Goal: Ask a question

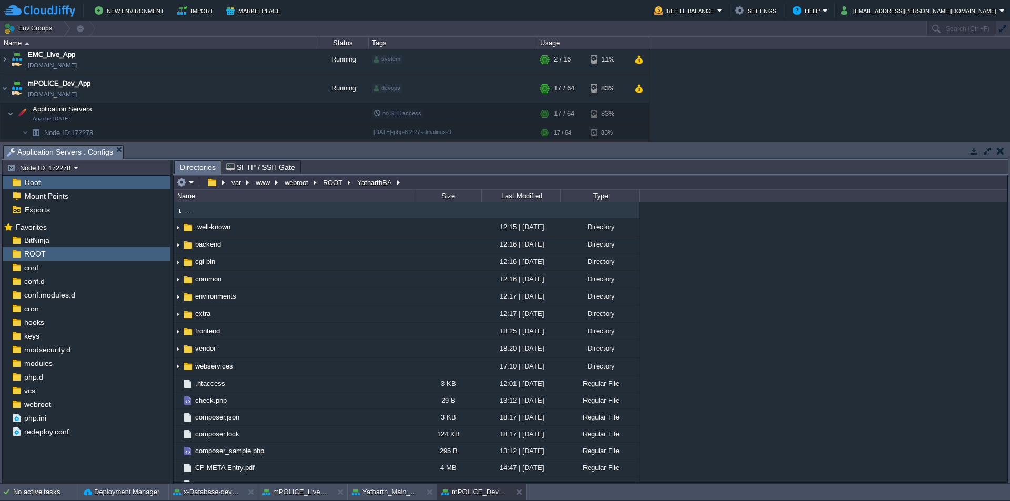
scroll to position [230, 0]
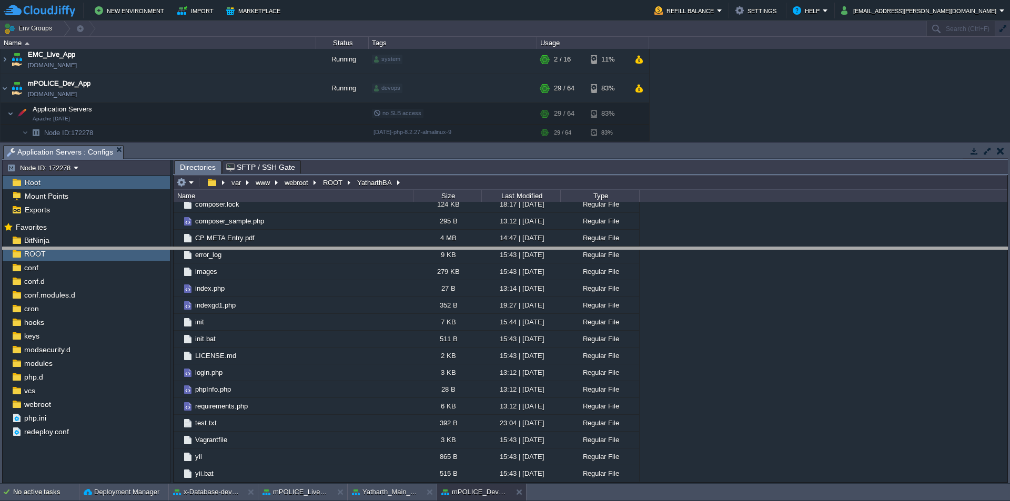
drag, startPoint x: 425, startPoint y: 160, endPoint x: 443, endPoint y: 270, distance: 111.4
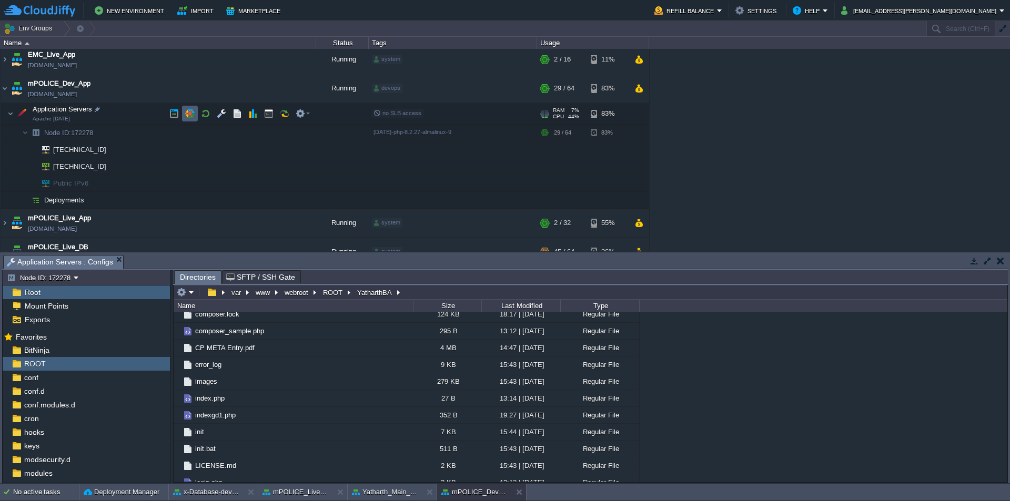
scroll to position [0, 0]
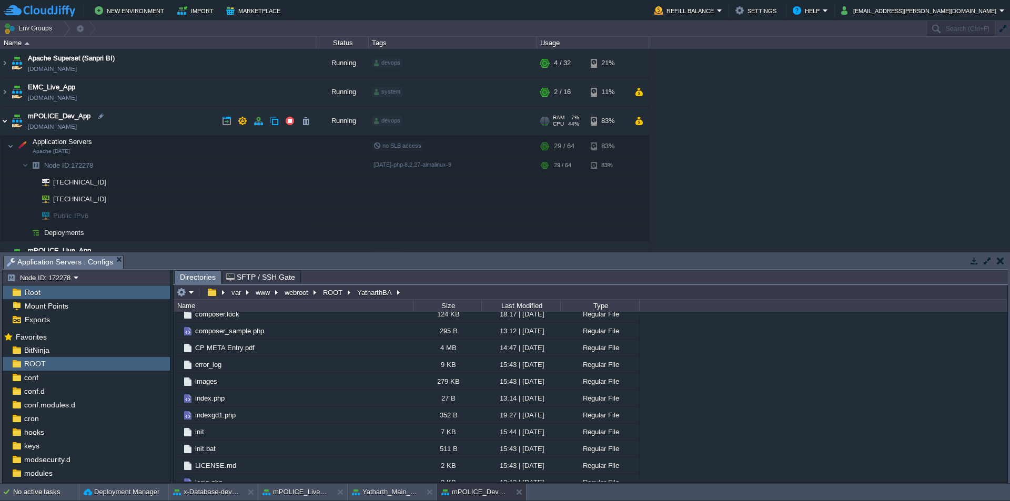
click at [0, 119] on table "Apache Superset (Sanpri BI) [DOMAIN_NAME] Running devops + Add to Env Group RAM…" at bounding box center [325, 359] width 650 height 621
click at [4, 125] on img at bounding box center [5, 121] width 8 height 28
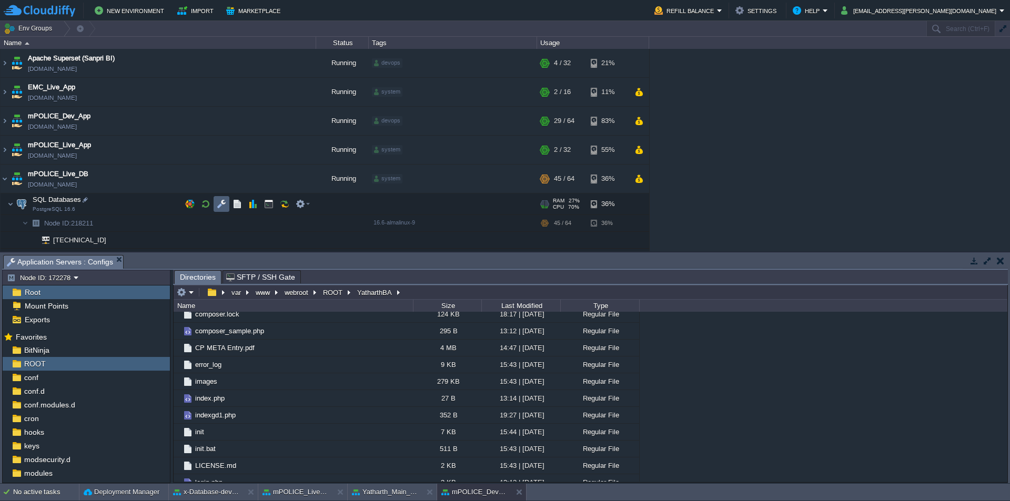
click at [225, 204] on button "button" at bounding box center [221, 203] width 9 height 9
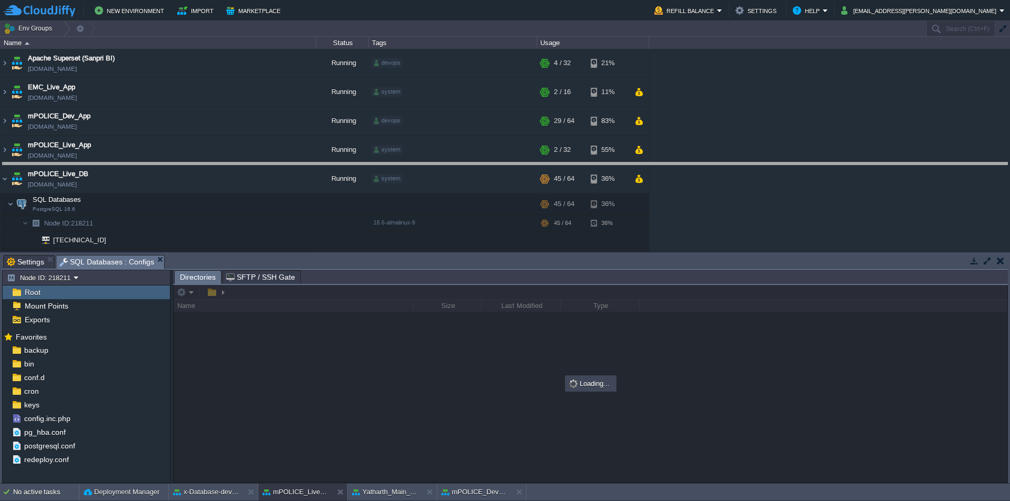
drag, startPoint x: 415, startPoint y: 269, endPoint x: 431, endPoint y: 174, distance: 96.6
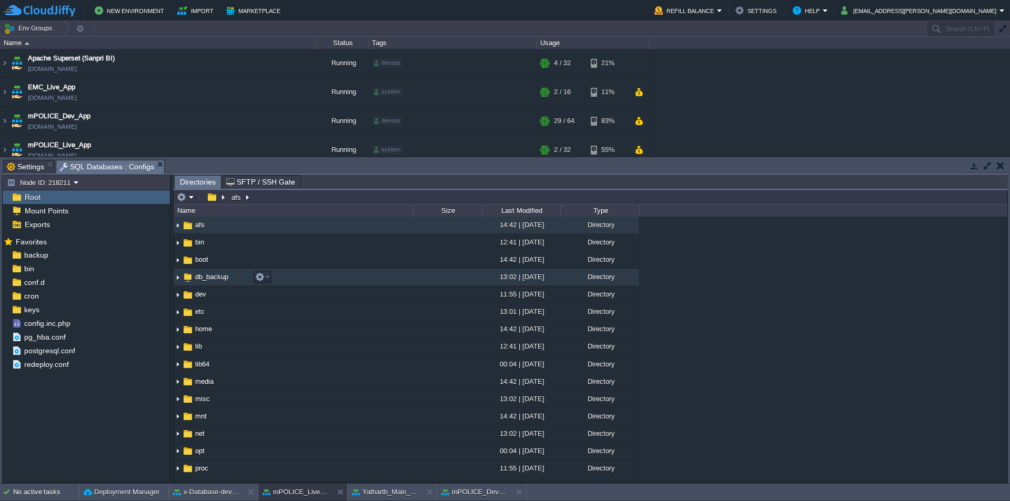
click at [213, 277] on span "db_backup" at bounding box center [212, 277] width 36 height 9
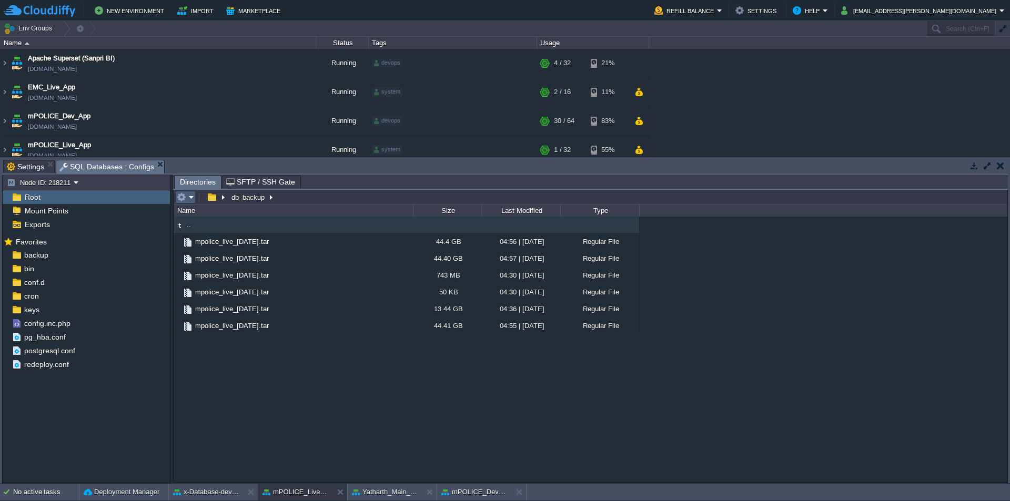
click at [191, 197] on em at bounding box center [185, 197] width 17 height 9
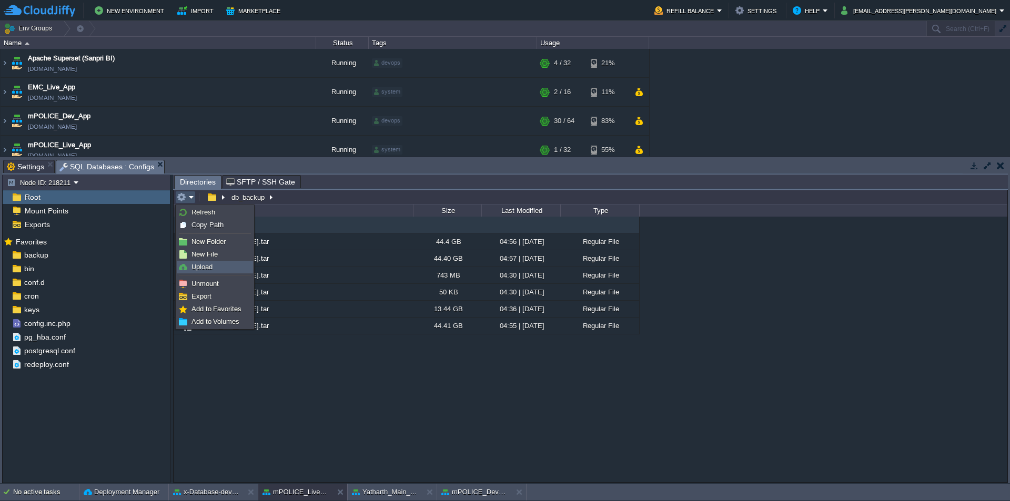
click at [213, 270] on link "Upload" at bounding box center [214, 267] width 75 height 12
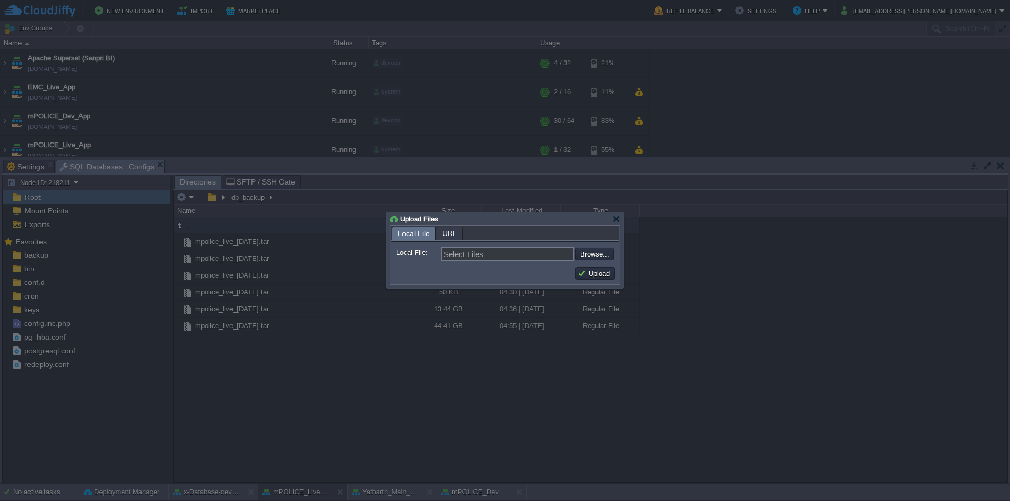
click at [590, 257] on input "file" at bounding box center [547, 254] width 133 height 13
click at [617, 218] on div at bounding box center [616, 219] width 8 height 8
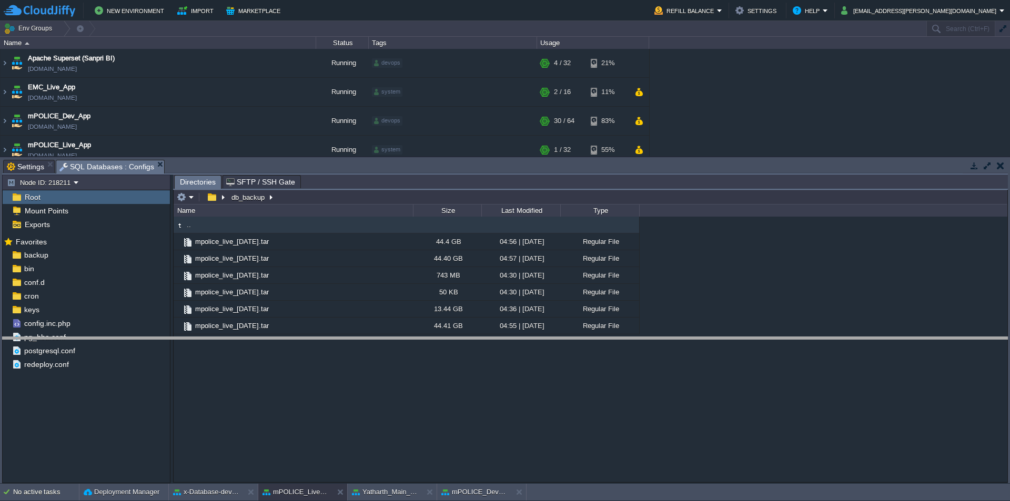
drag, startPoint x: 327, startPoint y: 173, endPoint x: 295, endPoint y: 336, distance: 165.7
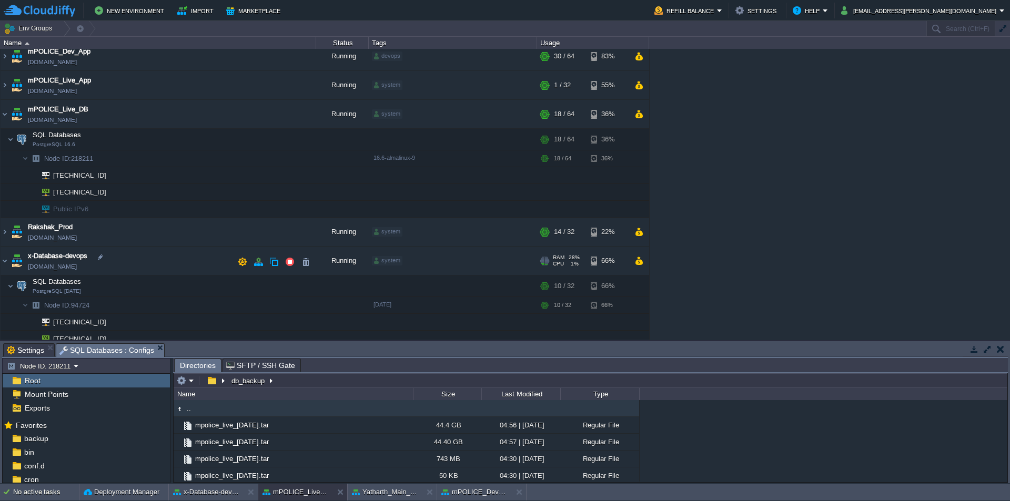
scroll to position [158, 0]
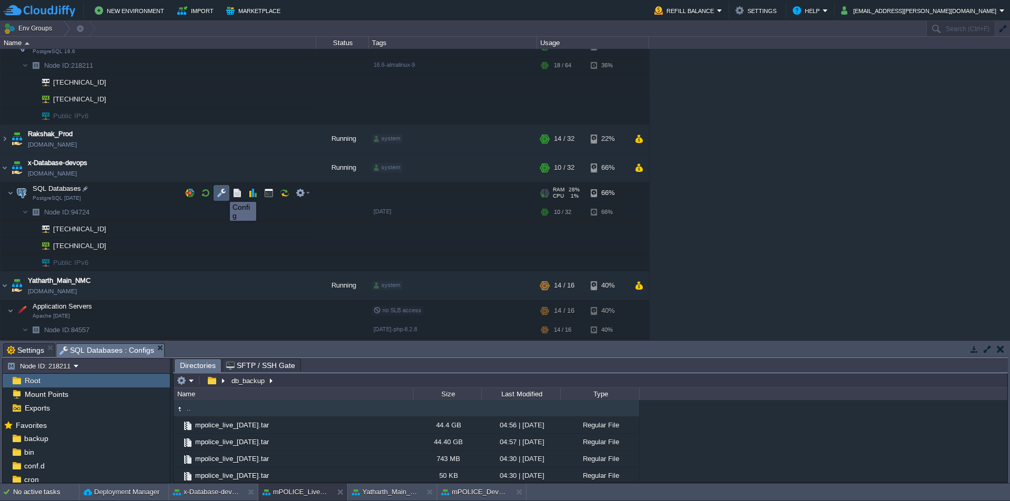
click at [222, 193] on button "button" at bounding box center [221, 192] width 9 height 9
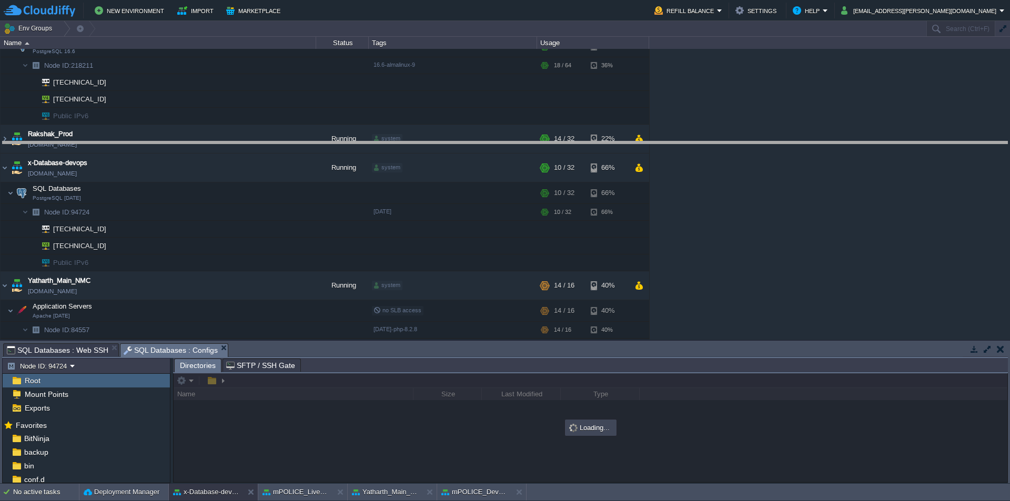
drag, startPoint x: 265, startPoint y: 357, endPoint x: 272, endPoint y: 133, distance: 224.8
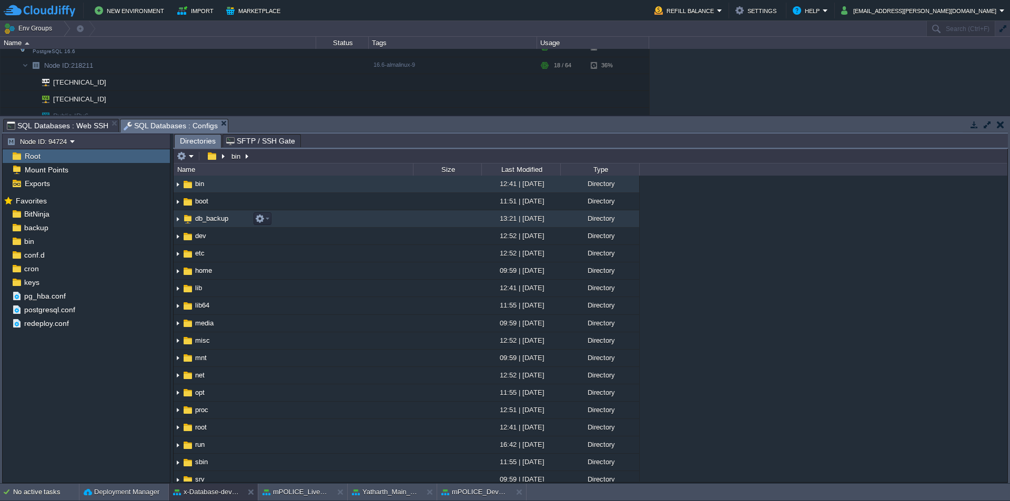
click at [219, 219] on span "db_backup" at bounding box center [212, 218] width 36 height 9
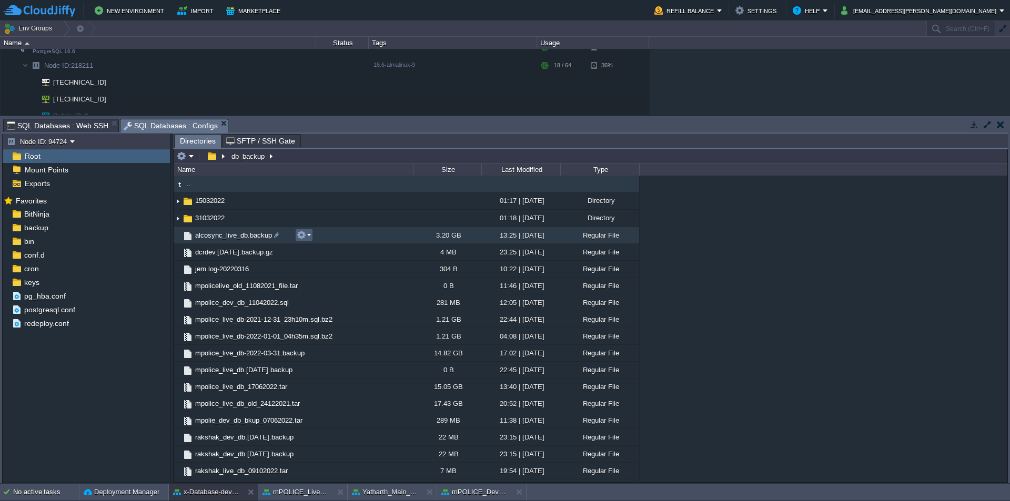
click at [308, 237] on em at bounding box center [304, 234] width 14 height 9
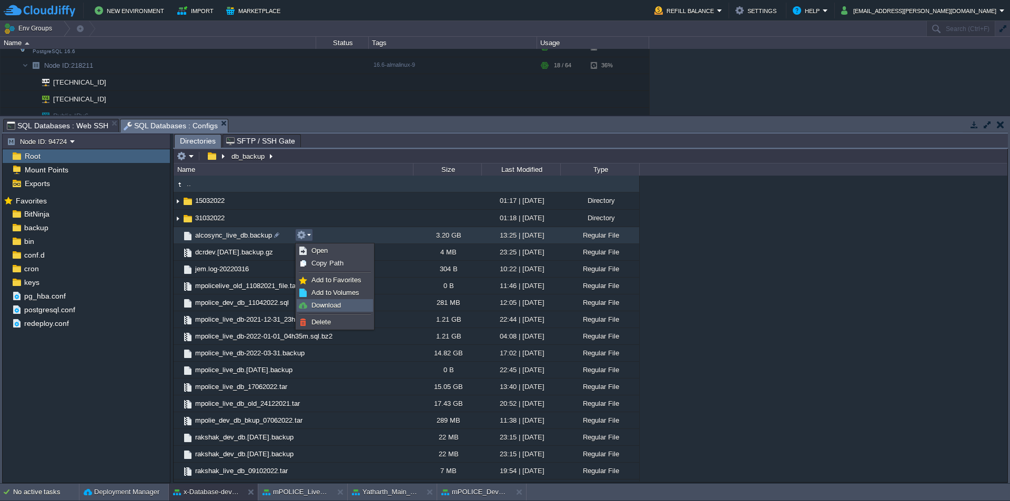
click at [328, 306] on span "Download" at bounding box center [325, 305] width 29 height 8
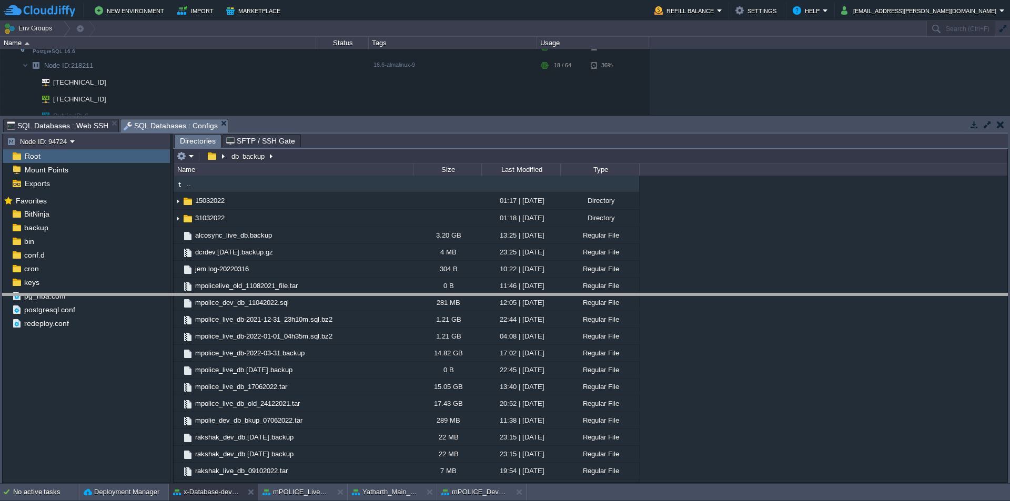
drag, startPoint x: 346, startPoint y: 133, endPoint x: 374, endPoint y: 315, distance: 184.1
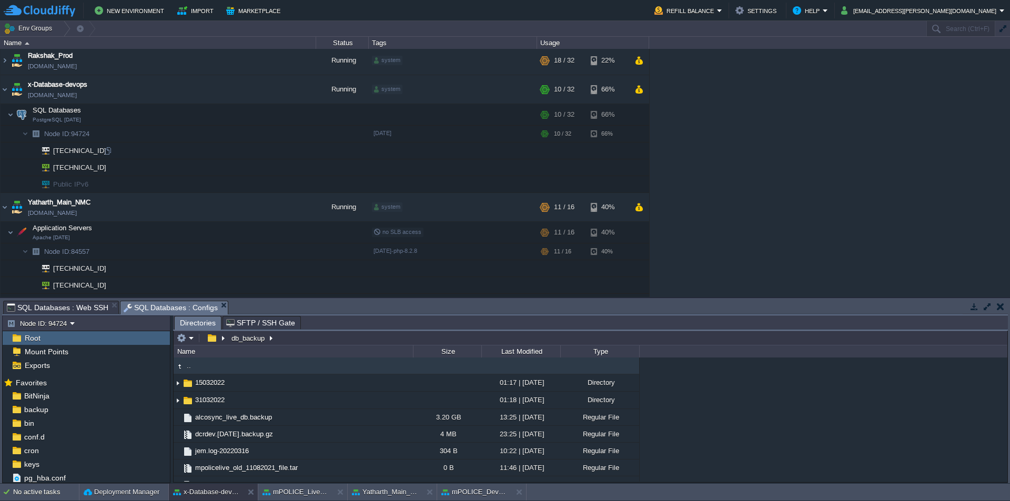
scroll to position [267, 0]
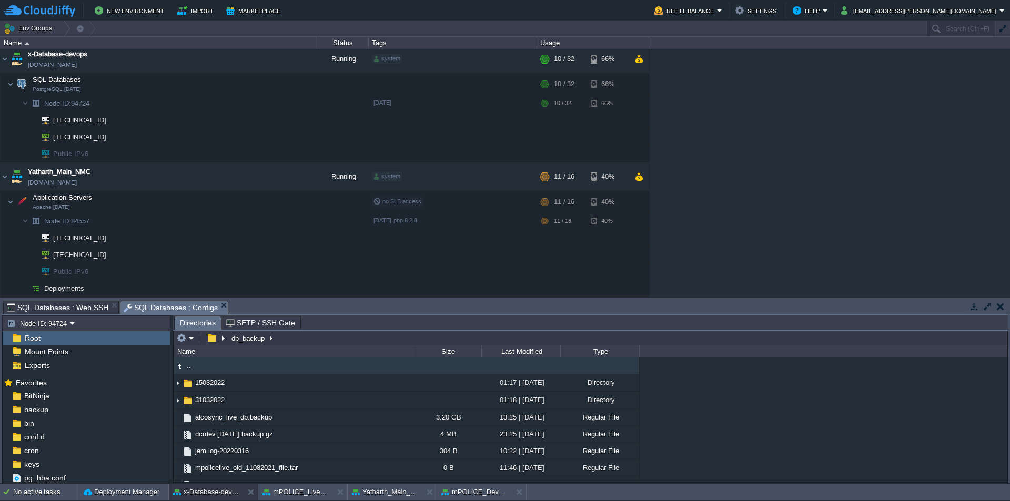
click at [70, 310] on span "SQL Databases : Web SSH" at bounding box center [58, 307] width 102 height 13
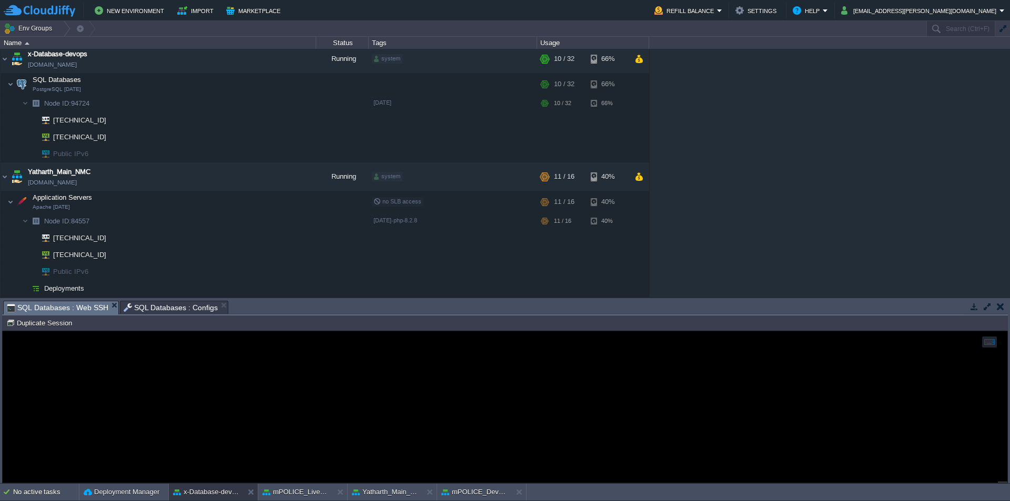
click at [145, 307] on span "SQL Databases : Configs" at bounding box center [171, 307] width 95 height 13
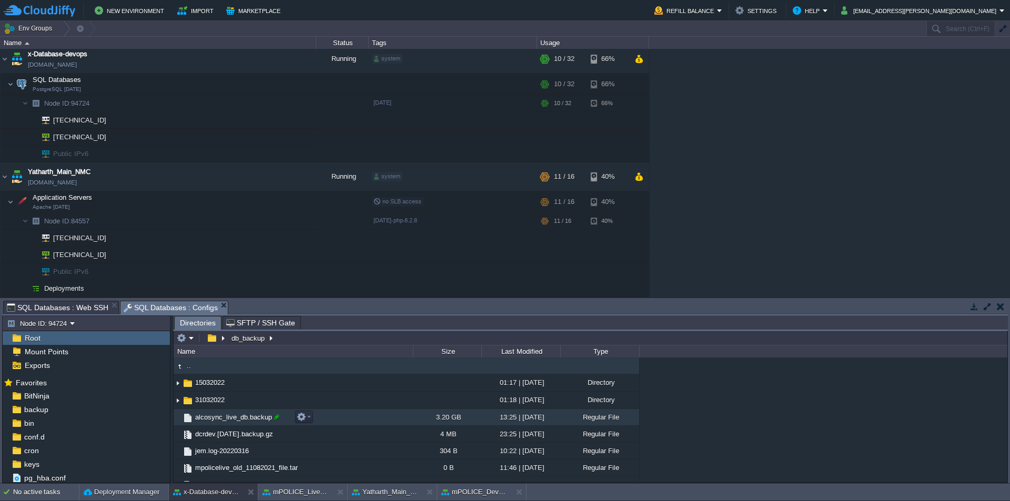
click at [277, 420] on div at bounding box center [276, 416] width 9 height 9
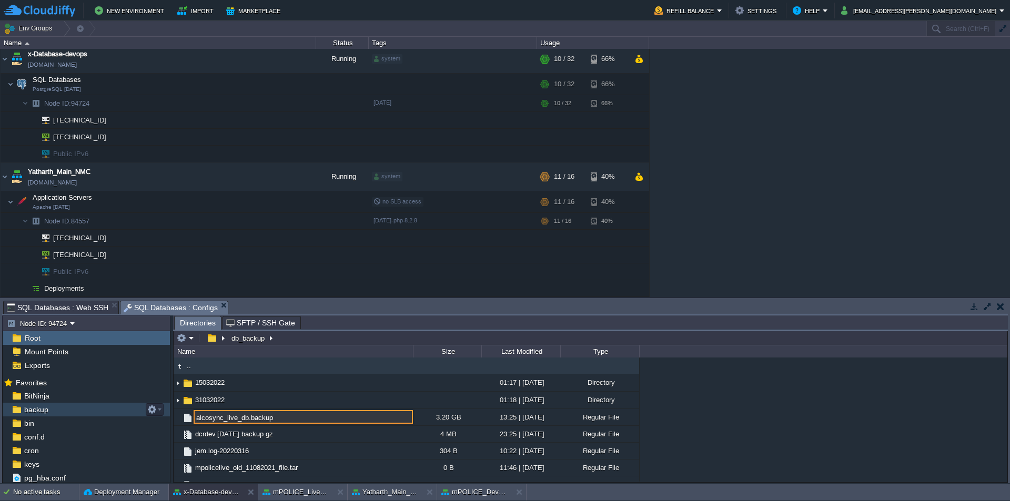
drag, startPoint x: 298, startPoint y: 420, endPoint x: 107, endPoint y: 407, distance: 190.9
click at [107, 407] on div "Node ID: 94724 Root Mount Points Exports Mark the most frequently used files an…" at bounding box center [505, 400] width 1006 height 168
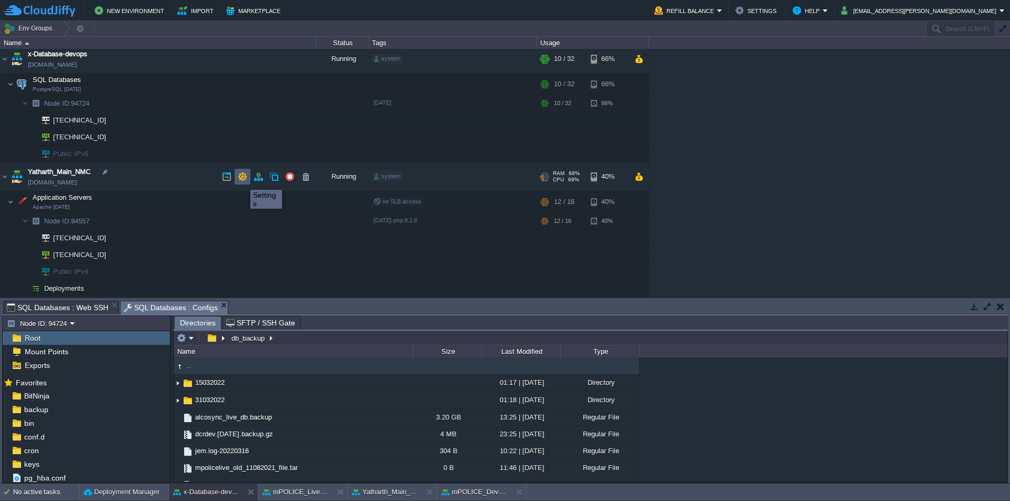
click at [243, 180] on button "button" at bounding box center [242, 176] width 9 height 9
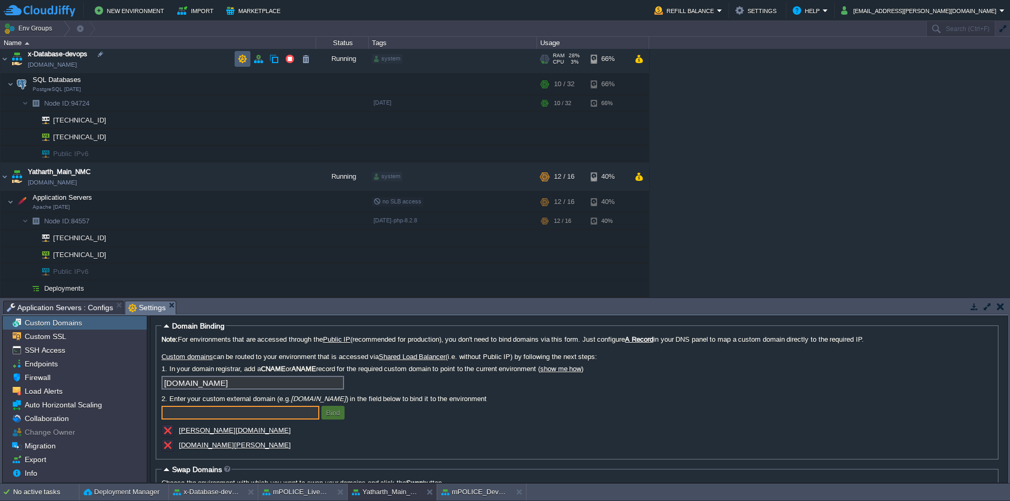
click at [243, 58] on button "button" at bounding box center [242, 58] width 9 height 9
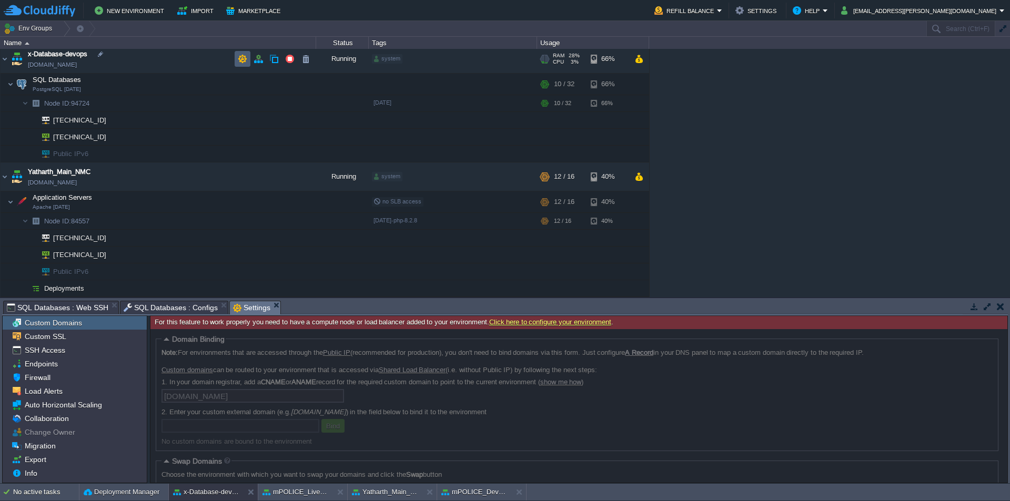
click at [247, 59] on button "button" at bounding box center [242, 58] width 9 height 9
click at [66, 351] on div "SSH Access" at bounding box center [75, 351] width 144 height 14
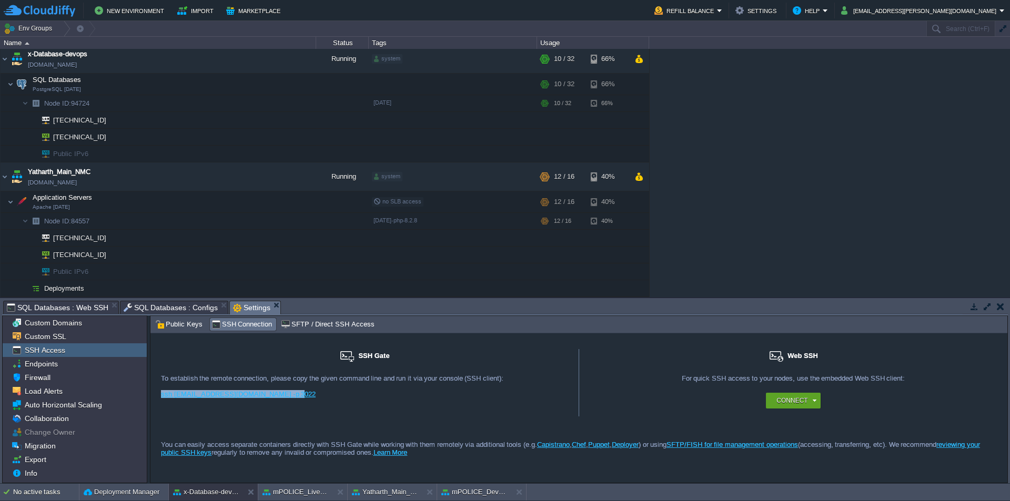
drag, startPoint x: 260, startPoint y: 396, endPoint x: 160, endPoint y: 396, distance: 100.0
click at [160, 396] on div "SSH Gate For remote connection you require SSH public key to be added to the ac…" at bounding box center [364, 382] width 429 height 67
copy link "ssh [EMAIL_ADDRESS][DOMAIN_NAME] -p 3022"
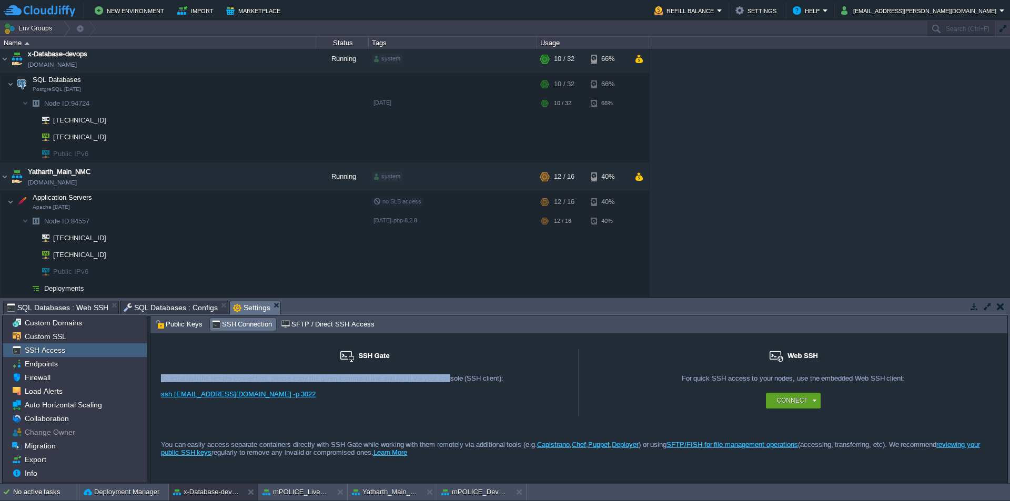
drag, startPoint x: 163, startPoint y: 380, endPoint x: 473, endPoint y: 378, distance: 310.4
click at [450, 378] on div "To establish the remote connection, please copy the given command line and run …" at bounding box center [364, 379] width 407 height 8
click at [509, 378] on div "To establish the remote connection, please copy the given command line and run …" at bounding box center [364, 379] width 407 height 8
click at [481, 379] on div "To establish the remote connection, please copy the given command line and run …" at bounding box center [364, 379] width 407 height 8
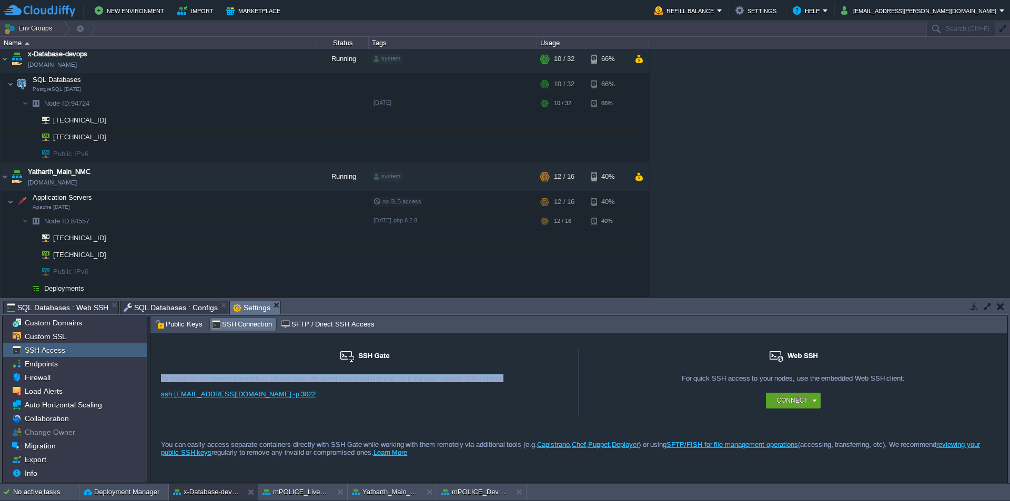
click at [481, 379] on div "To establish the remote connection, please copy the given command line and run …" at bounding box center [364, 379] width 407 height 8
click at [496, 393] on div "ssh [EMAIL_ADDRESS][DOMAIN_NAME] -p 3022" at bounding box center [364, 398] width 407 height 16
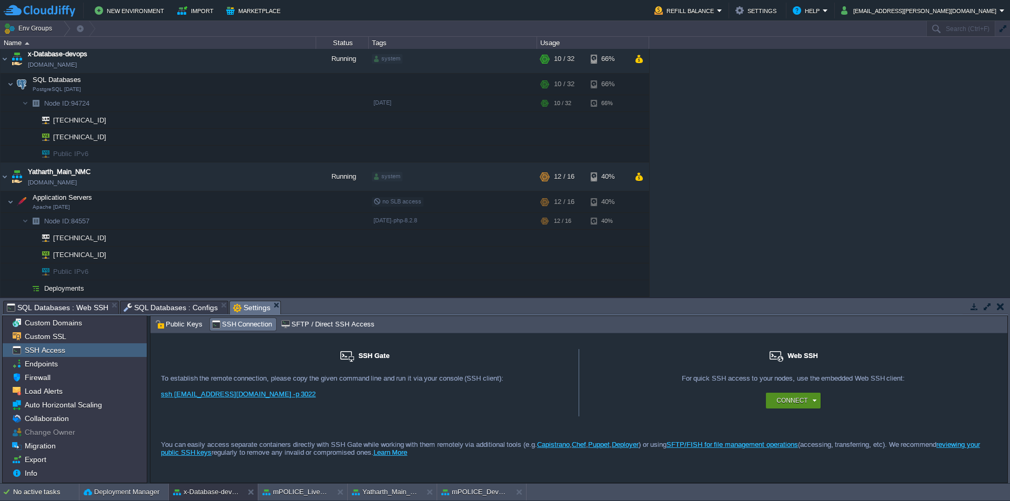
click at [800, 405] on button "Connect" at bounding box center [792, 401] width 31 height 11
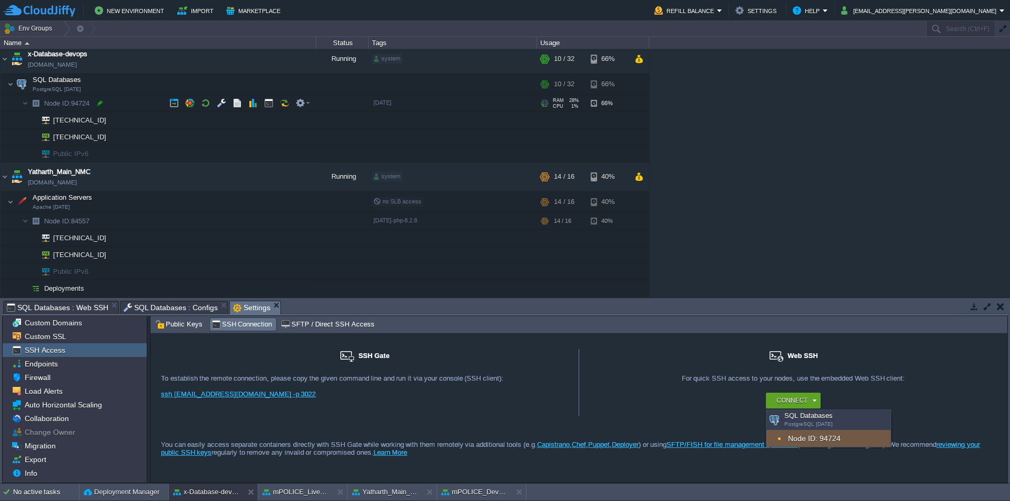
click at [99, 104] on div at bounding box center [99, 102] width 9 height 9
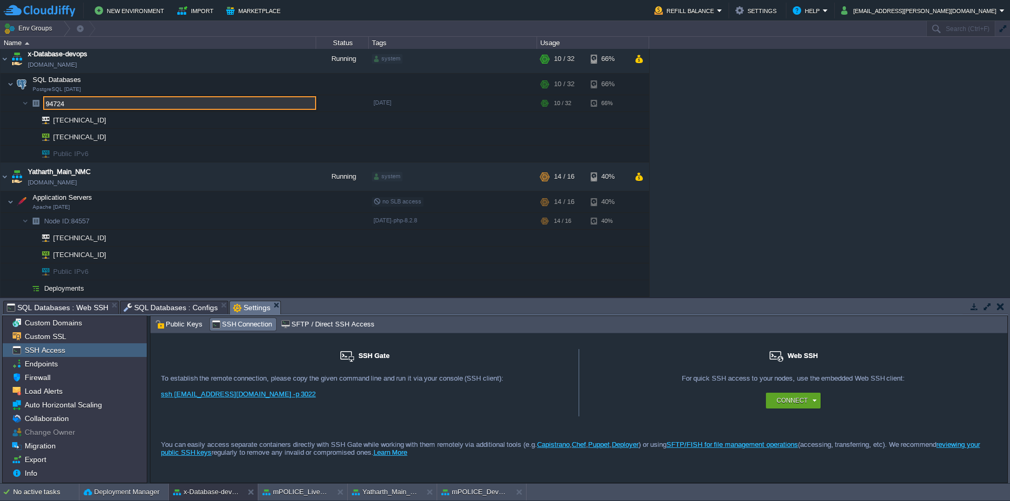
click at [107, 105] on input "94724" at bounding box center [179, 103] width 273 height 14
click at [114, 105] on input "94724" at bounding box center [179, 103] width 273 height 14
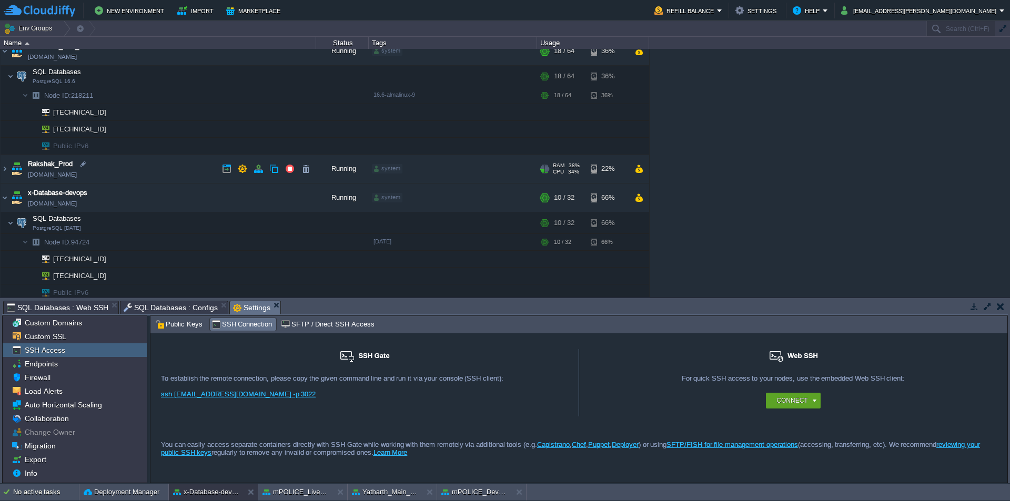
scroll to position [109, 0]
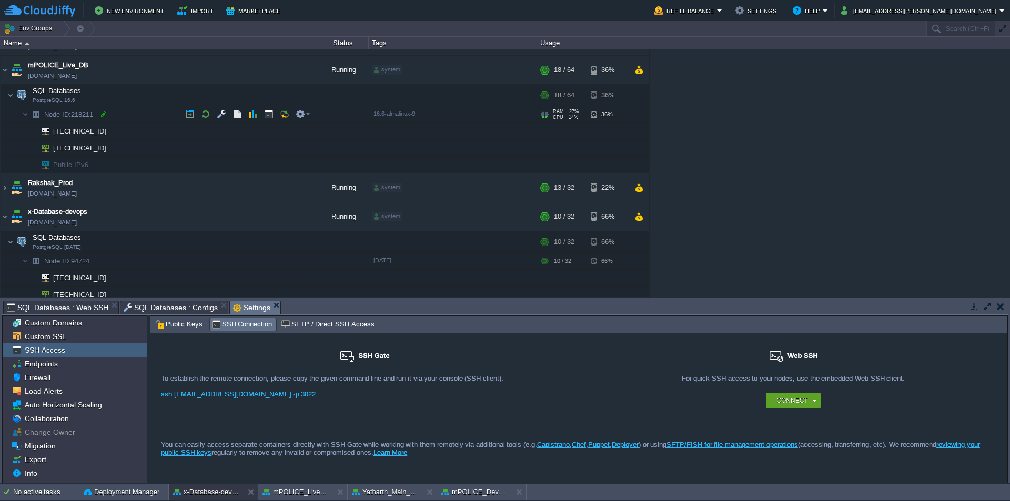
click at [107, 115] on div at bounding box center [103, 113] width 9 height 9
type input "218211"
click at [115, 112] on input "218211" at bounding box center [179, 114] width 273 height 14
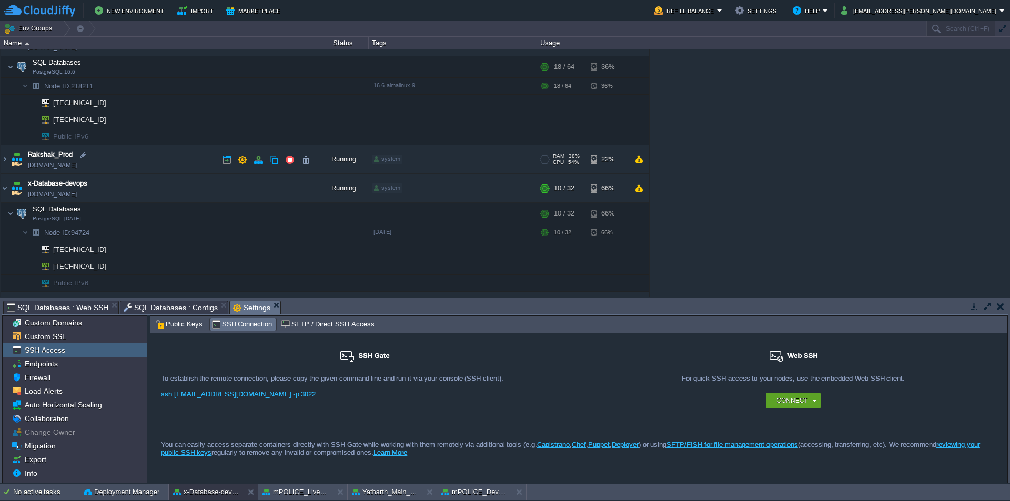
scroll to position [162, 0]
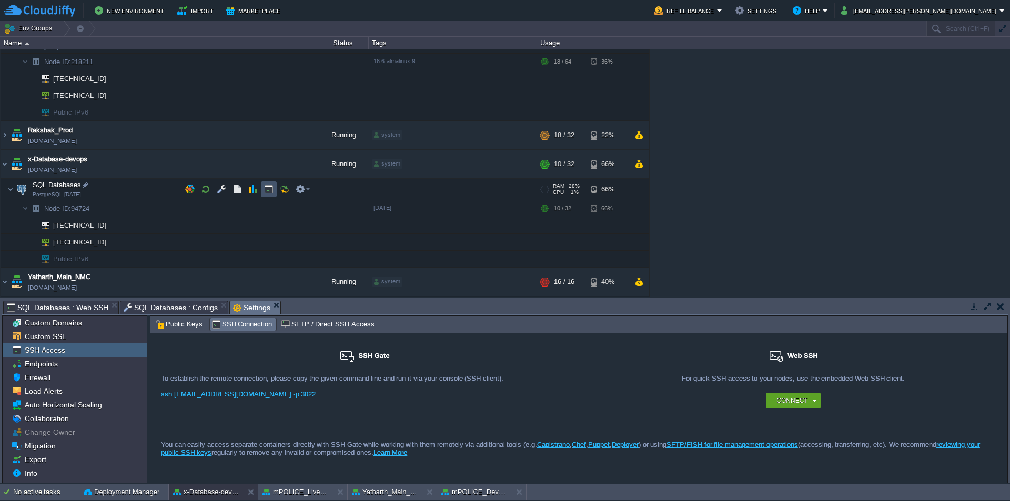
click at [266, 193] on button "button" at bounding box center [268, 189] width 9 height 9
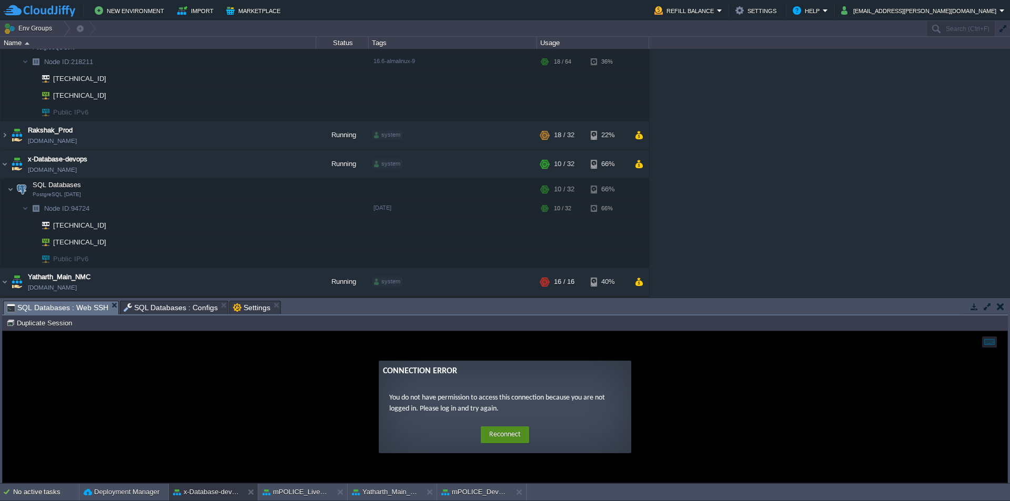
click at [515, 429] on button "Reconnect" at bounding box center [505, 435] width 48 height 17
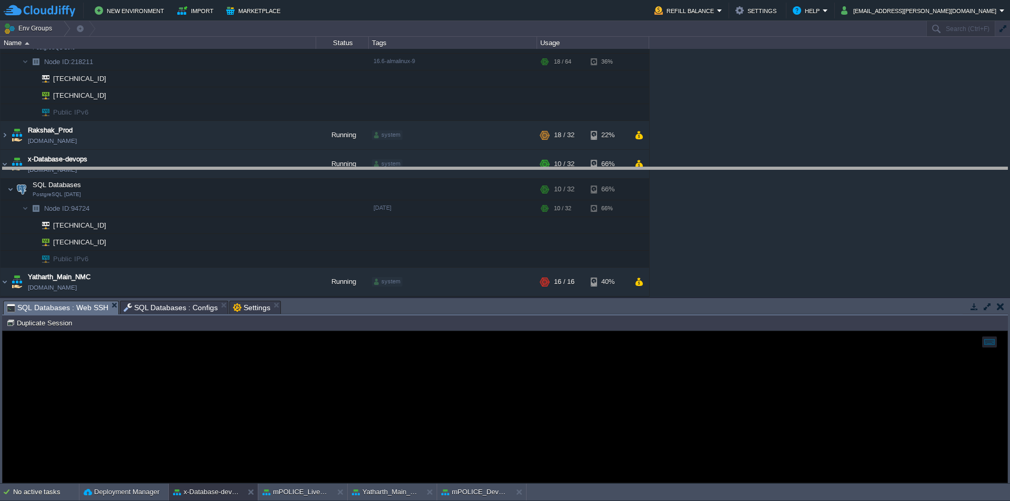
drag, startPoint x: 506, startPoint y: 312, endPoint x: 506, endPoint y: 300, distance: 12.1
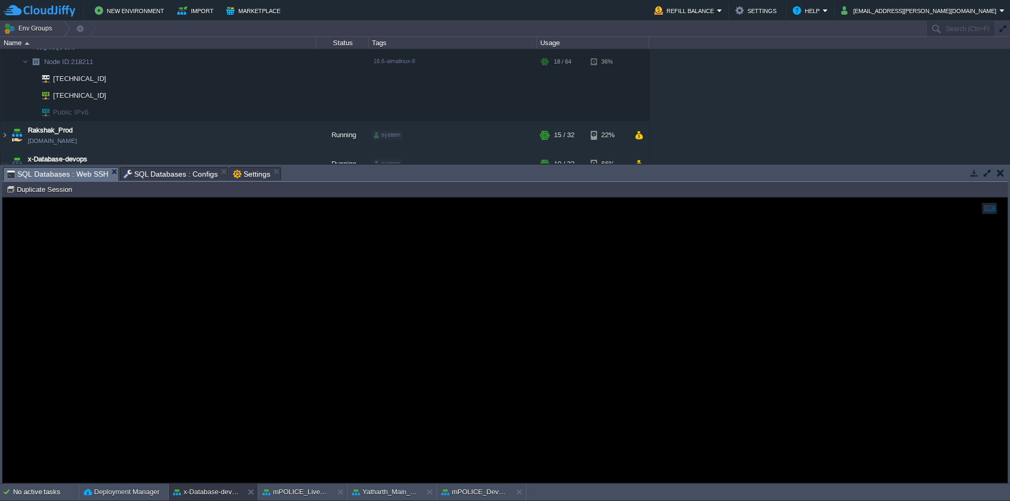
scroll to position [0, 0]
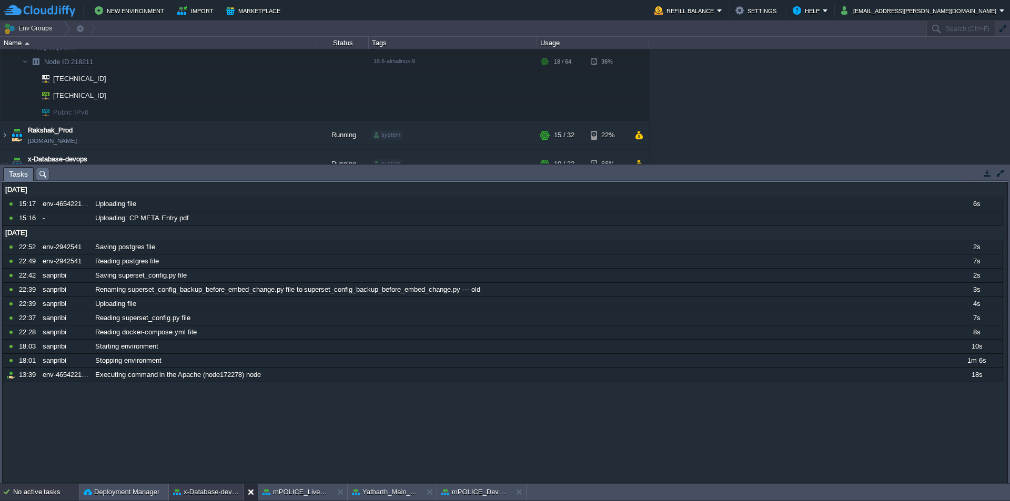
click at [250, 493] on button at bounding box center [253, 492] width 11 height 11
click at [249, 492] on button at bounding box center [253, 492] width 11 height 11
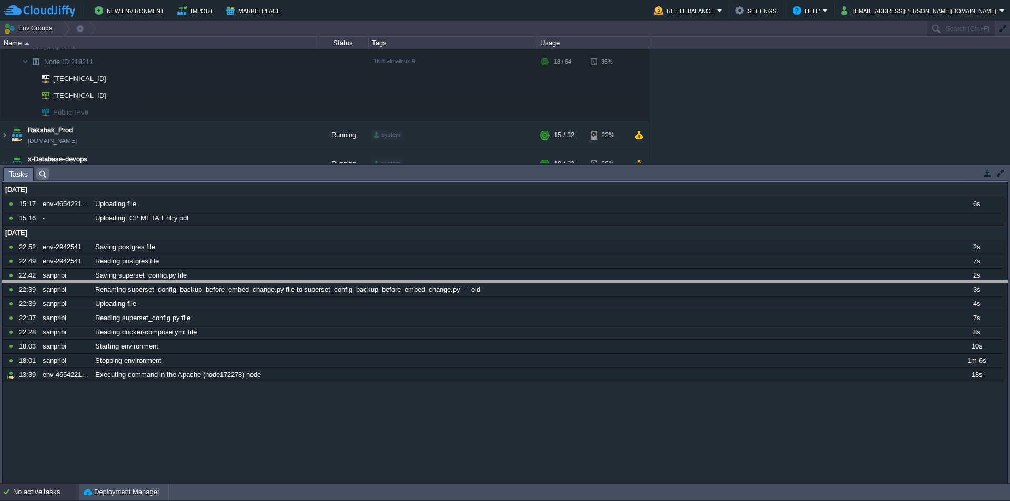
drag, startPoint x: 139, startPoint y: 180, endPoint x: 122, endPoint y: 302, distance: 123.7
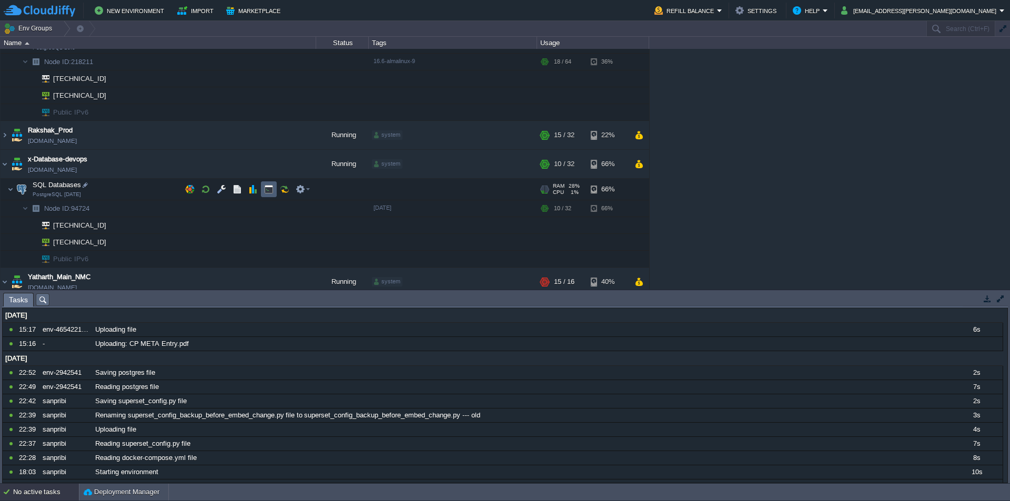
click at [271, 188] on button "button" at bounding box center [268, 189] width 9 height 9
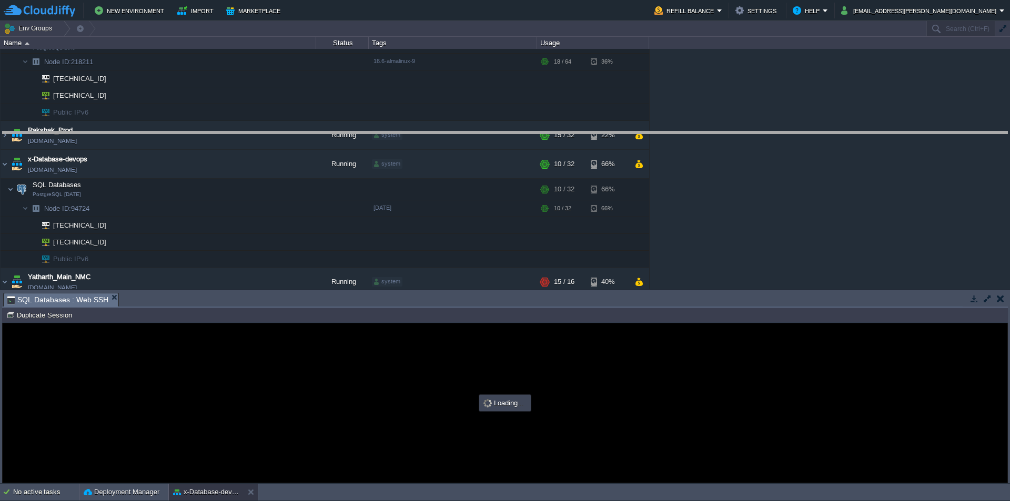
drag, startPoint x: 327, startPoint y: 306, endPoint x: 356, endPoint y: 144, distance: 164.5
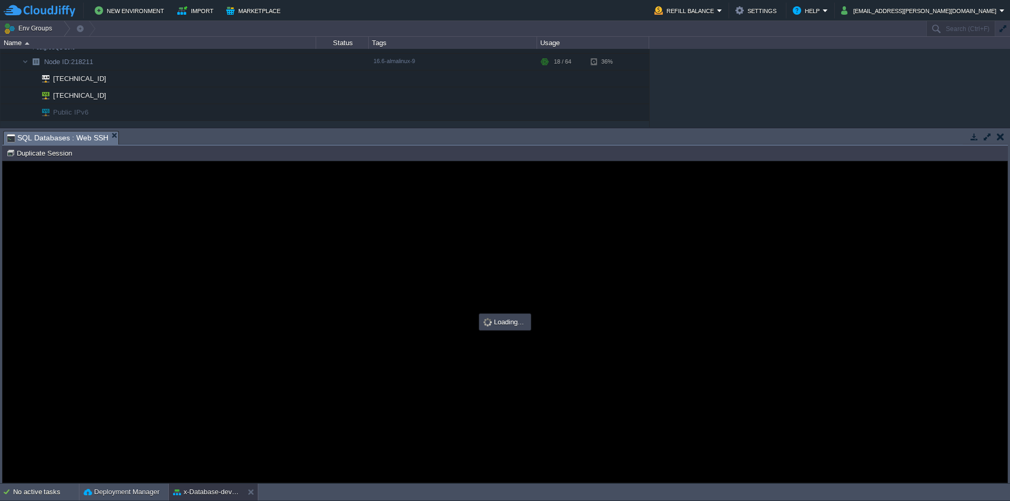
type input "#000000"
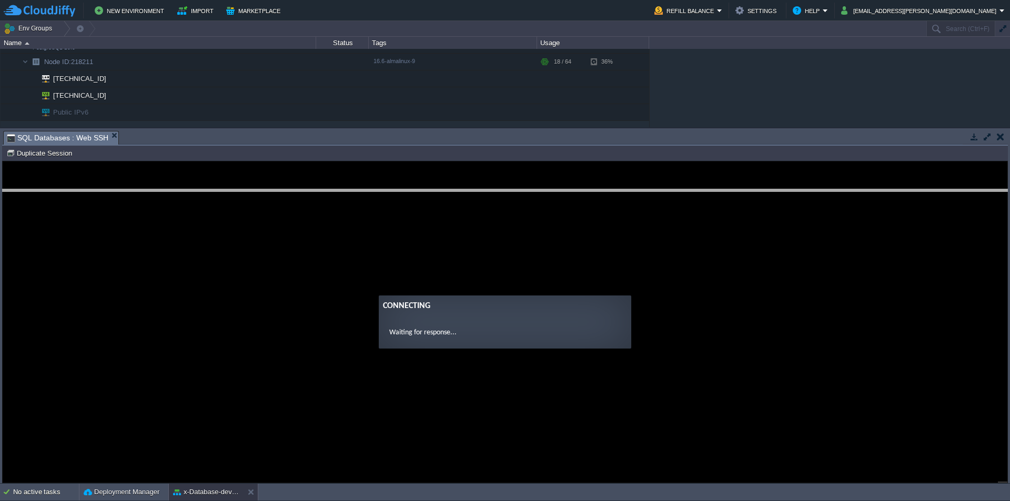
drag, startPoint x: 482, startPoint y: 145, endPoint x: 481, endPoint y: 230, distance: 85.8
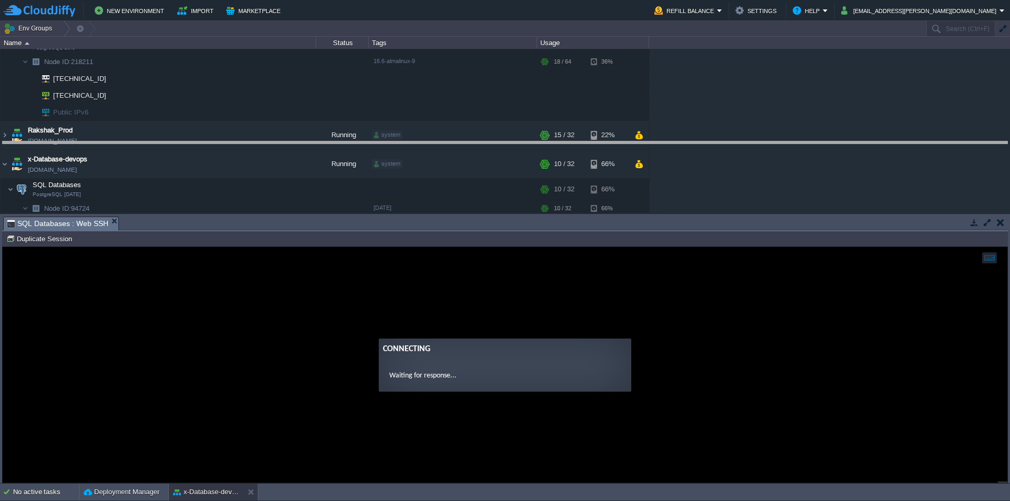
drag, startPoint x: 495, startPoint y: 230, endPoint x: 506, endPoint y: 152, distance: 79.7
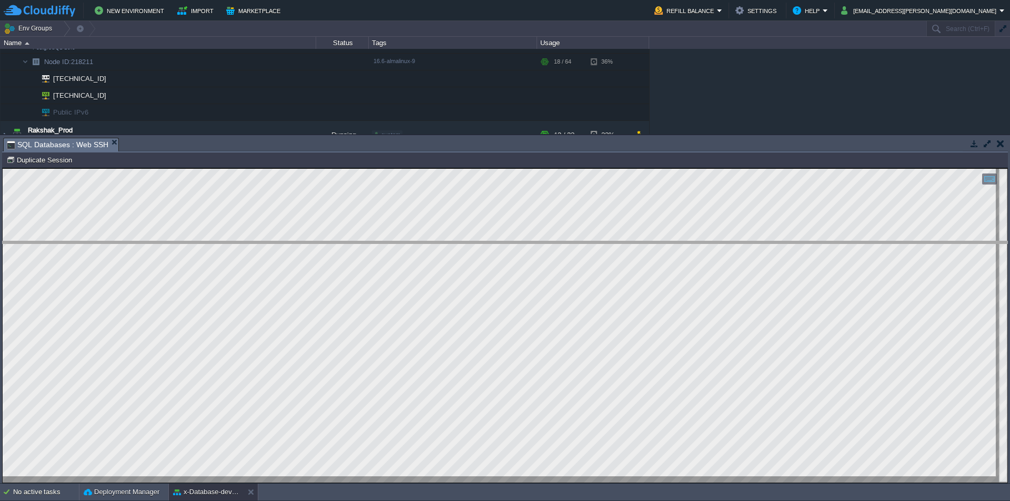
drag, startPoint x: 227, startPoint y: 150, endPoint x: 241, endPoint y: 254, distance: 105.1
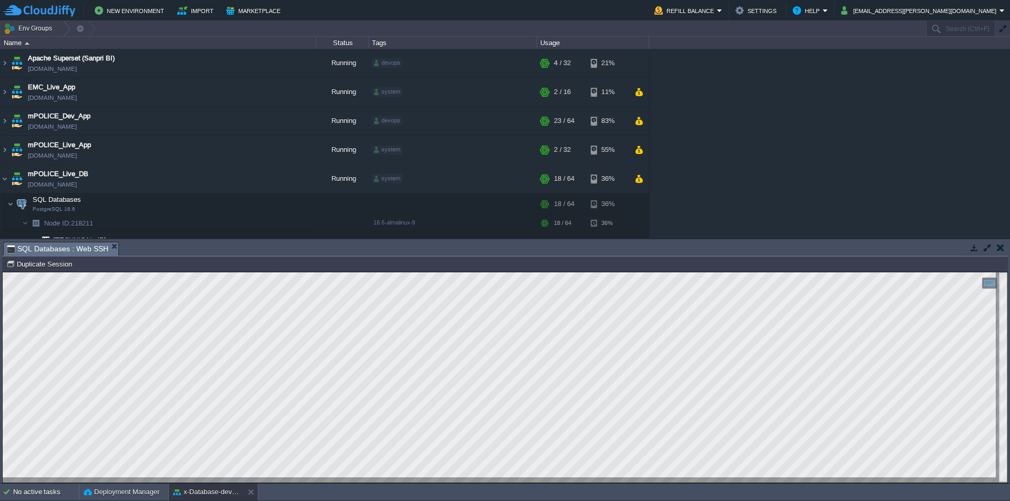
click at [3, 273] on html "Copy: Ctrl + Shift + C Paste: Ctrl + V Settings: Ctrl + Shift + Alt 0" at bounding box center [505, 273] width 1005 height 0
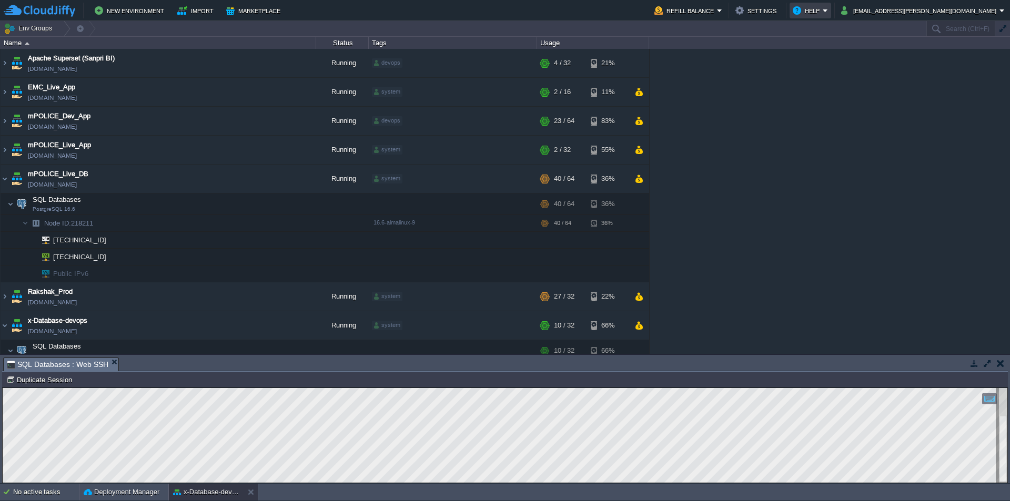
click button "Help"
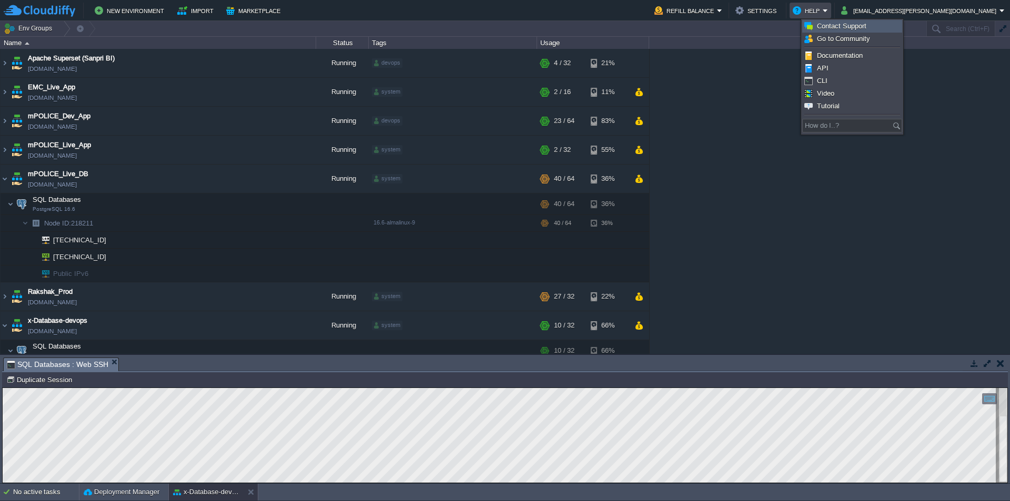
click span "Contact Support"
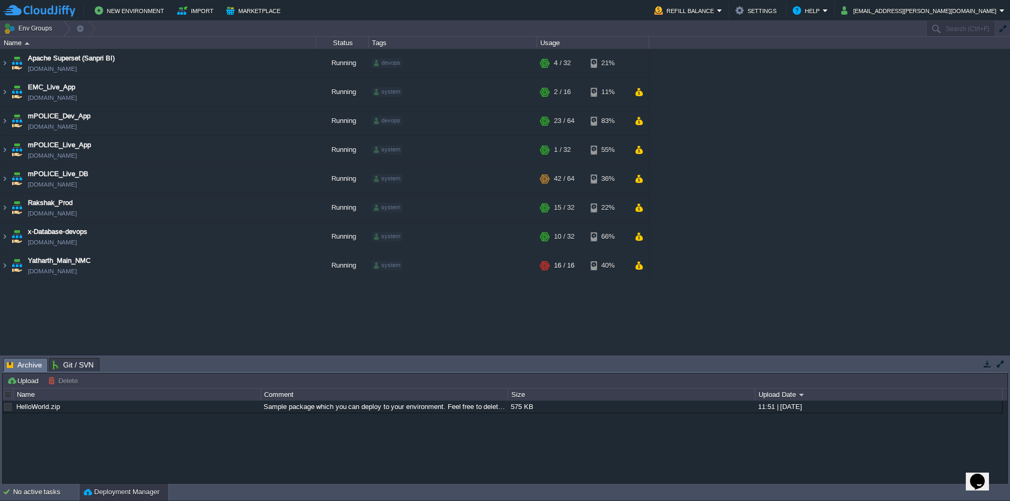
click at [985, 476] on icon "Chat widget" at bounding box center [977, 482] width 15 height 16
type input "9987023723"
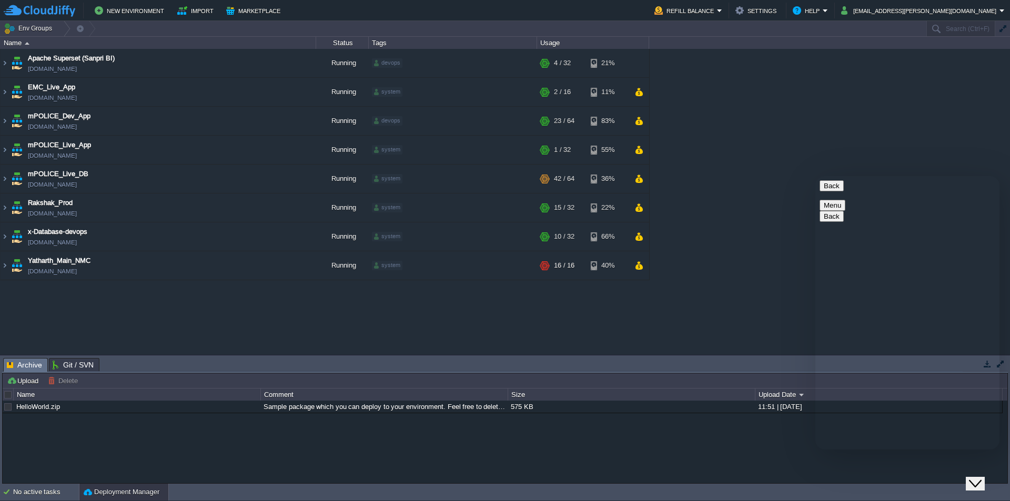
drag, startPoint x: 853, startPoint y: 437, endPoint x: 907, endPoint y: 436, distance: 54.7
paste textarea "/db_backup/alcosync_live_db.backup"
click at [4, 237] on img at bounding box center [5, 237] width 8 height 28
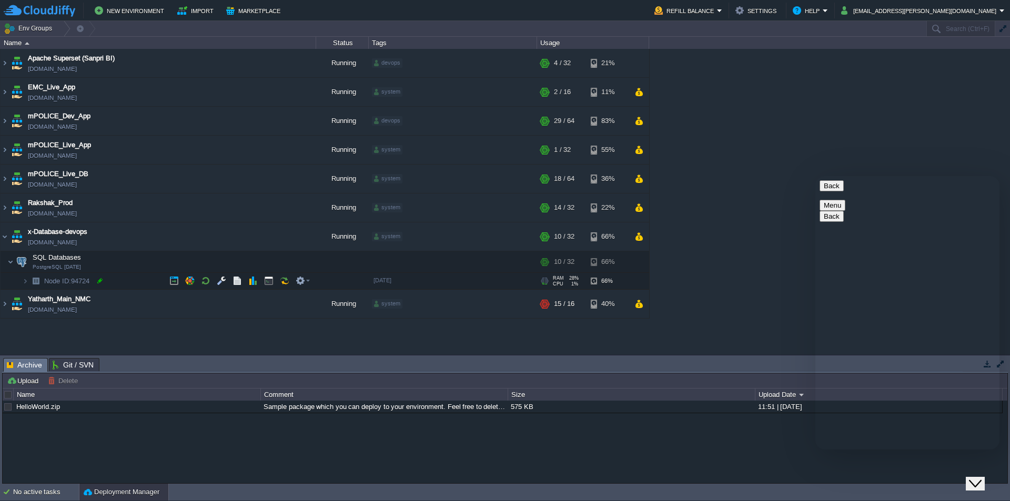
click at [100, 281] on div at bounding box center [99, 280] width 9 height 9
click at [112, 282] on input "94724" at bounding box center [179, 281] width 273 height 14
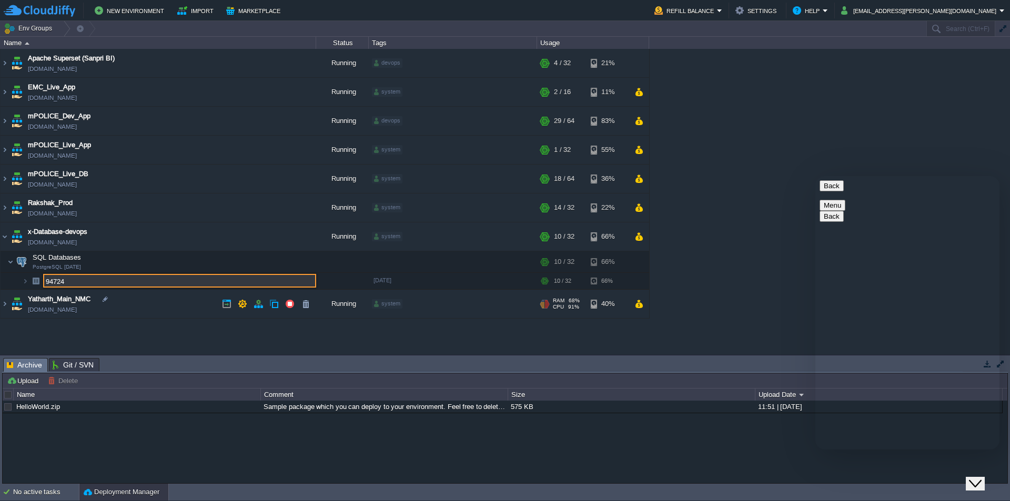
paste textarea "94724"
drag, startPoint x: 823, startPoint y: 421, endPoint x: 848, endPoint y: 422, distance: 25.3
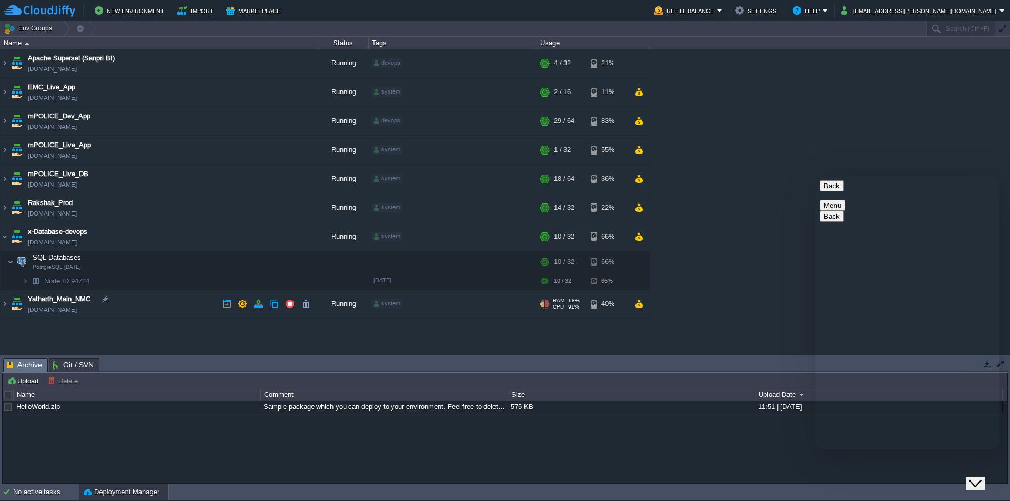
drag, startPoint x: 861, startPoint y: 422, endPoint x: 823, endPoint y: 422, distance: 37.9
paste textarea "/db_backup/"
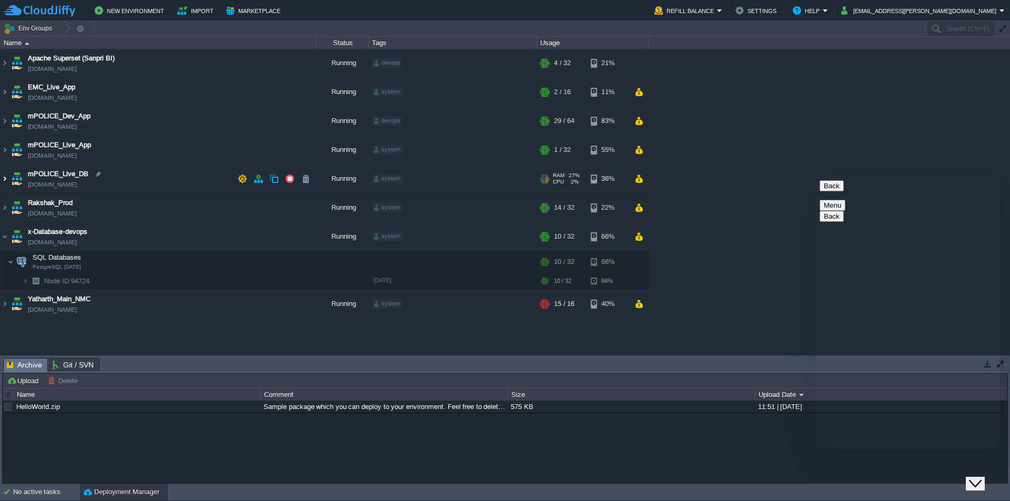
type textarea "Hi Team, there is one file on node - 94724 /db_backup/alcosync_live_db.backup. …"
click at [8, 180] on img at bounding box center [5, 179] width 8 height 28
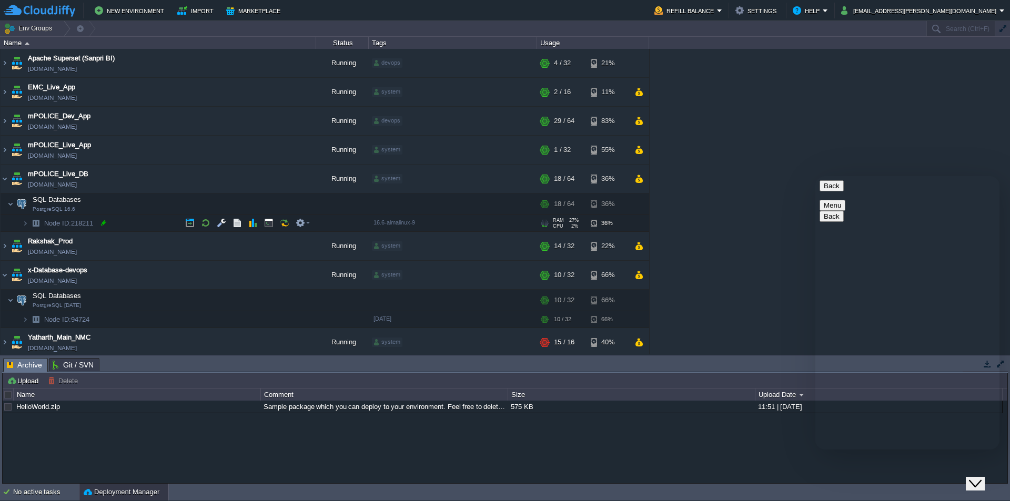
click at [105, 226] on div at bounding box center [103, 222] width 9 height 9
type input "218211"
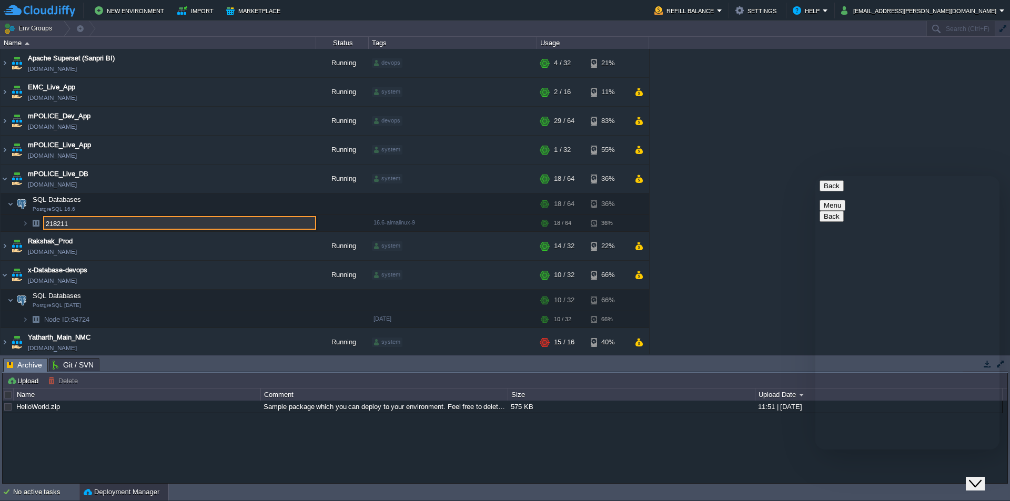
click at [128, 228] on input "218211" at bounding box center [179, 223] width 273 height 14
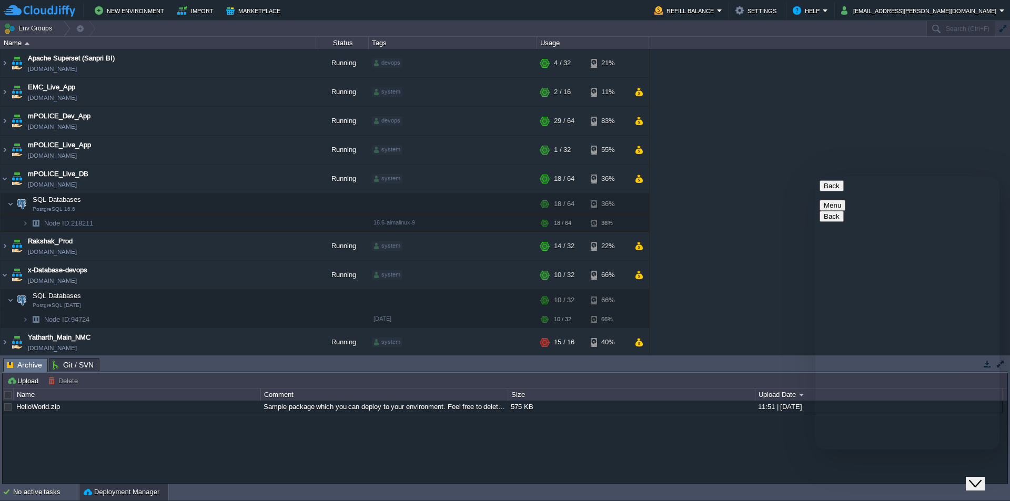
paste textarea "218211"
type textarea "Hi Team, there is one file on node - 94724 /db_backup/alcosync_live_db.backup. …"
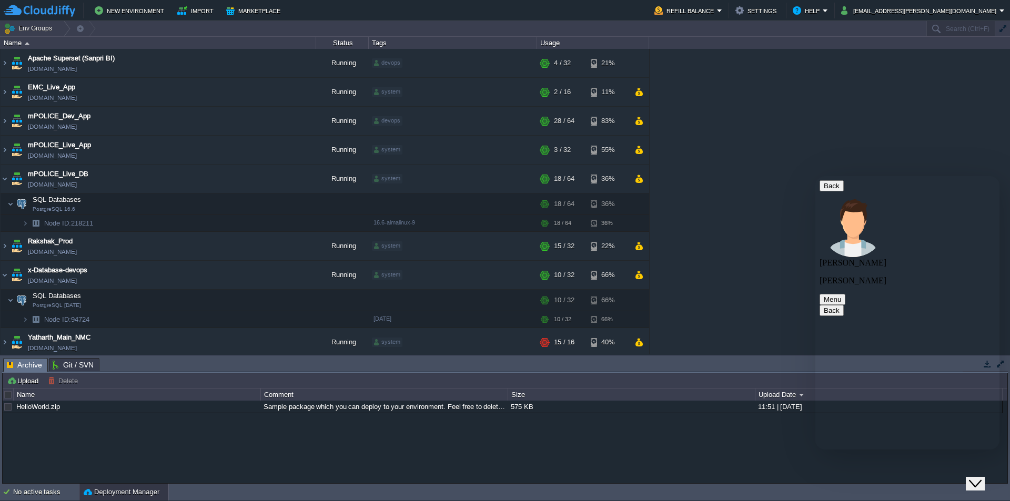
type textarea "file size 3.5 gb"
drag, startPoint x: 869, startPoint y: 270, endPoint x: 983, endPoint y: 319, distance: 124.7
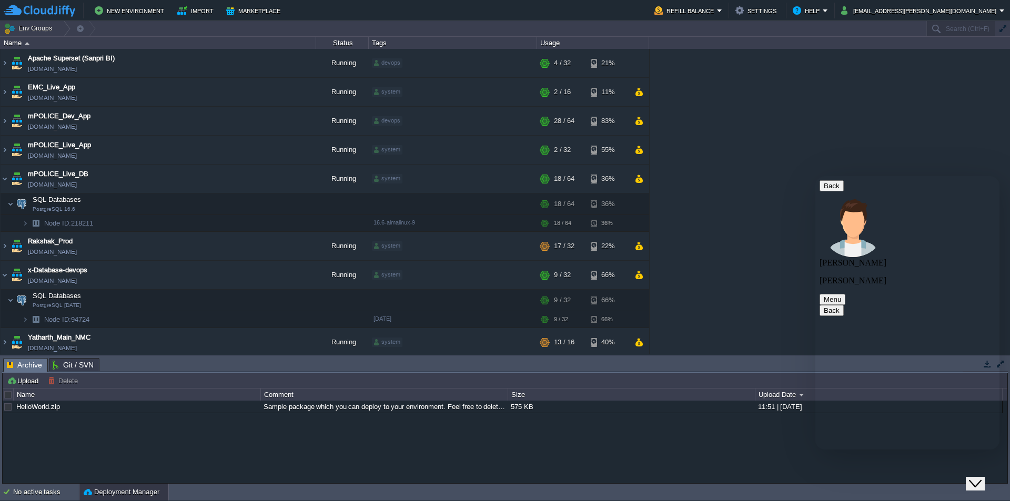
drag, startPoint x: 866, startPoint y: 270, endPoint x: 980, endPoint y: 317, distance: 122.4
copy span "Hi Team, there is one file on node - 94724 /db_backup/alcosync_live_db.backup. …"
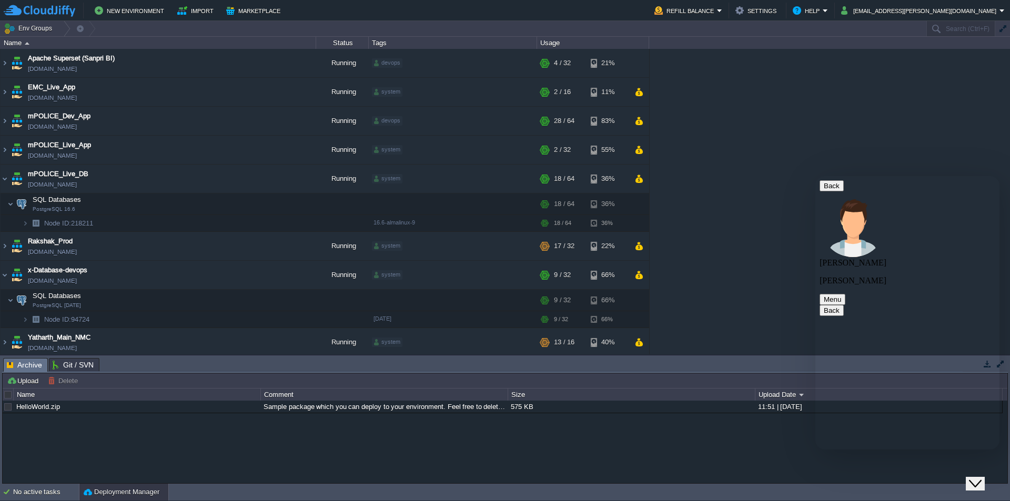
paste textarea "Hi Team, there is one file on node - 94724 /db_backup/alcosync_live_db.backup. …"
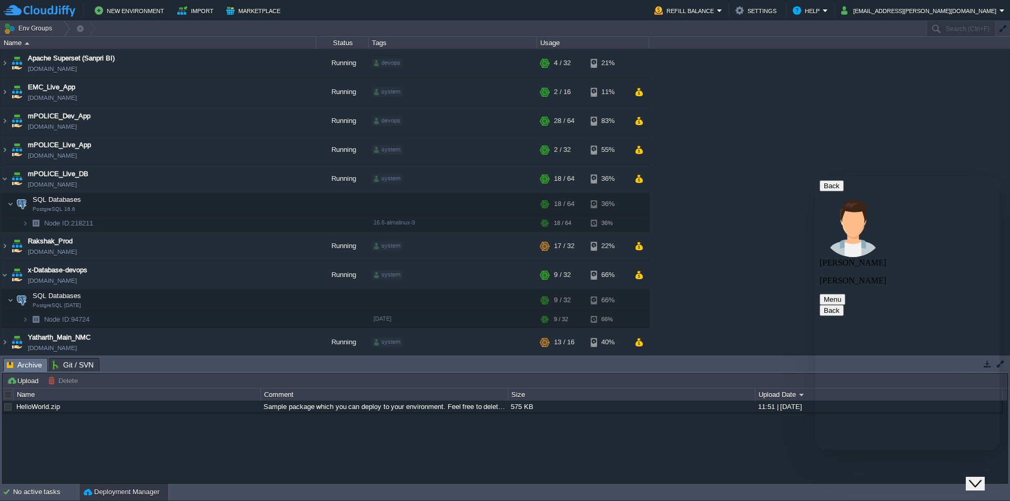
copy span "file size 3.5 gb"
paste textarea "file size 3.5 gb"
type textarea "Hi Team, there is one file on node - 94724 /db_backup/alcosync_live_db.backup. …"
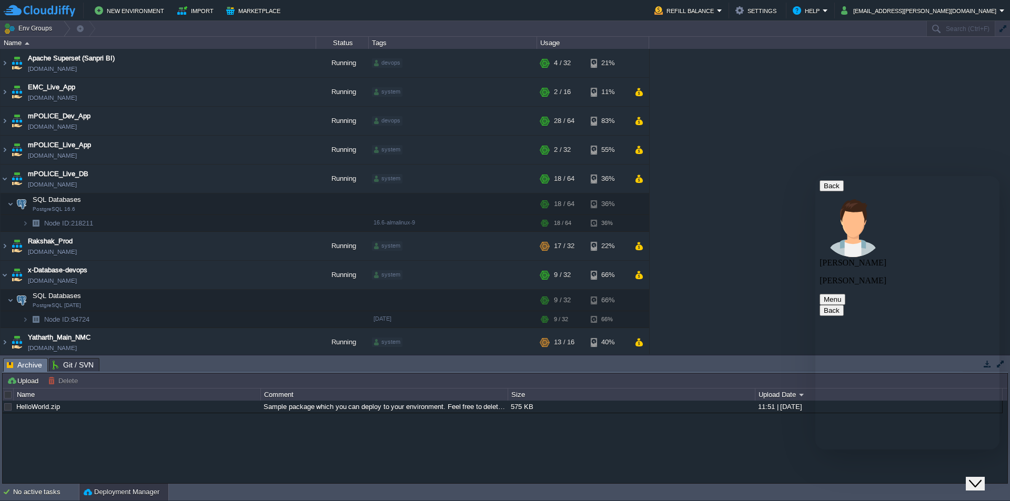
scroll to position [174, 0]
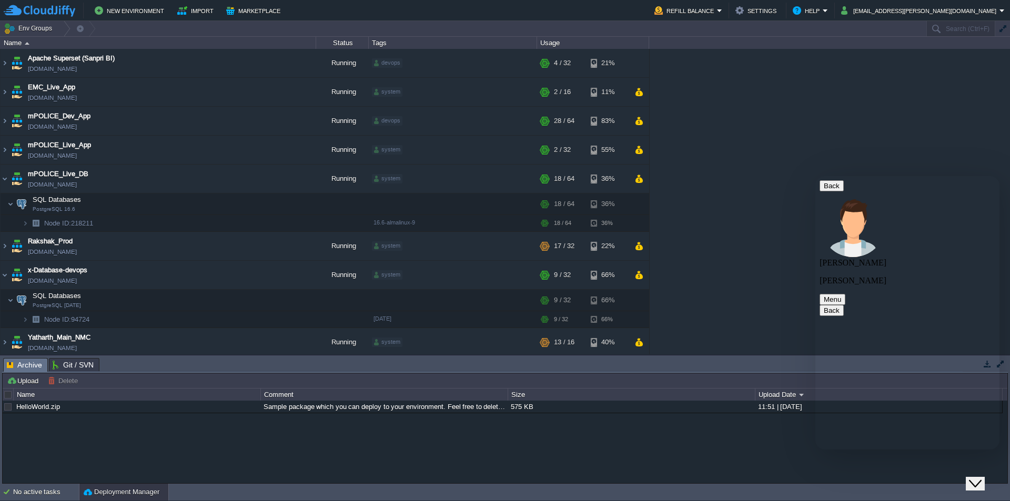
scroll to position [204, 0]
type textarea "how can i"
type textarea "what is the fastes method to copy?"
type textarea "ok"
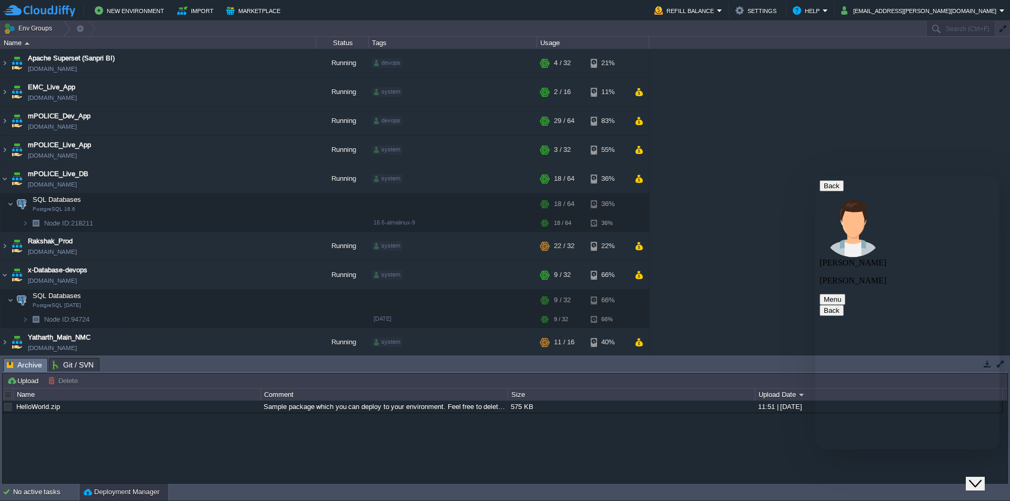
scroll to position [322, 0]
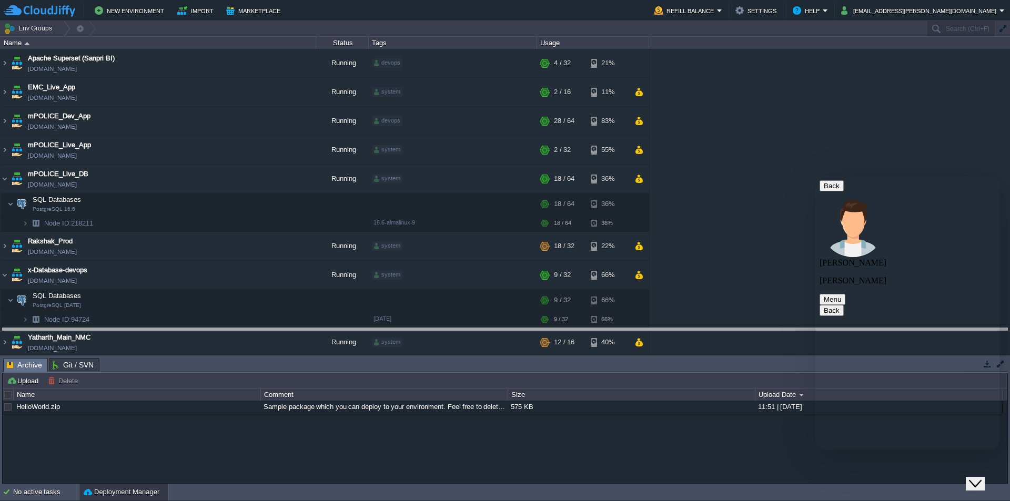
drag, startPoint x: 130, startPoint y: 372, endPoint x: 185, endPoint y: 342, distance: 62.9
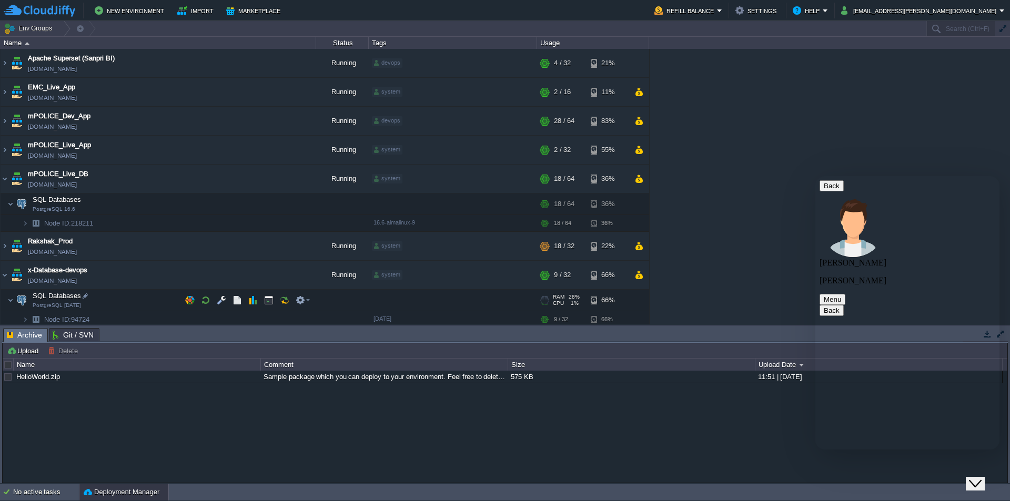
scroll to position [33, 0]
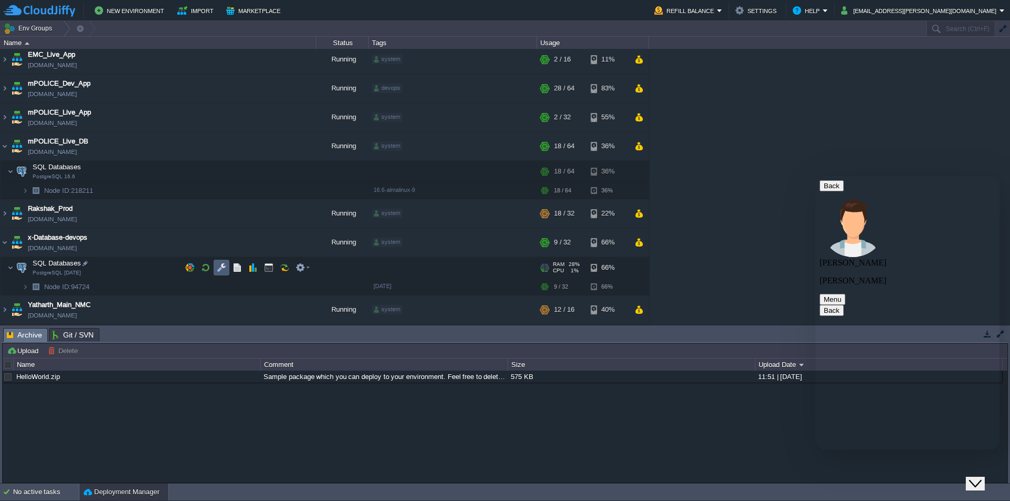
click at [224, 271] on button "button" at bounding box center [221, 267] width 9 height 9
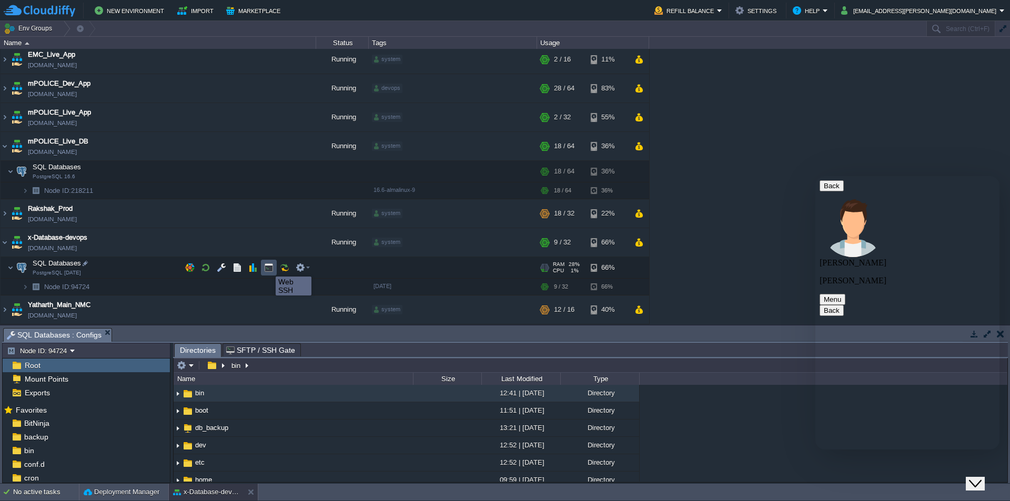
click at [268, 267] on button "button" at bounding box center [268, 267] width 9 height 9
click at [63, 334] on span "SQL Databases : Configs" at bounding box center [54, 335] width 95 height 13
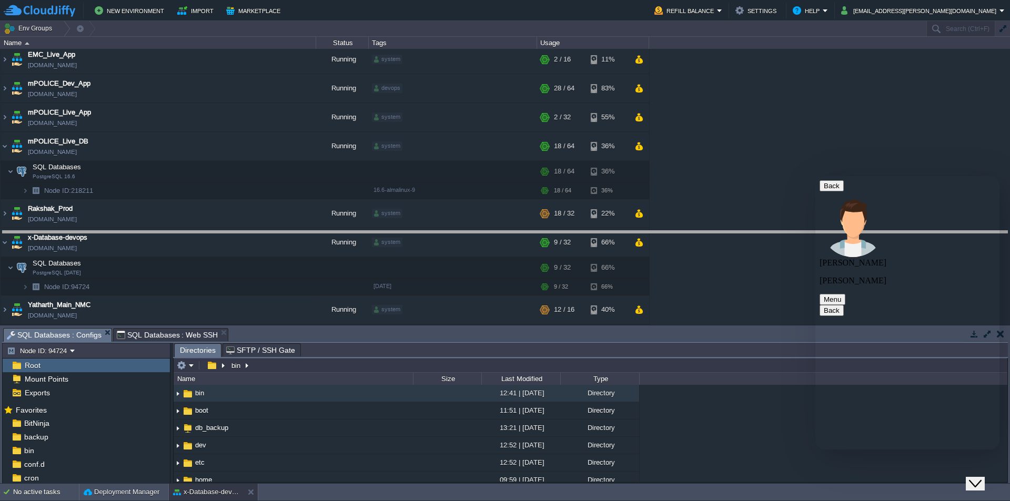
drag, startPoint x: 343, startPoint y: 342, endPoint x: 344, endPoint y: 218, distance: 124.7
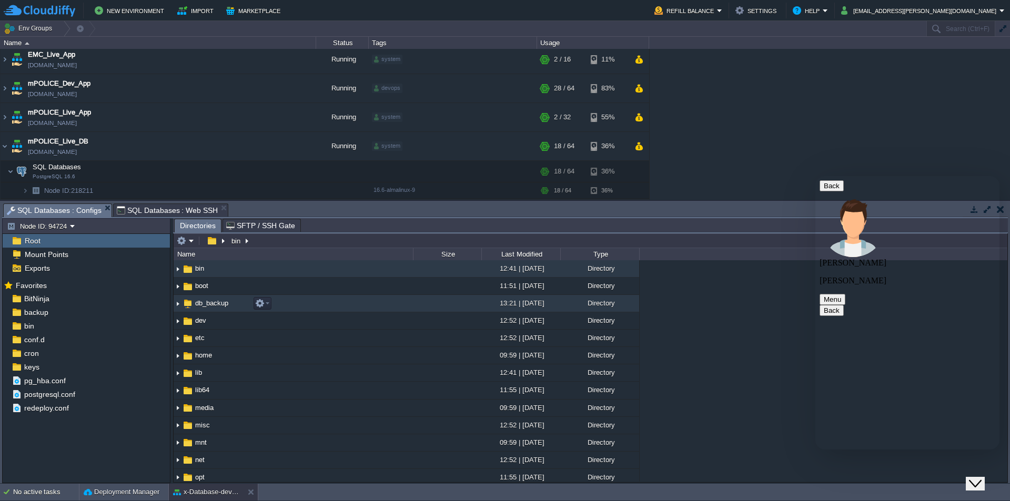
click at [213, 303] on span "db_backup" at bounding box center [212, 303] width 36 height 9
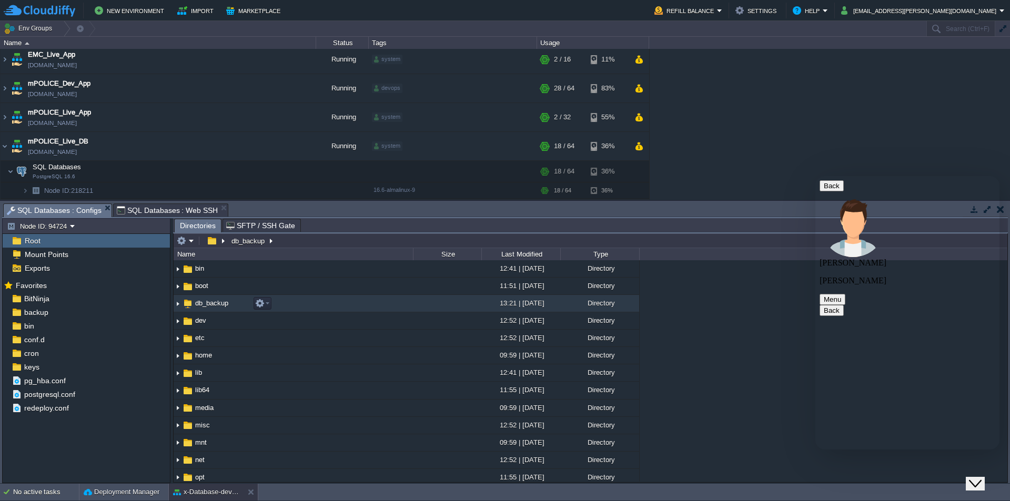
click at [213, 303] on span "db_backup" at bounding box center [212, 303] width 36 height 9
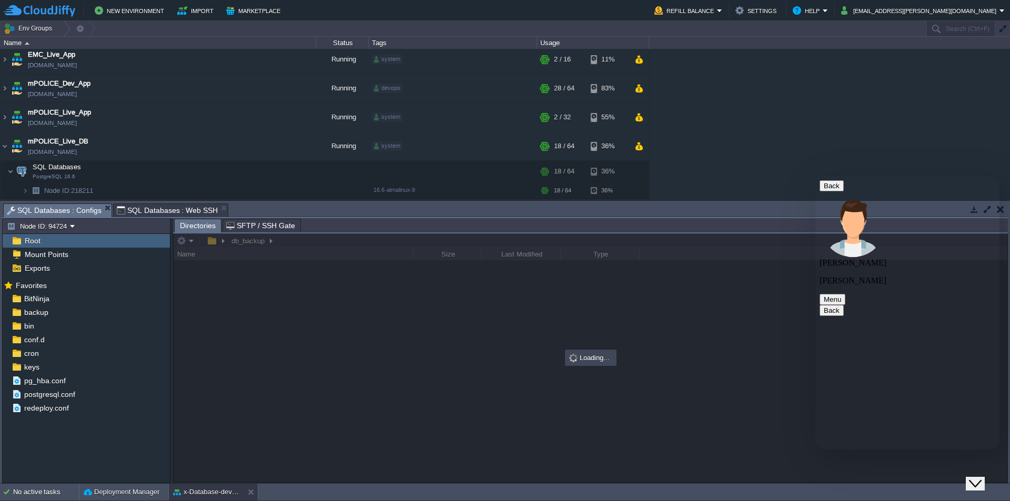
click at [298, 246] on div at bounding box center [591, 358] width 834 height 249
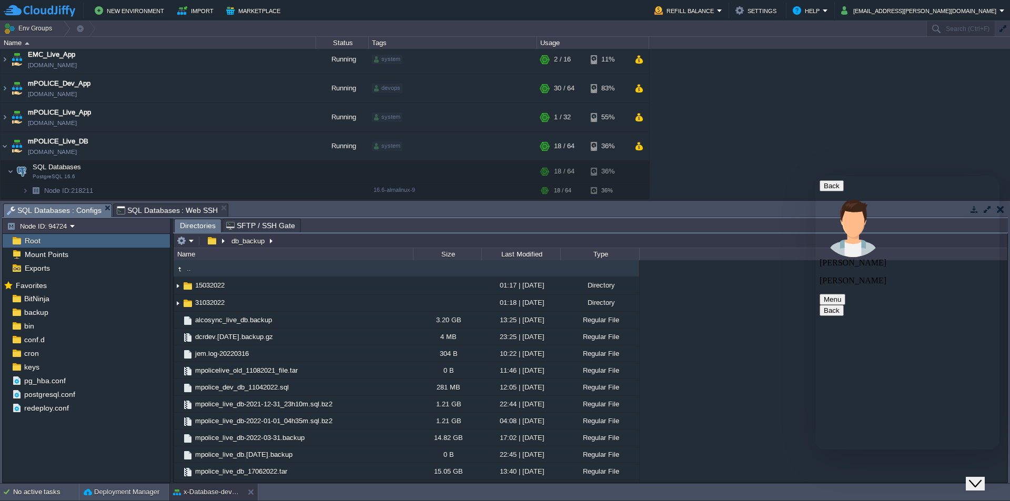
type input "/db_backup"
click at [298, 243] on input "/db_backup" at bounding box center [591, 241] width 834 height 15
type input "#000000"
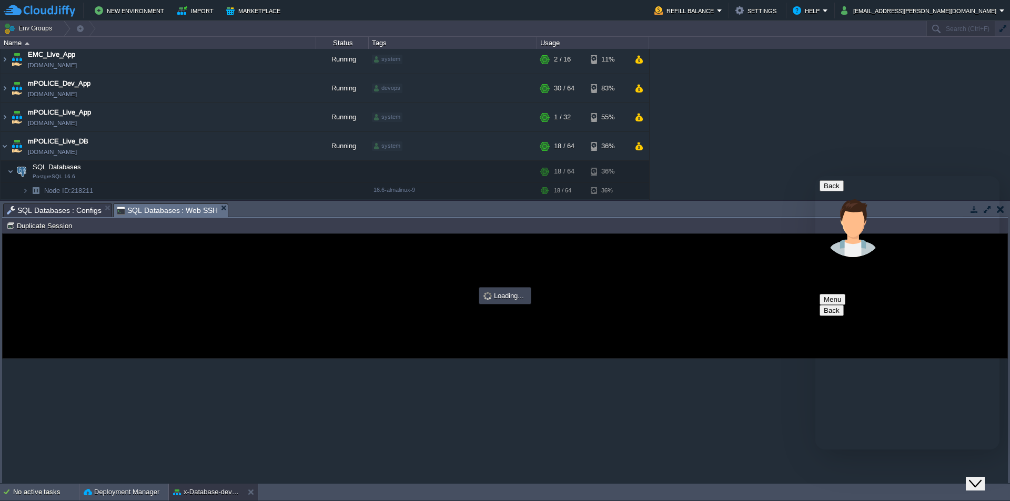
click at [159, 212] on span "SQL Databases : Web SSH" at bounding box center [168, 210] width 102 height 13
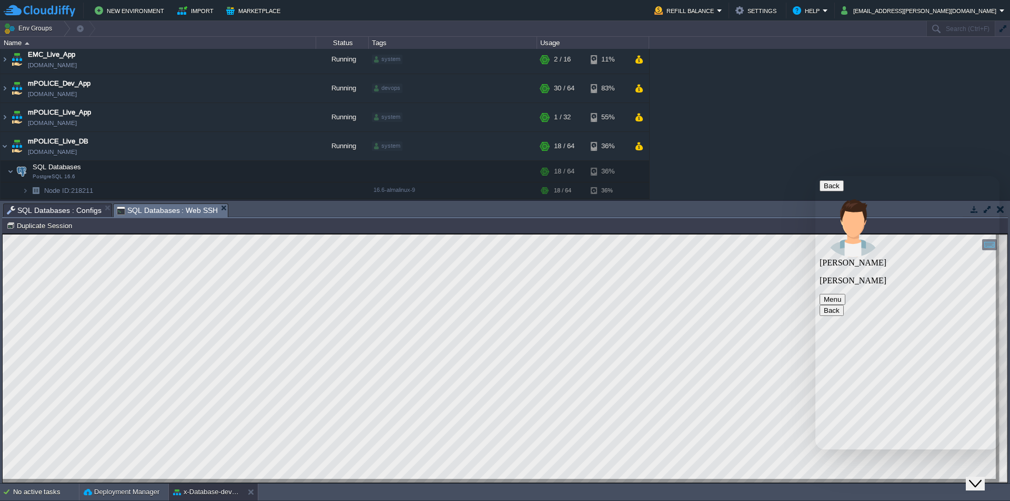
click at [55, 213] on span "SQL Databases : Configs" at bounding box center [54, 210] width 95 height 13
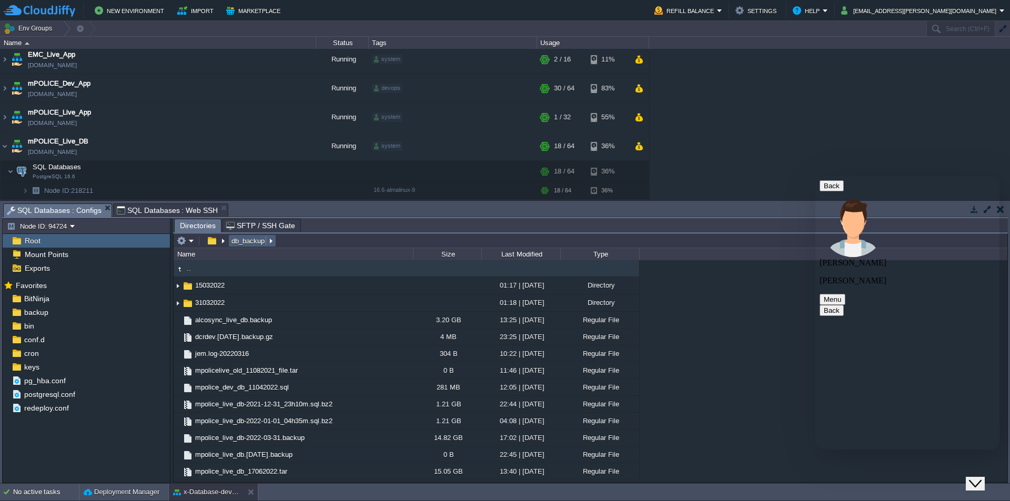
type input "/db_backup"
click at [293, 240] on input "/db_backup" at bounding box center [591, 241] width 834 height 15
click at [176, 211] on span "SQL Databases : Web SSH" at bounding box center [168, 210] width 102 height 13
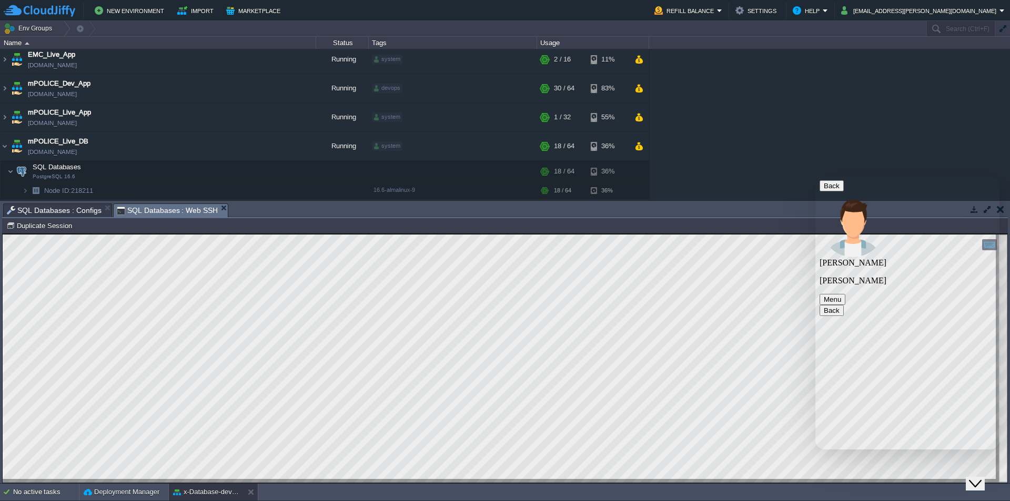
click at [64, 212] on span "SQL Databases : Configs" at bounding box center [54, 210] width 95 height 13
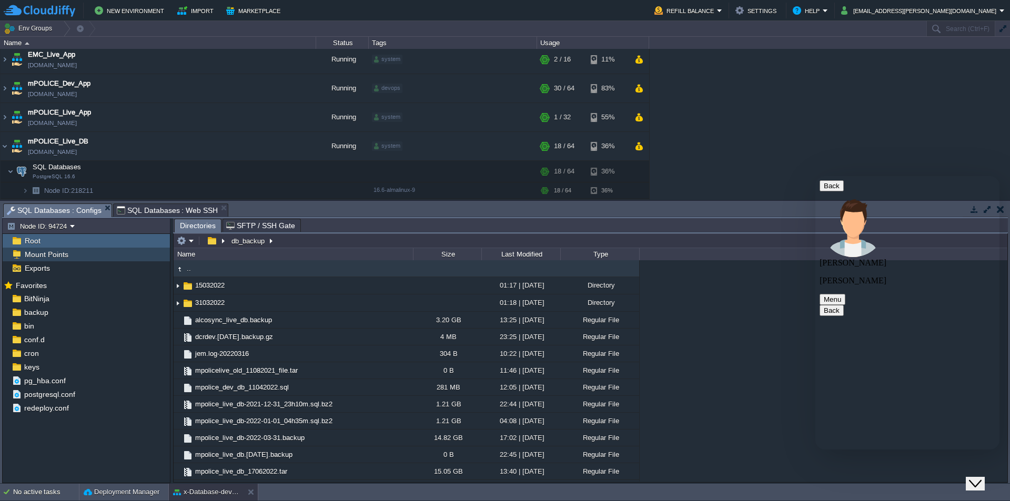
click at [57, 257] on span "Mount Points" at bounding box center [46, 254] width 47 height 9
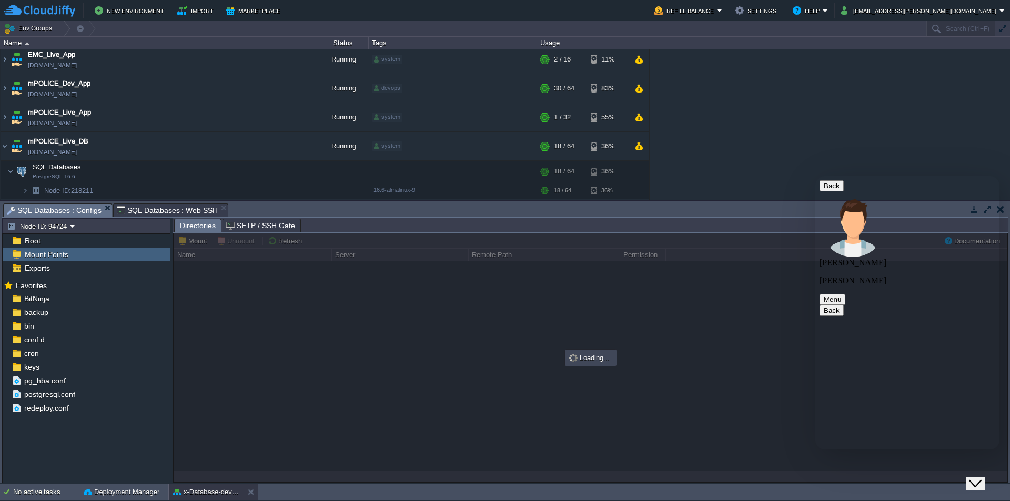
type input "/db_backup"
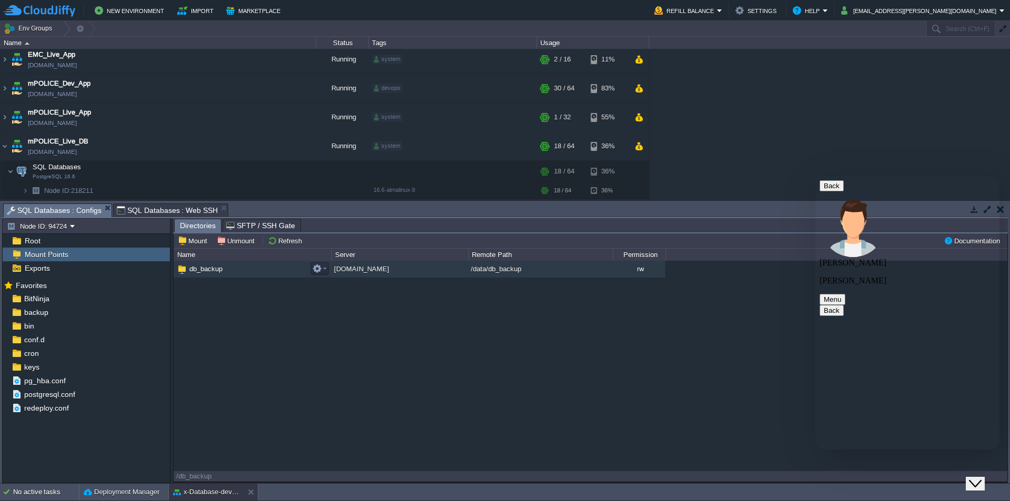
click at [215, 273] on span "db_backup" at bounding box center [206, 269] width 36 height 9
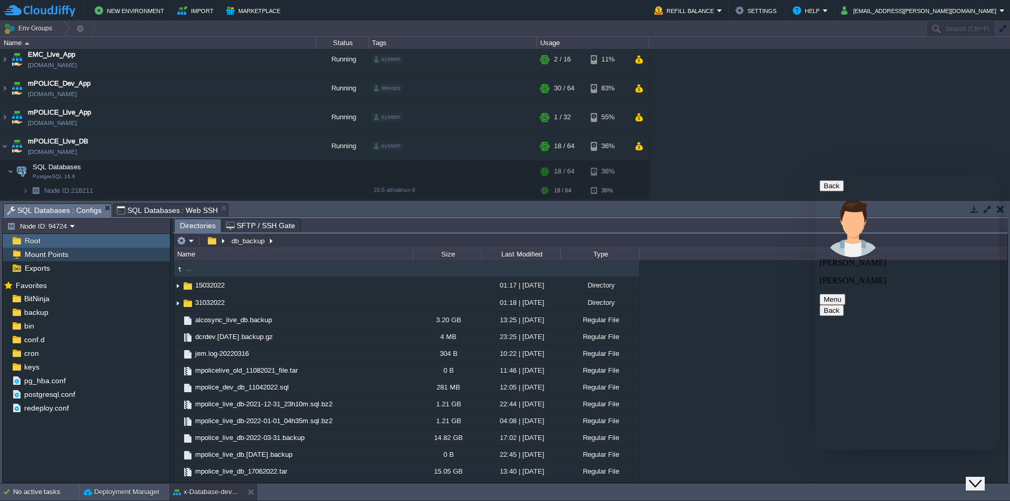
click at [57, 258] on span "Mount Points" at bounding box center [46, 254] width 47 height 9
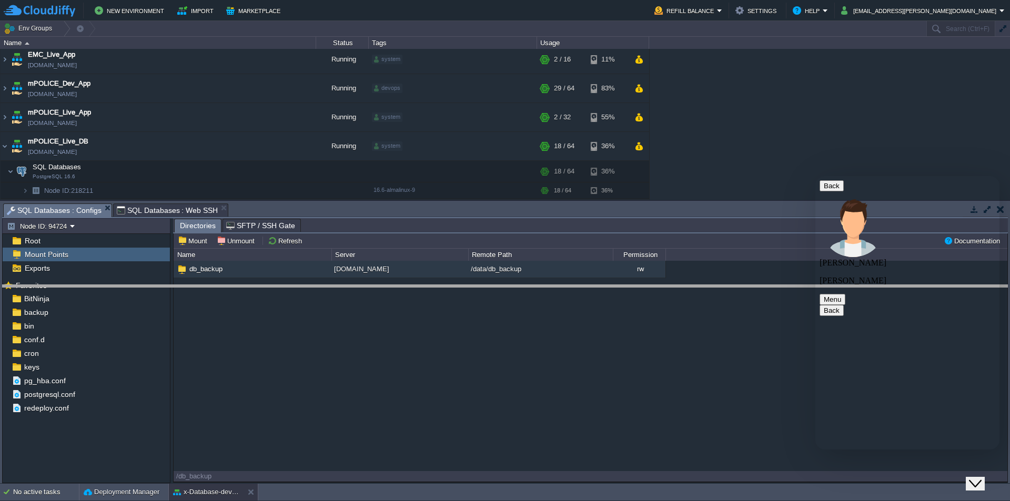
drag, startPoint x: 239, startPoint y: 217, endPoint x: 237, endPoint y: 298, distance: 81.6
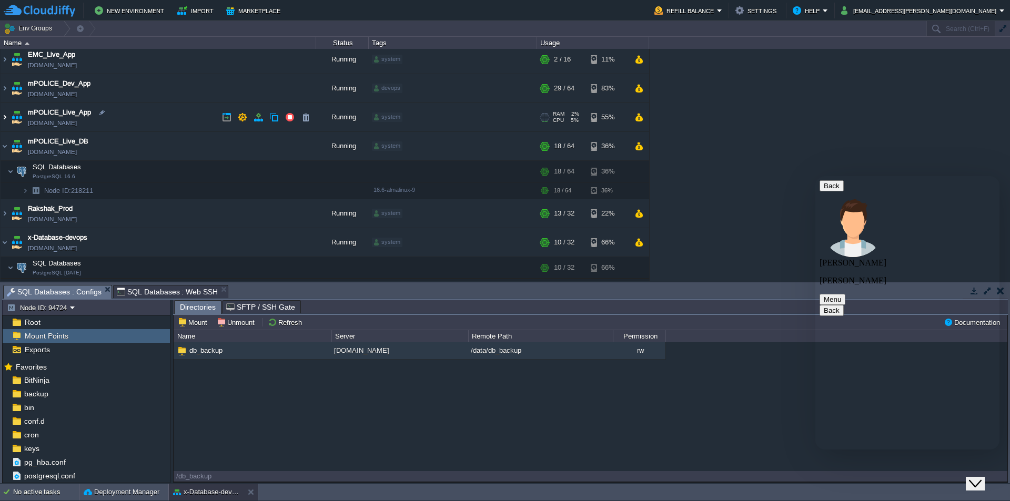
click at [5, 119] on img at bounding box center [5, 117] width 8 height 28
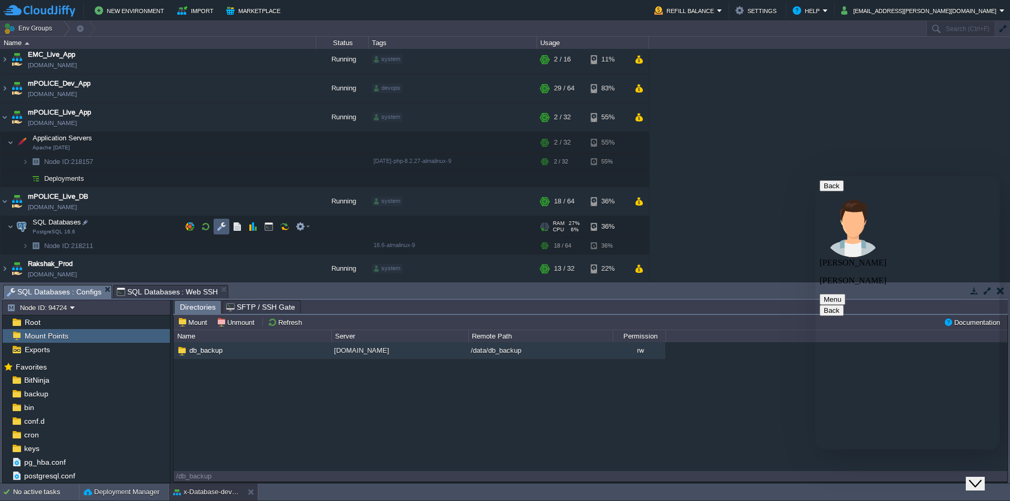
click at [221, 228] on button "button" at bounding box center [221, 226] width 9 height 9
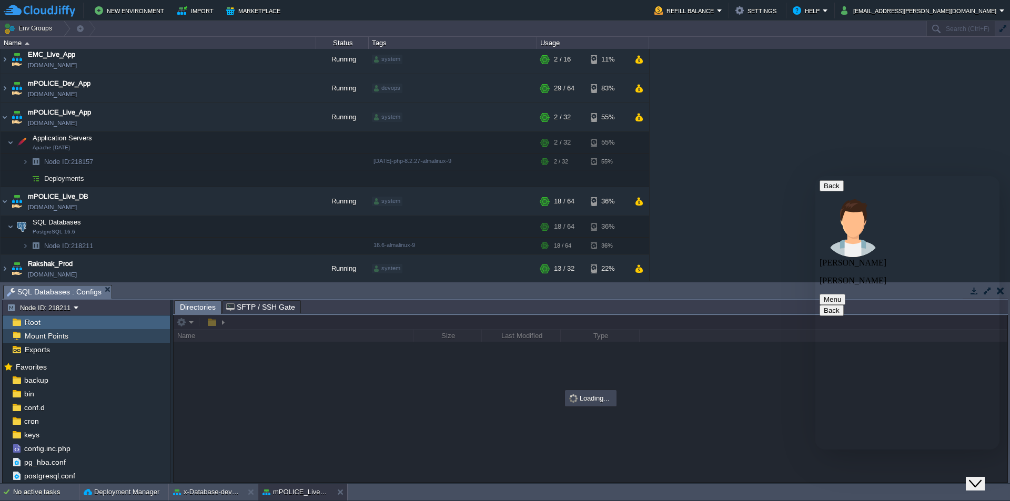
click at [53, 338] on span "Mount Points" at bounding box center [46, 335] width 47 height 9
type input "/db_backup"
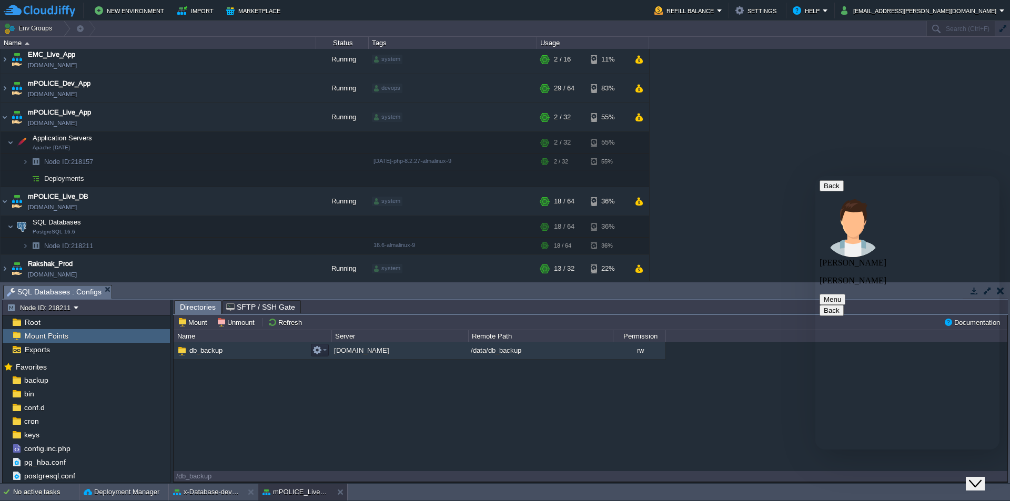
click at [205, 350] on span "db_backup" at bounding box center [206, 350] width 36 height 9
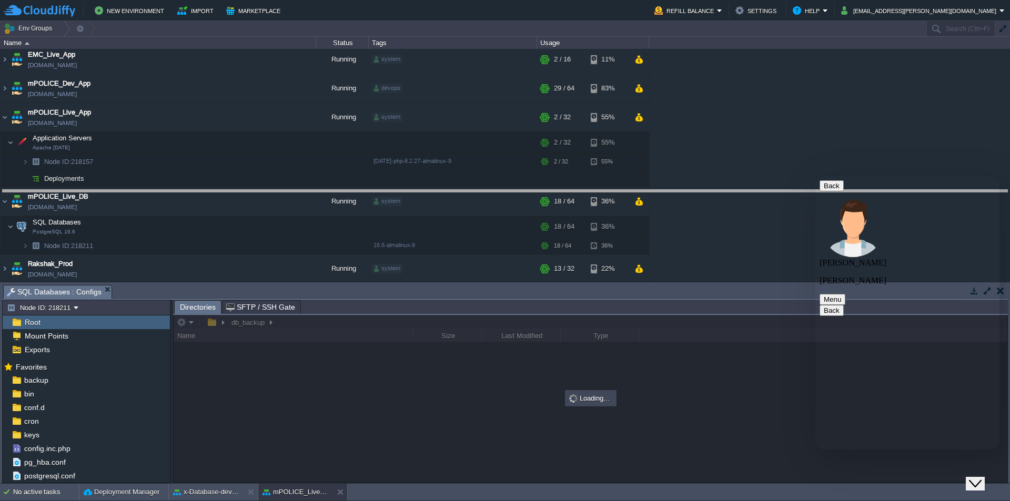
drag, startPoint x: 407, startPoint y: 298, endPoint x: 430, endPoint y: 203, distance: 98.0
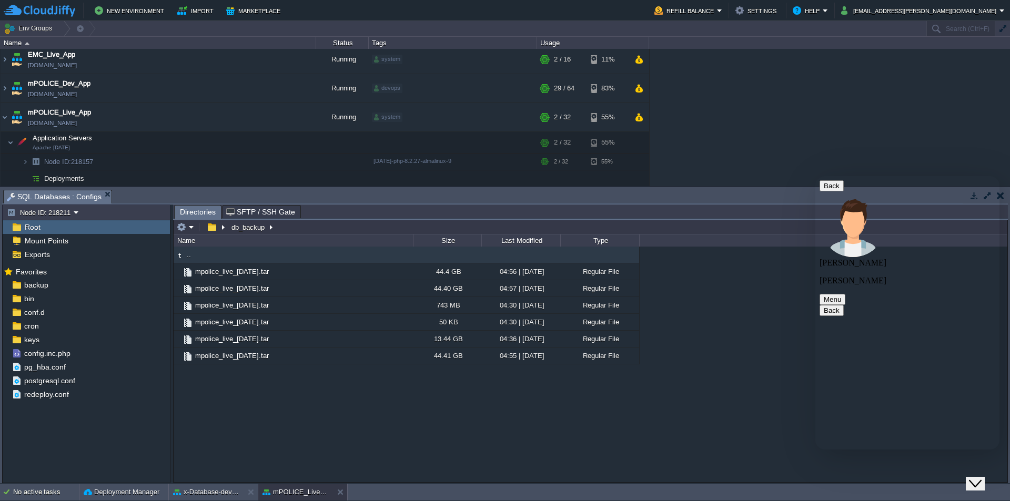
click at [286, 395] on div ".. mpolice_live_11-09-2025.tar 44.4 GB 04:56 | 12 Sep 2025 Regular File mpolice…" at bounding box center [591, 364] width 834 height 235
click at [214, 229] on button "button" at bounding box center [211, 227] width 15 height 9
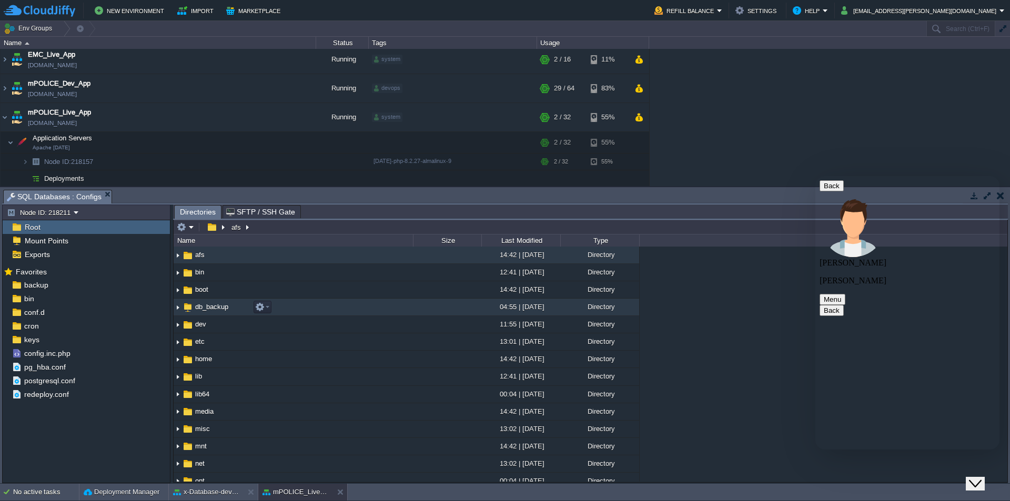
click at [213, 307] on span "db_backup" at bounding box center [212, 306] width 36 height 9
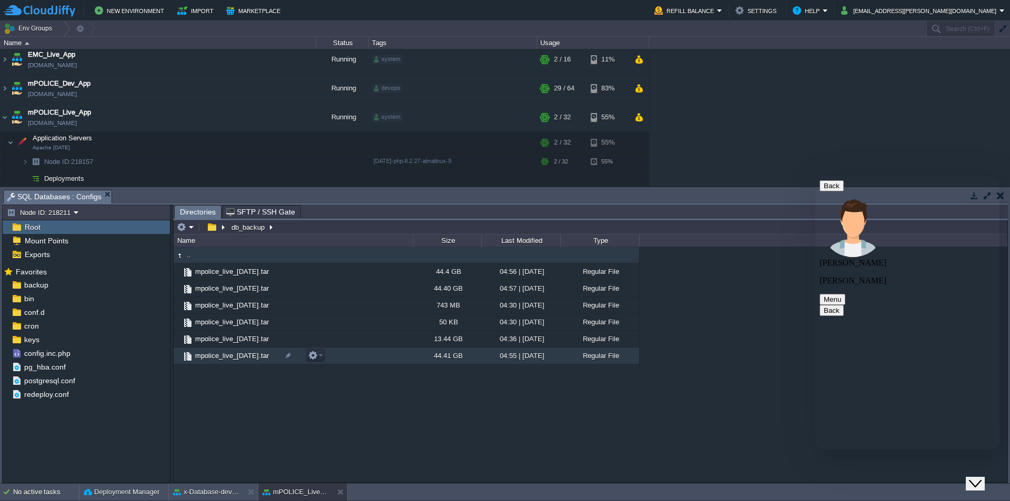
click at [308, 422] on div ".. mpolice_live_11-09-2025.tar 44.4 GB 04:56 | 12 Sep 2025 Regular File mpolice…" at bounding box center [591, 364] width 834 height 235
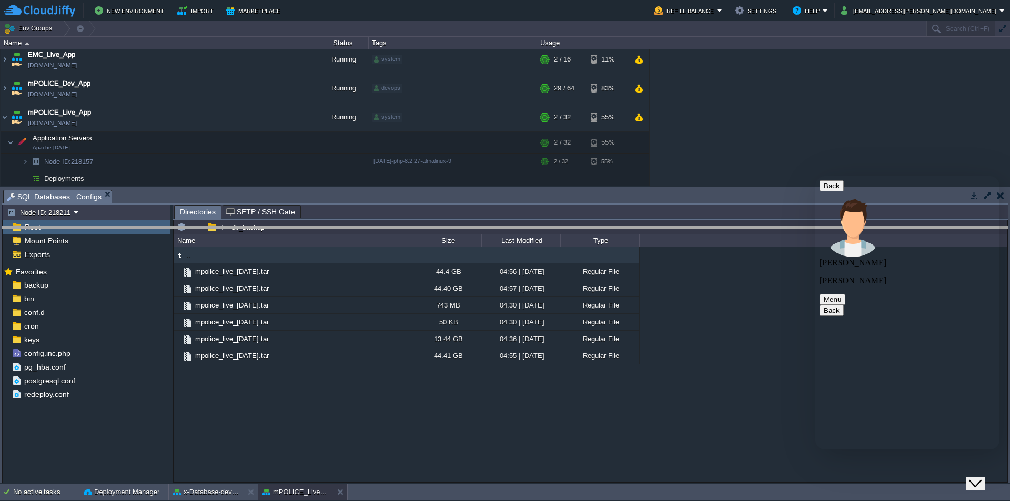
drag, startPoint x: 316, startPoint y: 204, endPoint x: 317, endPoint y: 240, distance: 36.9
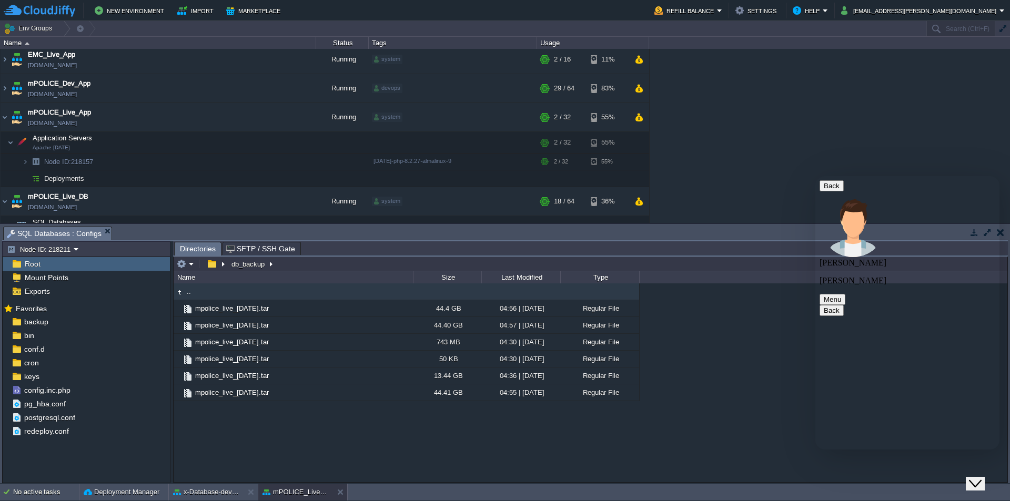
type input "/db_backup"
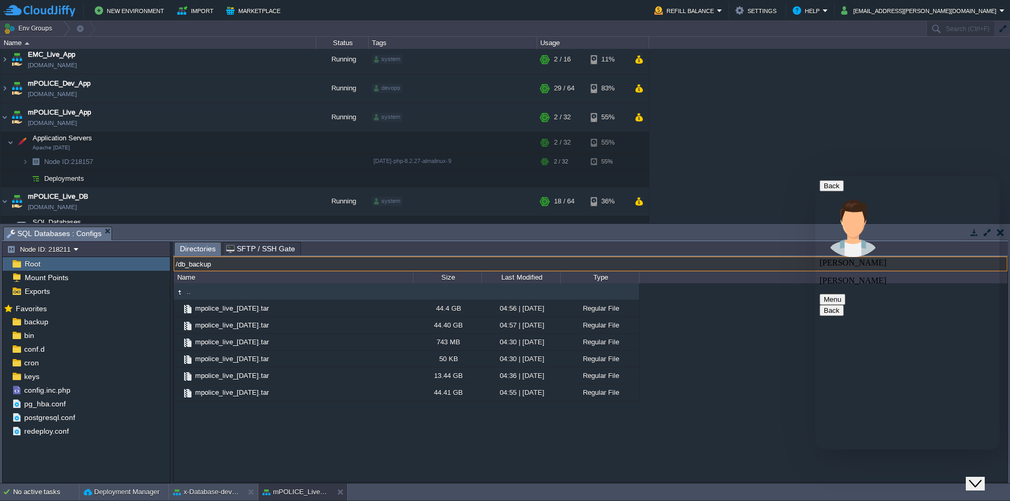
click at [294, 261] on input "/db_backup" at bounding box center [591, 264] width 834 height 15
click at [280, 266] on input "/db_backup" at bounding box center [591, 264] width 834 height 15
click at [251, 432] on div ".. mpolice_live_11-09-2025.tar 44.4 GB 04:56 | 12 Sep 2025 Regular File mpolice…" at bounding box center [591, 383] width 834 height 198
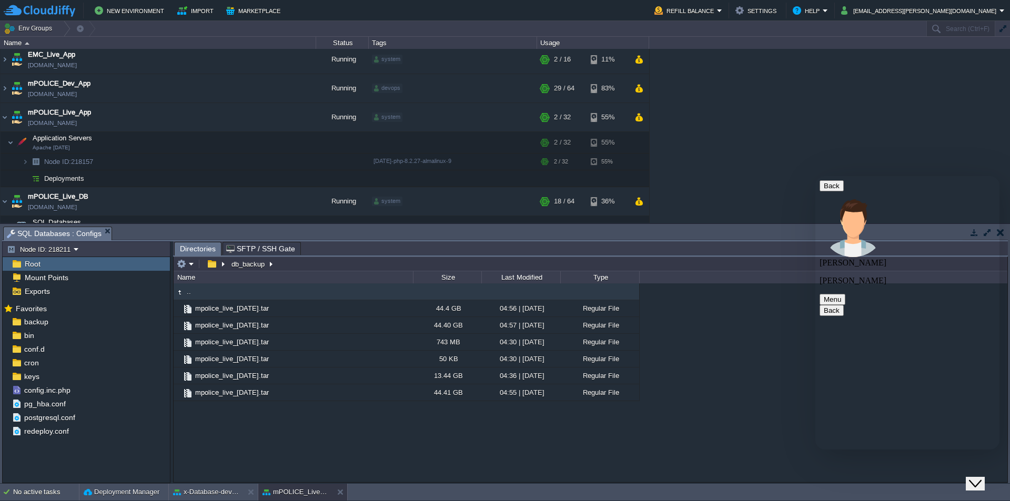
type textarea "??"
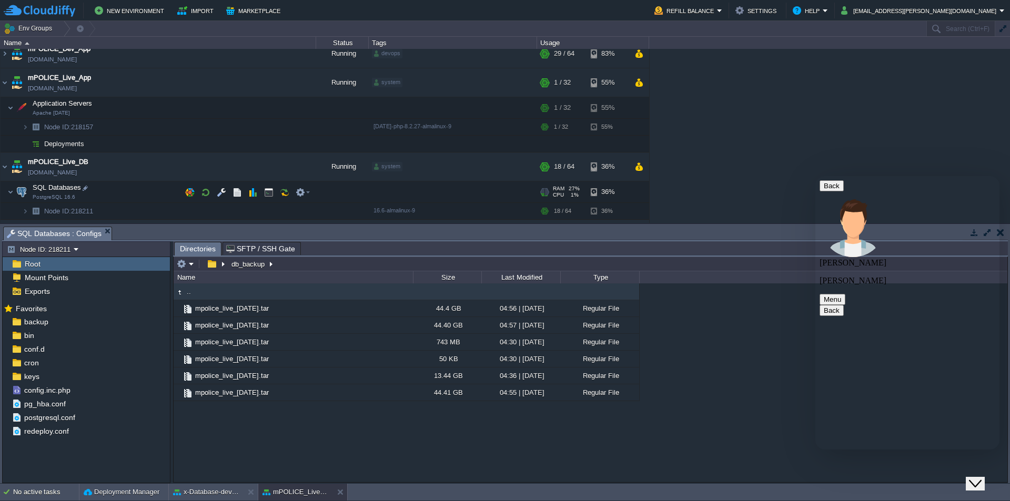
scroll to position [138, 0]
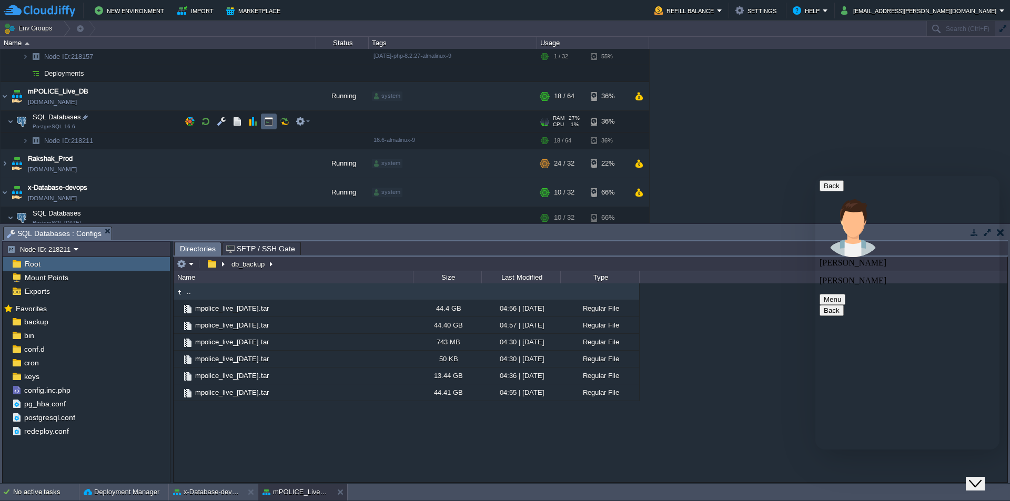
click at [269, 125] on button "button" at bounding box center [268, 121] width 9 height 9
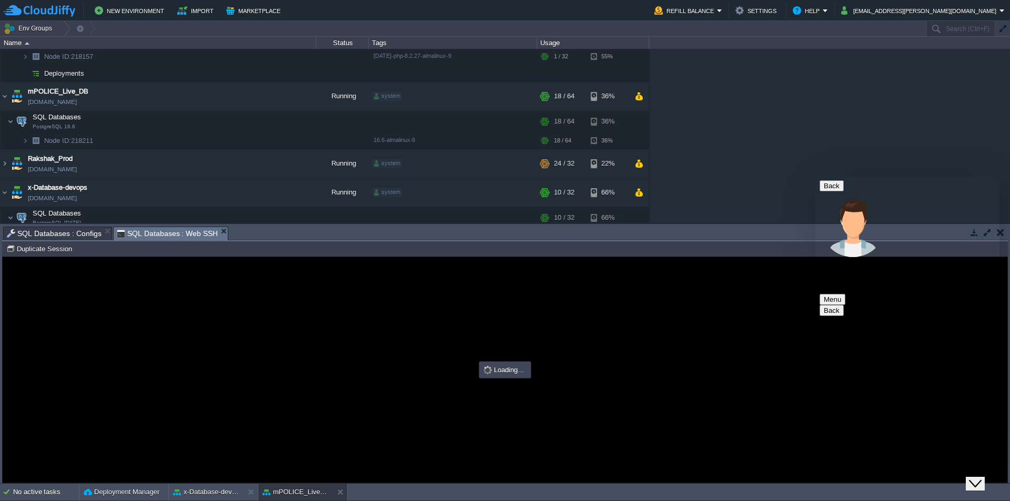
scroll to position [0, 0]
type input "#000000"
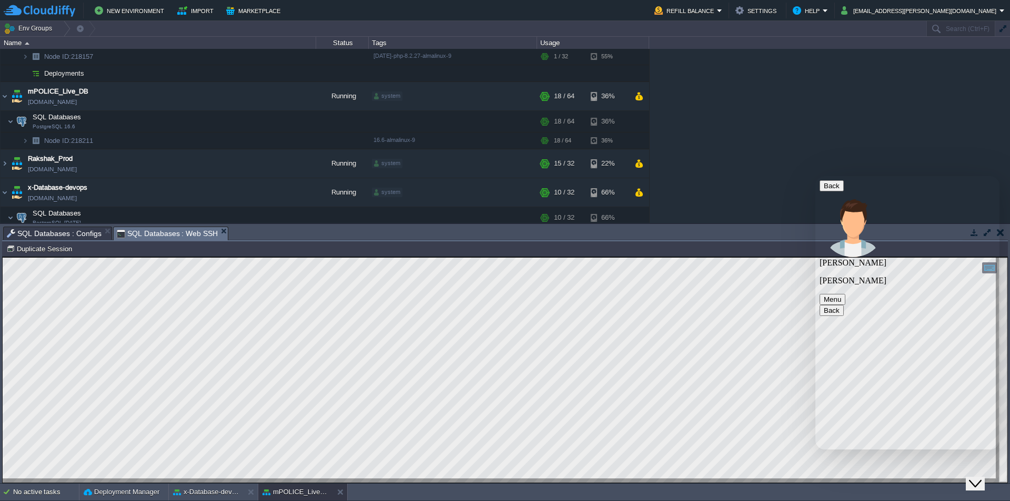
scroll to position [427, 0]
type textarea "surprising....i need to copy within cloudjiffy envir."
click at [982, 478] on icon "Close Chat This icon closes the chat window." at bounding box center [975, 484] width 13 height 13
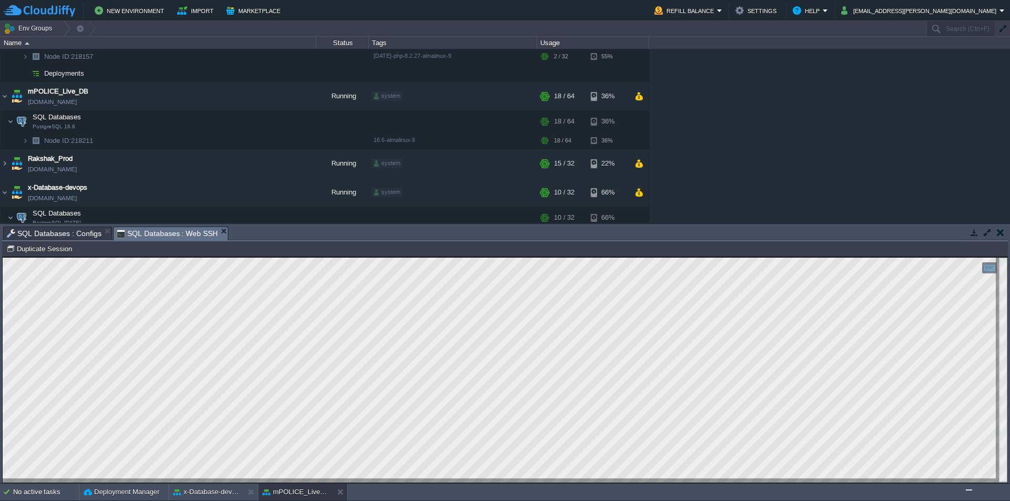
click at [966, 490] on button "Chat widget" at bounding box center [969, 490] width 6 height 1
click at [966, 477] on button "Close Chat This icon closes the chat window." at bounding box center [975, 484] width 19 height 14
click at [966, 490] on button "Chat widget" at bounding box center [969, 490] width 6 height 1
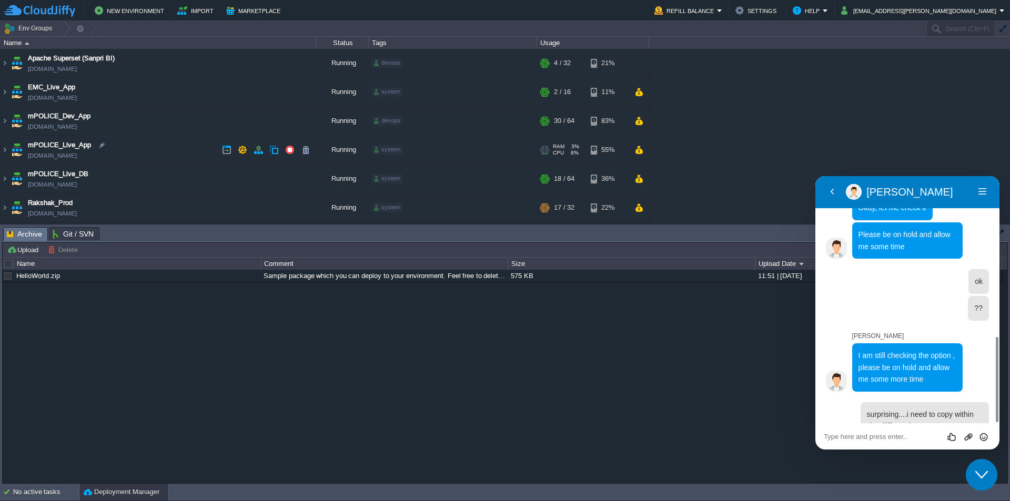
scroll to position [57, 0]
click at [6, 120] on img at bounding box center [5, 122] width 8 height 28
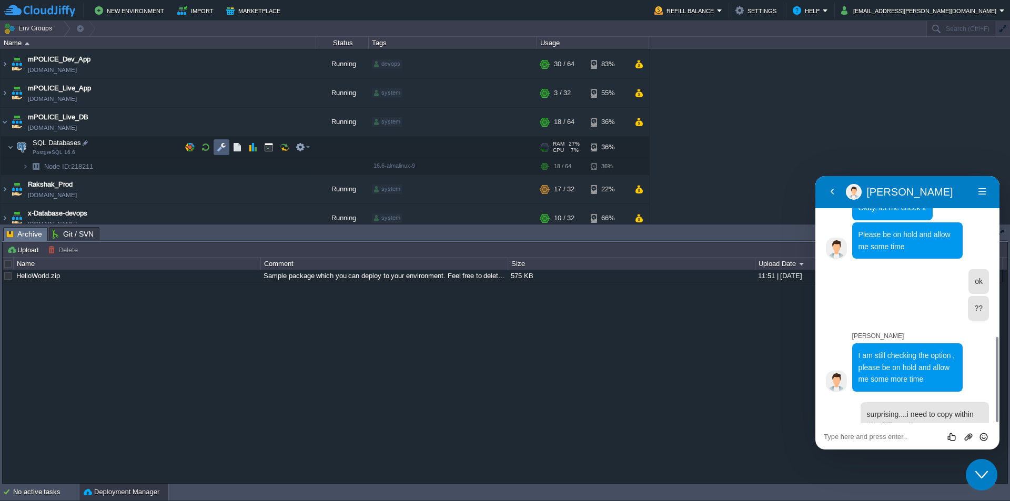
click at [221, 147] on button "button" at bounding box center [221, 147] width 9 height 9
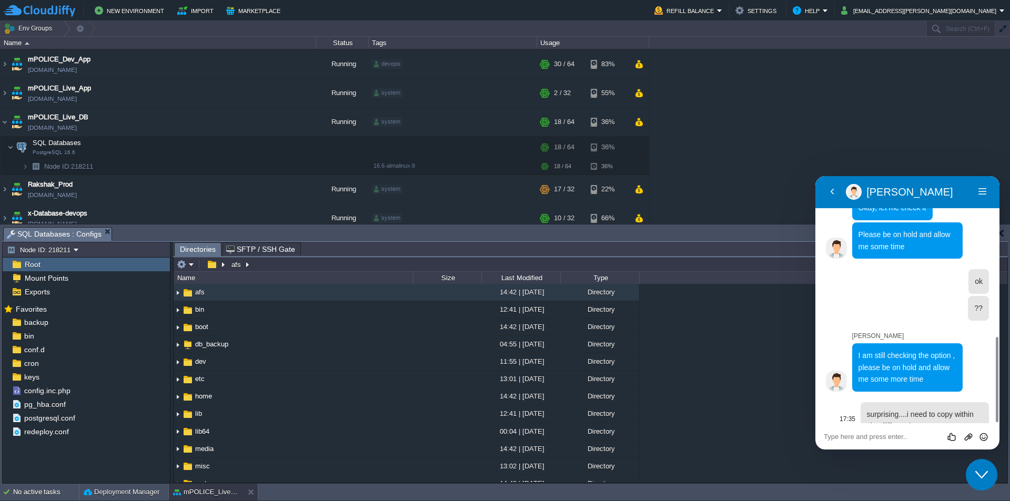
click at [915, 409] on p "surprising....i need to copy within cloudjiffy envir." at bounding box center [925, 421] width 116 height 24
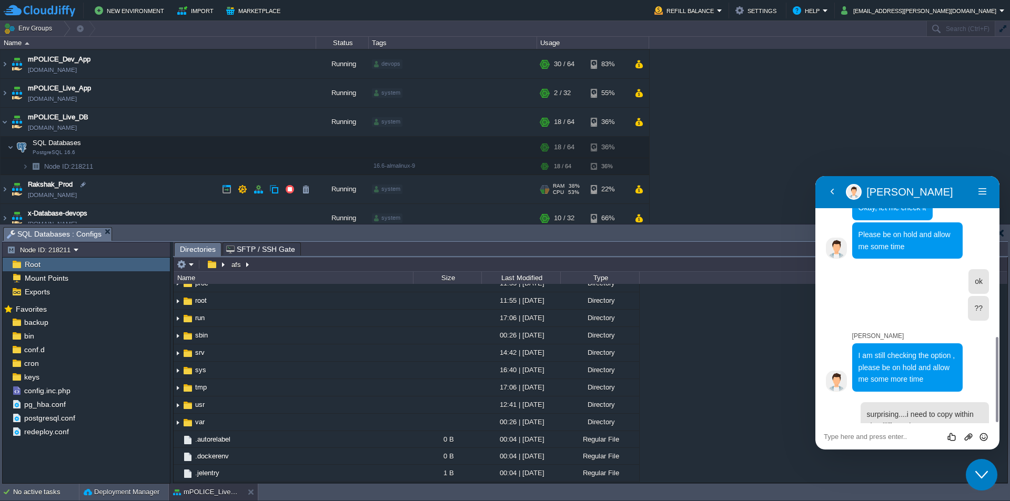
scroll to position [263, 0]
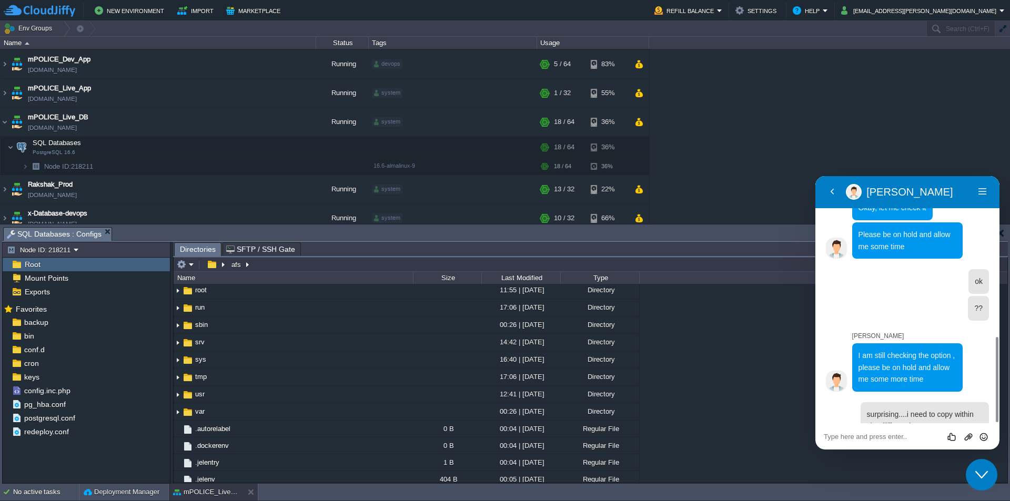
click at [872, 438] on textarea at bounding box center [907, 437] width 167 height 8
type textarea "??"
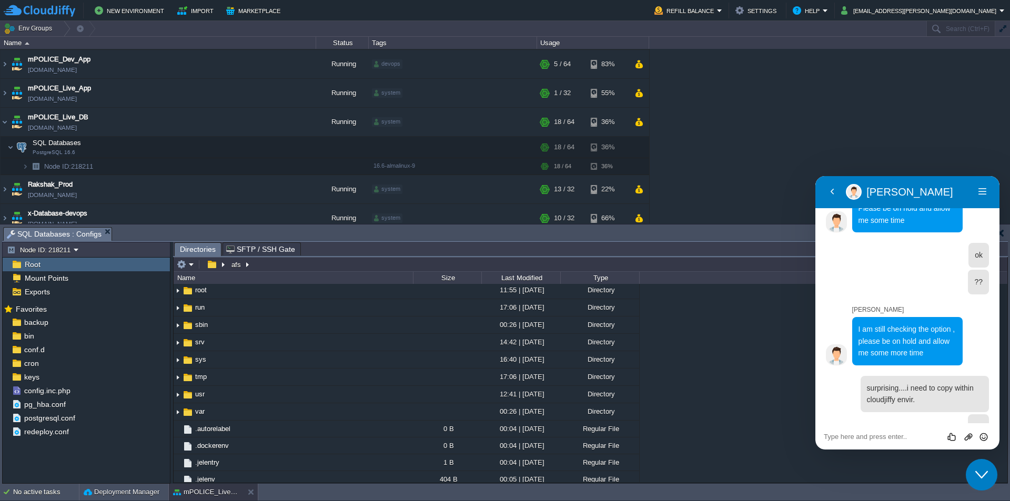
scroll to position [606, 0]
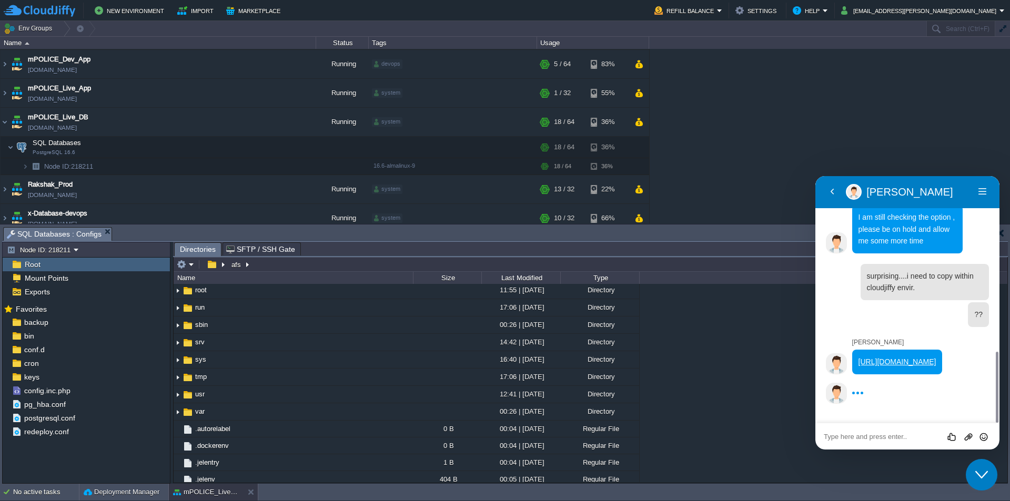
click at [914, 402] on div "17:25 Name : Rakesh Email : rakesh.giri@sanpri.net Phone : 9987023723 Departmen…" at bounding box center [907, 8] width 163 height 810
drag, startPoint x: 896, startPoint y: 375, endPoint x: 859, endPoint y: 338, distance: 52.8
click at [859, 356] on p "https://portal.cloudjiffy.com/knowledgebase/article/269/how-do-i-upload-manage-…" at bounding box center [898, 362] width 78 height 12
copy link "https://portal.cloudjiffy.com/knowledgebase/article/269/how-do-i-upload-manage-…"
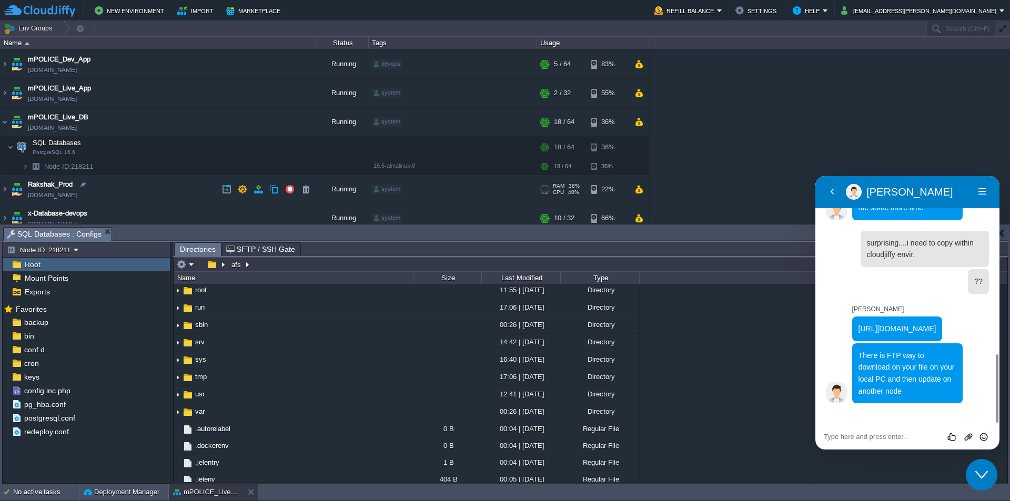
scroll to position [639, 0]
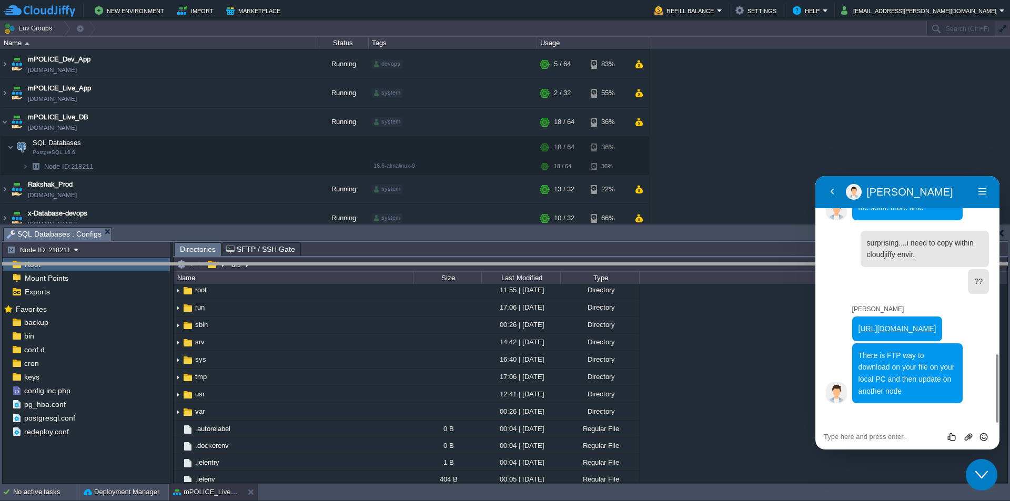
drag, startPoint x: 318, startPoint y: 241, endPoint x: 310, endPoint y: 367, distance: 126.0
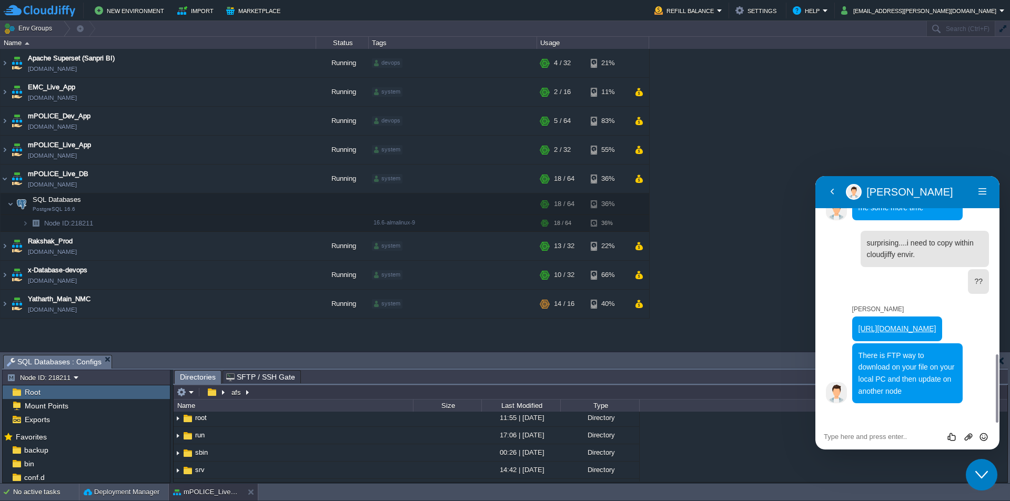
scroll to position [0, 0]
click at [6, 246] on img at bounding box center [5, 246] width 8 height 28
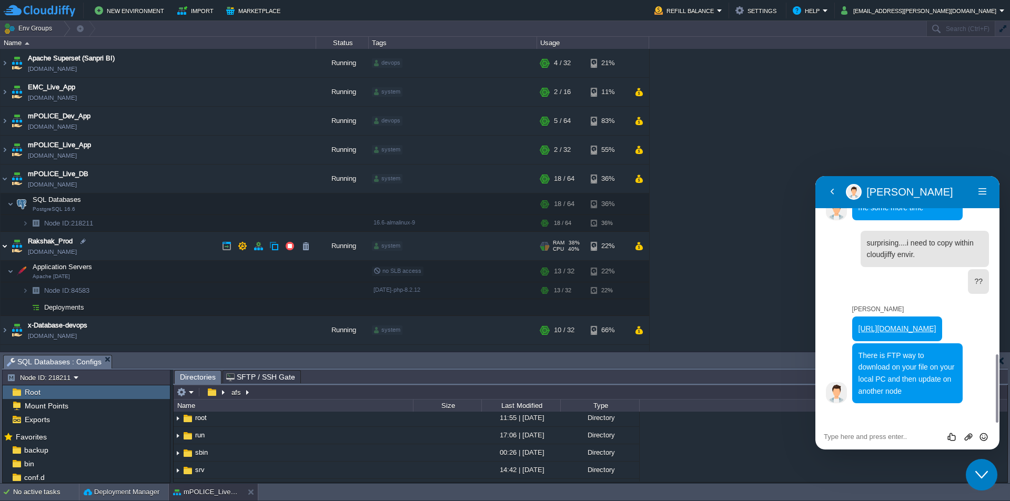
click at [6, 246] on img at bounding box center [5, 246] width 8 height 28
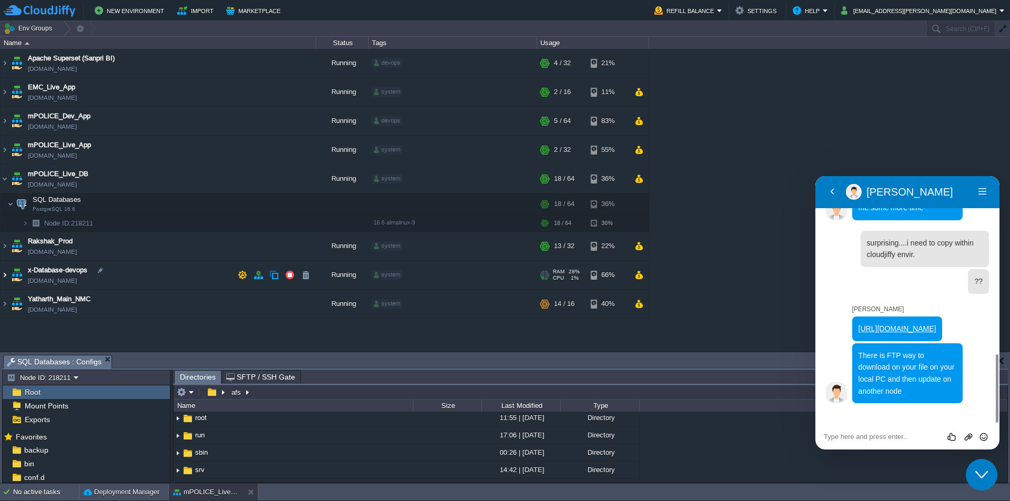
click at [1, 275] on img at bounding box center [5, 275] width 8 height 28
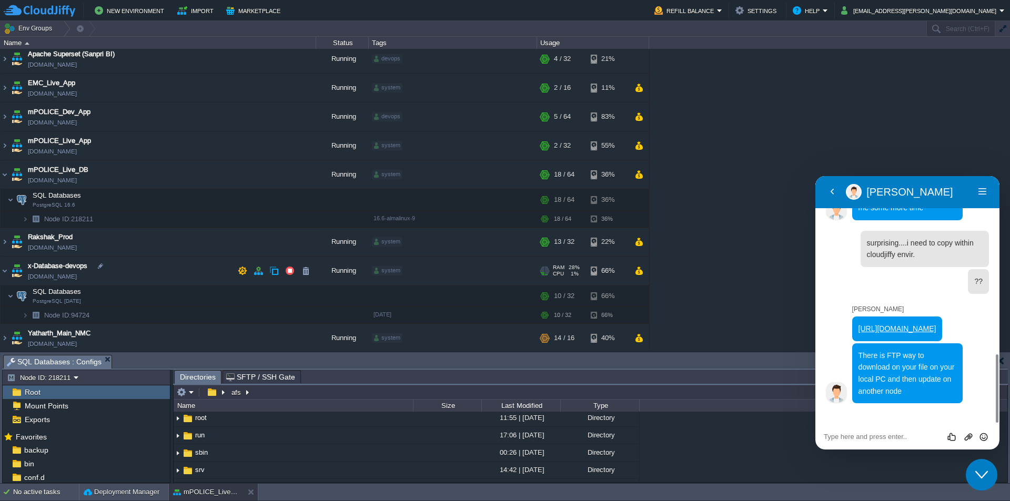
scroll to position [6, 0]
click at [224, 298] on button "button" at bounding box center [221, 294] width 9 height 9
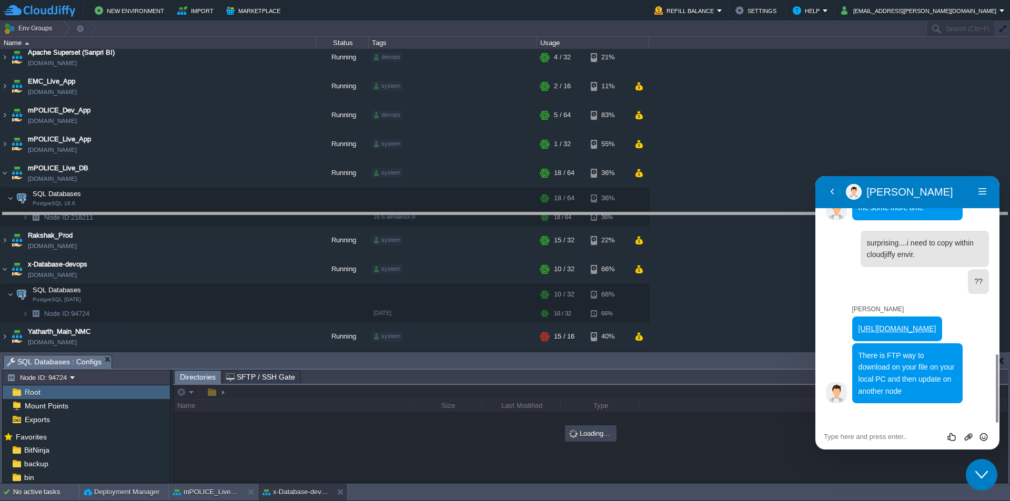
drag, startPoint x: 321, startPoint y: 368, endPoint x: 357, endPoint y: 178, distance: 193.3
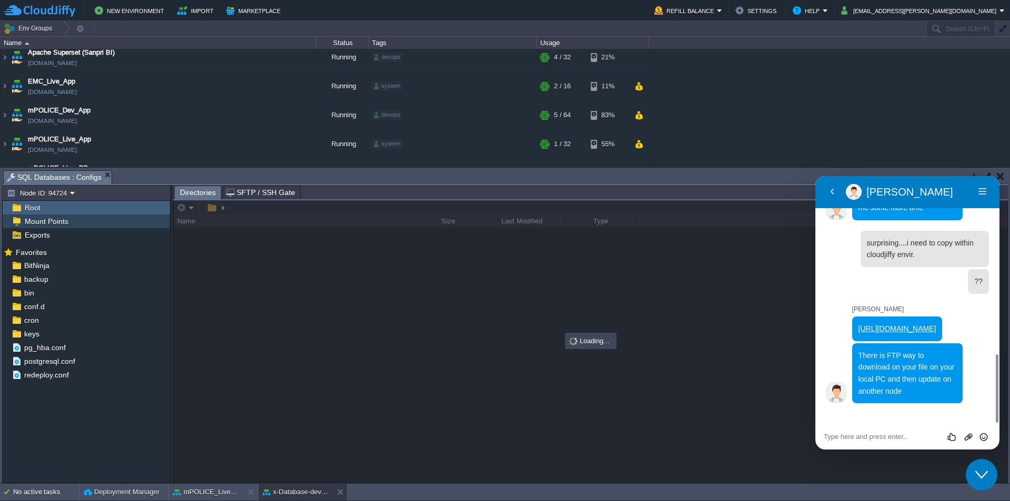
click at [69, 224] on div "Mount Points" at bounding box center [86, 222] width 167 height 14
type input "/db_backup"
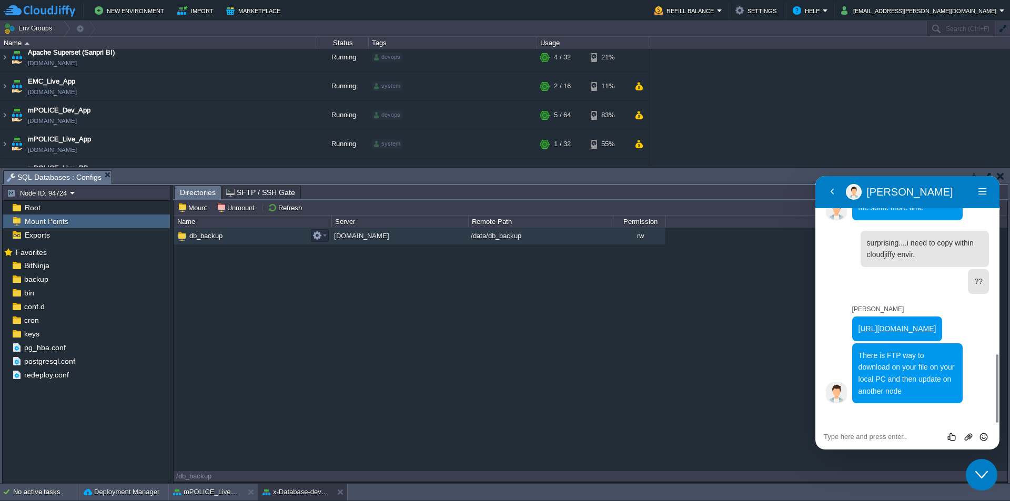
click at [204, 238] on span "db_backup" at bounding box center [206, 235] width 36 height 9
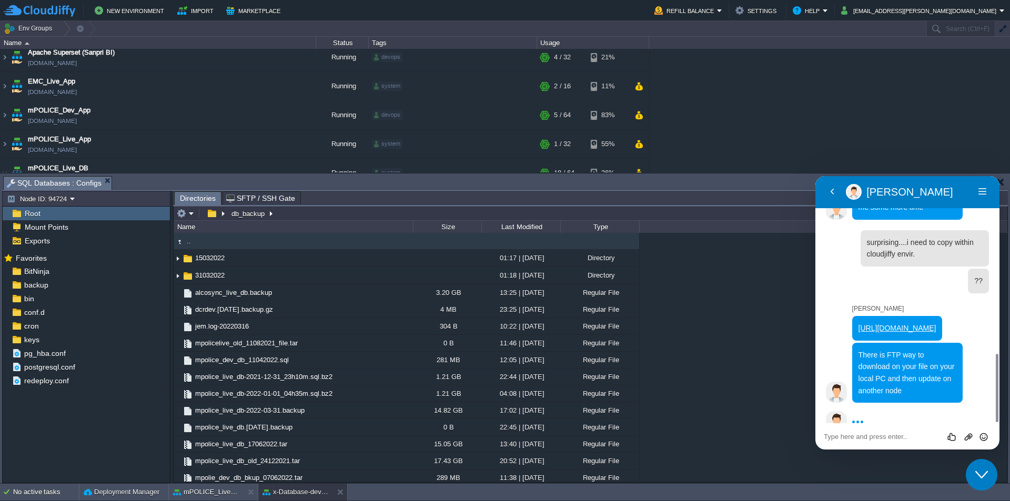
scroll to position [668, 0]
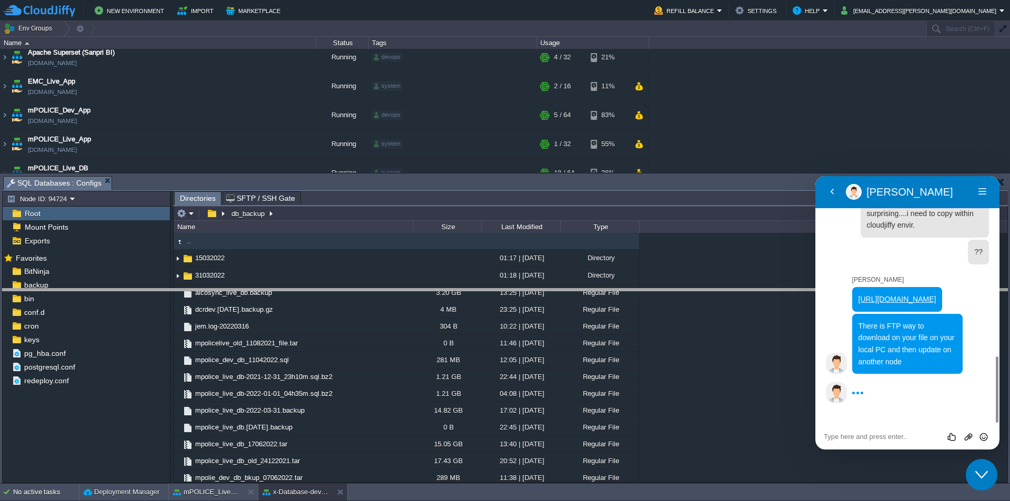
drag, startPoint x: 347, startPoint y: 190, endPoint x: 332, endPoint y: 283, distance: 93.8
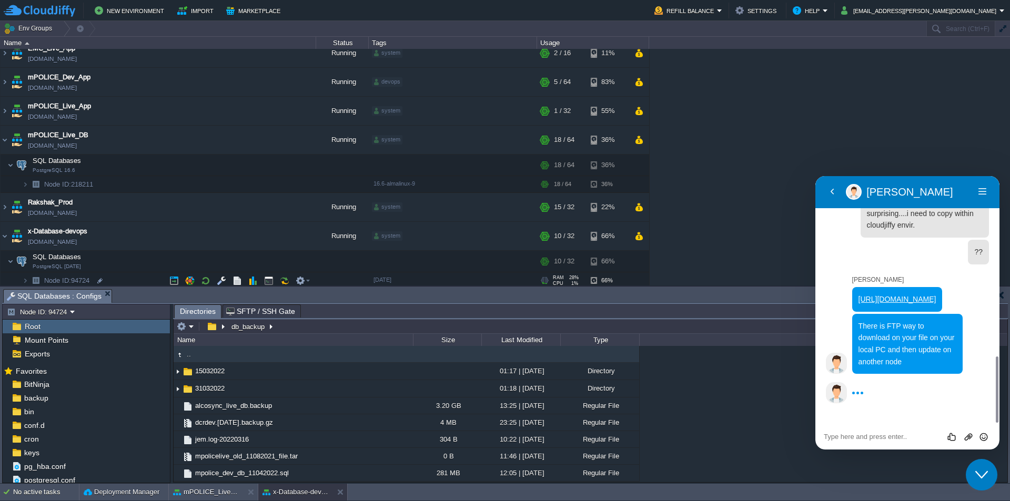
scroll to position [72, 0]
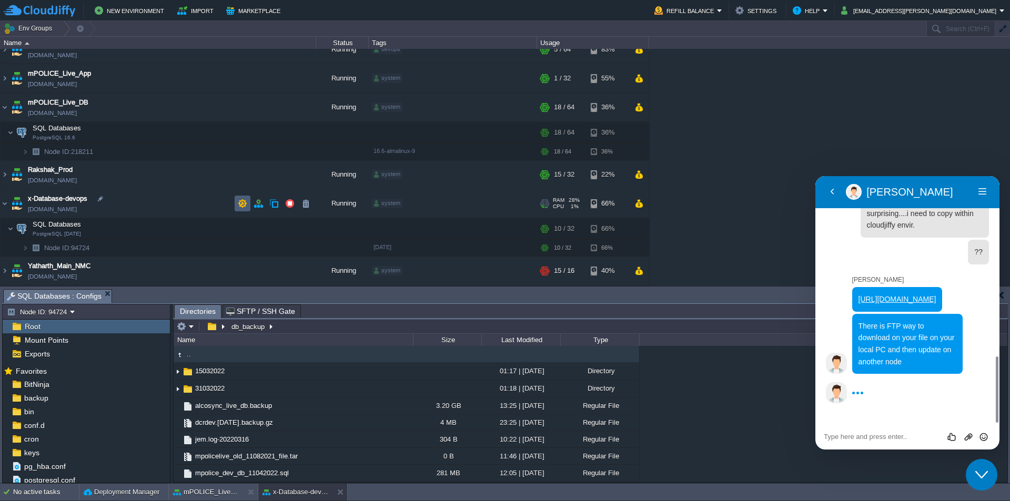
click at [241, 202] on button "button" at bounding box center [242, 203] width 9 height 9
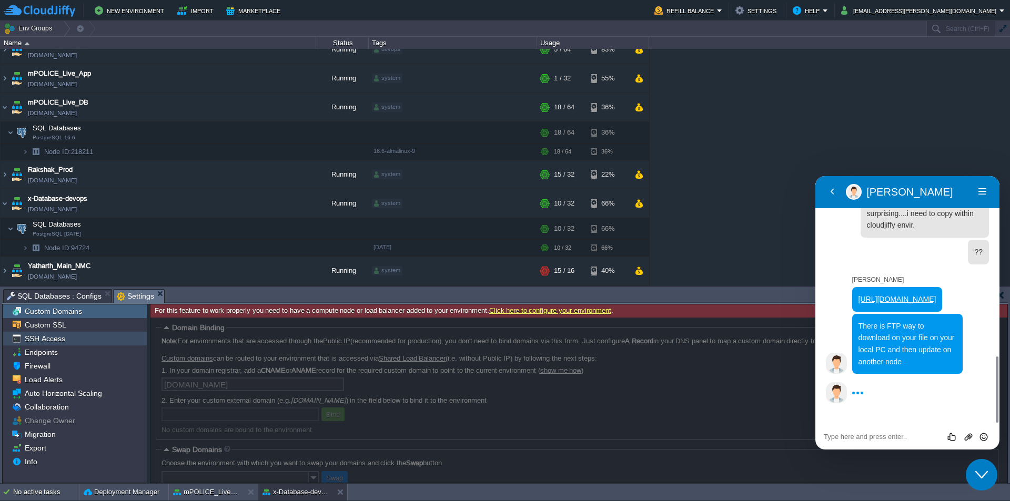
click at [62, 339] on span "SSH Access" at bounding box center [45, 338] width 44 height 9
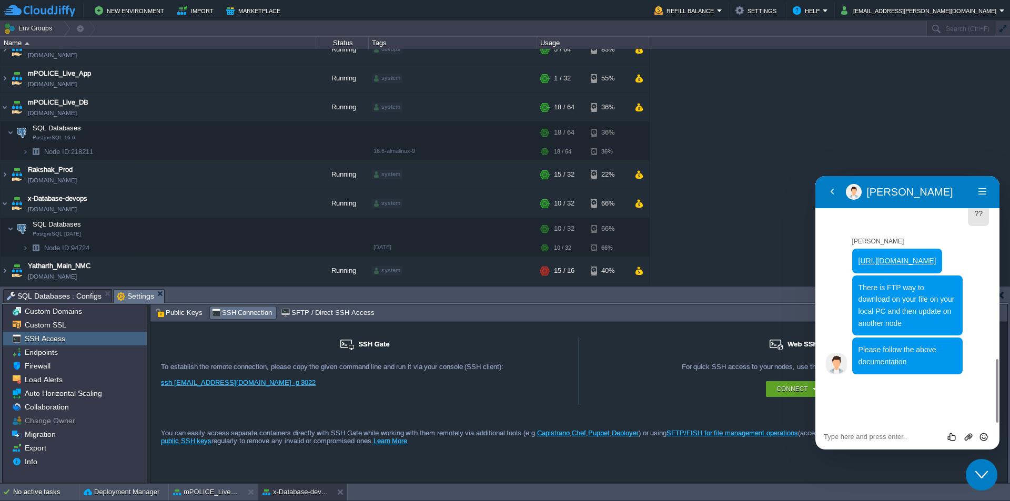
click at [283, 382] on div "ssh [EMAIL_ADDRESS][DOMAIN_NAME] -p 3022" at bounding box center [364, 387] width 407 height 16
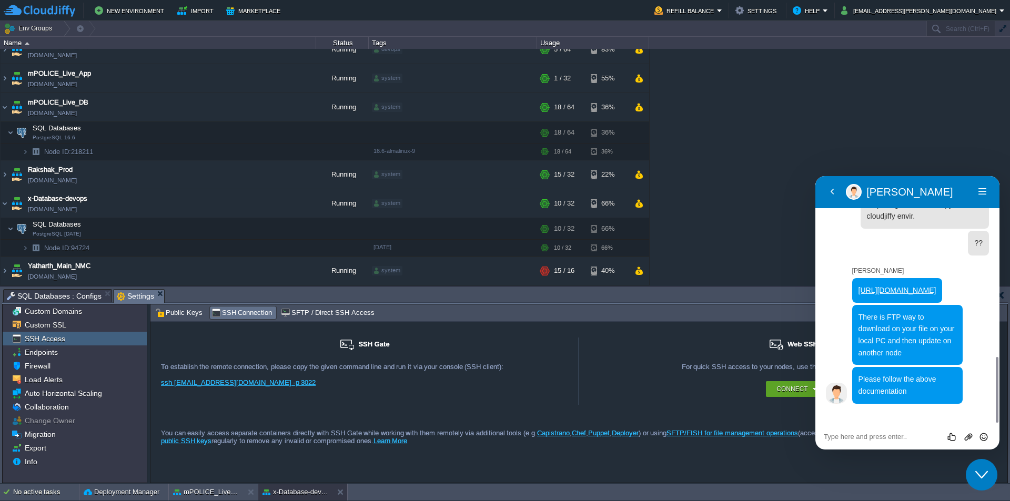
scroll to position [677, 0]
drag, startPoint x: 283, startPoint y: 383, endPoint x: 159, endPoint y: 388, distance: 123.7
click at [159, 388] on div "SSH Gate For remote connection you require SSH public key to be added to the ac…" at bounding box center [364, 371] width 429 height 67
copy link "ssh [EMAIL_ADDRESS][DOMAIN_NAME] -p 3022"
click at [271, 397] on div "SSH Gate For remote connection you require SSH public key to be added to the ac…" at bounding box center [364, 371] width 429 height 67
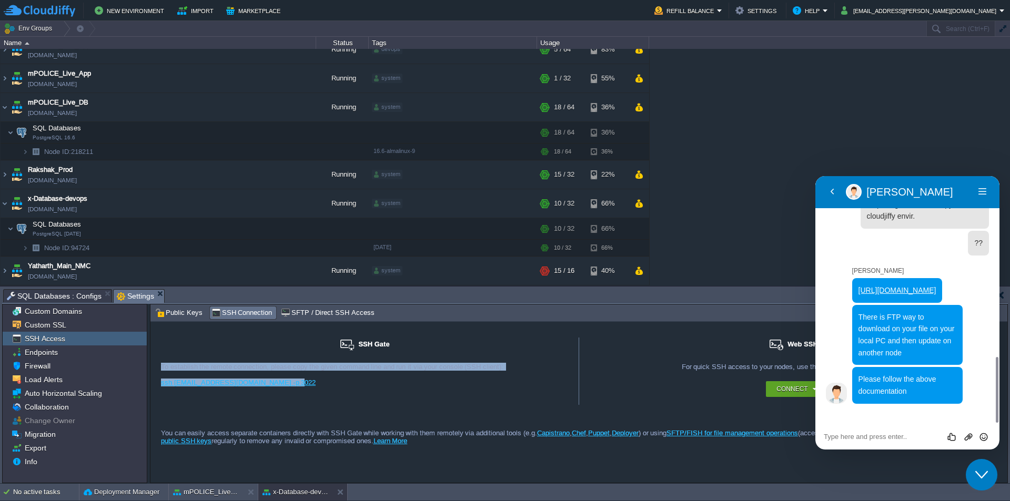
drag, startPoint x: 159, startPoint y: 367, endPoint x: 296, endPoint y: 392, distance: 138.7
click at [296, 392] on div "SSH Gate For remote connection you require SSH public key to be added to the ac…" at bounding box center [364, 371] width 429 height 67
copy div "To establish the remote connection, please copy the given command line and run …"
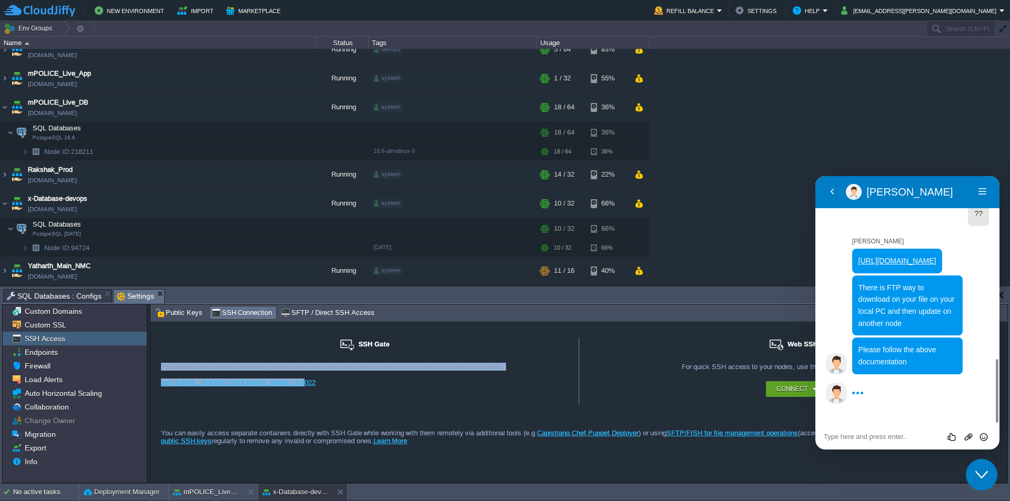
click at [421, 401] on div "SSH Gate For remote connection you require SSH public key to be added to the ac…" at bounding box center [364, 371] width 429 height 67
click at [181, 314] on span "Public Keys" at bounding box center [178, 313] width 47 height 12
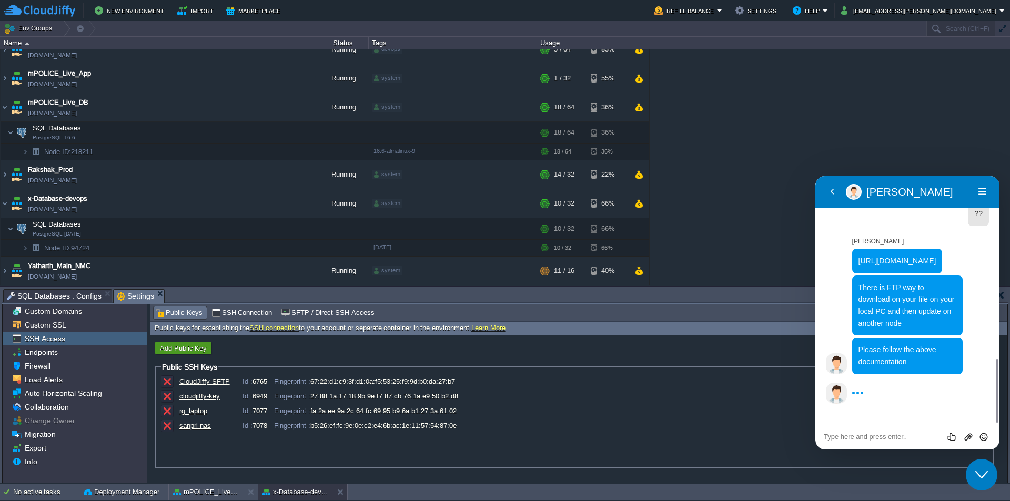
click at [185, 348] on button "Add Public Key" at bounding box center [183, 348] width 53 height 9
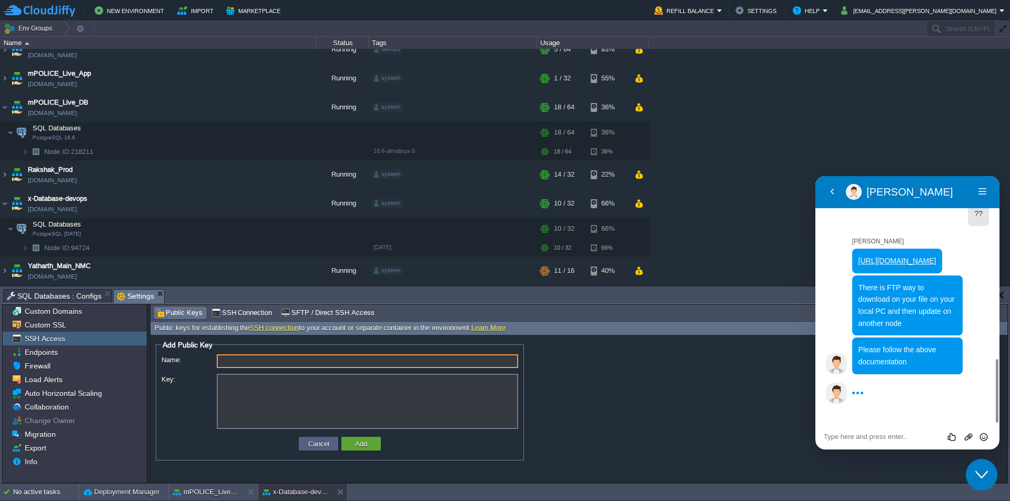
click at [249, 362] on input "Name:" at bounding box center [367, 362] width 301 height 14
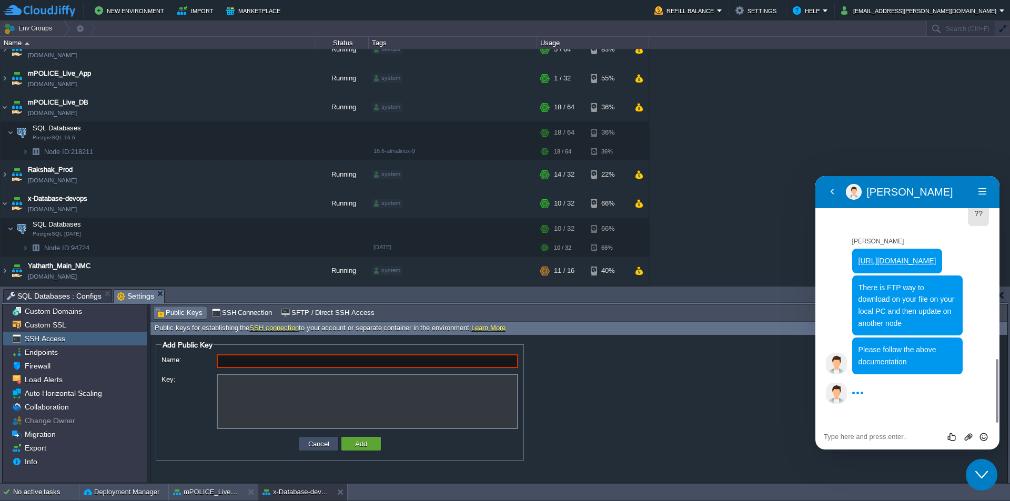
click at [318, 446] on button "Cancel" at bounding box center [318, 443] width 27 height 9
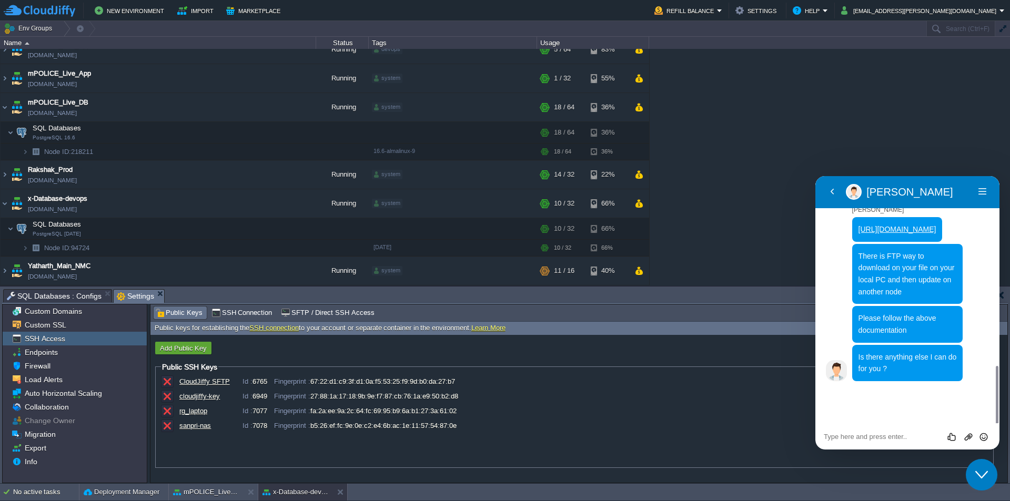
scroll to position [716, 0]
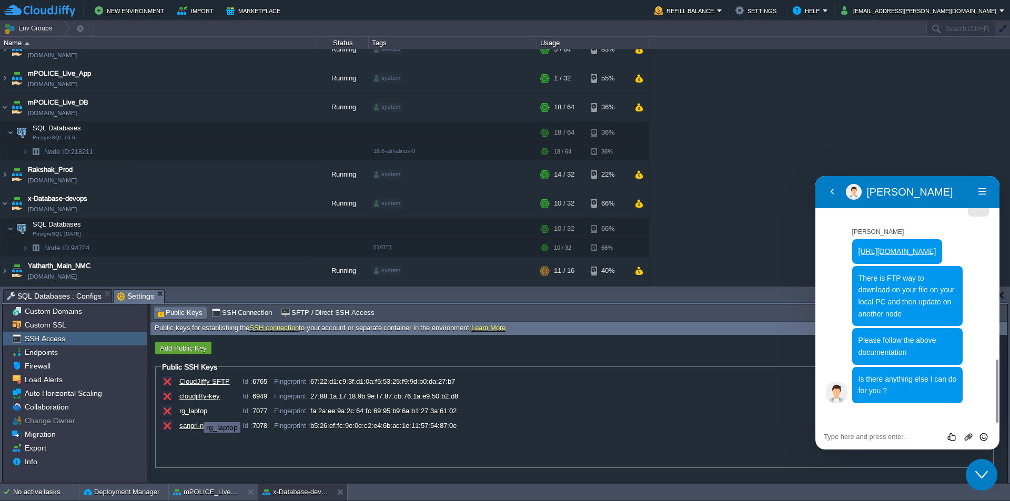
click at [196, 413] on div "rg_laptop" at bounding box center [205, 411] width 53 height 8
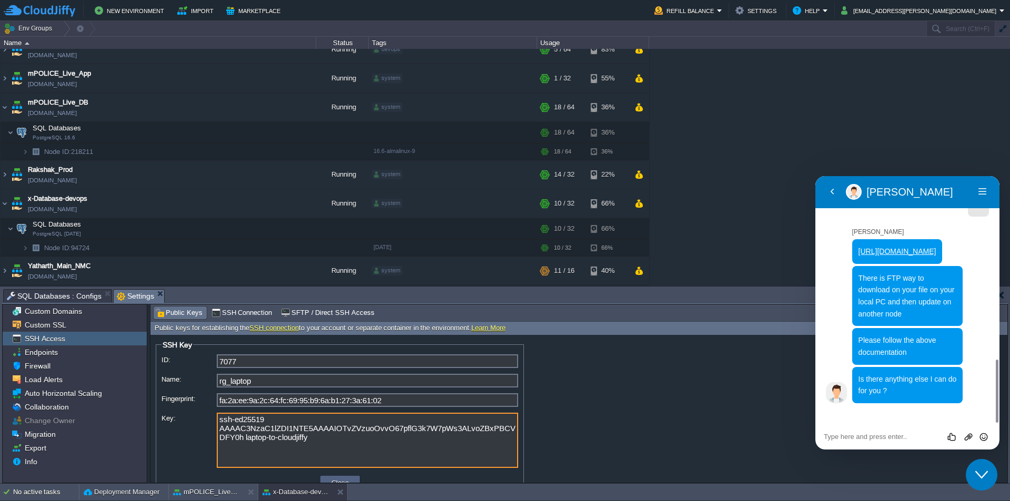
drag, startPoint x: 290, startPoint y: 438, endPoint x: 178, endPoint y: 406, distance: 117.2
click at [178, 406] on div "ID: 7077 Name: rg_laptop Fingerprint: fa:2a:ee:9a:2c:64:fc:69:95:b9:6a:b1:27:3a…" at bounding box center [340, 413] width 357 height 117
click at [311, 427] on textarea "ssh-ed25519 AAAAC3NzaC1lZDI1NTE5AAAAIOTvZVzuoOvvO67pflG3k7W7pWs3ALvoZBxPBCVDFY0…" at bounding box center [367, 440] width 301 height 55
drag, startPoint x: 307, startPoint y: 442, endPoint x: 187, endPoint y: 409, distance: 124.1
click at [187, 409] on div "ID: 7077 Name: rg_laptop Fingerprint: fa:2a:ee:9a:2c:64:fc:69:95:b9:6a:b1:27:3a…" at bounding box center [340, 413] width 357 height 117
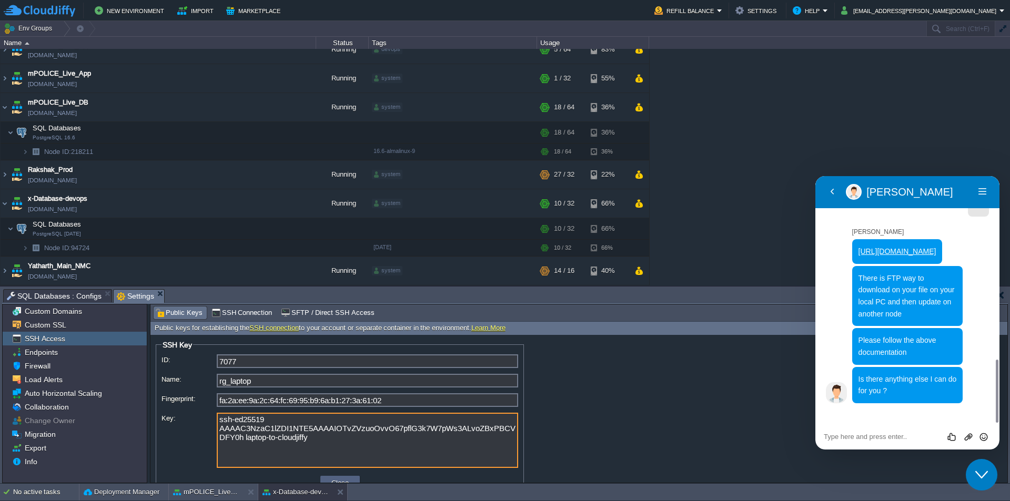
click at [313, 429] on textarea "ssh-ed25519 AAAAC3NzaC1lZDI1NTE5AAAAIOTvZVzuoOvvO67pflG3k7W7pWs3ALvoZBxPBCVDFY0…" at bounding box center [367, 440] width 301 height 55
drag, startPoint x: 301, startPoint y: 444, endPoint x: 201, endPoint y: 420, distance: 102.7
click at [201, 420] on div "Key: ssh-ed25519 AAAAC3NzaC1lZDI1NTE5AAAAIOTvZVzuoOvvO67pflG3k7W7pWs3ALvoZBxPBC…" at bounding box center [340, 441] width 357 height 57
click at [343, 436] on textarea "ssh-ed25519 AAAAC3NzaC1lZDI1NTE5AAAAIOTvZVzuoOvvO67pflG3k7W7pWs3ALvoZBxPBCVDFY0…" at bounding box center [367, 440] width 301 height 55
click at [305, 437] on textarea "ssh-ed25519 AAAAC3NzaC1lZDI1NTE5AAAAIOTvZVzuoOvvO67pflG3k7W7pWs3ALvoZBxPBCVDFY0…" at bounding box center [367, 440] width 301 height 55
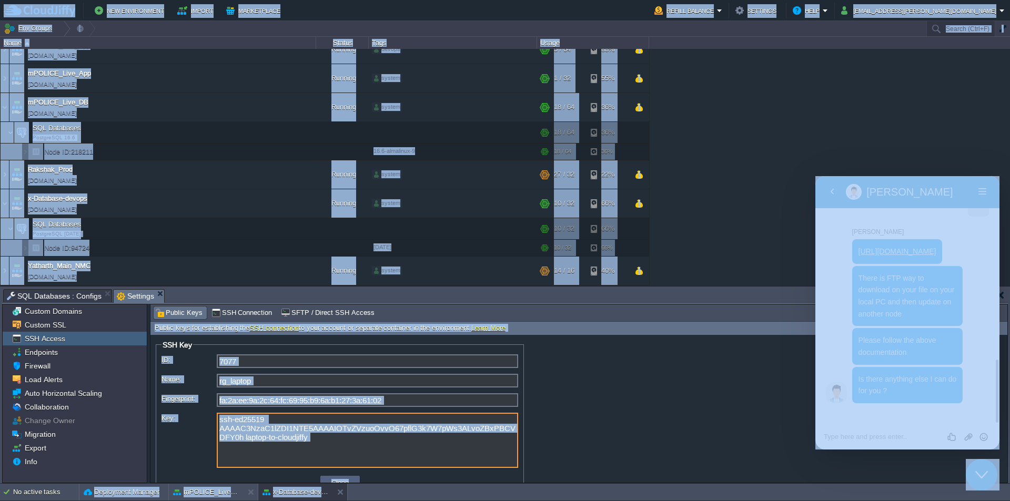
click at [323, 442] on textarea "ssh-ed25519 AAAAC3NzaC1lZDI1NTE5AAAAIOTvZVzuoOvvO67pflG3k7W7pWs3ALvoZBxPBCVDFY0…" at bounding box center [367, 440] width 301 height 55
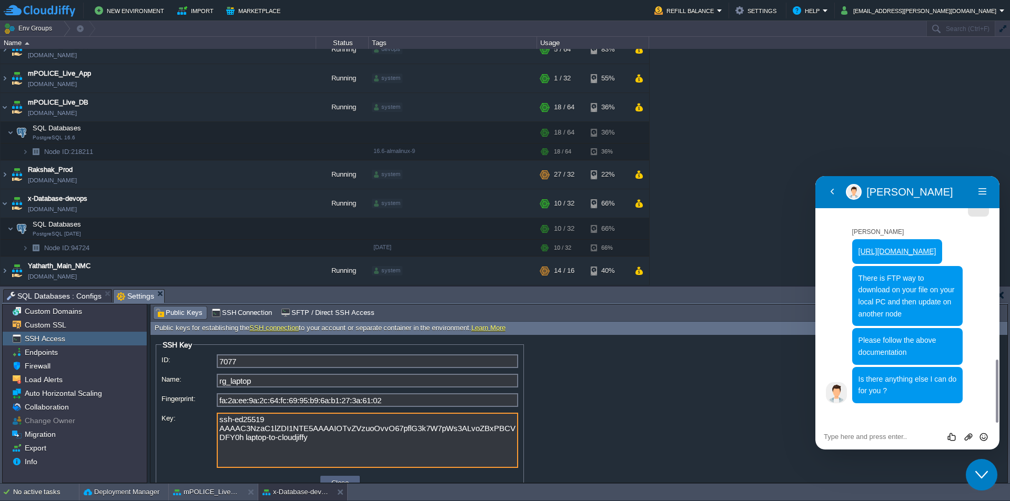
drag, startPoint x: 302, startPoint y: 442, endPoint x: 209, endPoint y: 417, distance: 97.0
click at [209, 417] on div "Key: ssh-ed25519 AAAAC3NzaC1lZDI1NTE5AAAAIOTvZVzuoOvvO67pflG3k7W7pWs3ALvoZBxPBC…" at bounding box center [340, 441] width 357 height 57
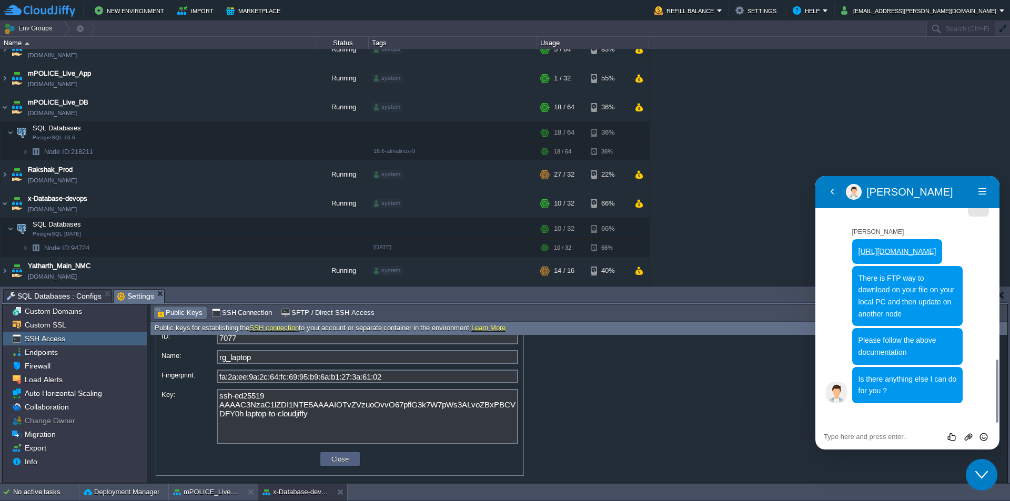
click at [987, 475] on icon "Close Chat This icon closes the chat window." at bounding box center [981, 475] width 13 height 13
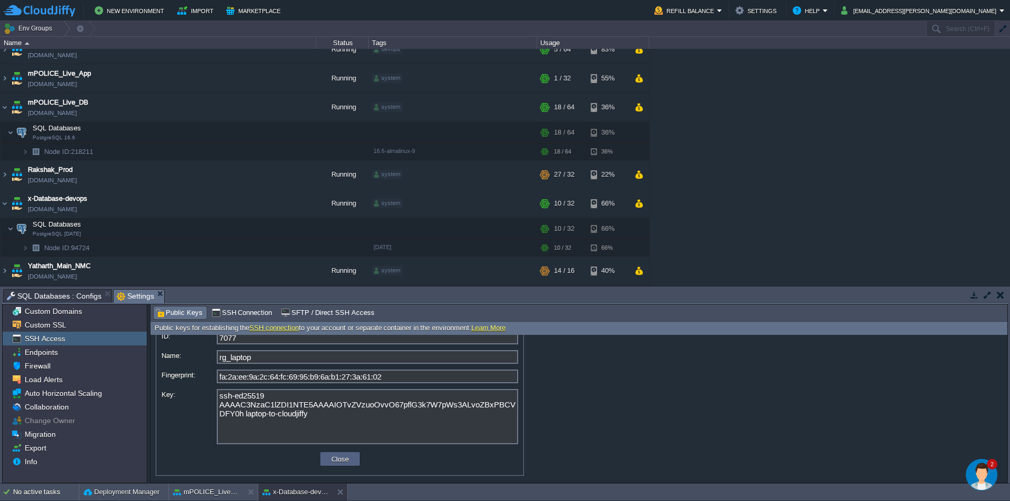
click at [176, 314] on span "Public Keys" at bounding box center [178, 313] width 47 height 12
click at [183, 314] on span "Public Keys" at bounding box center [178, 313] width 47 height 12
click at [345, 465] on td "Close" at bounding box center [339, 459] width 39 height 14
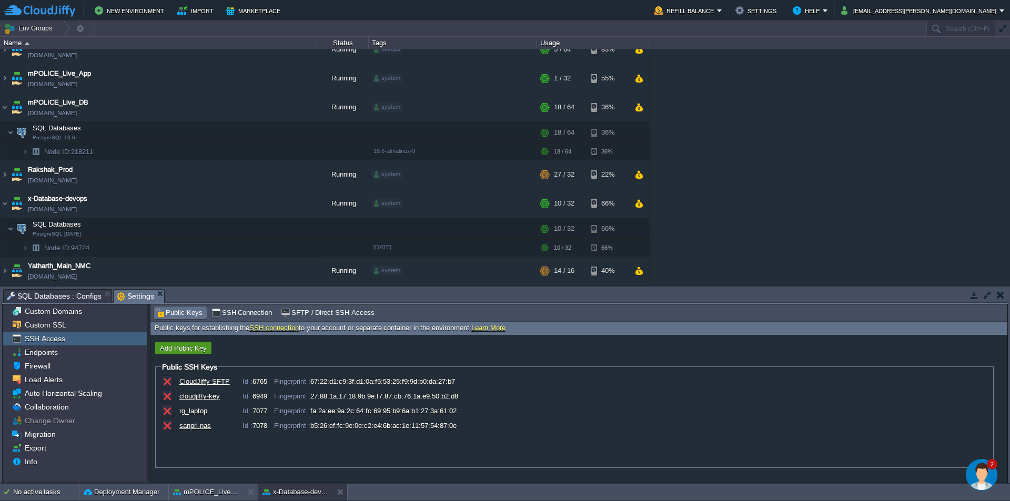
click at [194, 347] on button "Add Public Key" at bounding box center [183, 348] width 53 height 9
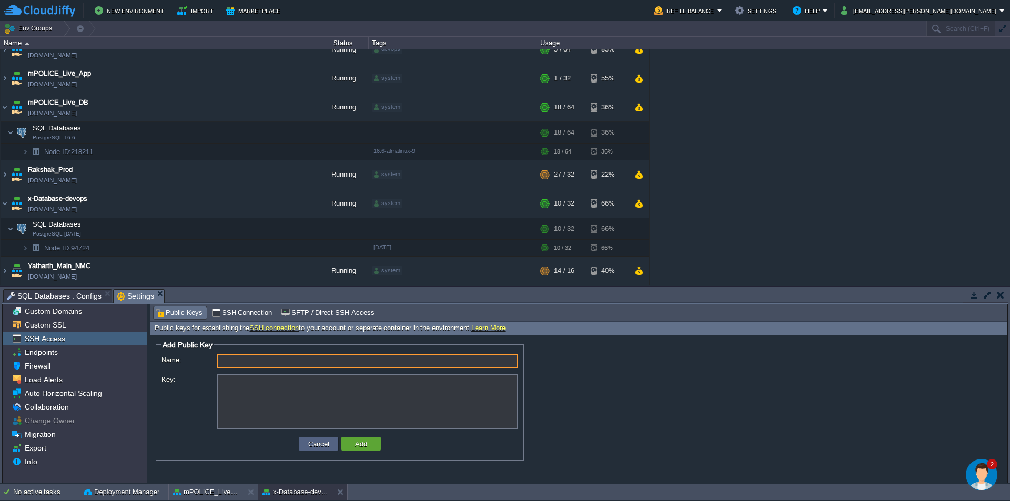
click at [253, 358] on input "Name:" at bounding box center [367, 362] width 301 height 14
type input "rg_laptop1"
click at [256, 385] on textarea "Key:" at bounding box center [367, 401] width 301 height 55
paste textarea "b3BlbnNzaC1rZXktdjEAAAAABG5vbmUAAAAEbm9uZQAAAAAAAAABAAAAMwAAAAtzc2gtZW QyNTUxOQ…"
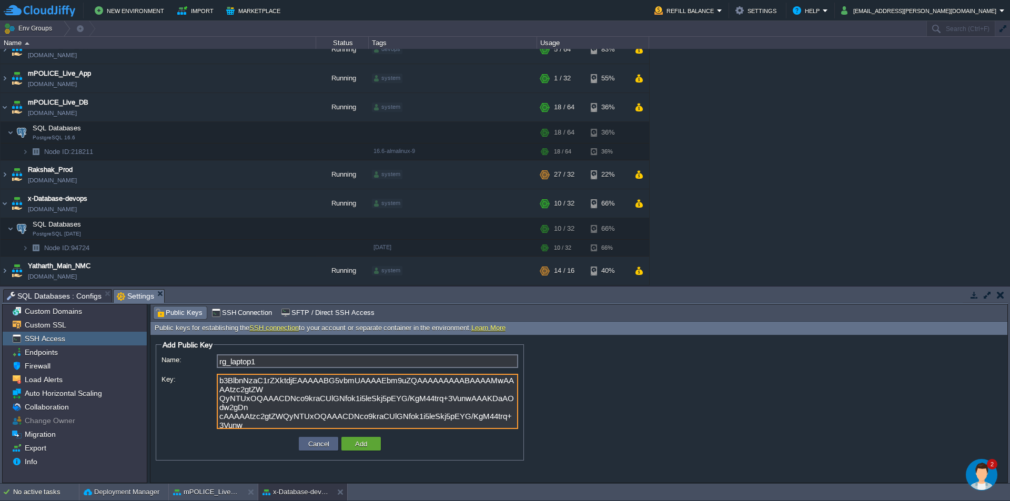
scroll to position [24, 0]
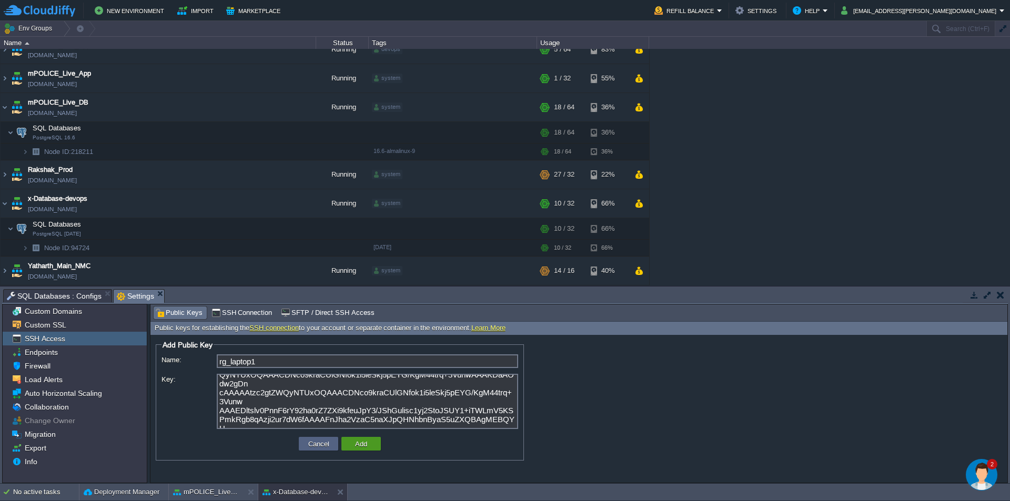
click at [357, 447] on button "Add" at bounding box center [361, 443] width 18 height 9
click at [331, 392] on textarea "b3BlbnNzaC1rZXktdjEAAAAABG5vbmUAAAAEbm9uZQAAAAAAAAABAAAAMwAAAAtzc2gtZW QyNTUxOQ…" at bounding box center [367, 401] width 301 height 55
click at [401, 367] on input "rg_laptop1" at bounding box center [367, 362] width 301 height 14
click at [389, 396] on textarea "b3BlbnNzaC1rZXktdjEAAAAABG5vbmUAAAAEbm9uZQAAAAAAAAABAAAAMwAAAAtzc2gtZW QyNTUxOQ…" at bounding box center [367, 401] width 301 height 55
paste textarea "SNdpkDt8CLdbOPAGTLxRwg8t07K4cETy/xG3py5sAyQ"
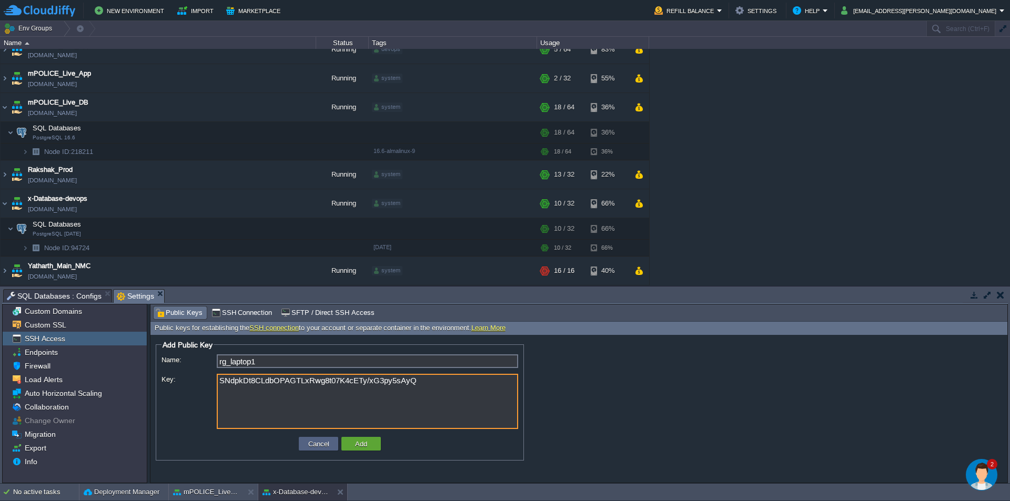
scroll to position [0, 0]
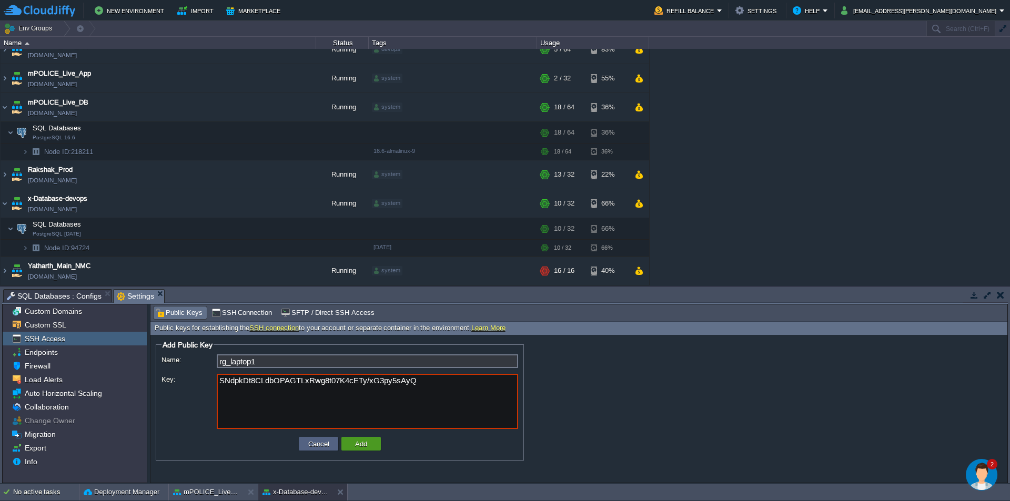
type textarea "SNdpkDt8CLdbOPAGTLxRwg8t07K4cETy/xG3py5sAyQ"
click at [362, 446] on button "Add" at bounding box center [361, 443] width 18 height 9
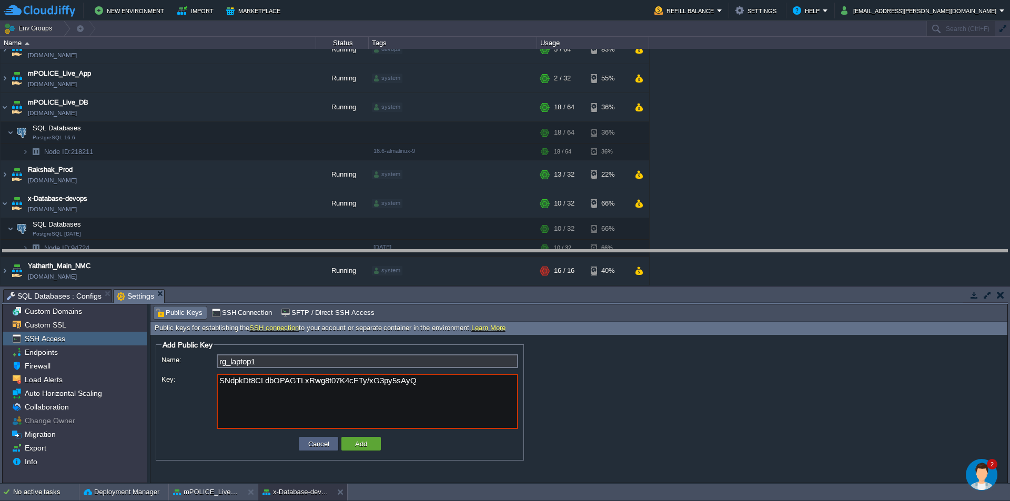
drag, startPoint x: 613, startPoint y: 300, endPoint x: 627, endPoint y: 172, distance: 129.1
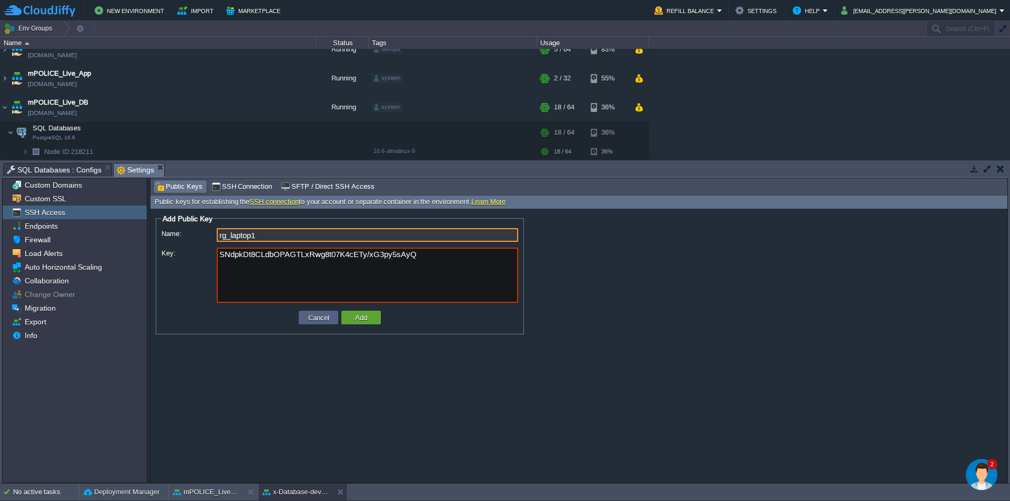
drag, startPoint x: 265, startPoint y: 233, endPoint x: 174, endPoint y: 233, distance: 91.0
click at [161, 224] on fieldset "Add Public Key ID: Name: rg_laptop1 Fingerprint: Key: SNdpkDt8CLdbOPAGTLxRwg8t0…" at bounding box center [340, 274] width 368 height 120
click at [265, 266] on textarea "SNdpkDt8CLdbOPAGTLxRwg8t07K4cETy/xG3py5sAyQ" at bounding box center [367, 275] width 301 height 55
click at [321, 316] on button "Cancel" at bounding box center [318, 317] width 27 height 9
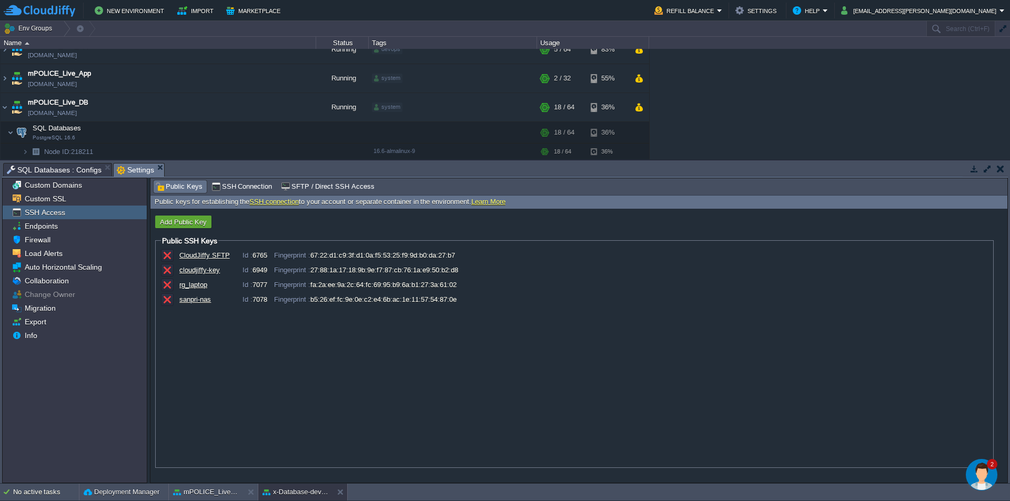
click at [193, 286] on div "rg_laptop" at bounding box center [205, 285] width 53 height 8
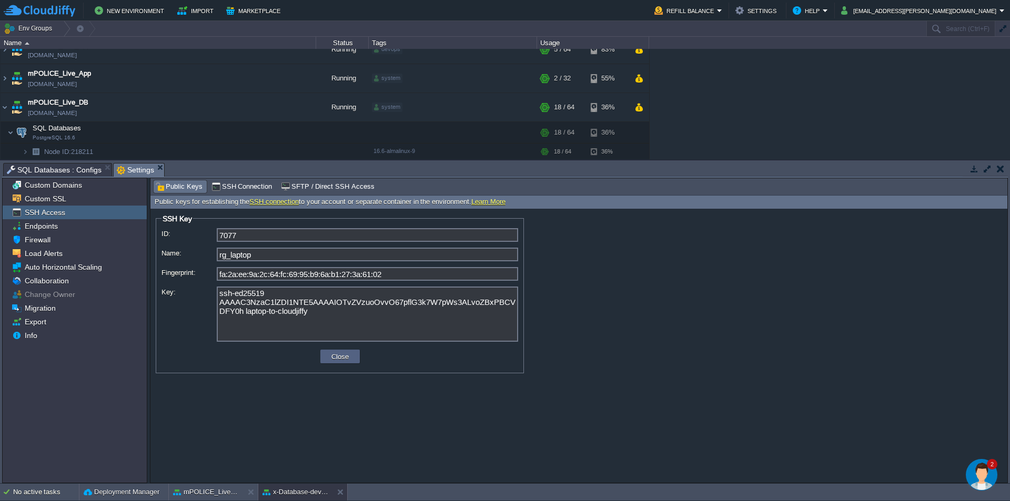
click at [271, 301] on textarea "ssh-ed25519 AAAAC3NzaC1lZDI1NTE5AAAAIOTvZVzuoOvvO67pflG3k7W7pWs3ALvoZBxPBCVDFY0…" at bounding box center [367, 314] width 301 height 55
click at [305, 327] on textarea "ssh-ed25519 AAAAC3NzaC1lZDI1NTE5AAAAIOTvZVzuoOvvO67pflG3k7W7pWs3ALvoZBxPBCVDFY0…" at bounding box center [367, 314] width 301 height 55
click at [309, 316] on textarea "ssh-ed25519 AAAAC3NzaC1lZDI1NTE5AAAAIOTvZVzuoOvvO67pflG3k7W7pWs3ALvoZBxPBCVDFY0…" at bounding box center [367, 314] width 301 height 55
click at [324, 314] on textarea "ssh-ed25519 AAAAC3NzaC1lZDI1NTE5AAAAIOTvZVzuoOvvO67pflG3k7W7pWs3ALvoZBxPBCVDFY0…" at bounding box center [367, 314] width 301 height 55
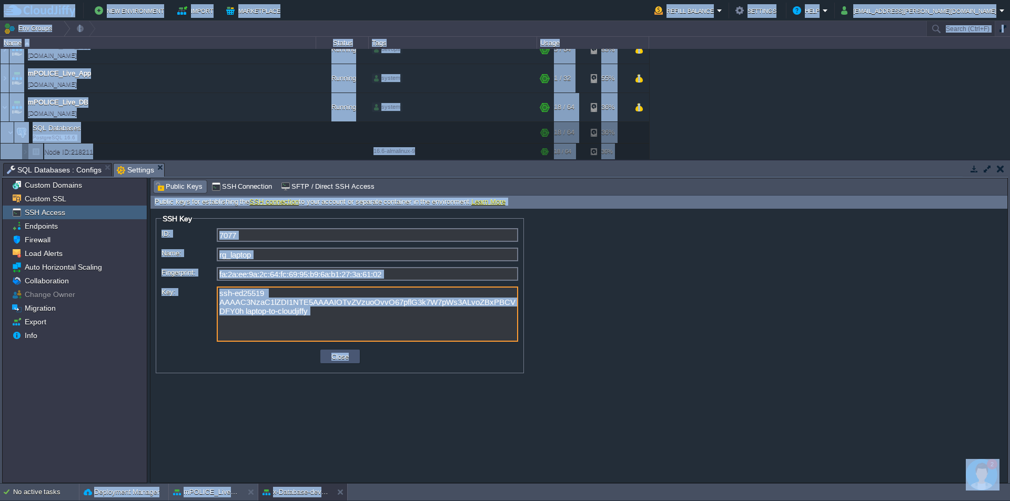
click at [341, 357] on button "Close" at bounding box center [340, 356] width 24 height 9
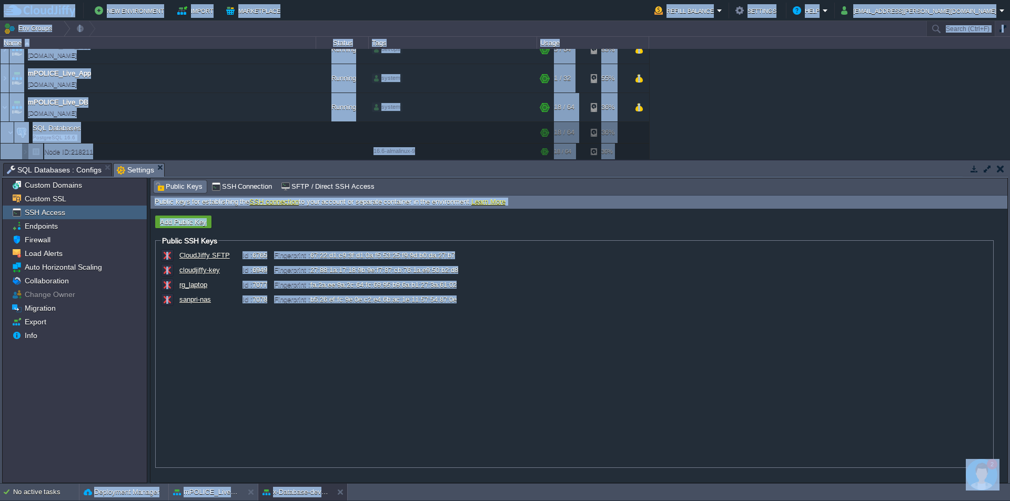
click at [252, 357] on div "CloudJiffy SFTP Id : 6765 Fingerprint : 67:22:d1:c9:3f:d1:0a:f5:53:25:f9:9d:b0:…" at bounding box center [574, 356] width 827 height 215
click at [282, 222] on div "Add Public Key" at bounding box center [574, 222] width 839 height 13
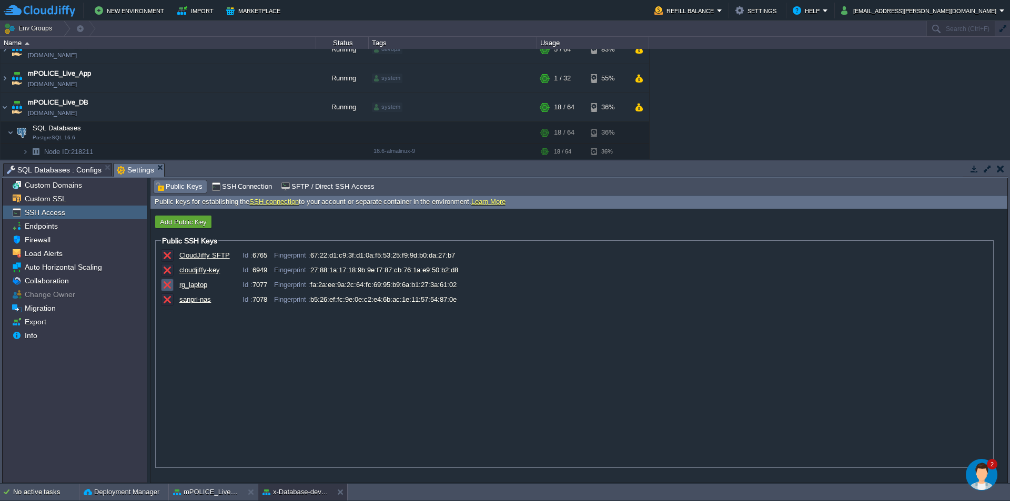
click at [168, 287] on button "button" at bounding box center [167, 284] width 9 height 9
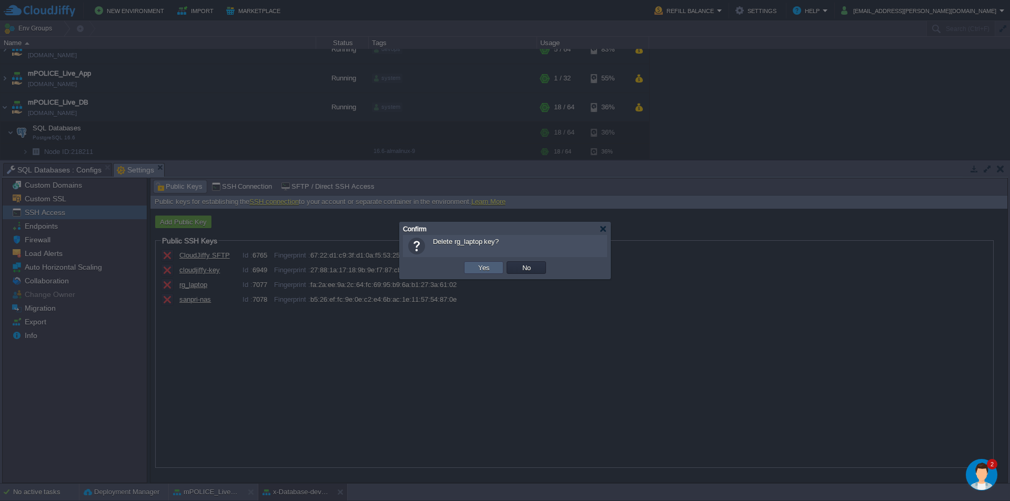
click at [483, 266] on button "Yes" at bounding box center [484, 267] width 18 height 9
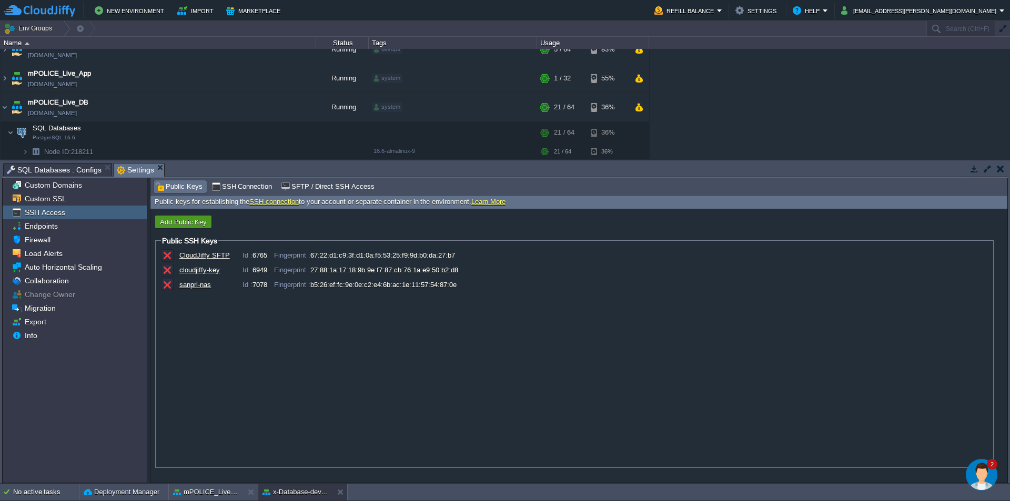
click at [197, 225] on button "Add Public Key" at bounding box center [183, 221] width 53 height 9
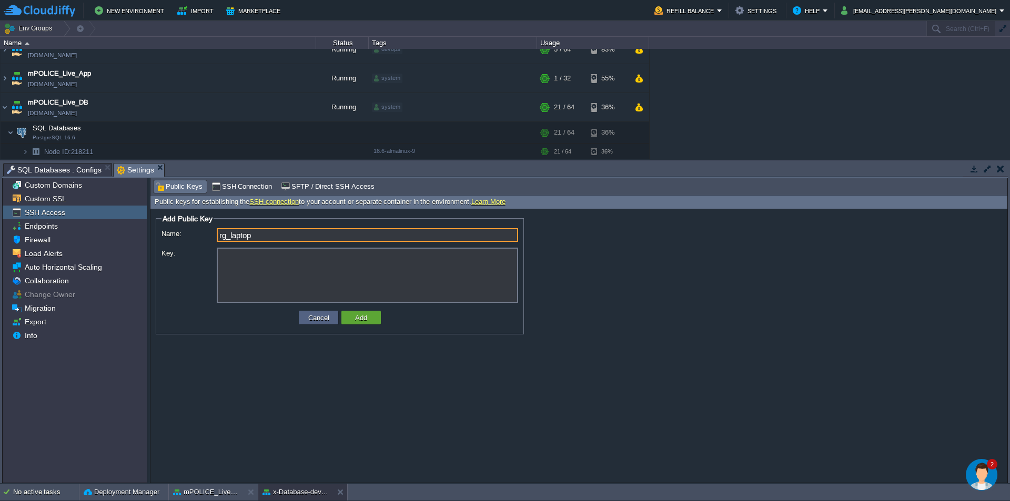
type input "rg_laptop"
paste textarea "ssh-ed25519 AAAAC3NzaC1lZDI1NTE5AAAAIM1yj2StoJSUY1+iTWLmV5KSPmkRgb8qAzji2ur7dW6…"
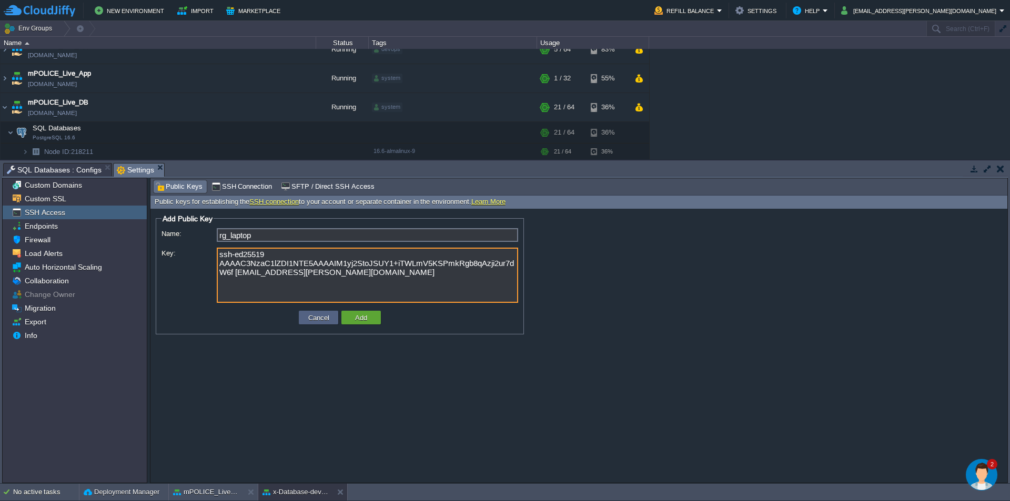
type textarea "ssh-ed25519 AAAAC3NzaC1lZDI1NTE5AAAAIM1yj2StoJSUY1+iTWLmV5KSPmkRgb8qAzji2ur7dW6…"
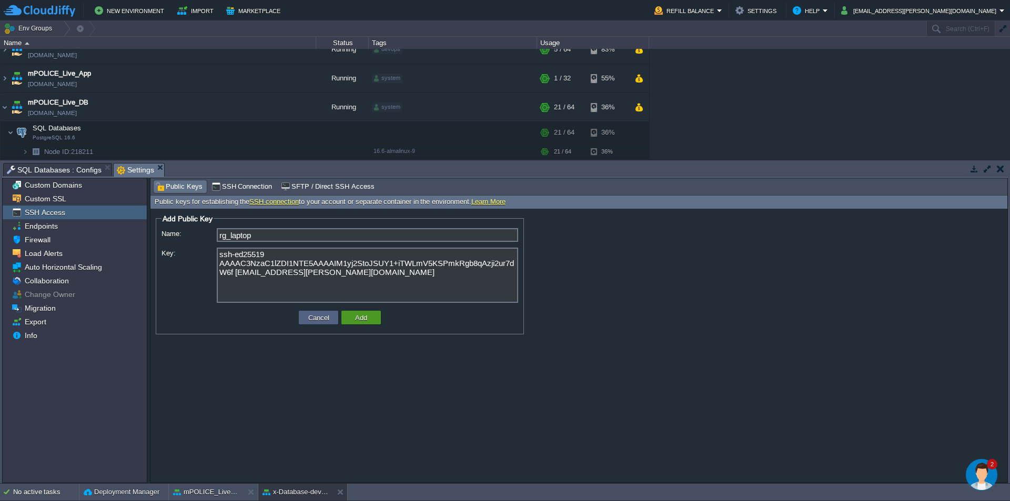
click at [355, 319] on button "Add" at bounding box center [361, 317] width 18 height 9
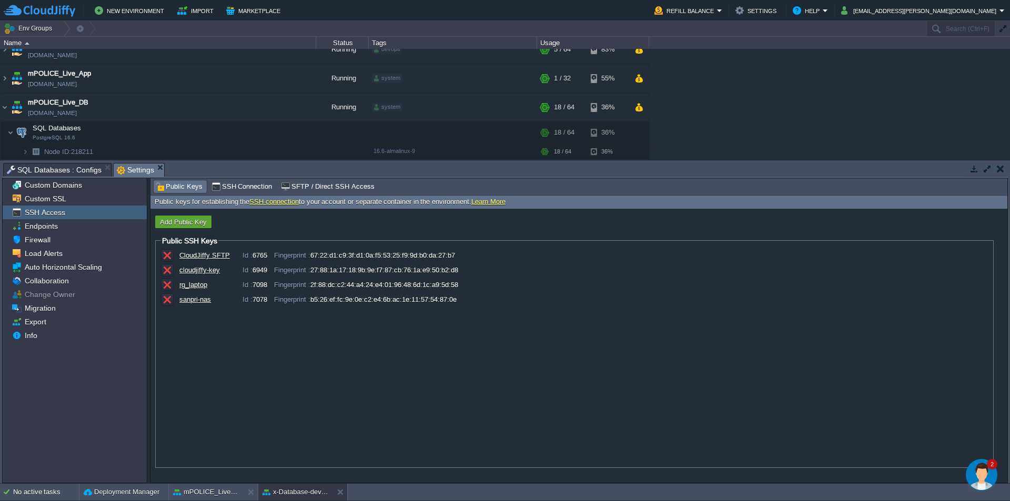
click at [364, 178] on div "For this feature to work properly you need to have a compute node or load balan…" at bounding box center [579, 331] width 858 height 306
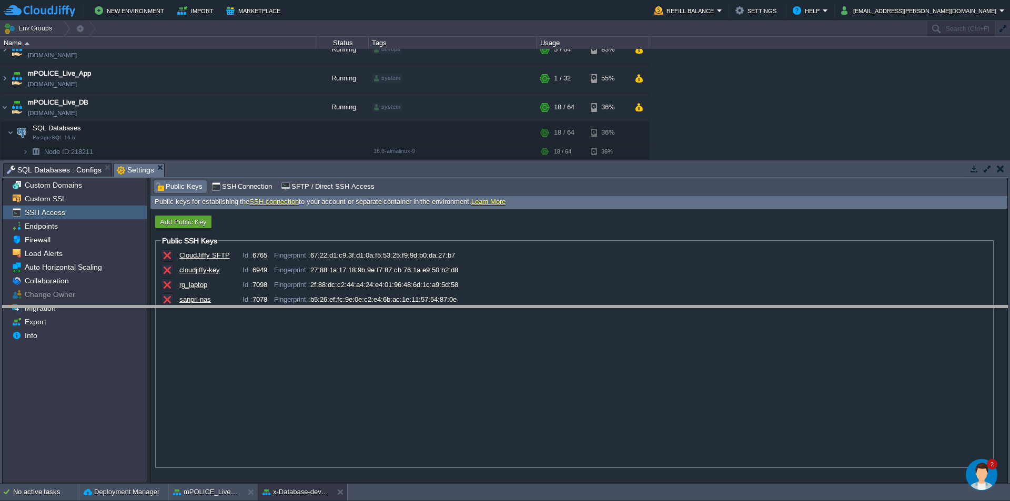
drag, startPoint x: 367, startPoint y: 176, endPoint x: 387, endPoint y: 319, distance: 144.0
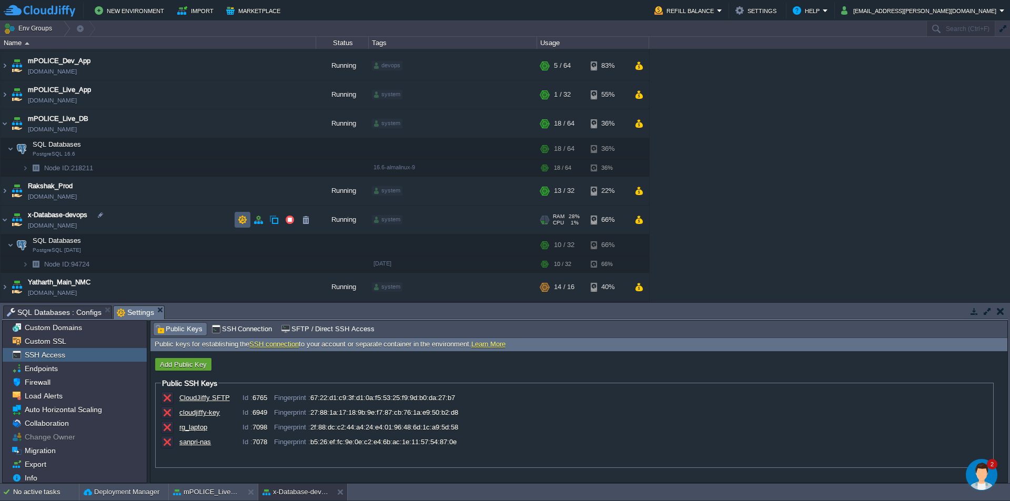
click at [242, 220] on button "button" at bounding box center [242, 219] width 9 height 9
click at [243, 223] on button "button" at bounding box center [242, 219] width 9 height 9
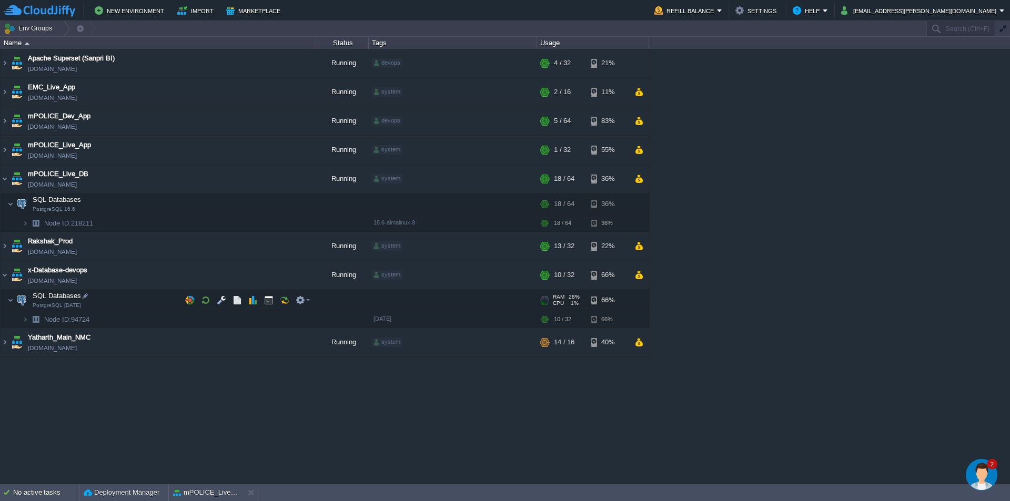
scroll to position [0, 0]
click at [248, 495] on button at bounding box center [253, 493] width 11 height 11
click at [245, 277] on button "button" at bounding box center [242, 274] width 9 height 9
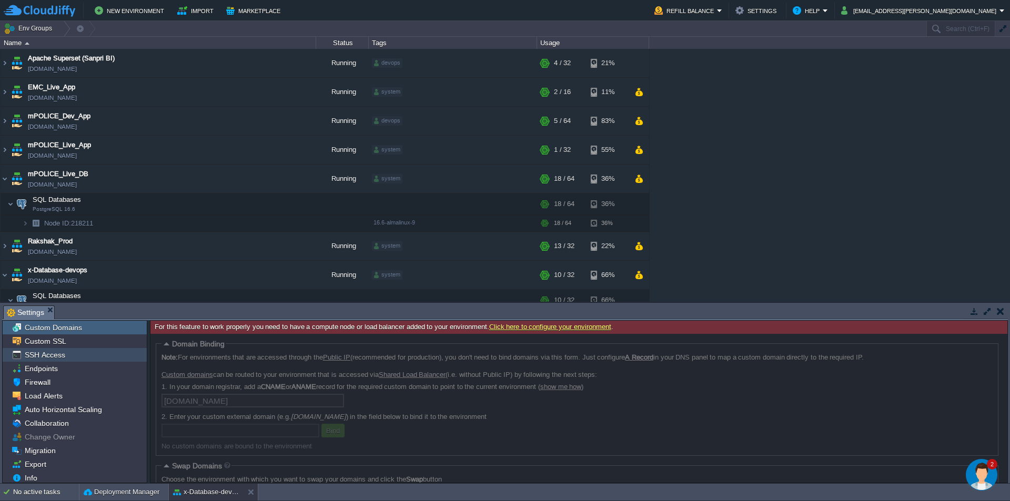
click at [46, 355] on span "SSH Access" at bounding box center [45, 354] width 44 height 9
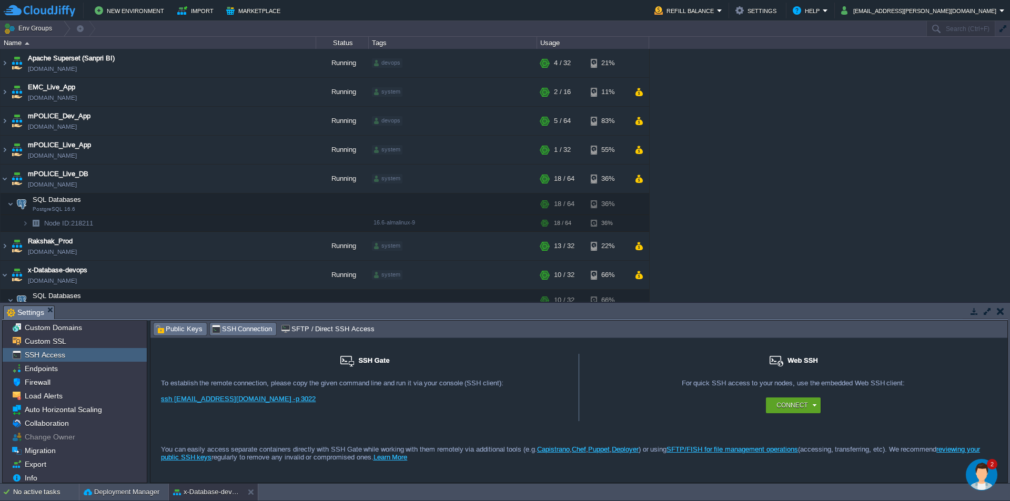
click at [178, 330] on span "Public Keys" at bounding box center [178, 330] width 47 height 12
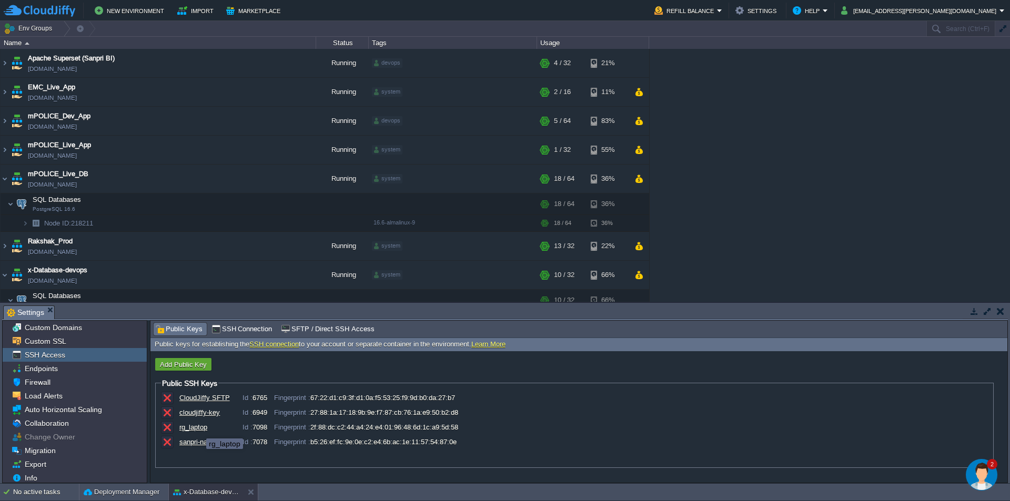
click at [198, 428] on div "rg_laptop" at bounding box center [205, 427] width 53 height 8
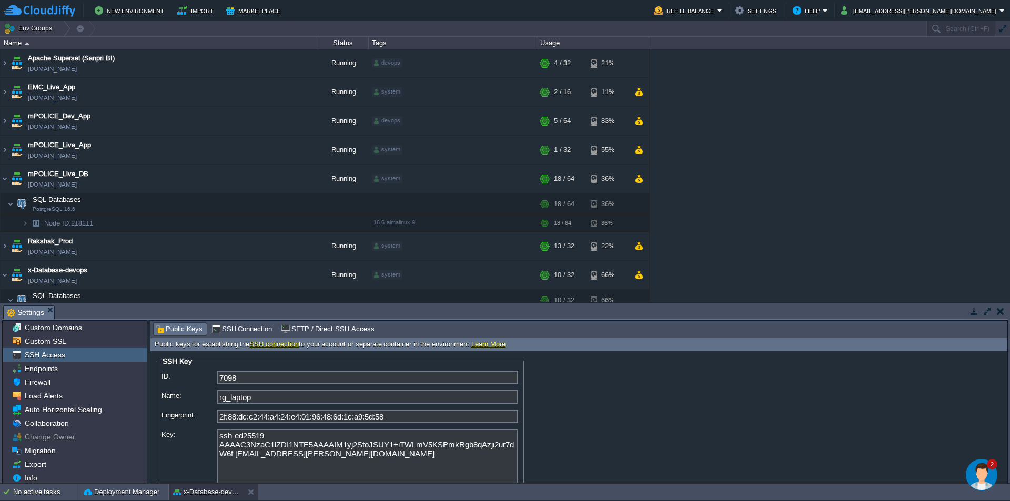
click at [327, 462] on textarea "ssh-ed25519 AAAAC3NzaC1lZDI1NTE5AAAAIM1yj2StoJSUY1+iTWLmV5KSPmkRgb8qAzji2ur7dW6…" at bounding box center [367, 456] width 301 height 55
drag, startPoint x: 304, startPoint y: 457, endPoint x: 197, endPoint y: 430, distance: 110.1
click at [197, 430] on div "ID: 7098 Name: rg_laptop Fingerprint: 2f:88:dc:c2:44:a4:24:e4:01:96:48:6d:1c:a9…" at bounding box center [340, 429] width 357 height 117
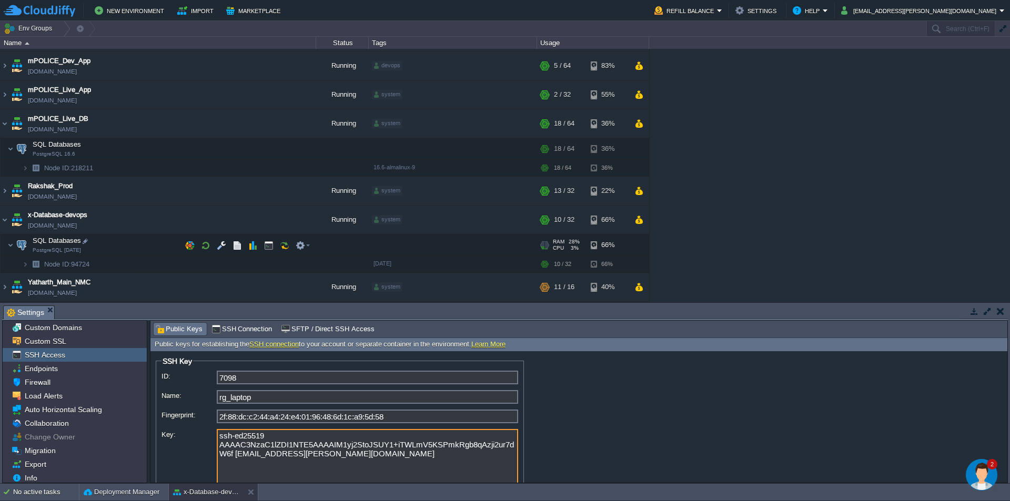
scroll to position [55, 0]
click at [268, 247] on button "button" at bounding box center [268, 244] width 9 height 9
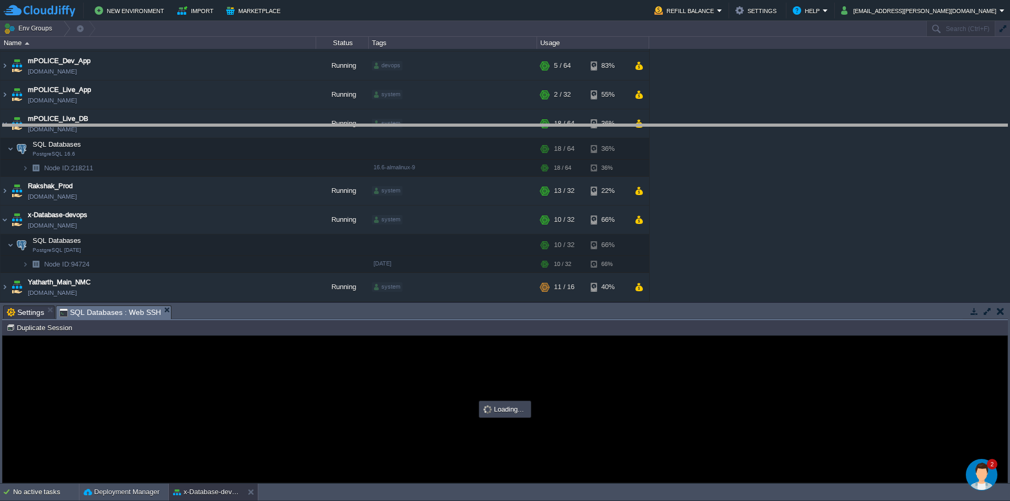
scroll to position [0, 0]
drag, startPoint x: 296, startPoint y: 319, endPoint x: 347, endPoint y: 136, distance: 190.1
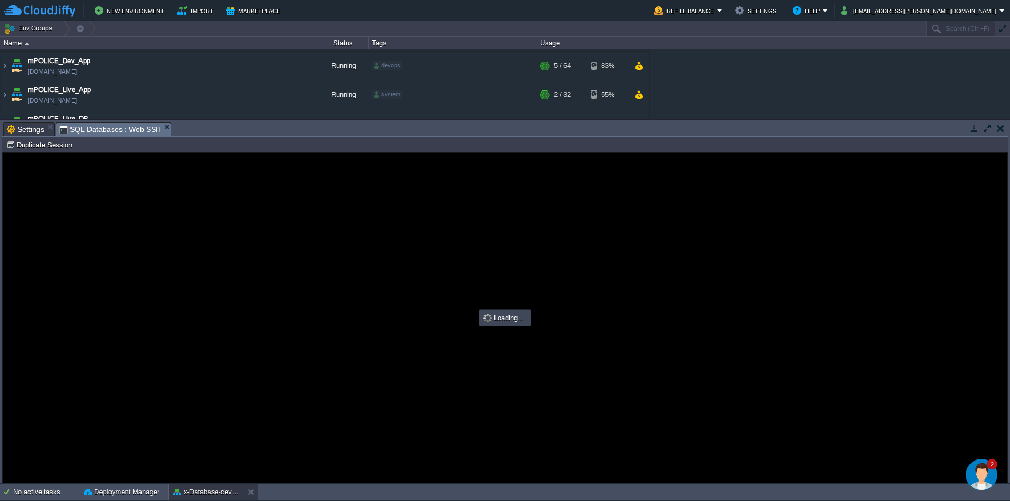
type input "#000000"
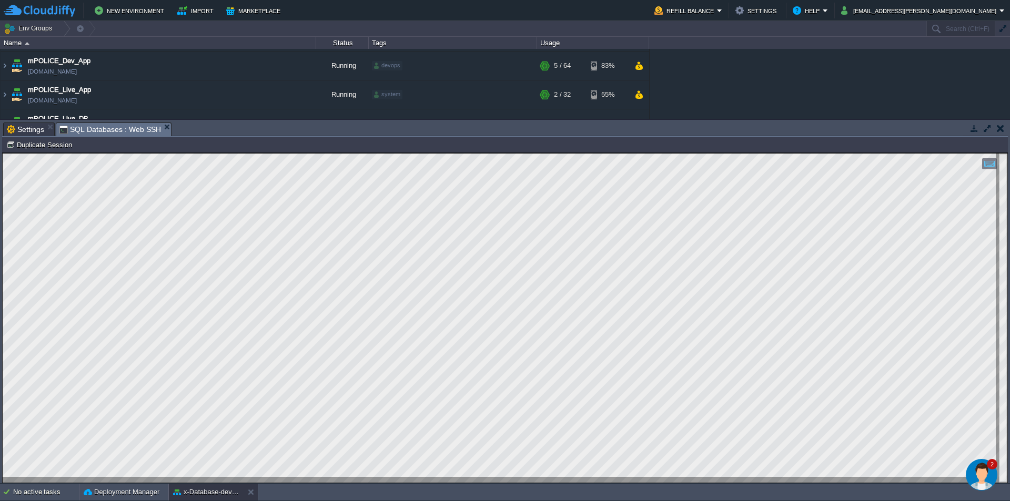
click at [993, 475] on img "Chat widget" at bounding box center [982, 475] width 32 height 32
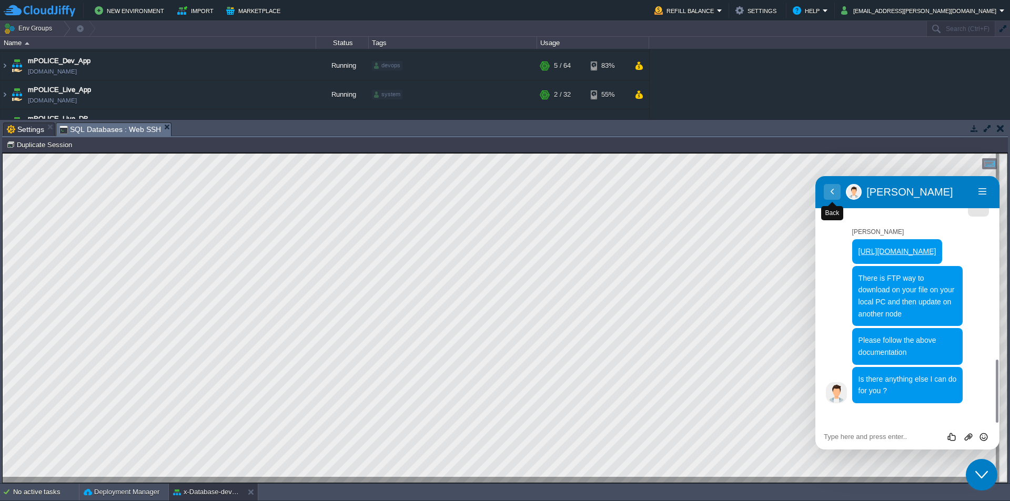
click at [834, 189] on button "Back" at bounding box center [832, 192] width 17 height 16
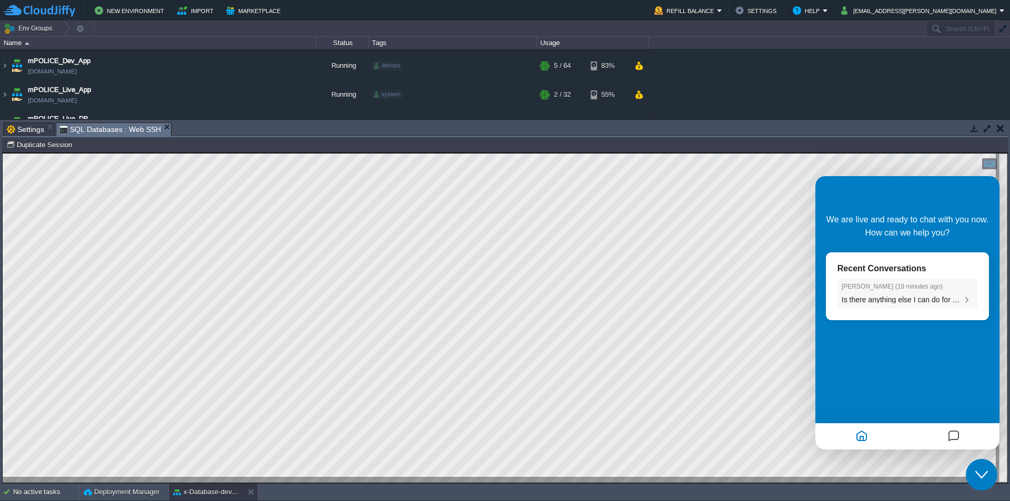
click at [921, 300] on span "Is there anything else I can do for you ?" at bounding box center [906, 300] width 129 height 8
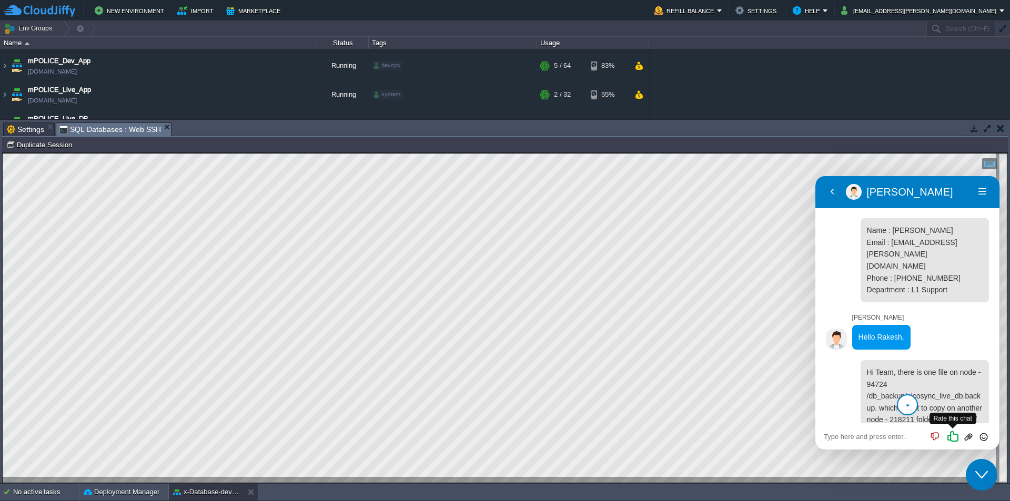
click at [955, 440] on icon "Rate this chat" at bounding box center [952, 436] width 13 height 13
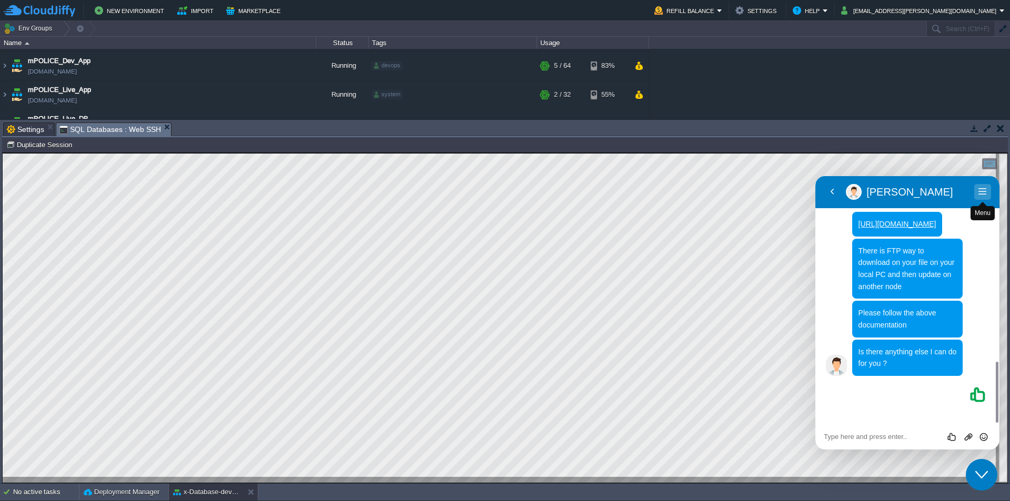
click at [981, 194] on button "Menu" at bounding box center [982, 192] width 17 height 16
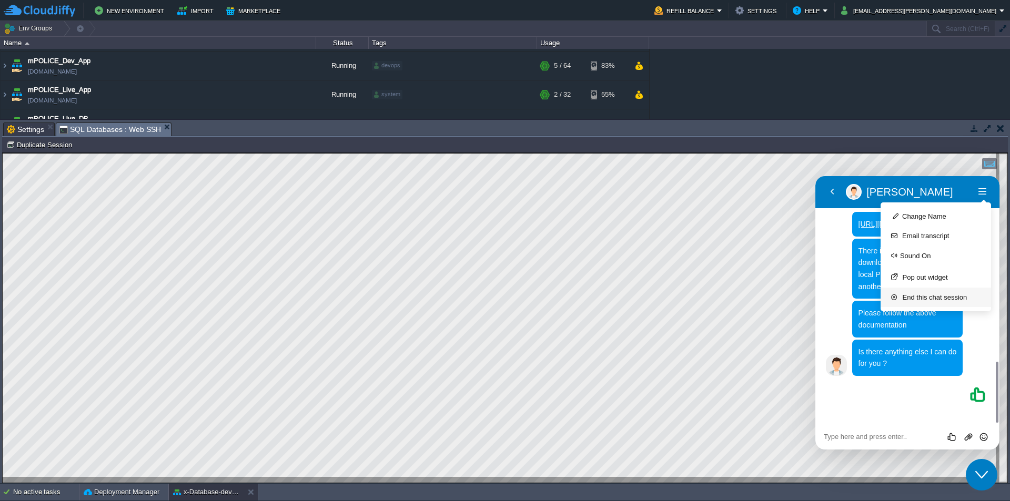
click at [932, 298] on button "End this chat session" at bounding box center [936, 297] width 110 height 19
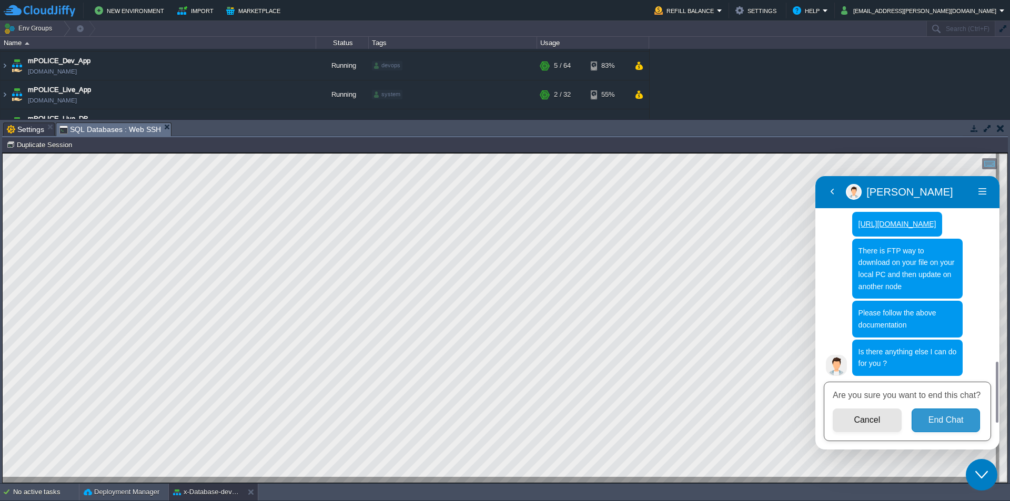
click at [963, 419] on button "End Chat" at bounding box center [946, 421] width 69 height 24
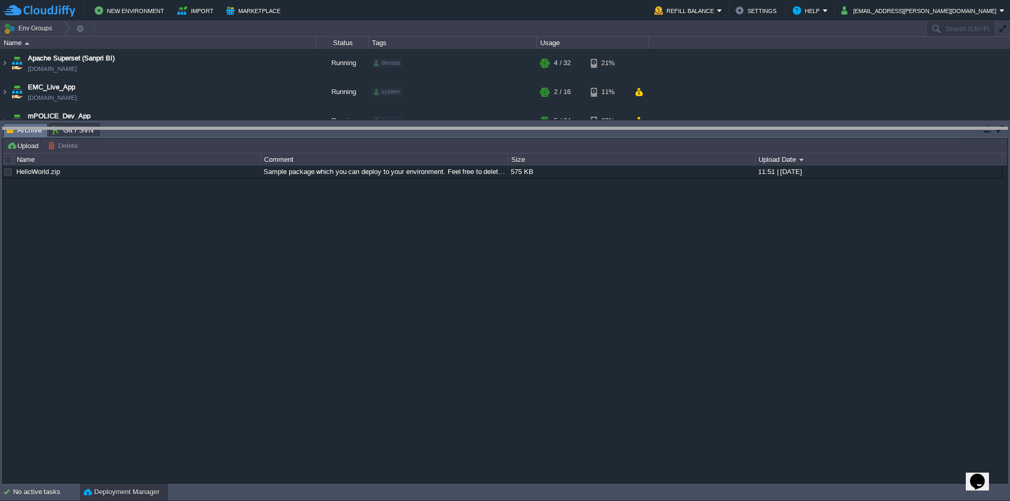
drag, startPoint x: 287, startPoint y: 138, endPoint x: 288, endPoint y: 311, distance: 173.6
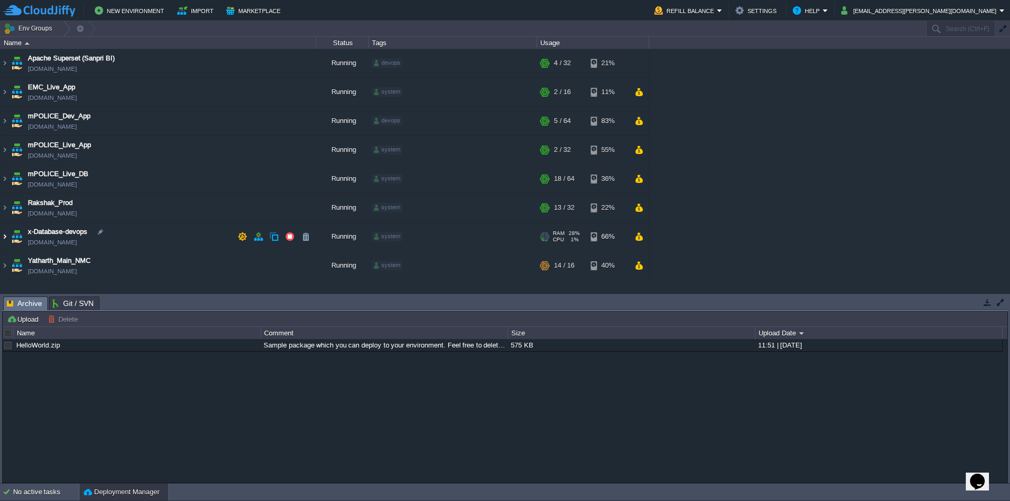
click at [5, 237] on img at bounding box center [5, 237] width 8 height 28
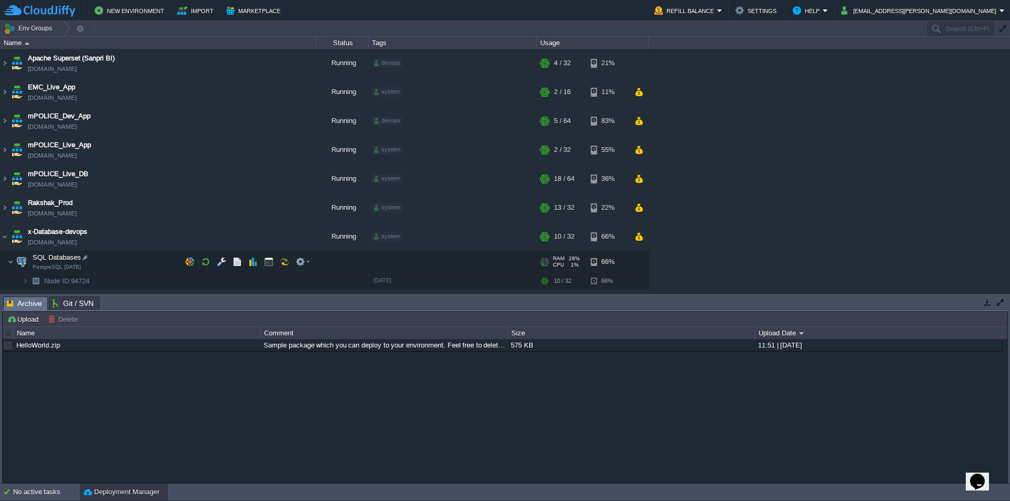
scroll to position [26, 0]
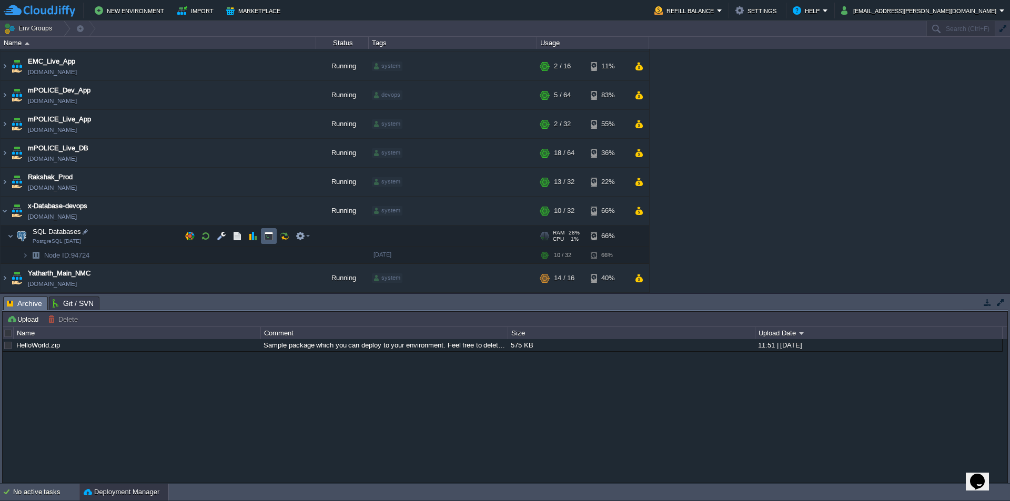
click at [270, 236] on button "button" at bounding box center [268, 235] width 9 height 9
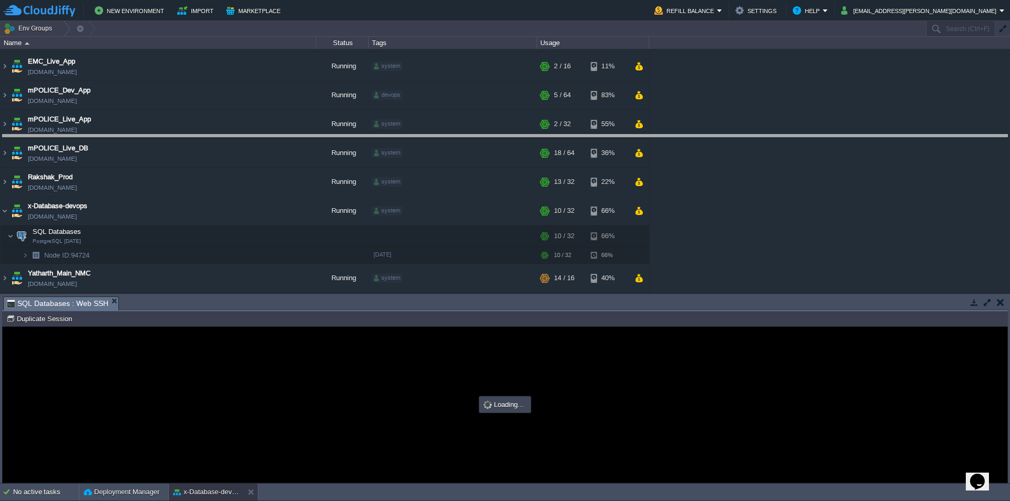
drag, startPoint x: 333, startPoint y: 311, endPoint x: 365, endPoint y: 147, distance: 167.1
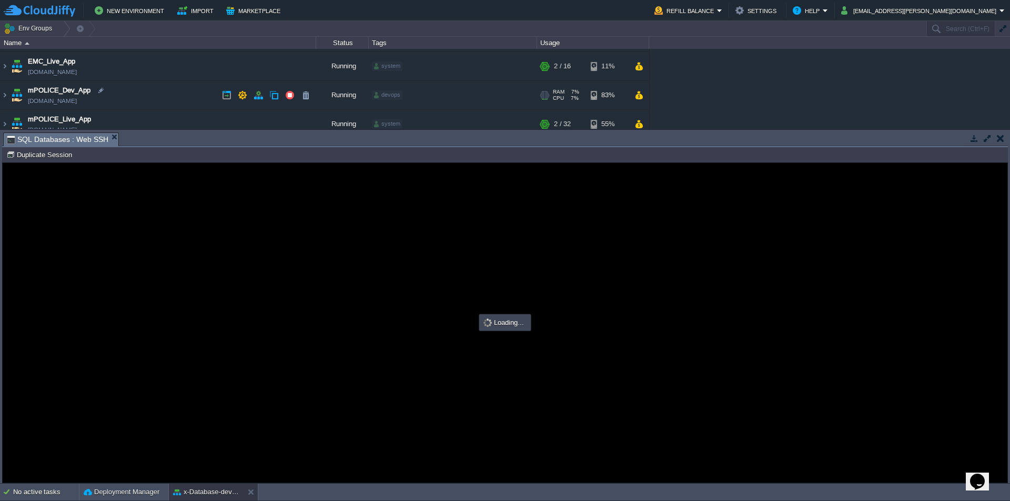
scroll to position [0, 0]
type input "#000000"
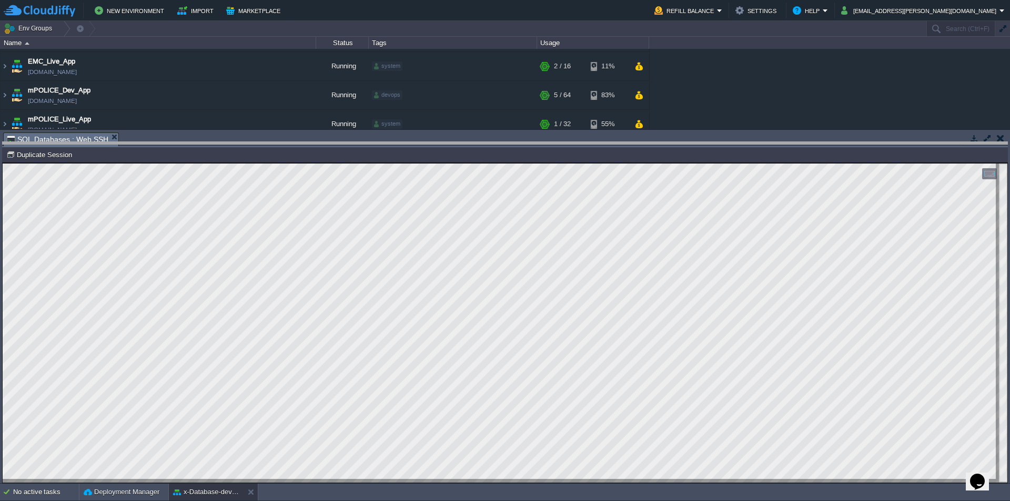
drag, startPoint x: 207, startPoint y: 145, endPoint x: 271, endPoint y: 155, distance: 64.9
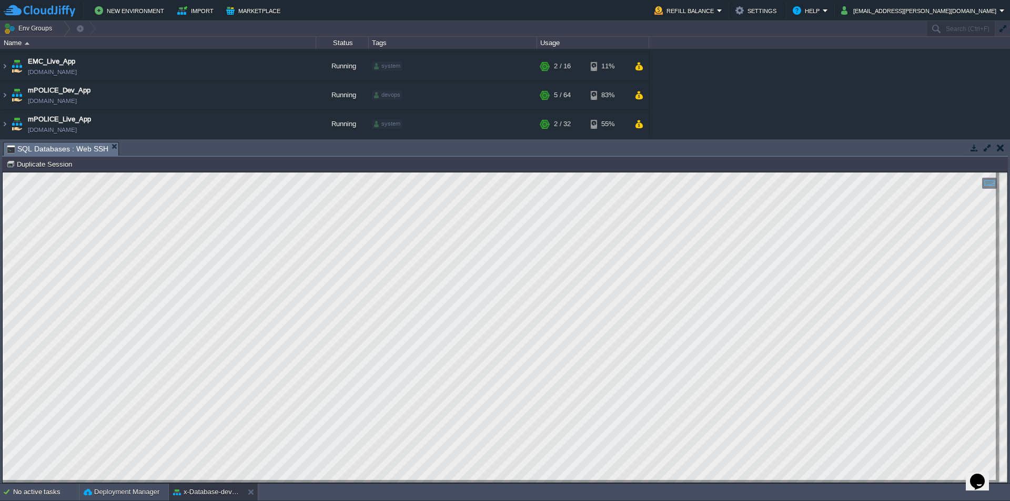
click at [3, 173] on html "Copy: Ctrl + Shift + C Paste: Ctrl + V Settings: Ctrl + Shift + Alt 0" at bounding box center [505, 173] width 1005 height 0
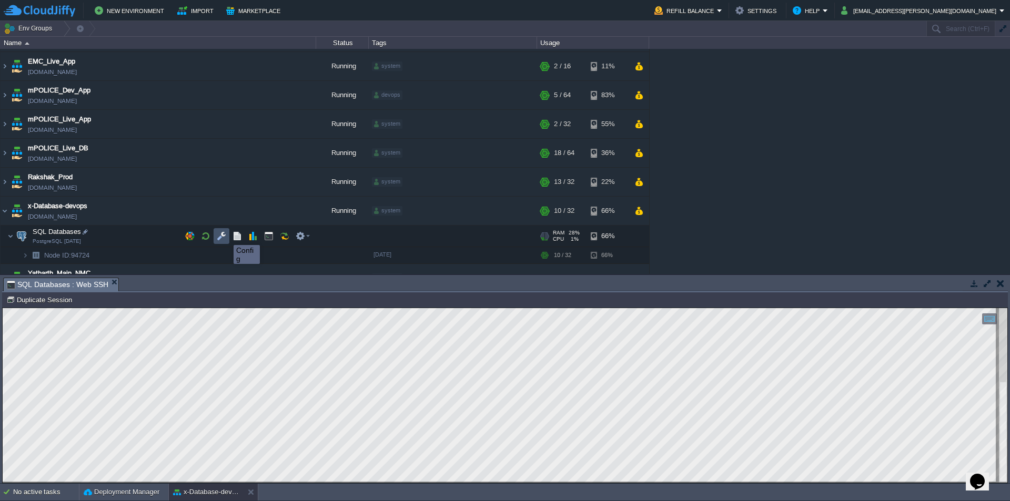
click at [226, 236] on button "button" at bounding box center [221, 235] width 9 height 9
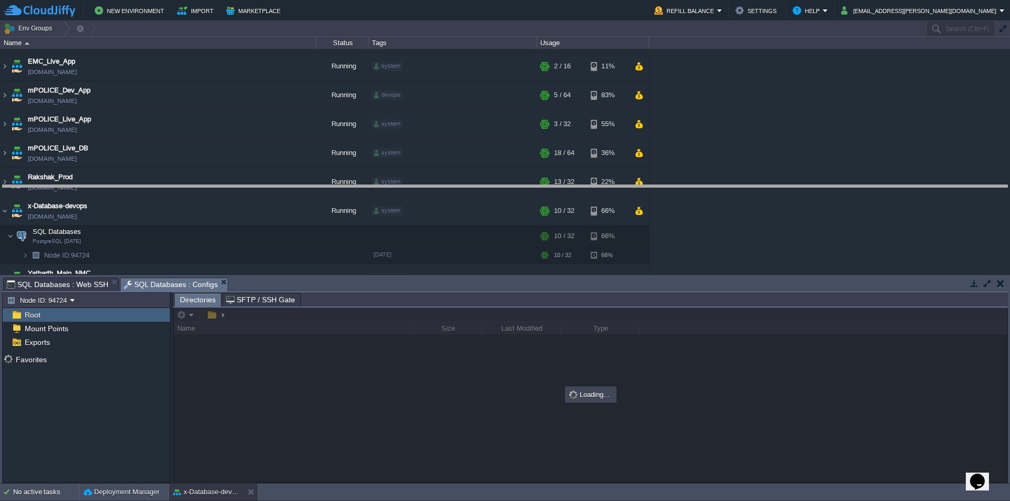
drag, startPoint x: 394, startPoint y: 292, endPoint x: 407, endPoint y: 147, distance: 145.2
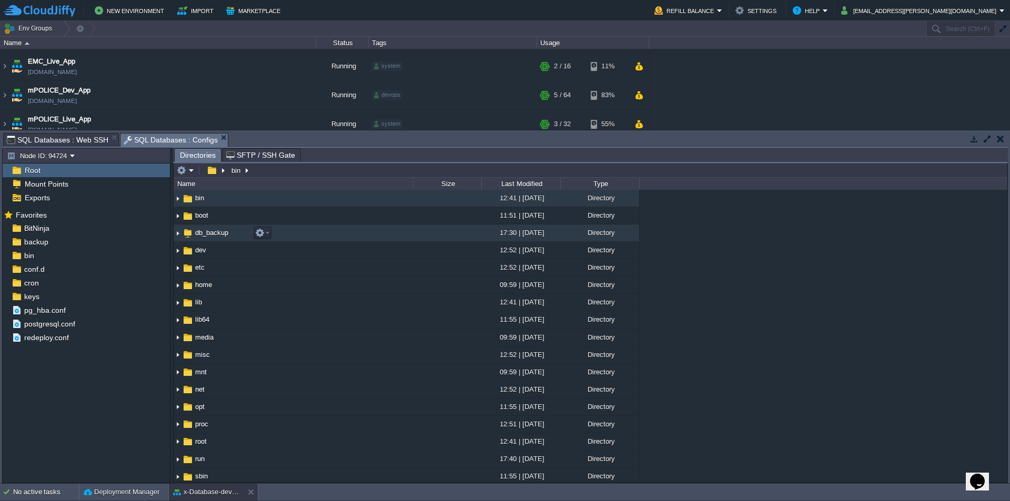
click at [209, 237] on span "db_backup" at bounding box center [212, 232] width 36 height 9
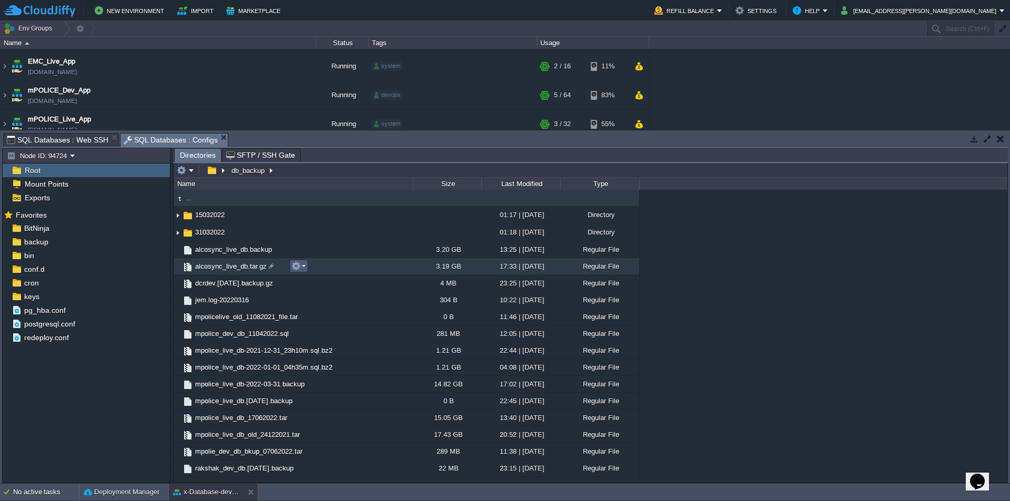
click at [307, 268] on td at bounding box center [299, 266] width 18 height 13
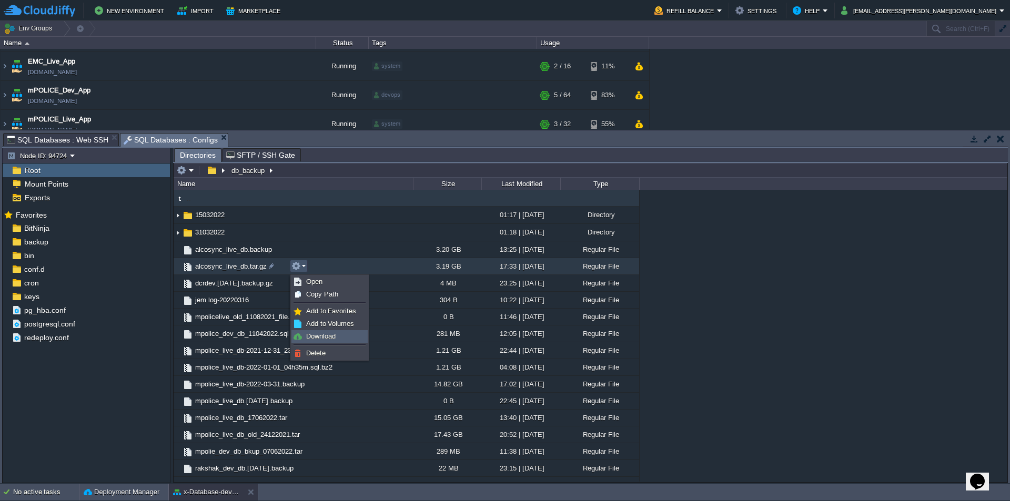
click at [325, 339] on span "Download" at bounding box center [320, 336] width 29 height 8
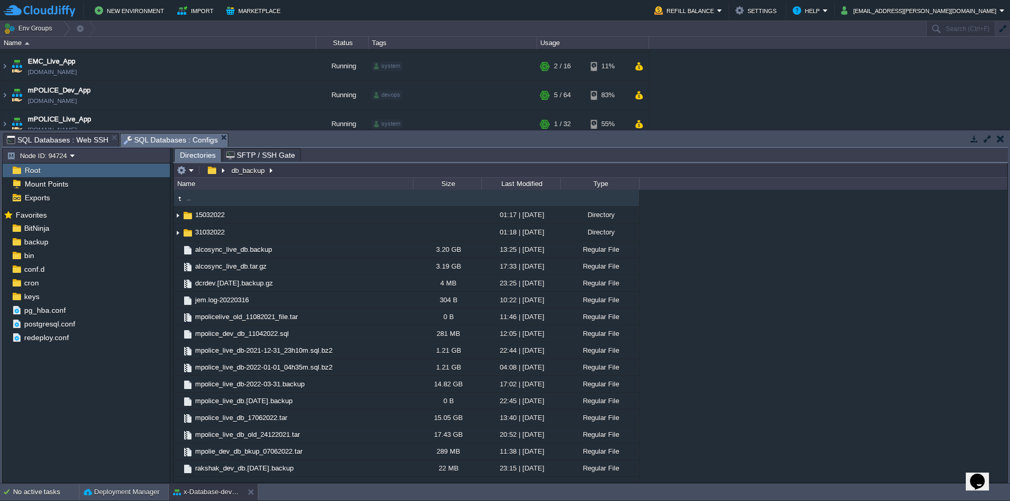
click at [980, 473] on button "Opens Chat This icon Opens the chat window." at bounding box center [977, 482] width 23 height 18
click at [854, 487] on textarea at bounding box center [868, 491] width 96 height 8
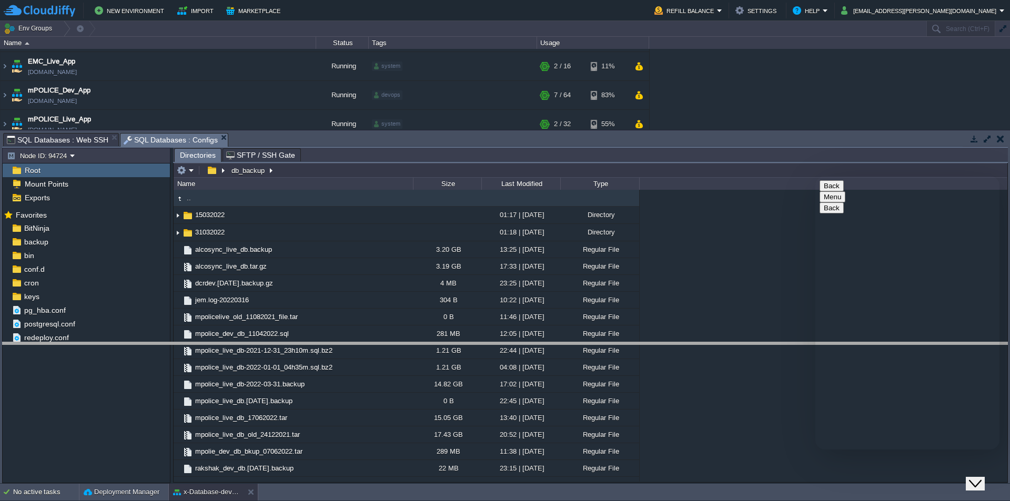
drag, startPoint x: 255, startPoint y: 144, endPoint x: 238, endPoint y: 354, distance: 210.1
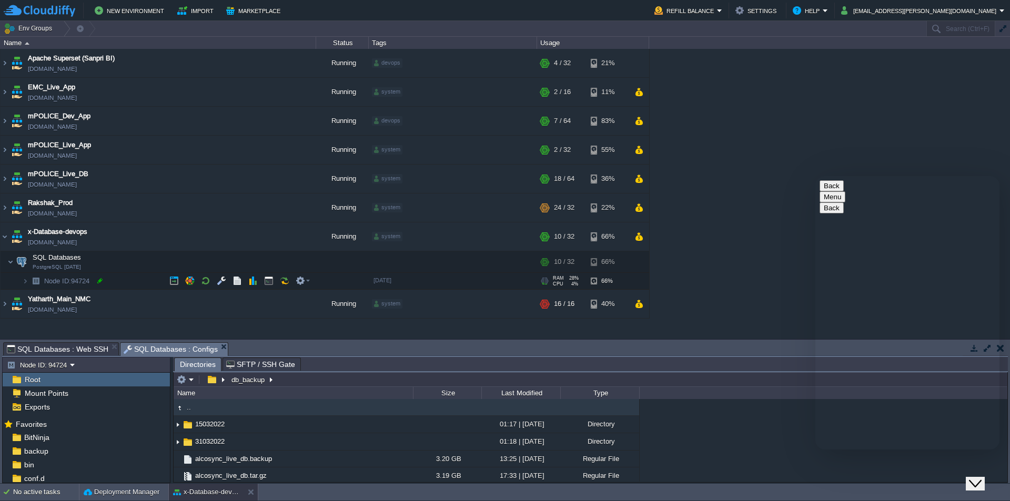
click at [100, 279] on div at bounding box center [99, 280] width 9 height 9
click at [111, 279] on input "94724" at bounding box center [179, 281] width 273 height 14
click at [108, 279] on input "94724" at bounding box center [179, 281] width 273 height 14
click at [1, 178] on img at bounding box center [5, 179] width 8 height 28
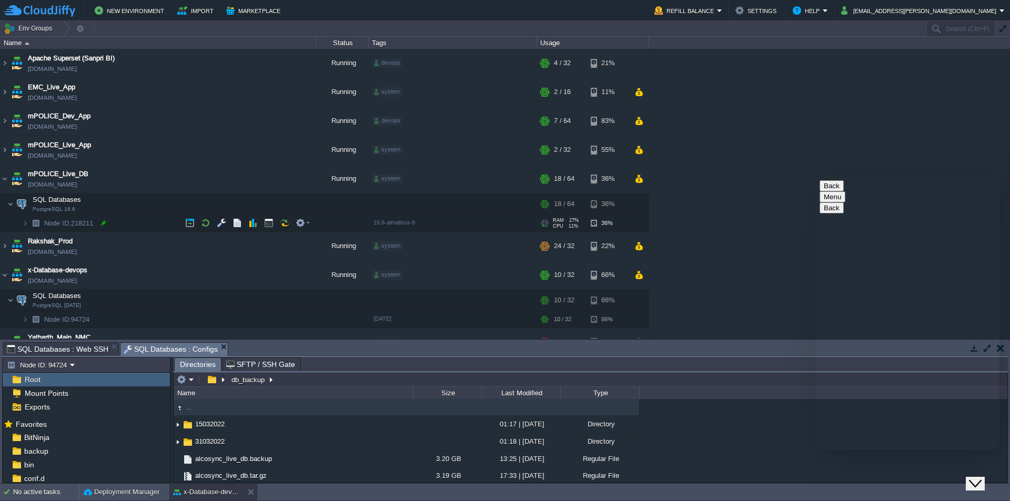
click at [104, 227] on div at bounding box center [103, 222] width 9 height 9
type input "218211"
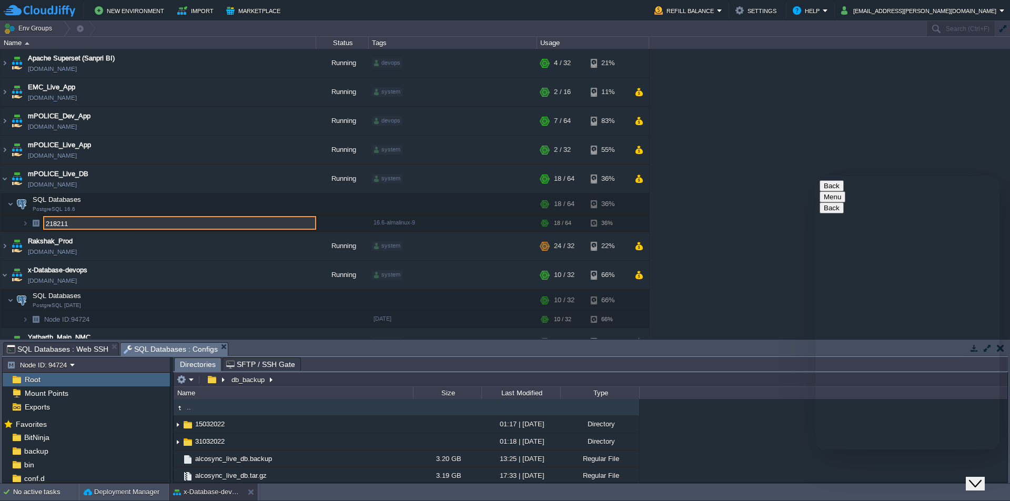
click at [116, 228] on input "218211" at bounding box center [179, 223] width 273 height 14
click at [121, 224] on input "218211" at bounding box center [179, 223] width 273 height 14
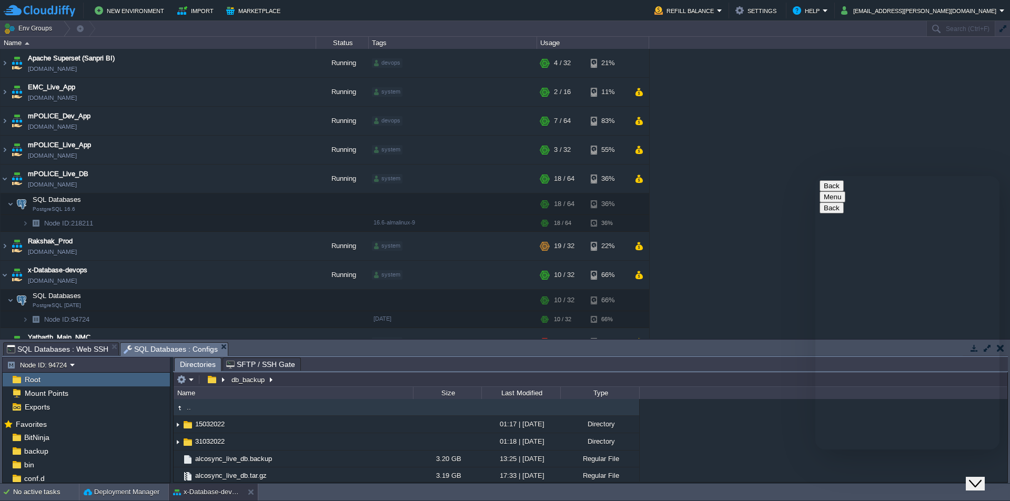
click at [863, 487] on div "Rate this chat Upload File Insert emoji" at bounding box center [908, 503] width 176 height 32
click at [862, 487] on textarea at bounding box center [868, 491] width 96 height 8
type textarea "Hi"
type textarea "your suggested appraoch didnt work...coz...i can not downl;oad more than 200 mb…"
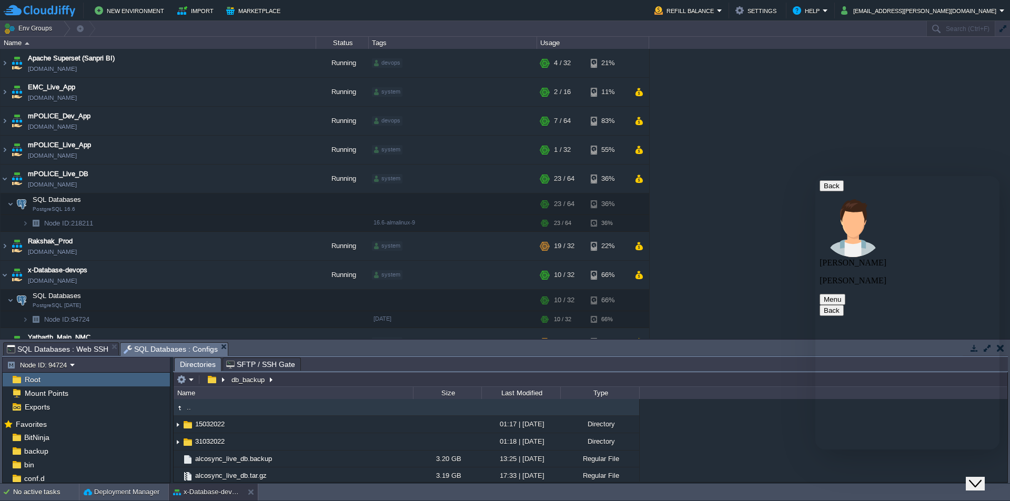
type textarea "can you please call on 9987023723?"
type textarea "ittle urgent buddy...we are going live with application and for this...would li…"
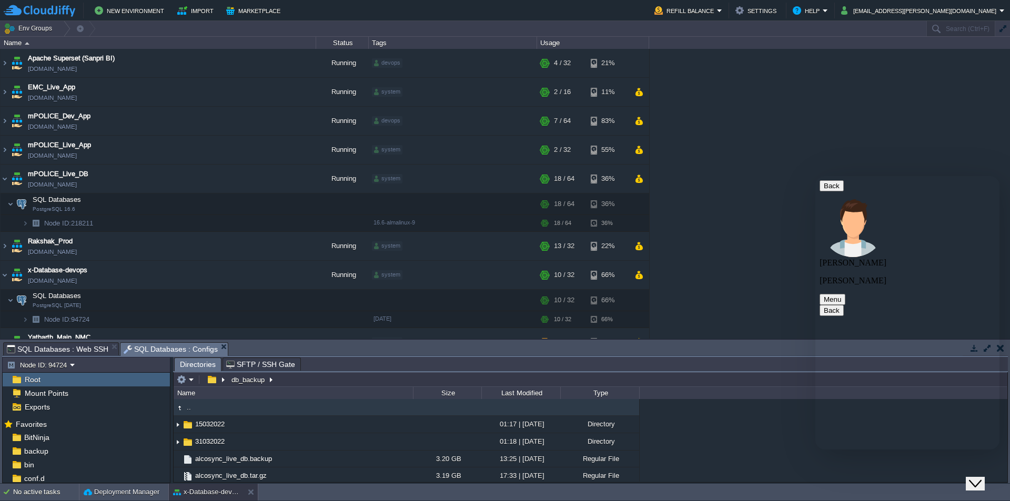
scroll to position [270, 0]
type textarea "can you please call. i would approciate if you could help copy from your end"
drag, startPoint x: 895, startPoint y: 313, endPoint x: 872, endPoint y: 288, distance: 34.3
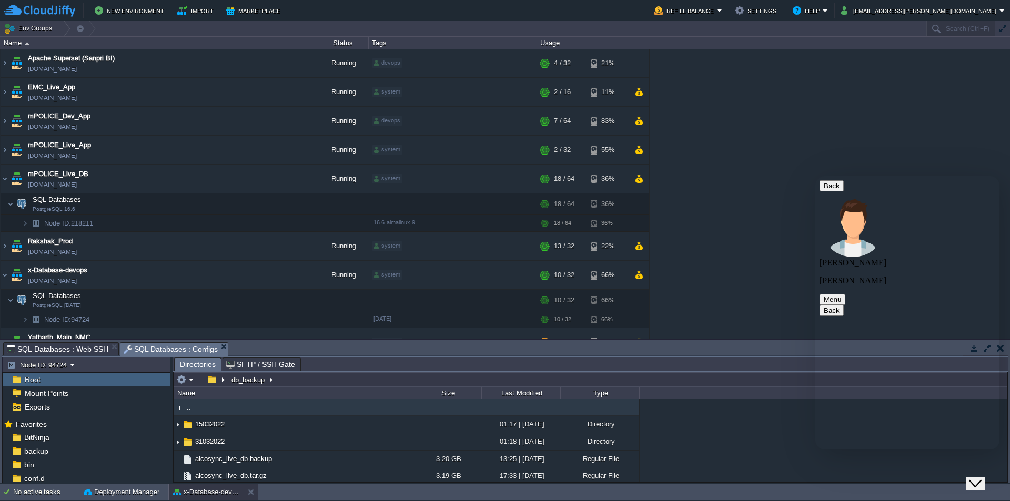
drag, startPoint x: 862, startPoint y: 247, endPoint x: 901, endPoint y: 298, distance: 64.1
copy span "https://portal.cloudjiffy.com/knowledgebase/article/102/what-need-to-be-done-to…"
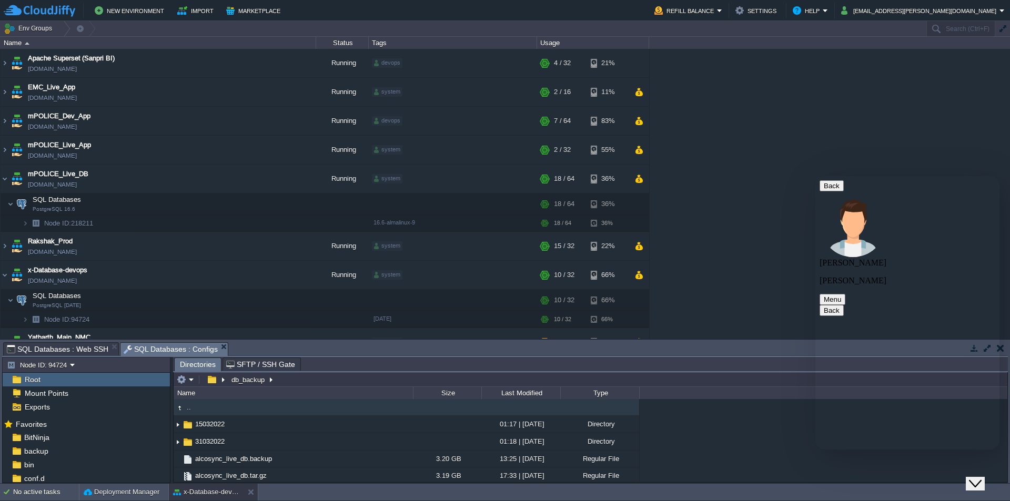
type textarea "not able to hear you.."
click at [982, 478] on div "Close Chat This icon closes the chat window." at bounding box center [975, 484] width 13 height 13
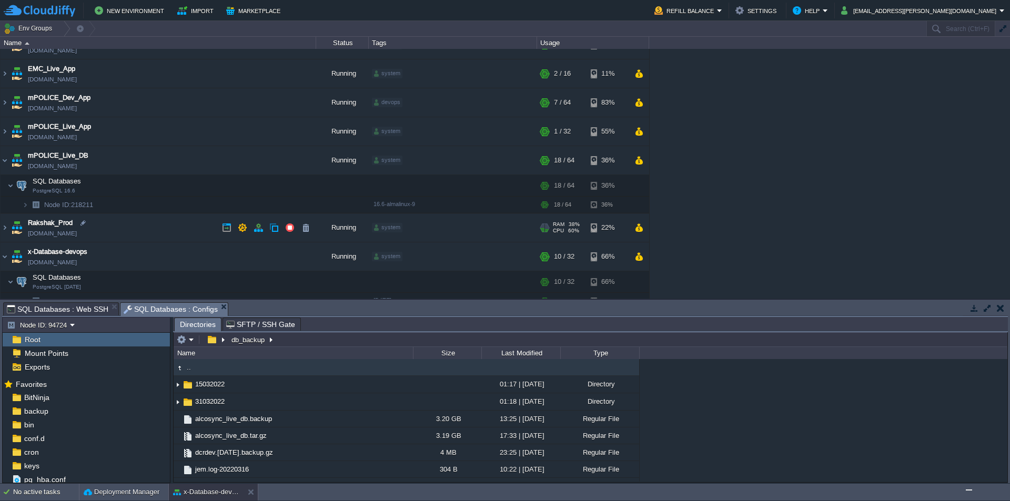
scroll to position [58, 0]
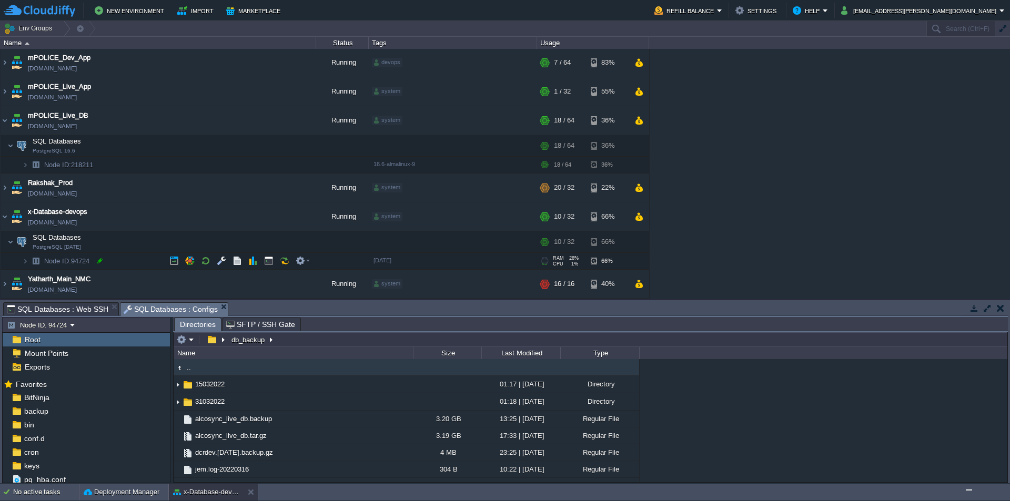
click at [101, 263] on div at bounding box center [99, 260] width 9 height 9
type input "94724"
click at [110, 261] on input "94724" at bounding box center [179, 261] width 273 height 14
click at [969, 490] on img "Chat widget" at bounding box center [969, 490] width 0 height 0
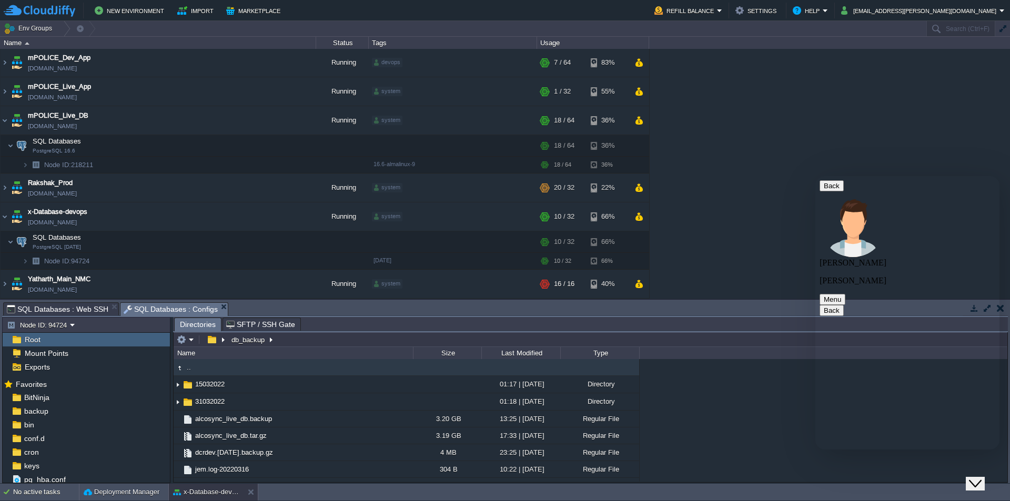
paste textarea "94724"
paste textarea "alcosync_live_db.backup"
type textarea "Node - 94724 is the source from file needs to be copied from db_backup/alcosync…"
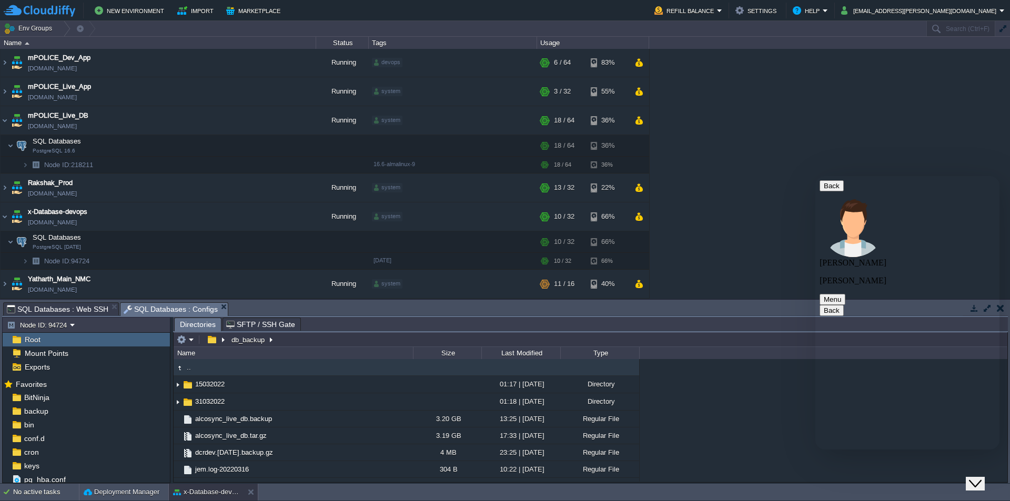
scroll to position [437, 0]
type textarea "Node -"
click at [103, 165] on div at bounding box center [103, 164] width 9 height 9
type input "218211"
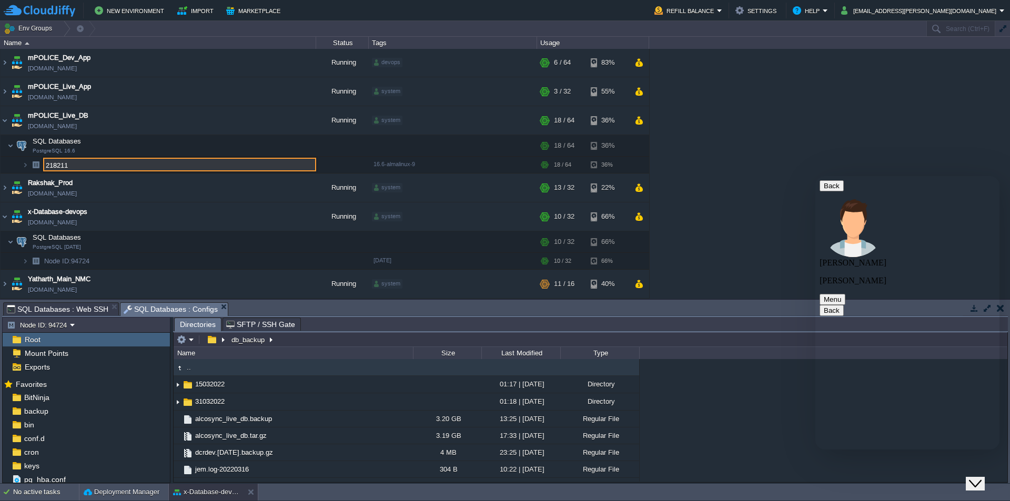
click at [113, 165] on input "218211" at bounding box center [179, 165] width 273 height 14
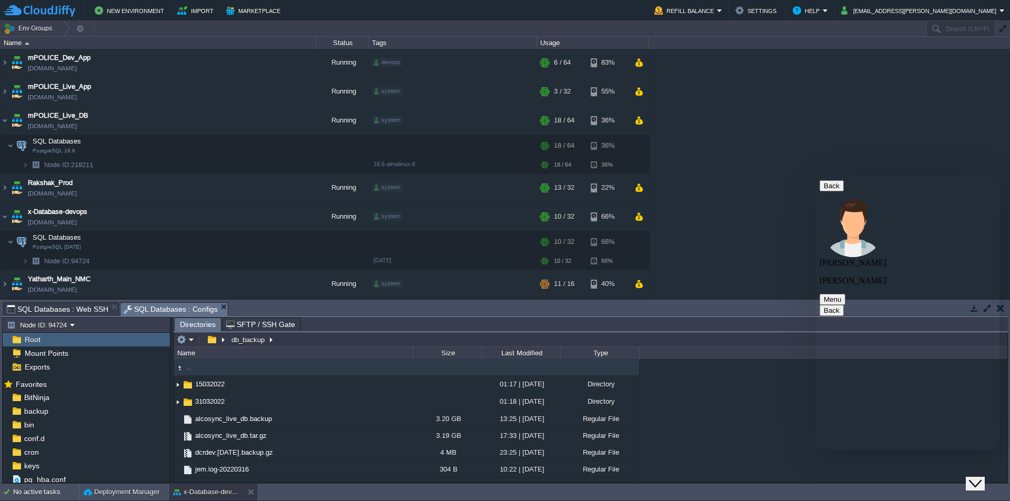
type textarea "Destination Node - 218211 - File to be pasted in /db_backup/"
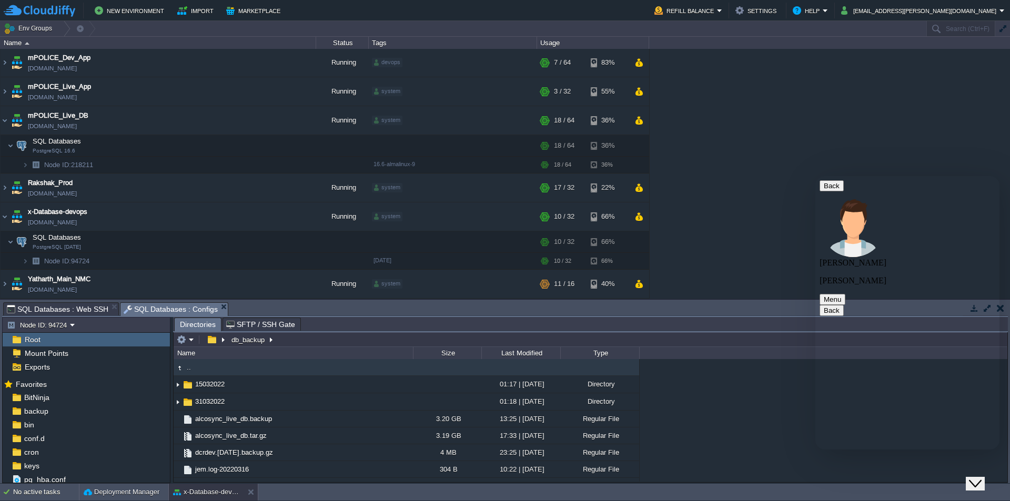
type textarea "sure"
click at [220, 245] on button "button" at bounding box center [221, 241] width 9 height 9
click at [223, 243] on button "button" at bounding box center [221, 241] width 9 height 9
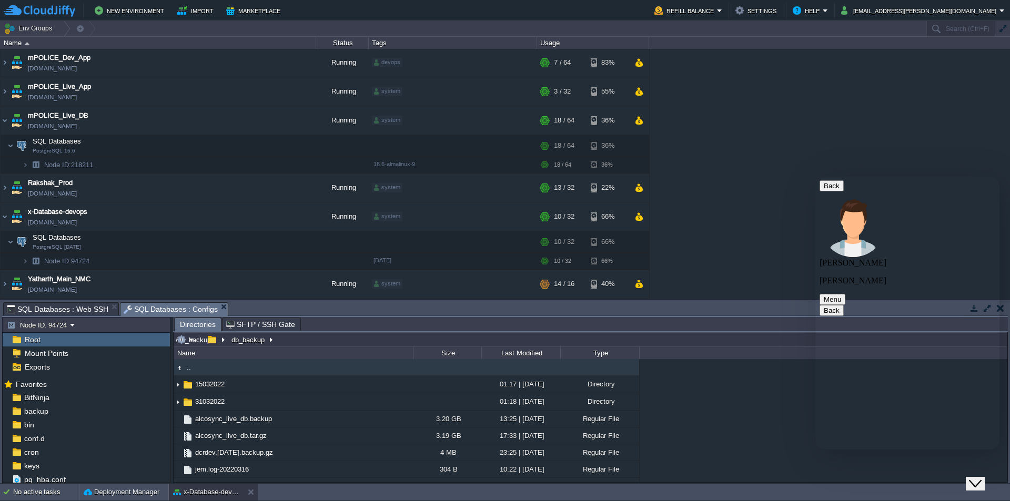
click at [291, 341] on input "/db_backup" at bounding box center [591, 339] width 834 height 15
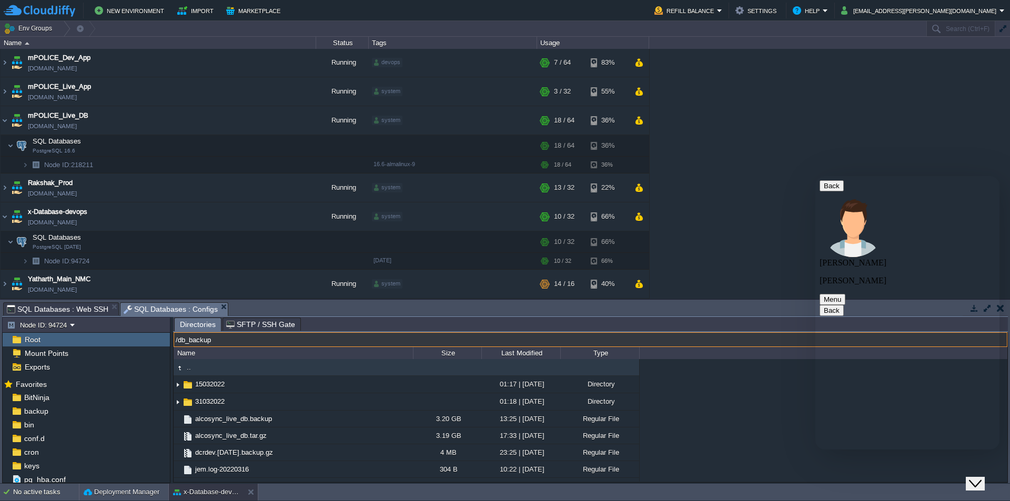
click at [305, 341] on input "/db_backup" at bounding box center [591, 339] width 834 height 15
click at [302, 345] on input "/db_backup" at bounding box center [591, 339] width 834 height 15
click at [246, 340] on input "/db_backup" at bounding box center [591, 339] width 834 height 15
click at [75, 306] on span "SQL Databases : Web SSH" at bounding box center [58, 309] width 102 height 13
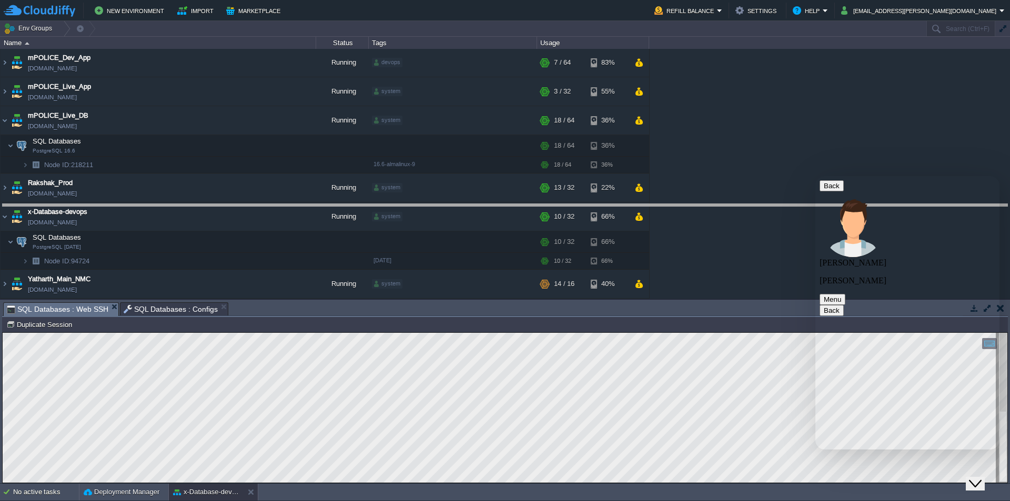
drag, startPoint x: 329, startPoint y: 316, endPoint x: 362, endPoint y: 219, distance: 102.3
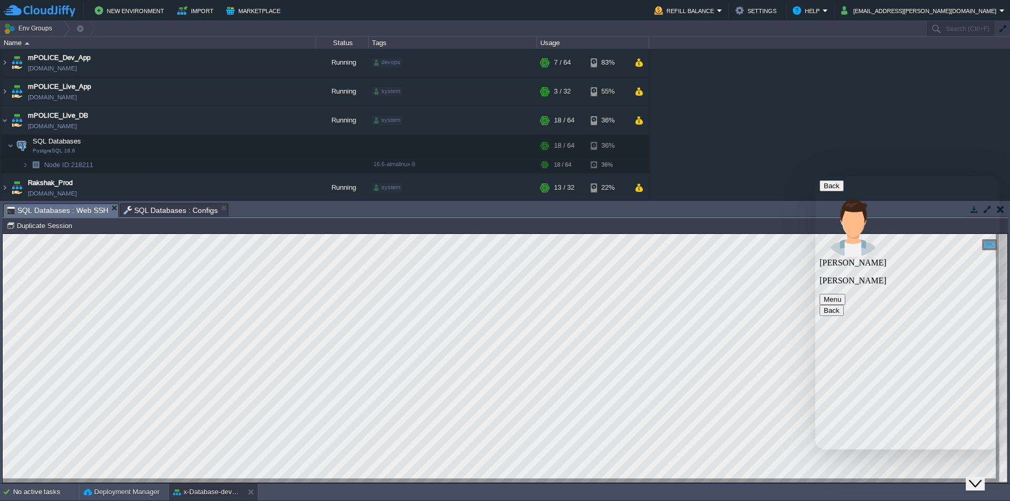
click at [3, 234] on html "Copy: Ctrl + Shift + C Paste: Ctrl + V Settings: Ctrl + Shift + Alt 0" at bounding box center [505, 234] width 1005 height 0
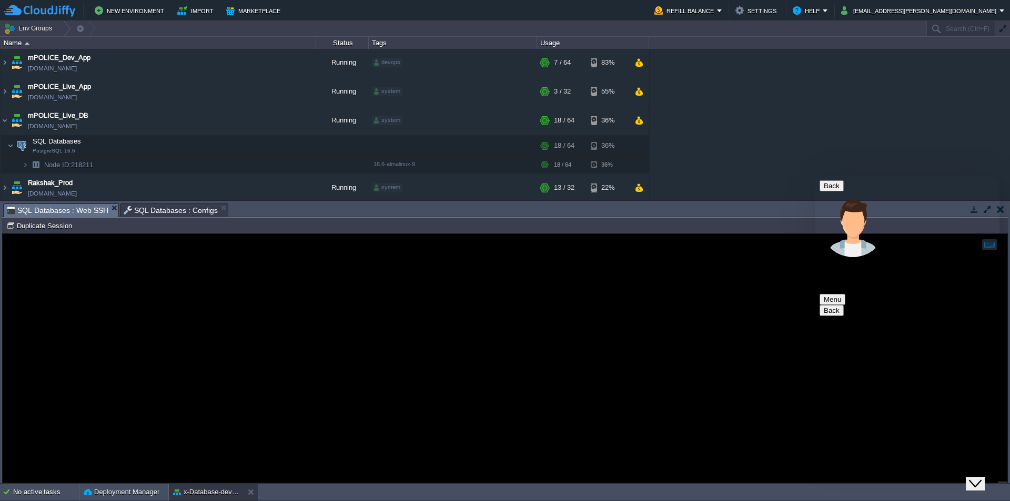
click at [155, 207] on span "SQL Databases : Configs" at bounding box center [171, 210] width 95 height 13
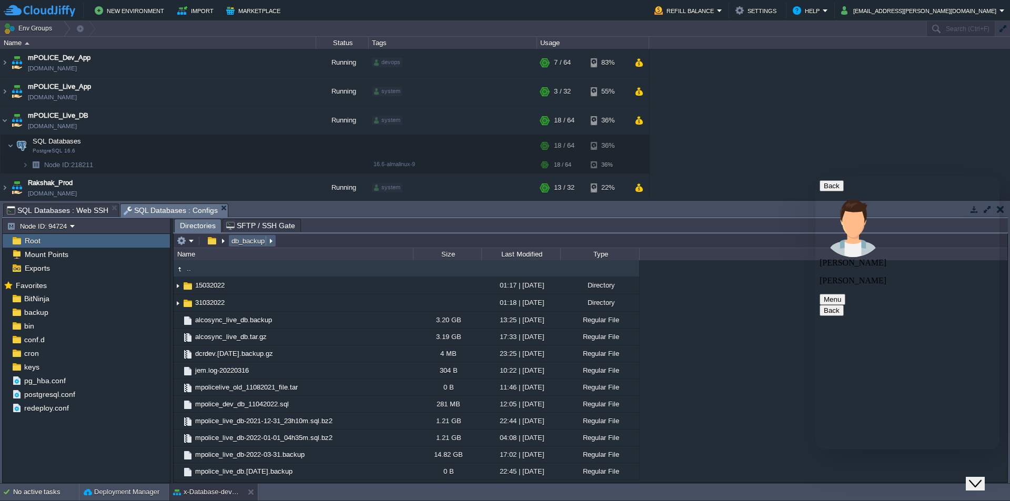
type input "/db_backup"
click at [300, 241] on input "/db_backup" at bounding box center [591, 241] width 834 height 15
type textarea "/db_backup/"
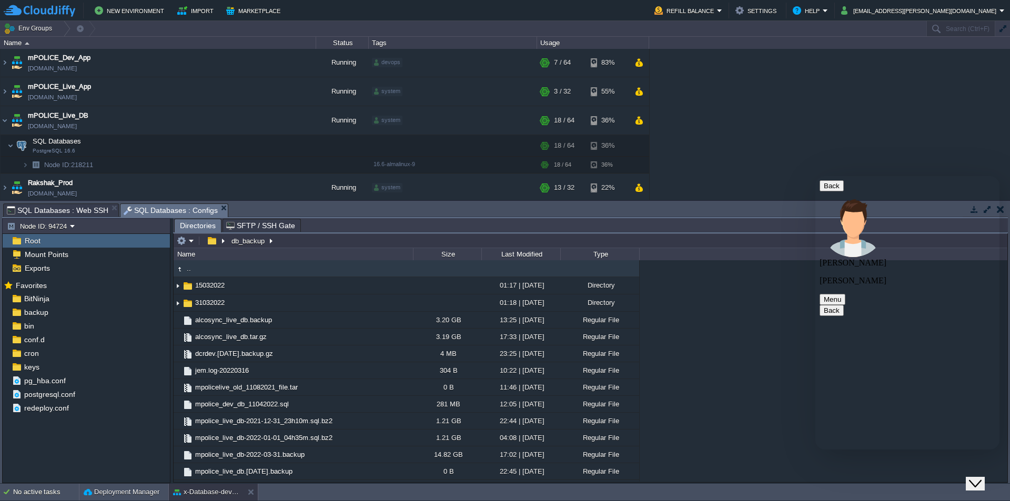
type textarea "t"
type textarea "r"
type textarea "root and"
type textarea "D"
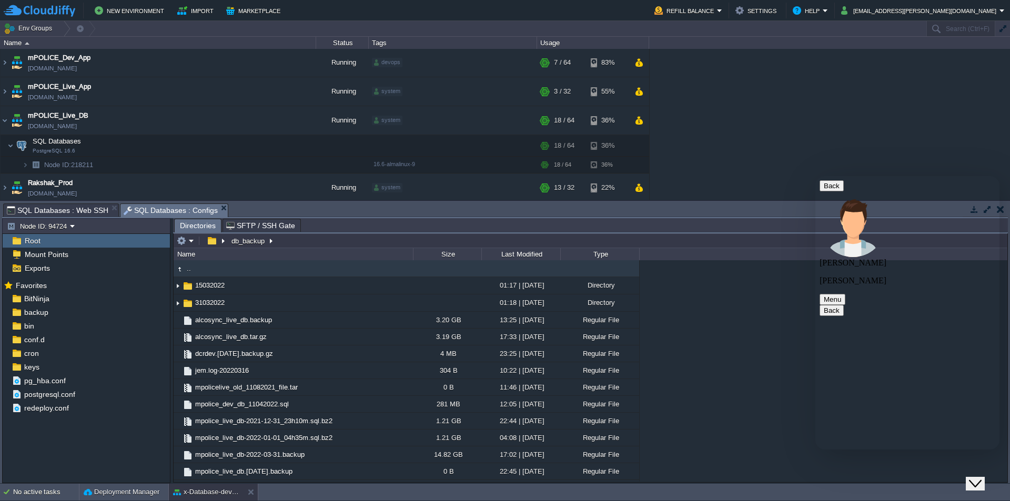
scroll to position [732, 0]
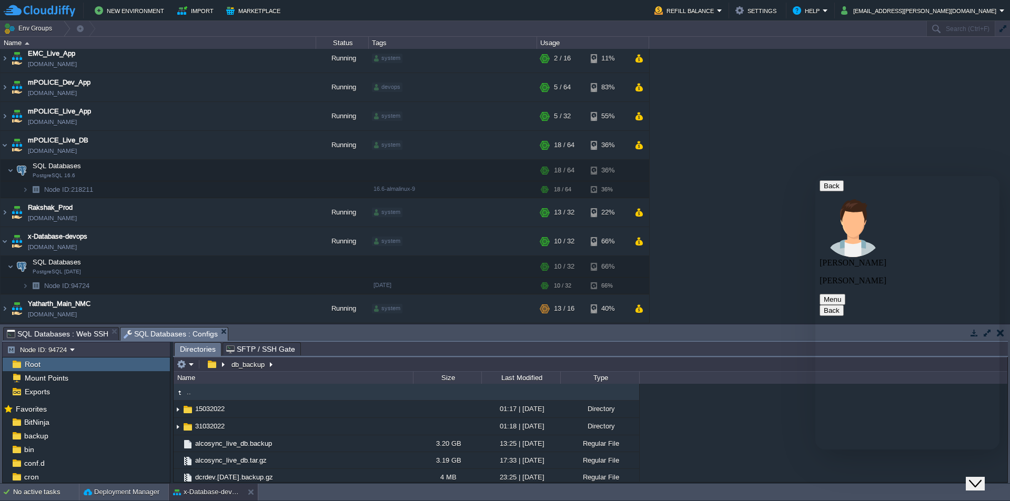
scroll to position [34, 0]
click at [265, 170] on button "button" at bounding box center [268, 170] width 9 height 9
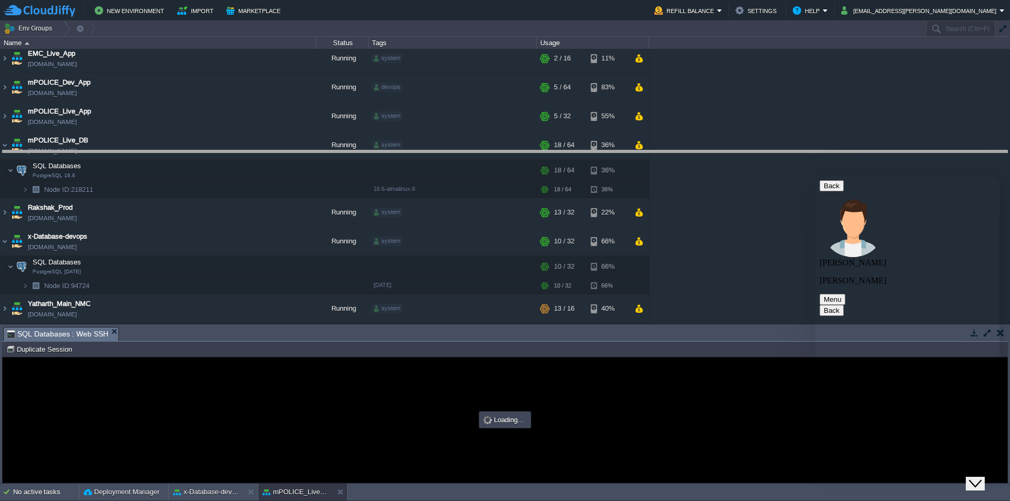
drag, startPoint x: 407, startPoint y: 341, endPoint x: 434, endPoint y: 165, distance: 178.9
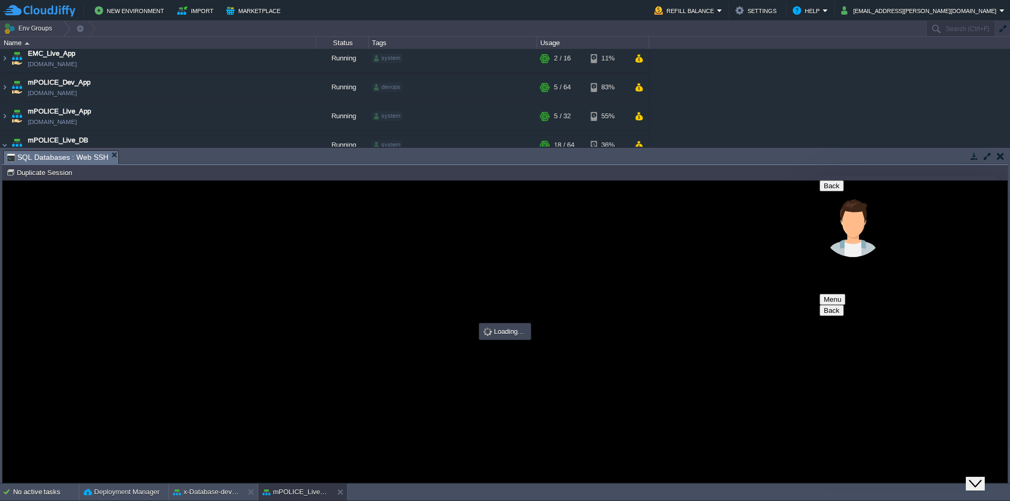
scroll to position [0, 0]
type input "#000000"
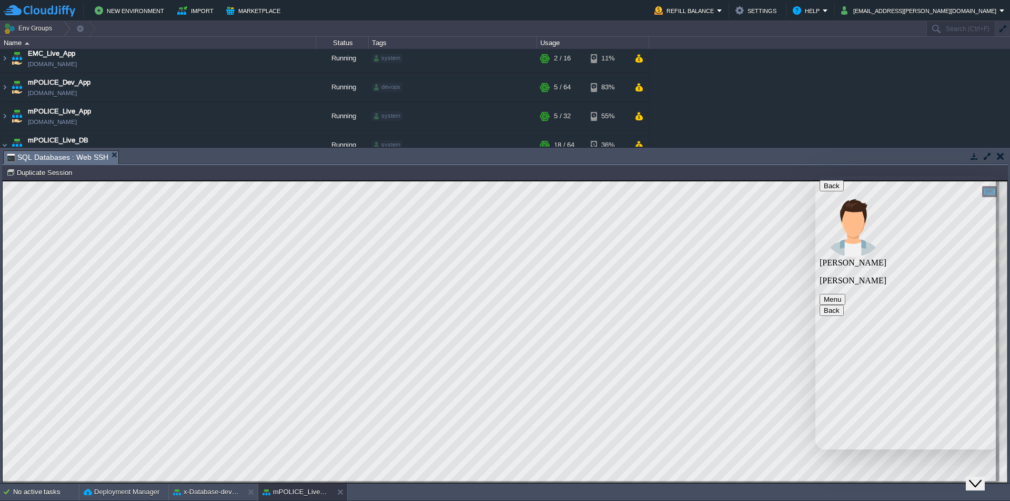
type textarea "copy"
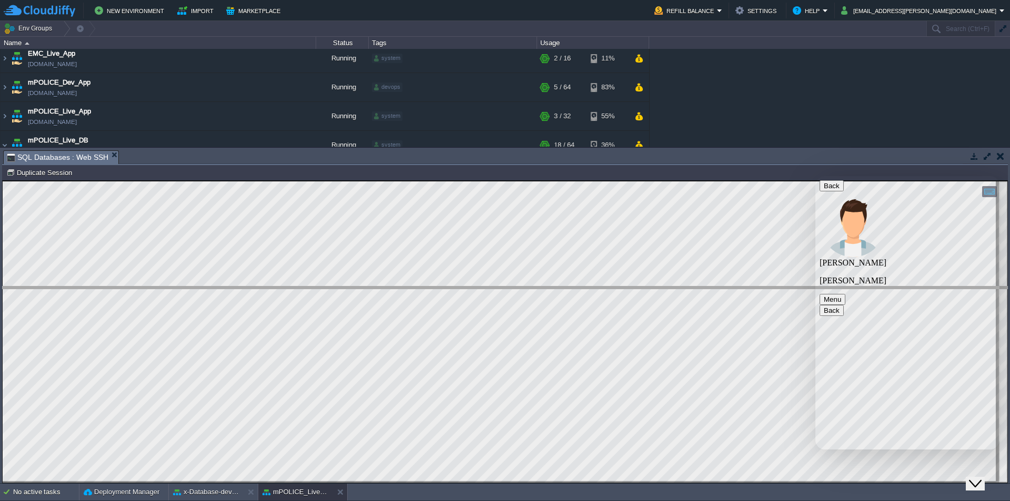
drag, startPoint x: 283, startPoint y: 163, endPoint x: 314, endPoint y: 342, distance: 182.0
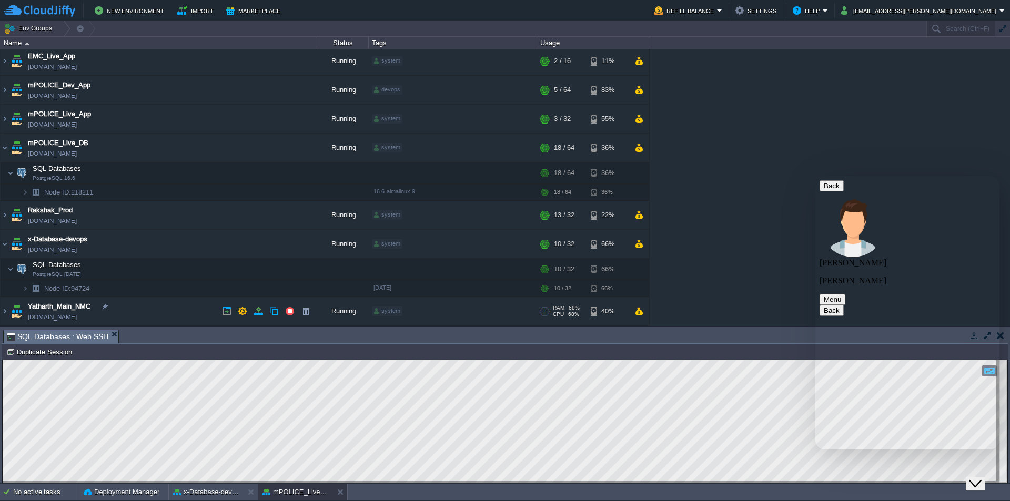
scroll to position [31, 0]
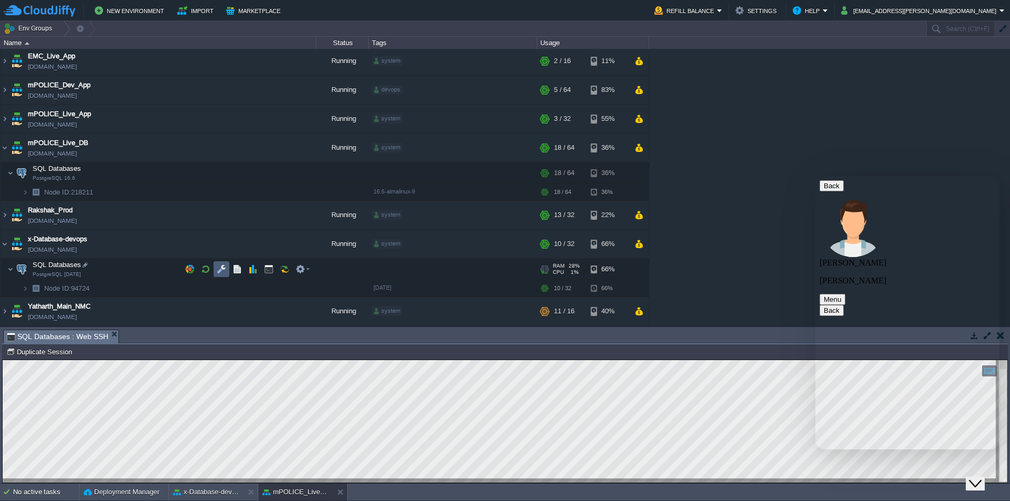
click at [219, 269] on button "button" at bounding box center [221, 269] width 9 height 9
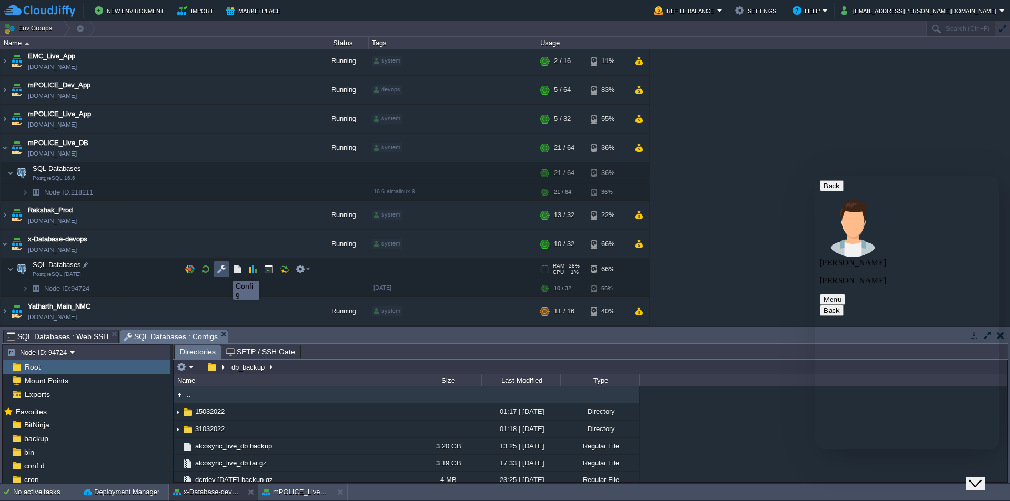
click at [224, 272] on button "button" at bounding box center [221, 269] width 9 height 9
click at [245, 245] on button "button" at bounding box center [242, 243] width 9 height 9
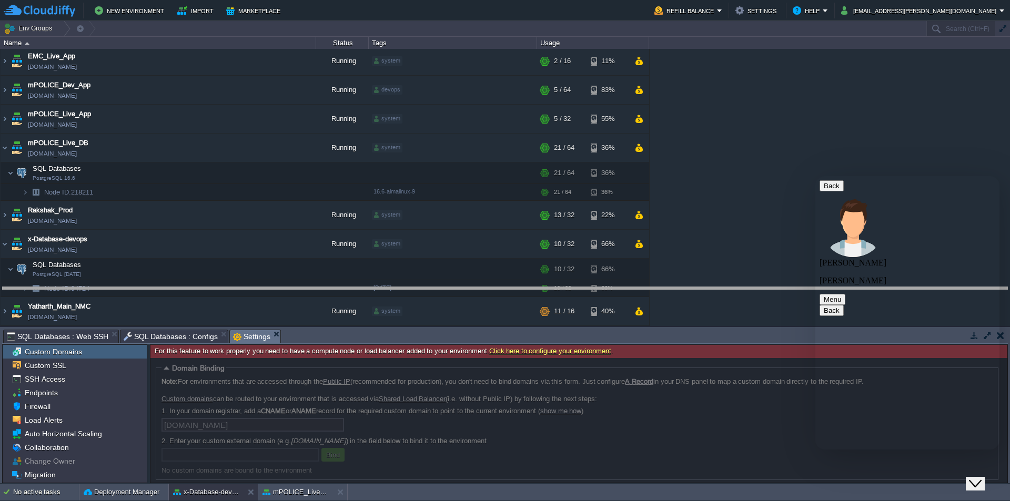
drag, startPoint x: 358, startPoint y: 341, endPoint x: 417, endPoint y: 357, distance: 60.4
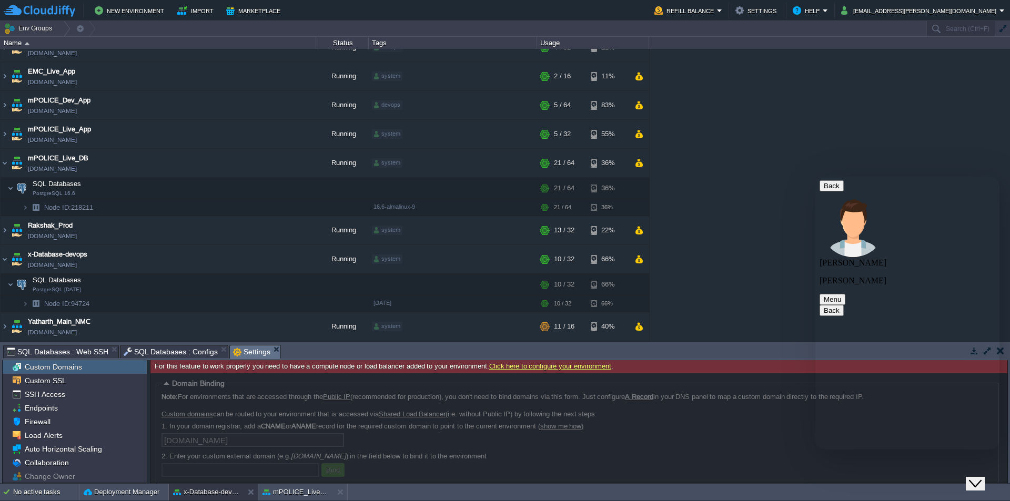
scroll to position [16, 0]
click at [224, 286] on button "button" at bounding box center [221, 284] width 9 height 9
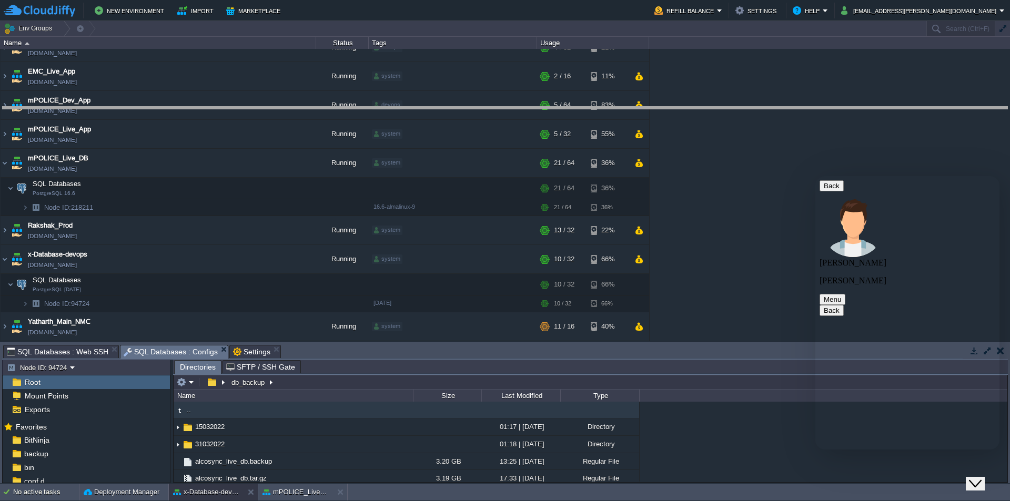
drag, startPoint x: 403, startPoint y: 358, endPoint x: 432, endPoint y: 120, distance: 240.1
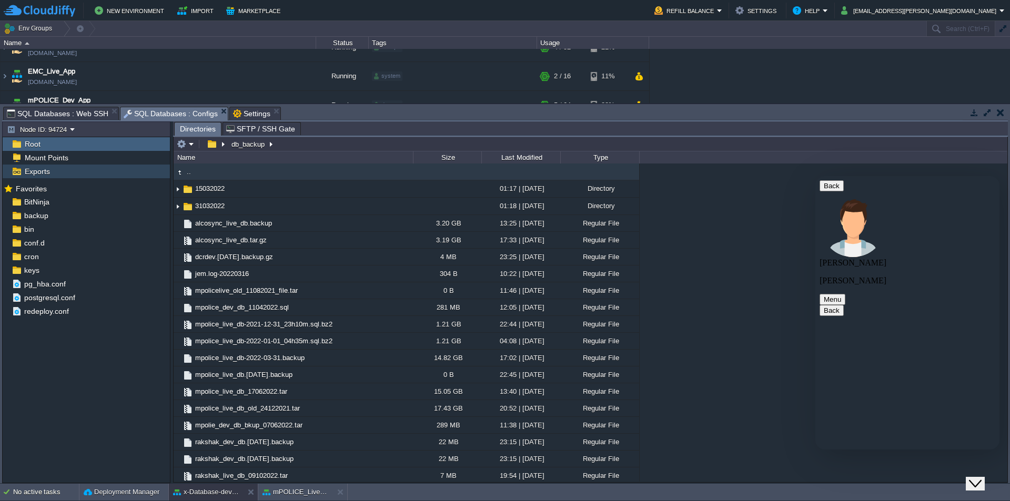
click at [43, 175] on span "Exports" at bounding box center [37, 171] width 29 height 9
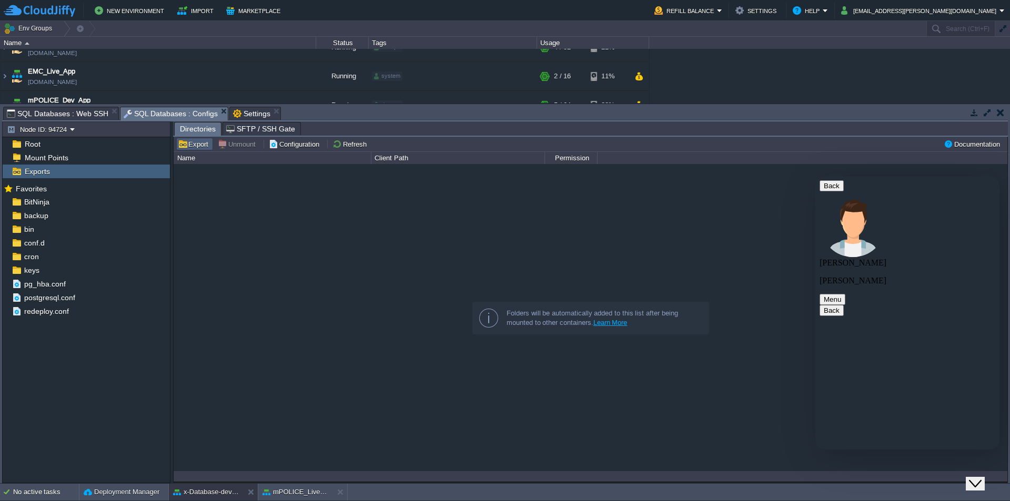
click at [199, 146] on button "Export" at bounding box center [195, 143] width 34 height 9
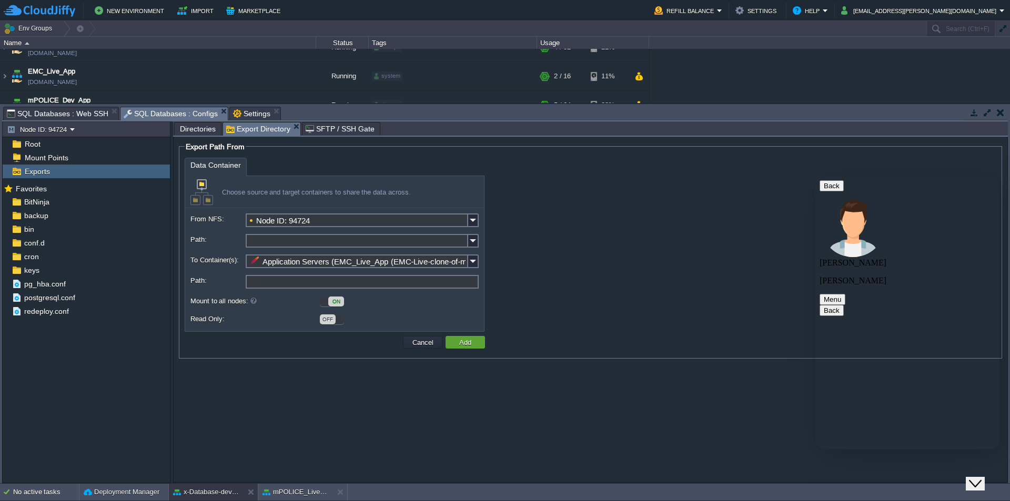
click at [362, 284] on input "Path:" at bounding box center [362, 282] width 233 height 14
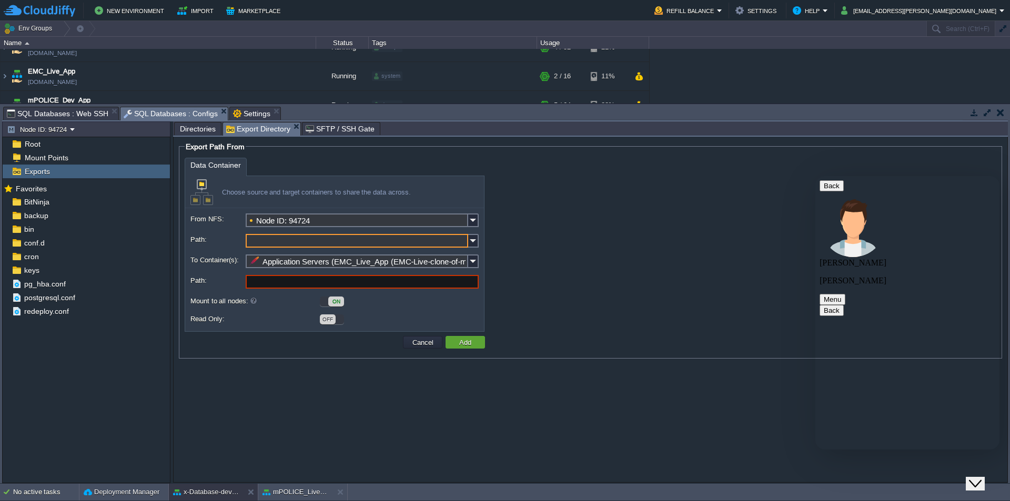
click at [267, 239] on input "Path:" at bounding box center [357, 241] width 223 height 14
click at [477, 244] on img at bounding box center [473, 241] width 11 height 14
click at [316, 197] on div "Choose source and target containers to share the data across." at bounding box center [334, 192] width 299 height 32
click at [289, 267] on input "Application Servers (EMC_Live_App (EMC-Live-clone-of-mpolice-dev))" at bounding box center [357, 262] width 223 height 14
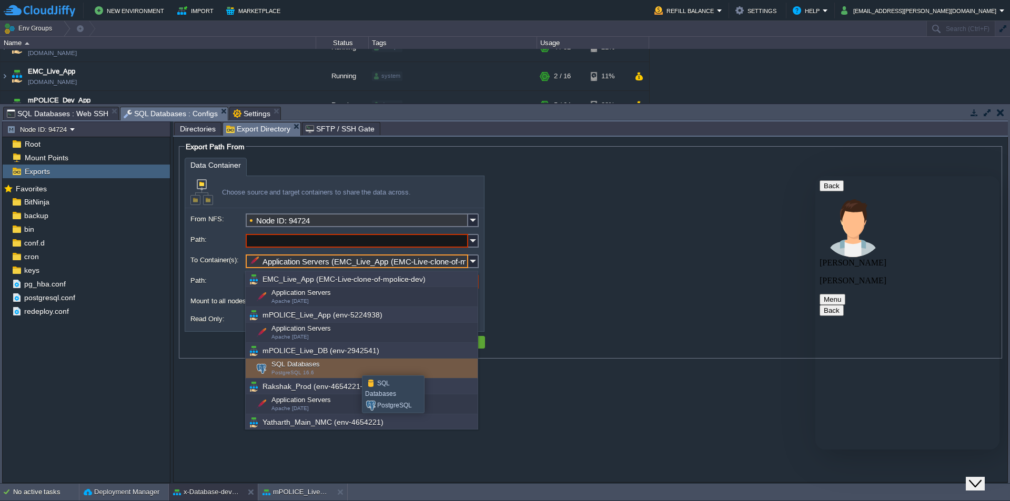
click at [354, 366] on div "SQL Databases PostgreSQL 16.6" at bounding box center [362, 369] width 232 height 20
type input "SQL Databases (mPOLICE_Live_DB (env-2942541))"
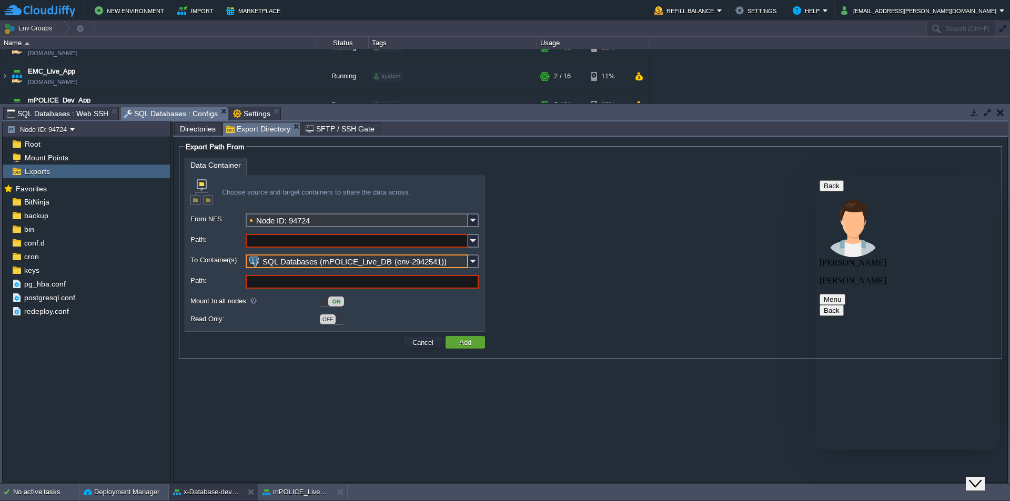
click at [273, 286] on input "Path:" at bounding box center [362, 282] width 233 height 14
click at [291, 243] on input "Path:" at bounding box center [357, 241] width 223 height 14
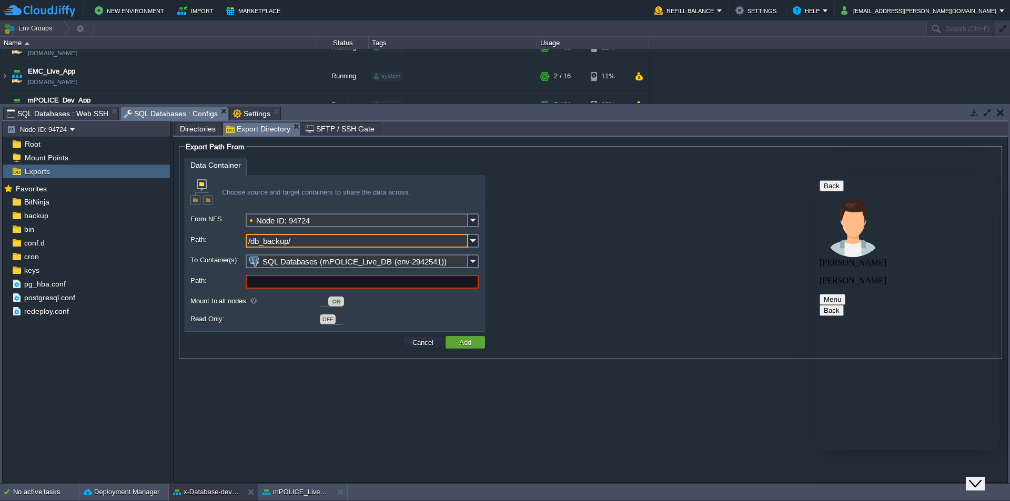
paste input "alcosync_live_db.backup"
type input "/db_backup/alcosync_live_db.backup"
click at [305, 285] on input "Path:" at bounding box center [362, 282] width 233 height 14
drag, startPoint x: 852, startPoint y: 437, endPoint x: 842, endPoint y: 436, distance: 10.1
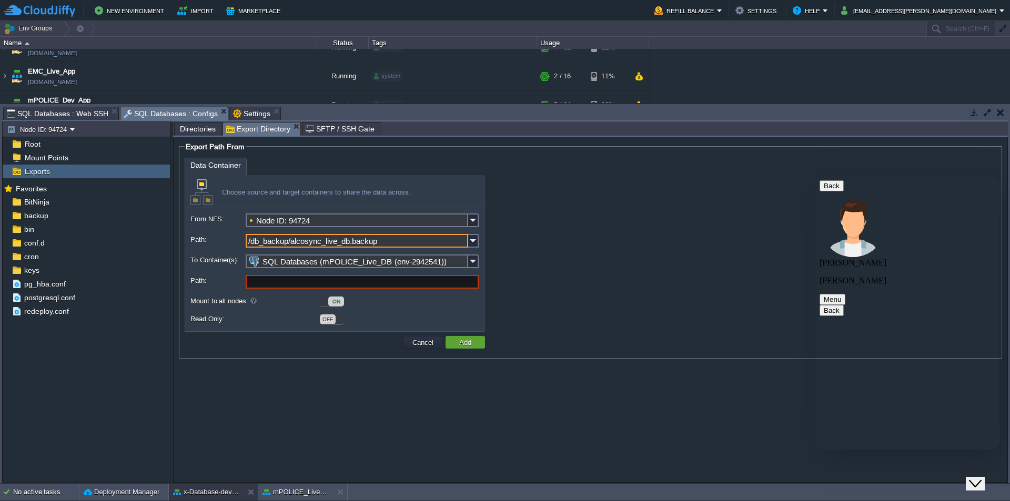
drag, startPoint x: 391, startPoint y: 243, endPoint x: 208, endPoint y: 245, distance: 182.6
click at [196, 243] on div "Path: /db_backup/alcosync_live_db.backup" at bounding box center [334, 243] width 288 height 18
click at [293, 284] on input "Path:" at bounding box center [362, 282] width 233 height 14
paste input "/db_backup/alcosync_live_db.backup"
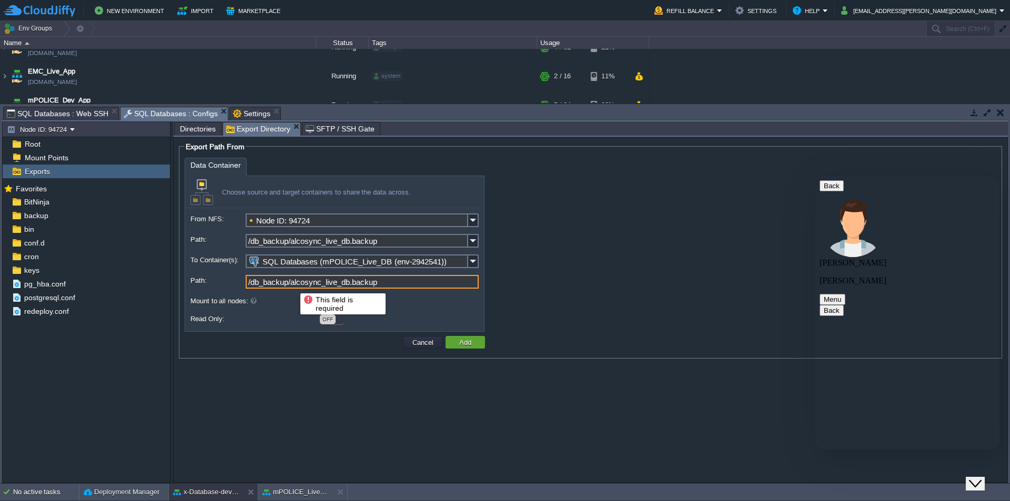
type input "/db_backup/alcosync_live_db.backup"
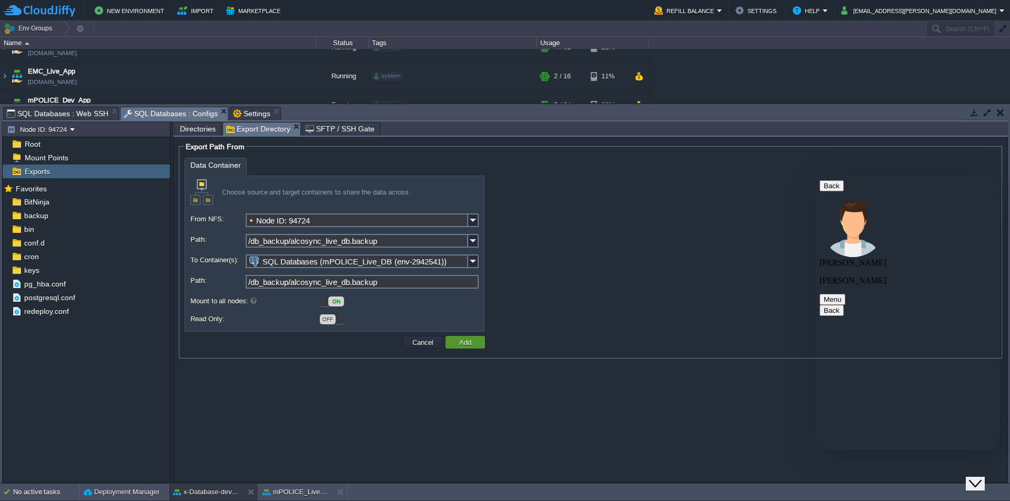
click at [469, 344] on button "Add" at bounding box center [465, 342] width 18 height 9
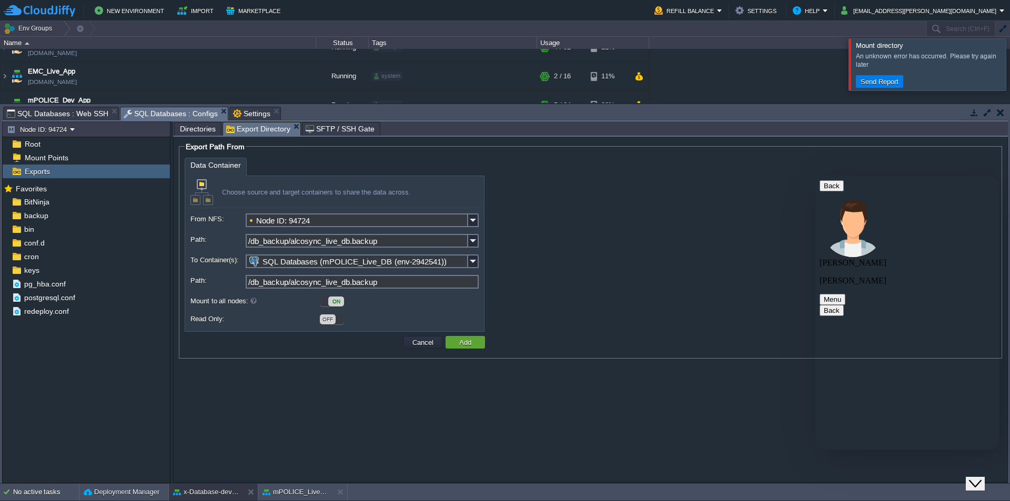
click at [329, 304] on div "ON" at bounding box center [336, 302] width 16 height 10
type input "PostgreSQL (218211)"
click at [357, 265] on input "PostgreSQL (218211)" at bounding box center [357, 262] width 223 height 14
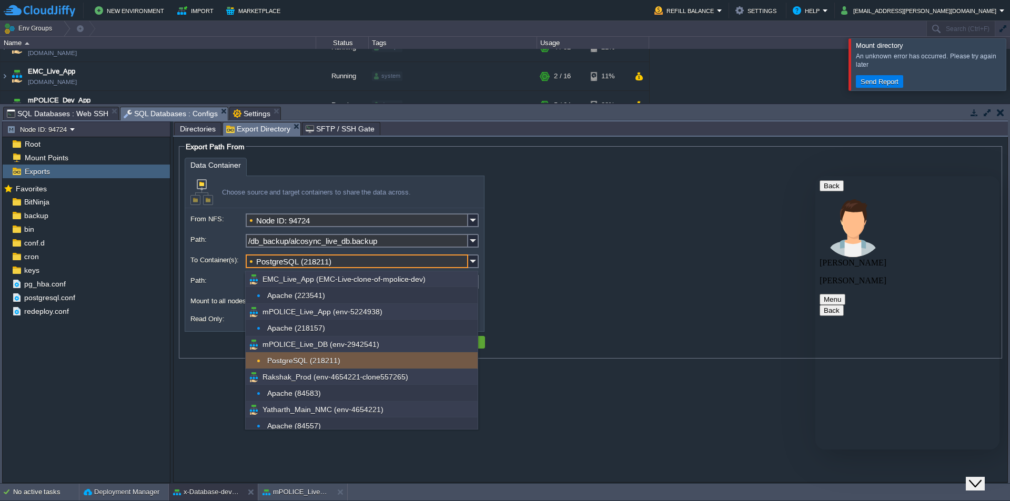
click at [329, 360] on div "PostgreSQL (218211)" at bounding box center [362, 360] width 232 height 17
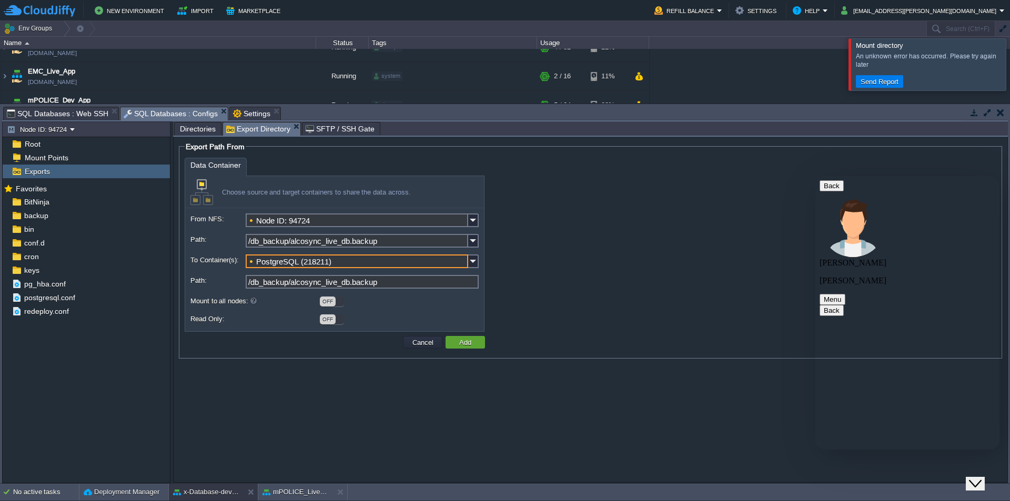
click at [324, 219] on input "Node ID: 94724" at bounding box center [357, 221] width 223 height 14
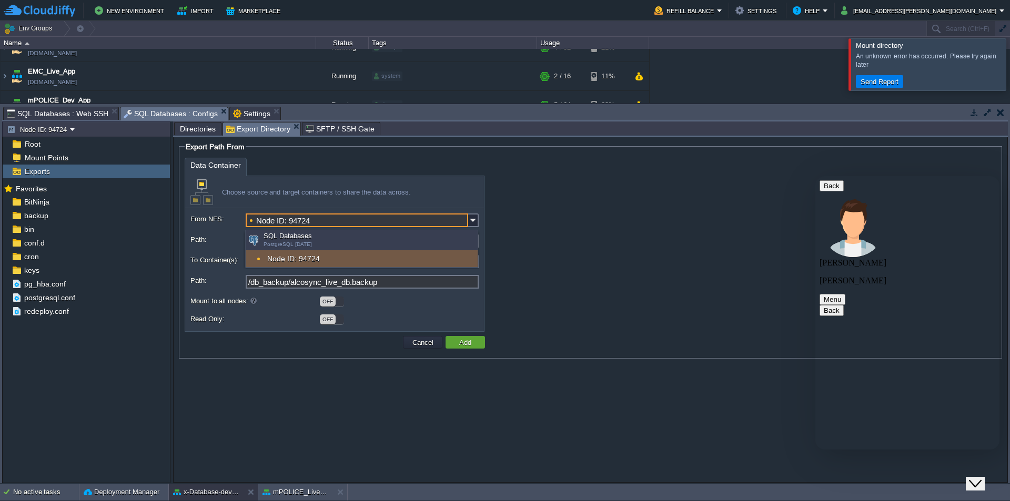
click at [324, 219] on input "Node ID: 94724" at bounding box center [357, 221] width 223 height 14
click at [352, 197] on div "Choose source and target containers to share the data across." at bounding box center [334, 192] width 299 height 32
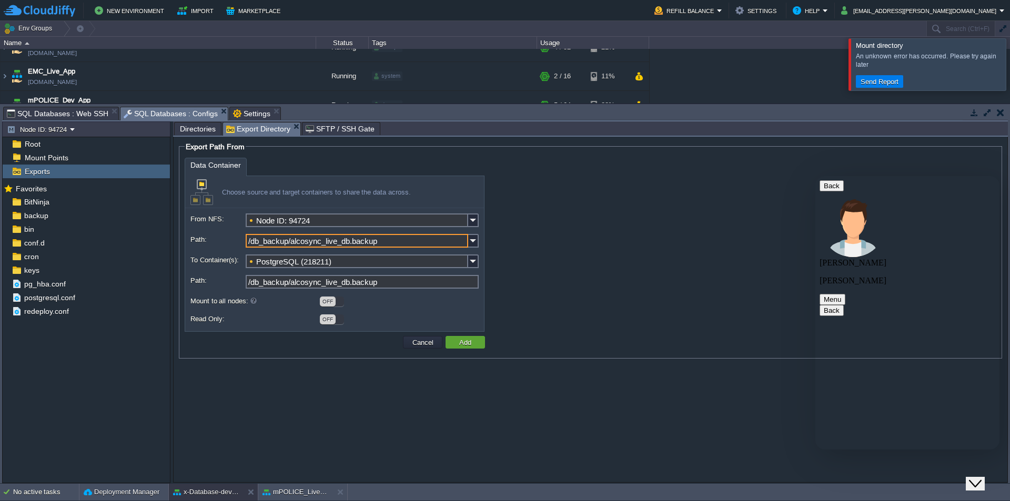
drag, startPoint x: 396, startPoint y: 241, endPoint x: 204, endPoint y: 240, distance: 192.0
click at [204, 240] on div "Path: /db_backup/alcosync_live_db.backup" at bounding box center [334, 243] width 288 height 18
click at [461, 345] on button "Add" at bounding box center [465, 342] width 18 height 9
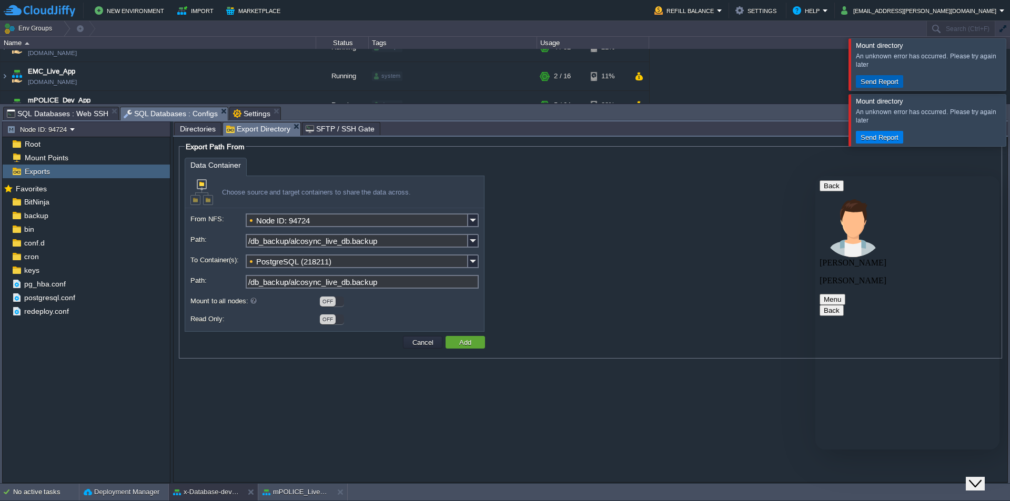
click at [873, 82] on button "Send Report" at bounding box center [880, 81] width 44 height 9
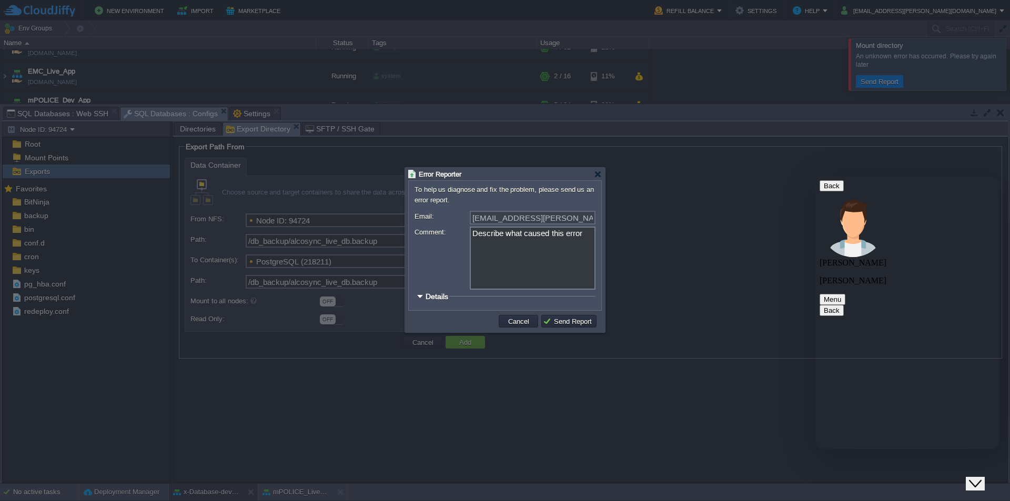
click at [440, 300] on span "Details" at bounding box center [437, 297] width 23 height 8
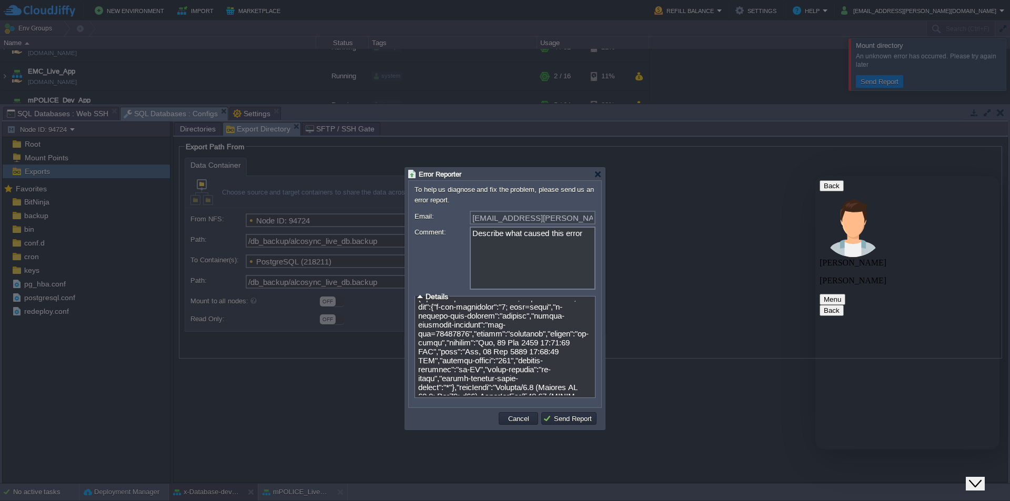
scroll to position [513, 0]
click at [510, 423] on button "Cancel" at bounding box center [518, 418] width 27 height 9
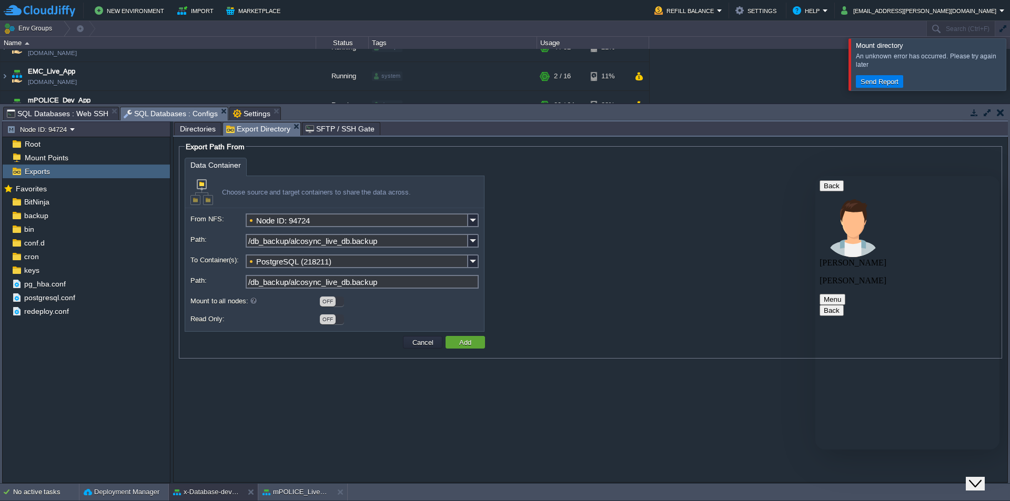
scroll to position [983, 0]
type textarea "ok"
type textarea "is copy started?"
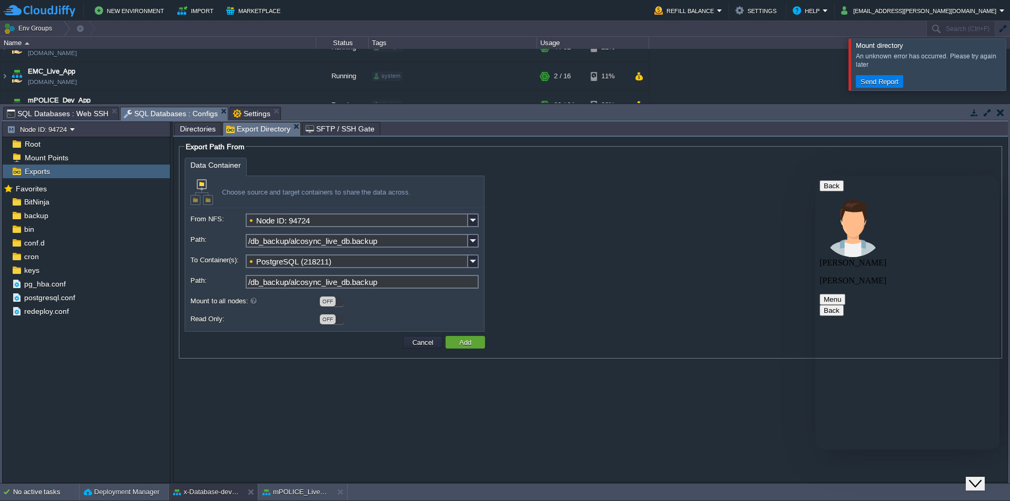
scroll to position [1045, 0]
type textarea "or it"
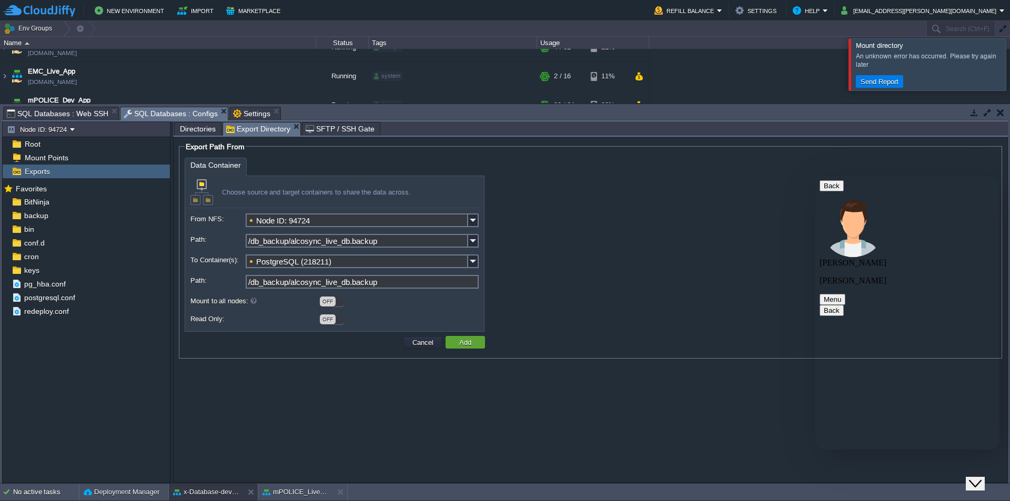
type textarea "??"
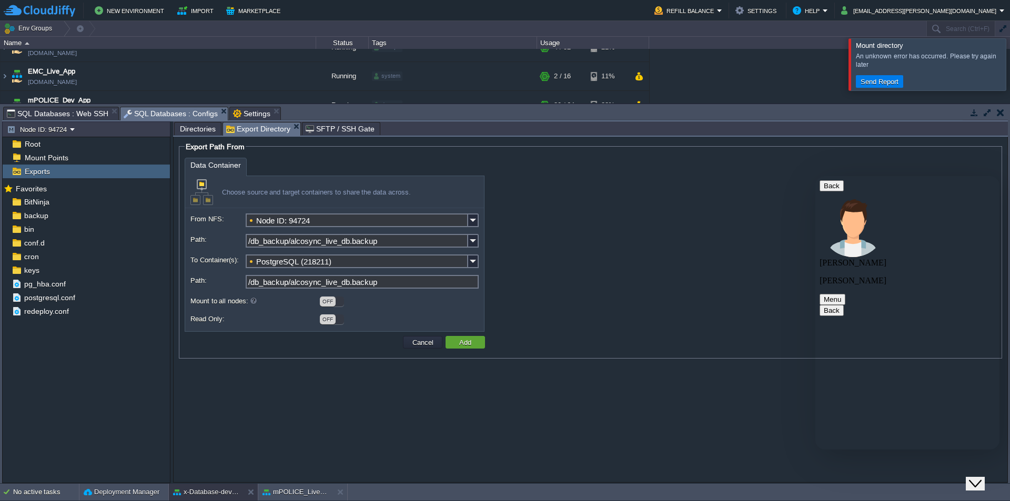
paste textarea "rsync -avz -e "ssh -p 3022 -i C:/Users/Admin/.ssh/id_ed25519" 15815@gate.cloudj…"
type textarea "dont know why it is so complex...coz i tried using rsync -avz -e "ssh -p 3022 -…"
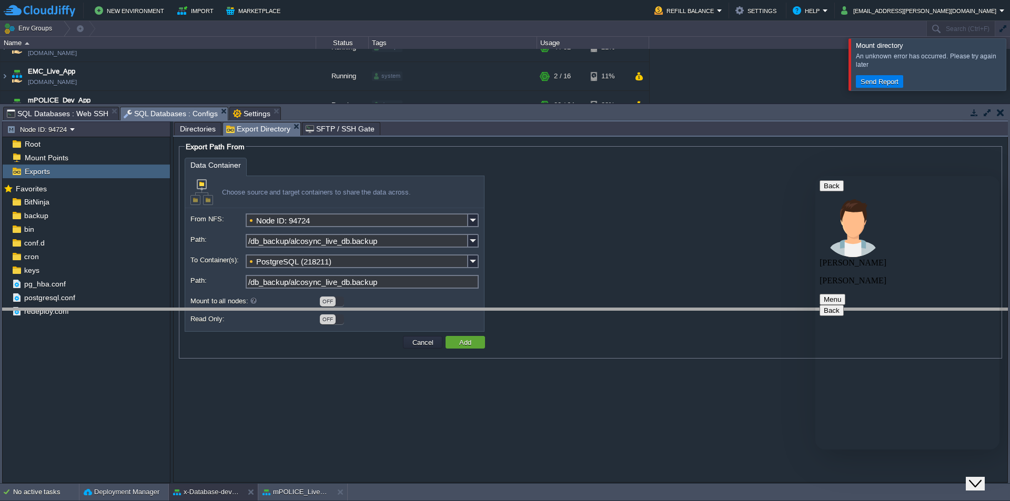
drag, startPoint x: 328, startPoint y: 120, endPoint x: 327, endPoint y: 327, distance: 206.8
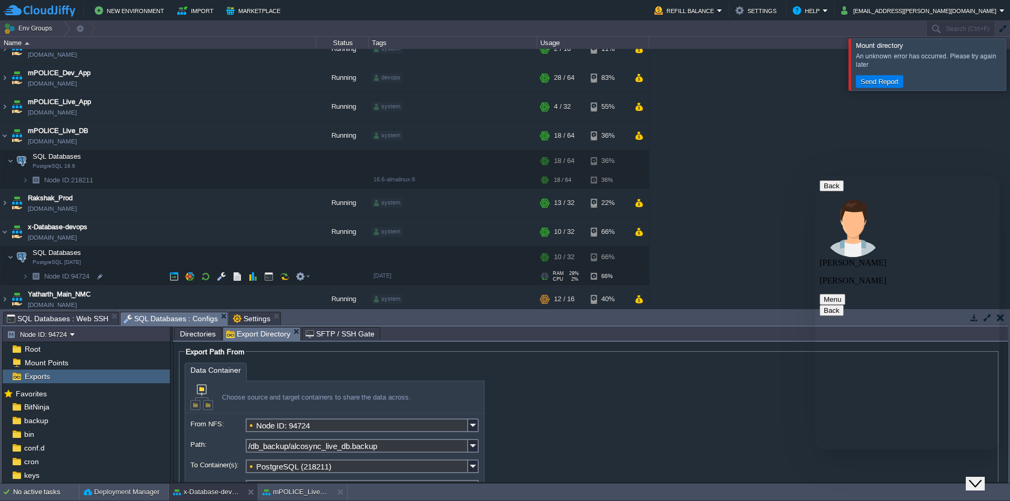
scroll to position [49, 0]
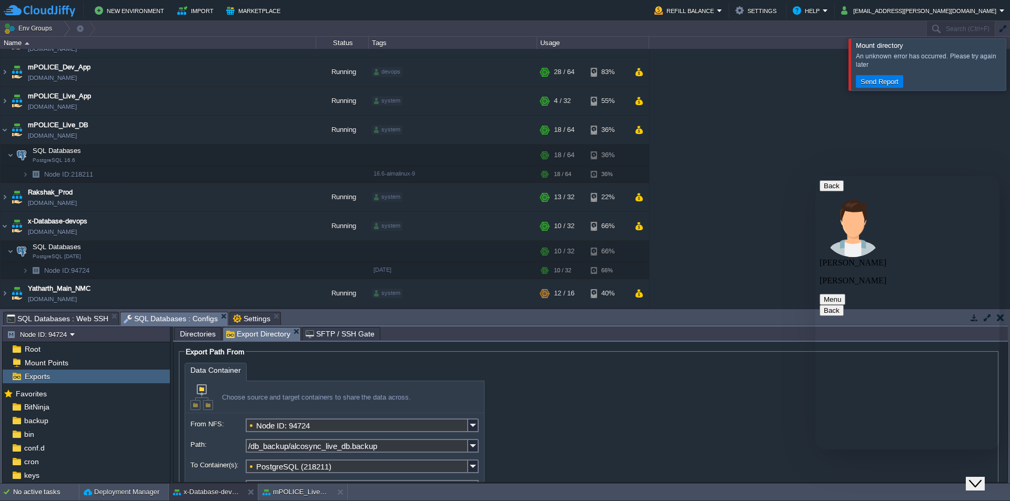
drag, startPoint x: 869, startPoint y: 306, endPoint x: 973, endPoint y: 407, distance: 145.1
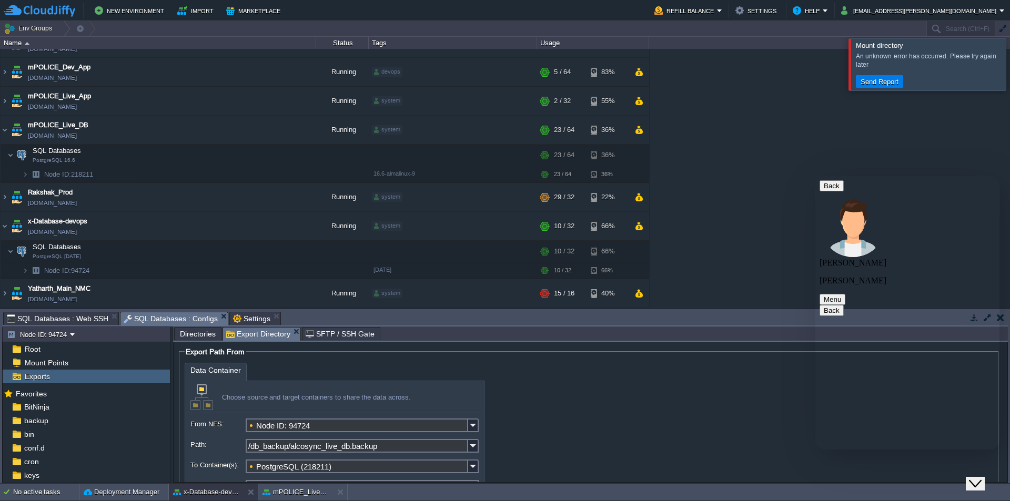
type textarea "any luck?"
click at [220, 249] on button "button" at bounding box center [221, 251] width 9 height 9
click at [71, 317] on span "SQL Databases : Web SSH" at bounding box center [58, 318] width 102 height 13
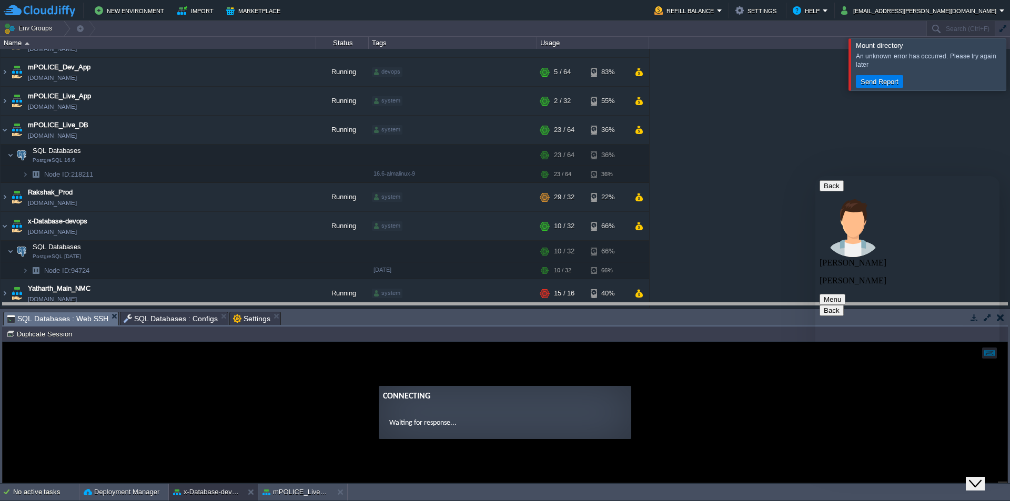
drag, startPoint x: 389, startPoint y: 325, endPoint x: 422, endPoint y: 145, distance: 183.6
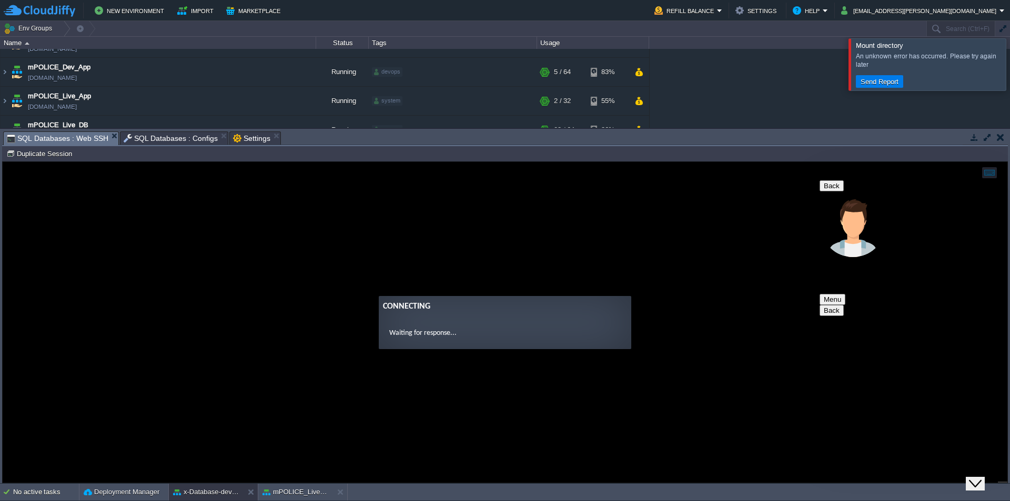
click at [179, 136] on span "SQL Databases : Configs" at bounding box center [171, 138] width 95 height 13
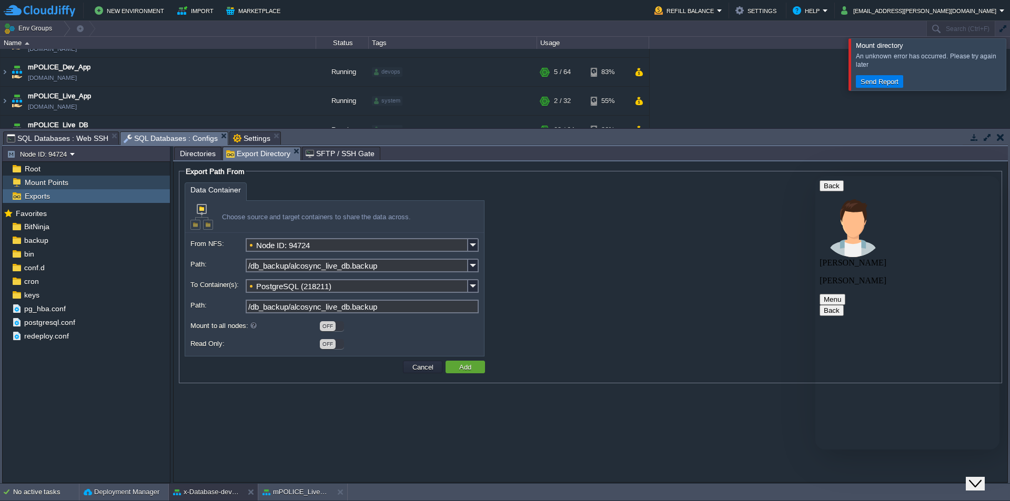
click at [44, 180] on span "Mount Points" at bounding box center [46, 182] width 47 height 9
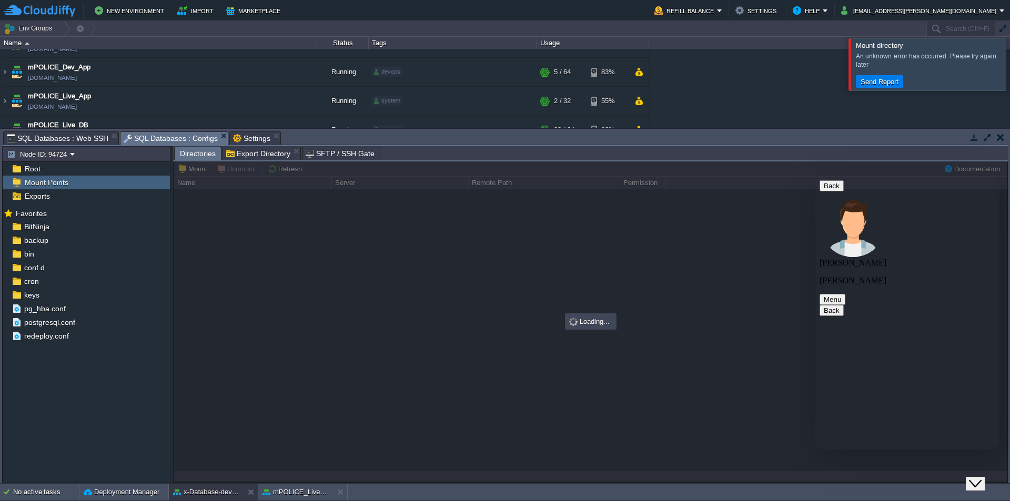
scroll to position [1403, 0]
type input "/db_backup"
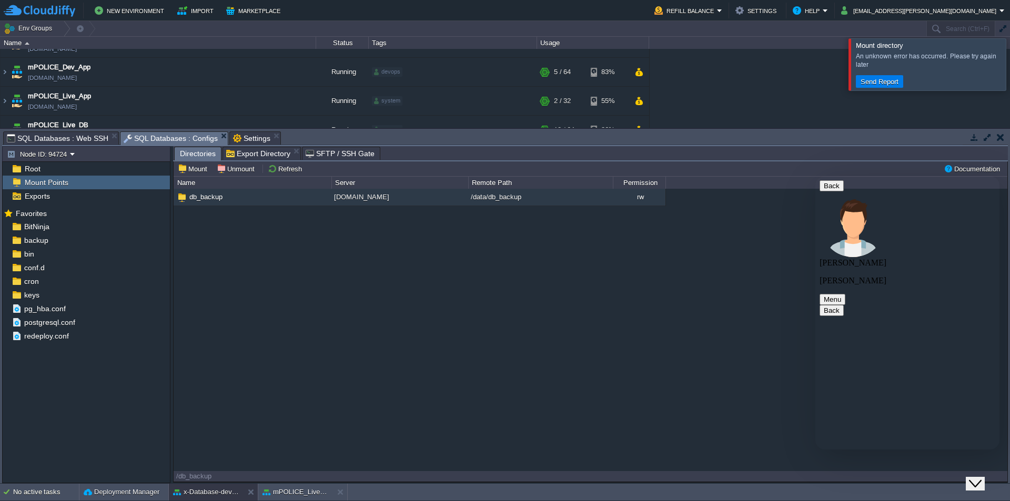
click at [211, 199] on span "db_backup" at bounding box center [206, 197] width 36 height 9
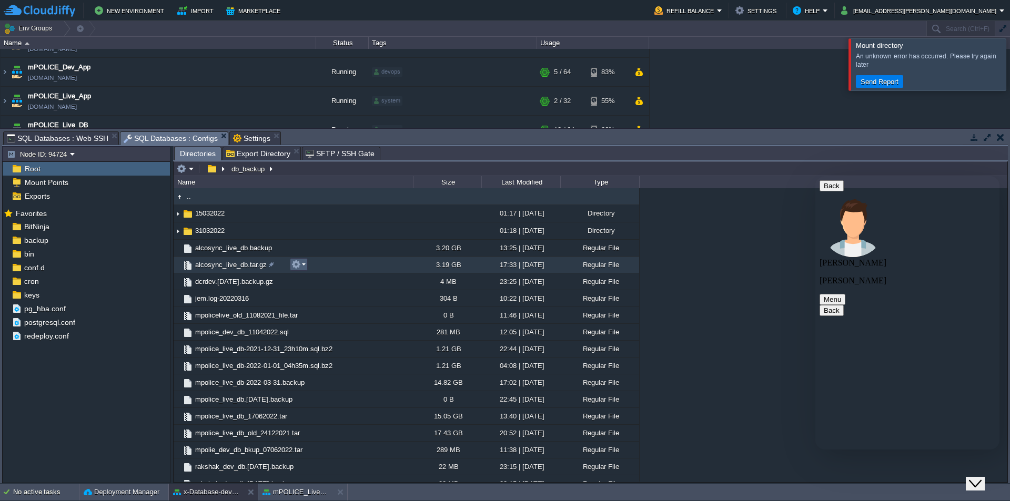
click at [301, 268] on em at bounding box center [298, 264] width 14 height 9
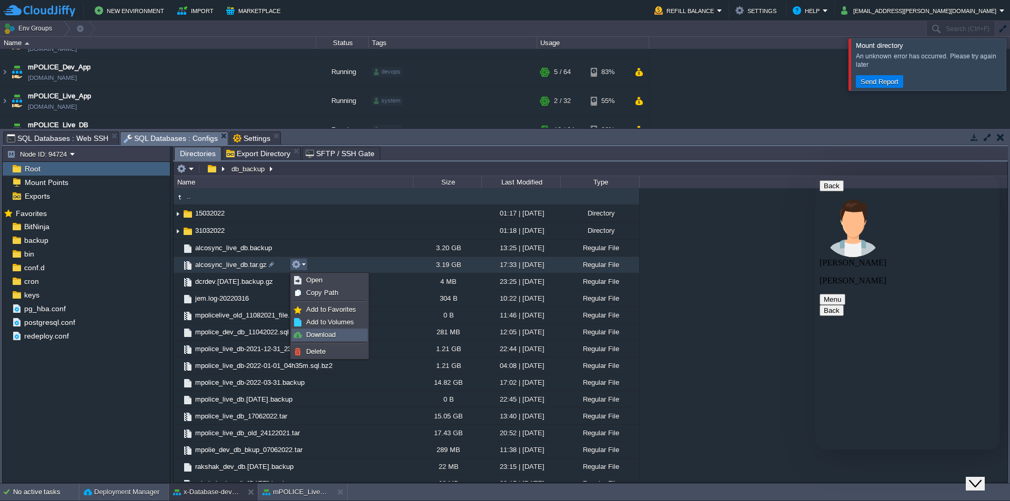
click at [315, 334] on span "Download" at bounding box center [320, 335] width 29 height 8
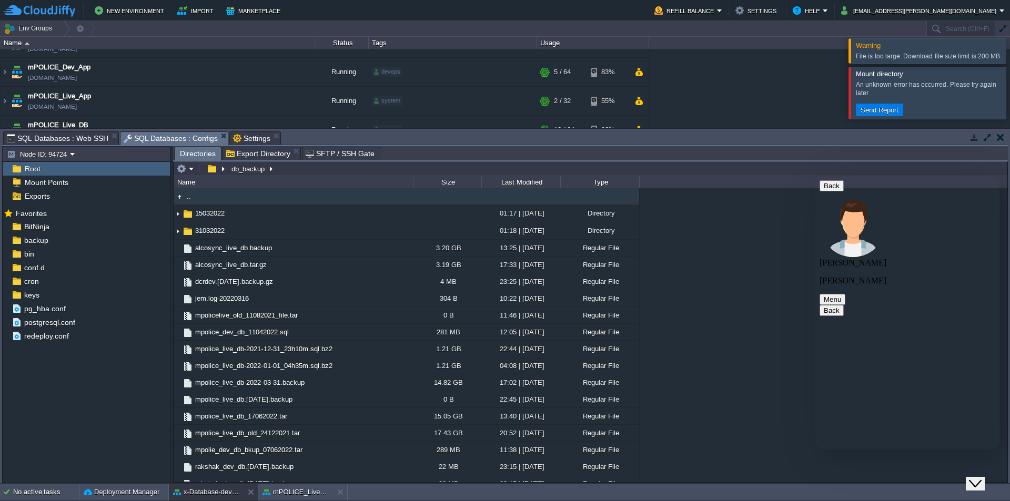
click at [1010, 95] on div at bounding box center [1023, 93] width 0 height 52
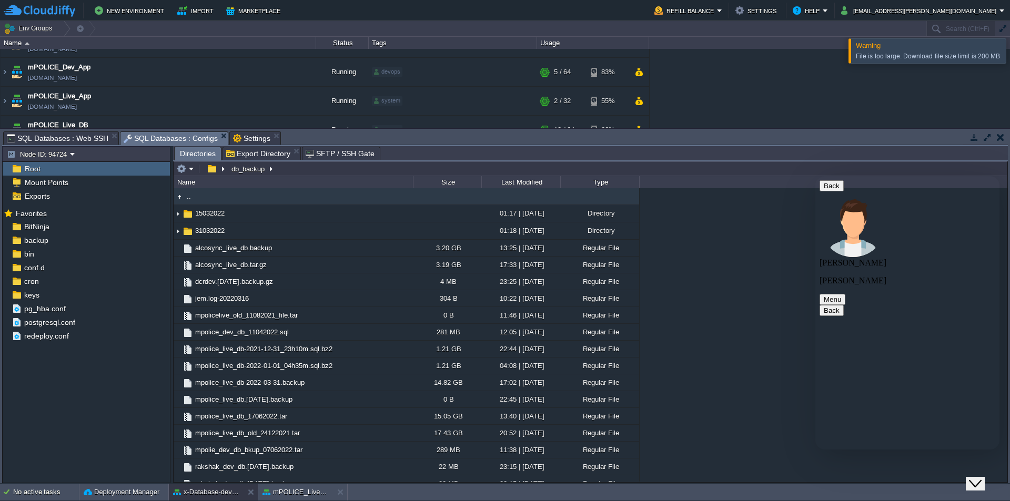
type textarea "when i"
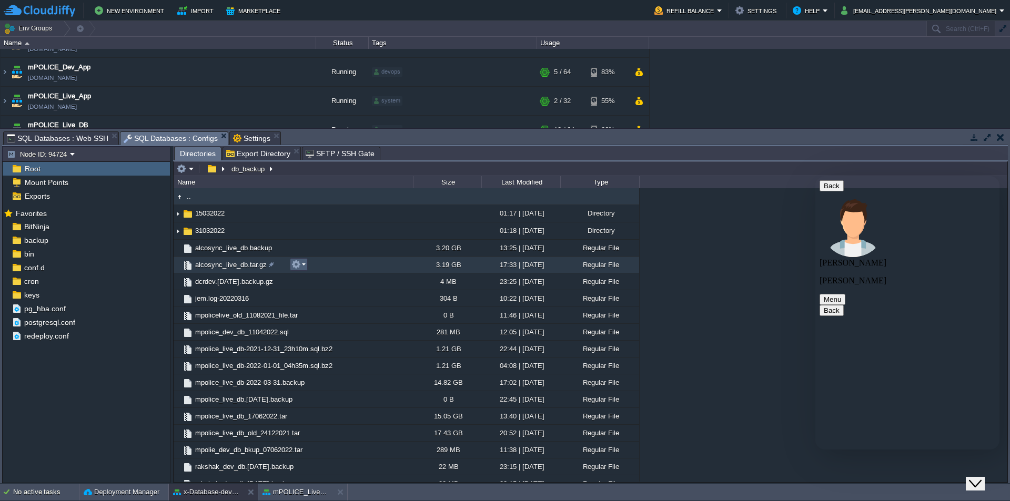
click at [302, 266] on em at bounding box center [298, 264] width 14 height 9
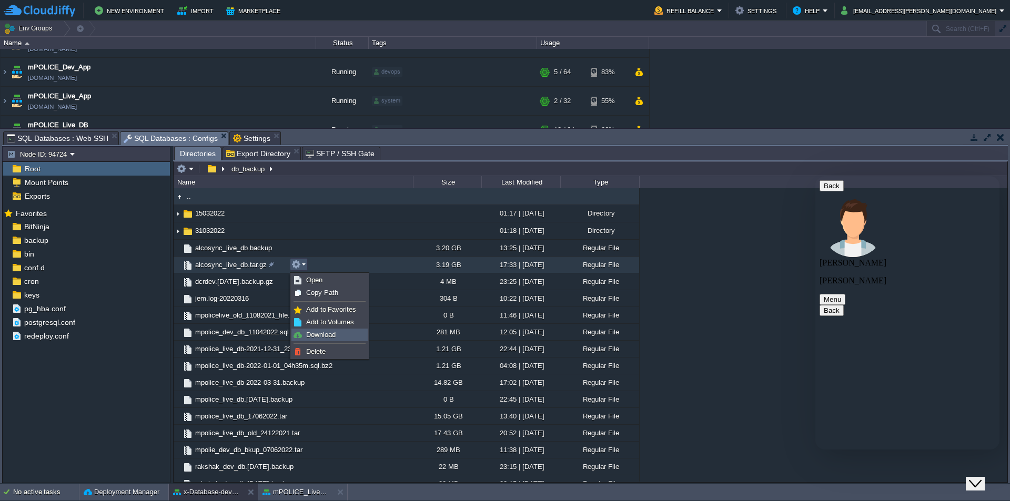
click at [322, 332] on span "Download" at bounding box center [320, 335] width 29 height 8
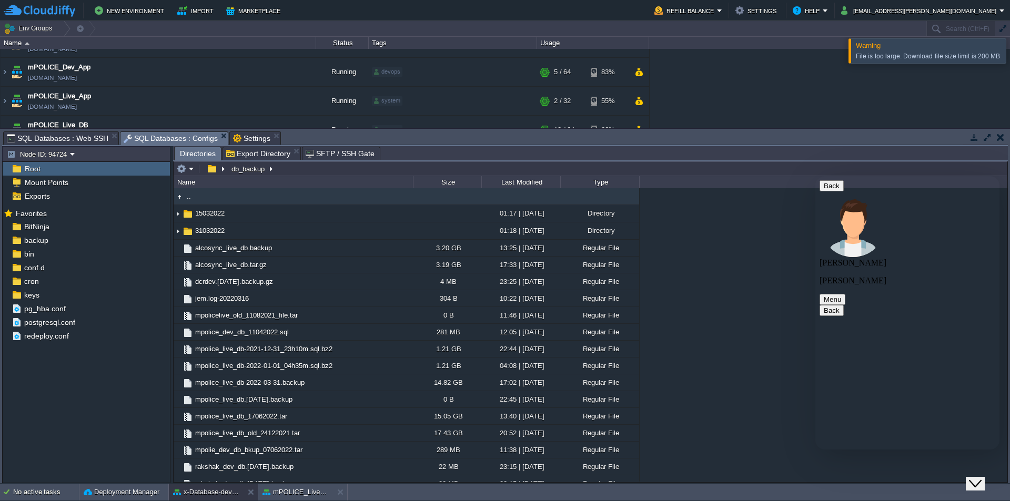
click at [981, 478] on icon "Close Chat This icon closes the chat window." at bounding box center [975, 484] width 13 height 13
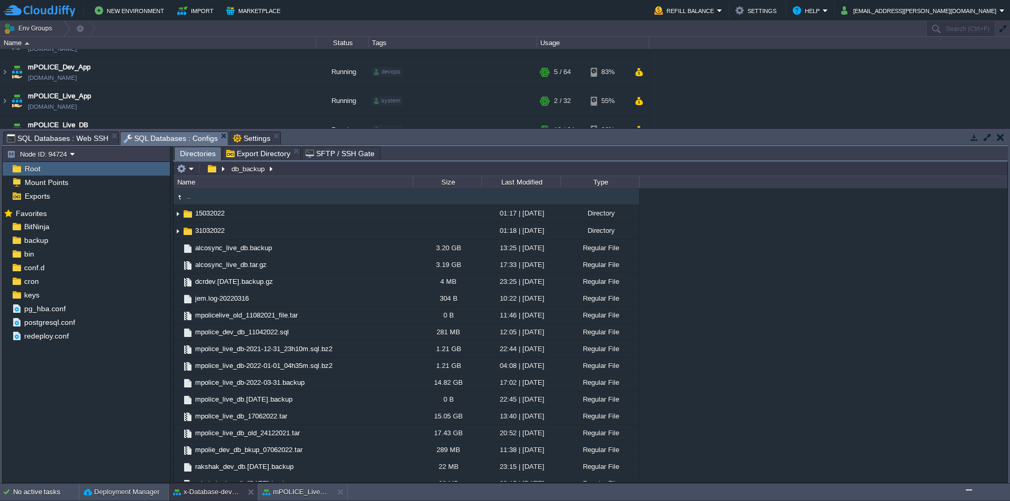
click at [969, 490] on img "Chat widget" at bounding box center [969, 490] width 0 height 0
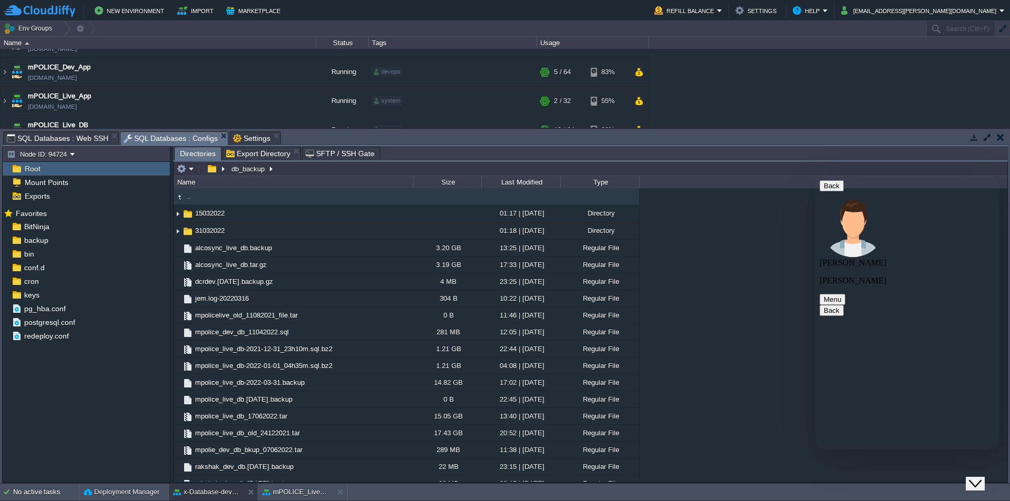
paste textarea "t"
type textarea "i'm not able to download also.."
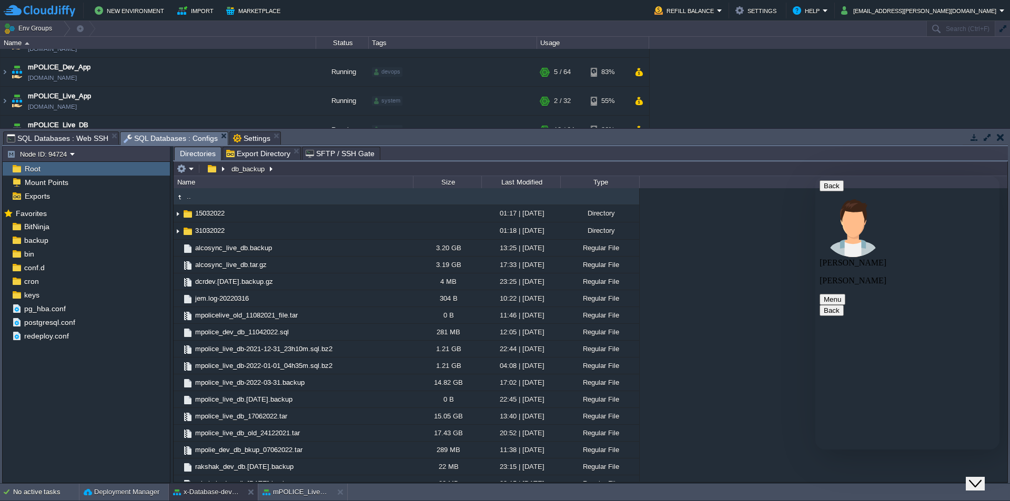
click at [473, 188] on div "Size" at bounding box center [447, 182] width 67 height 12
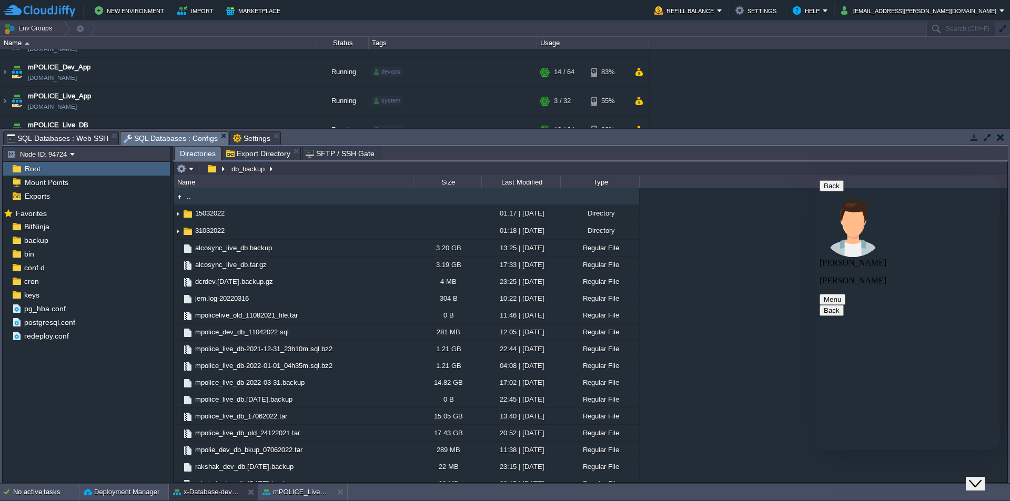
type textarea "Rahul, i will raise ticket but we need this today."
click at [828, 9] on em "Help" at bounding box center [810, 10] width 35 height 13
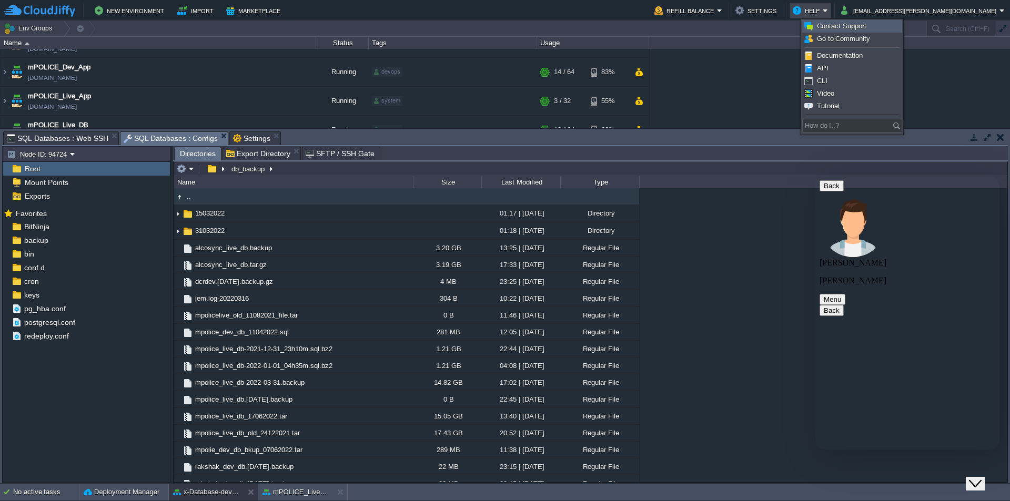
click at [848, 28] on span "Contact Support" at bounding box center [841, 26] width 49 height 8
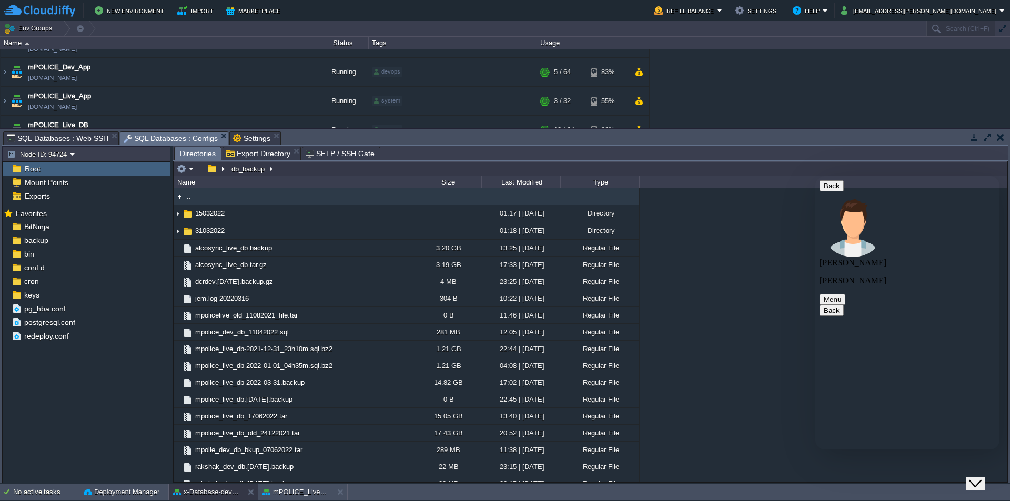
scroll to position [1825, 0]
type textarea "who is to so complex. can you involve your exper if you do not have idea."
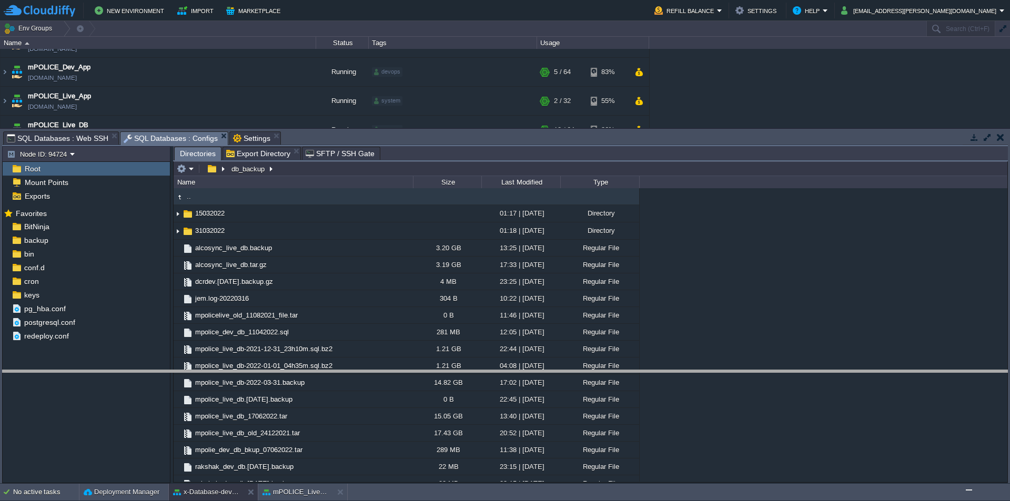
drag, startPoint x: 328, startPoint y: 142, endPoint x: 320, endPoint y: 375, distance: 233.2
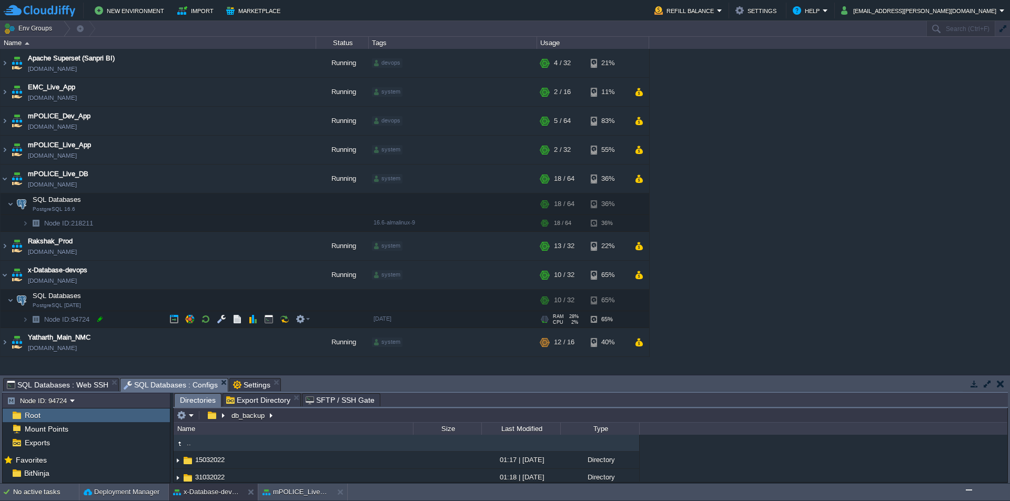
click at [104, 318] on div at bounding box center [99, 319] width 9 height 9
type input "94724"
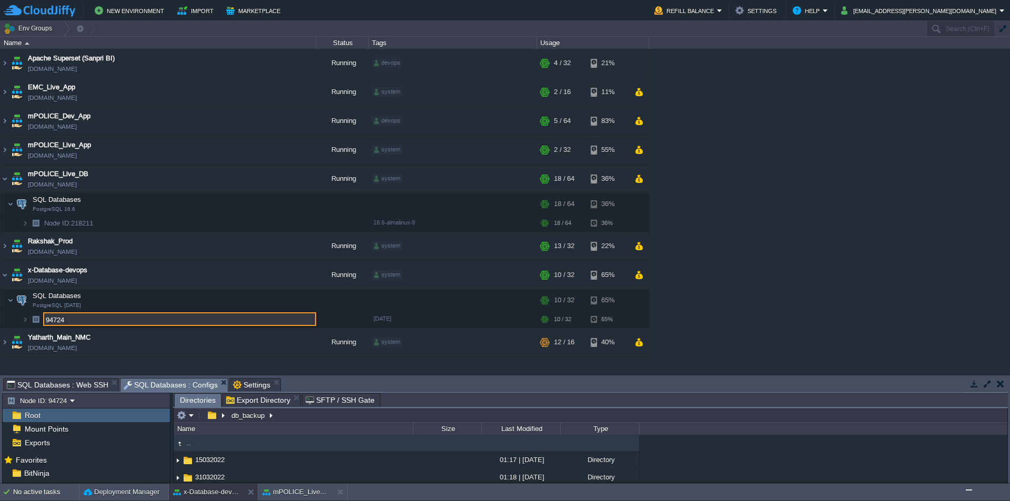
click at [122, 320] on input "94724" at bounding box center [179, 319] width 273 height 14
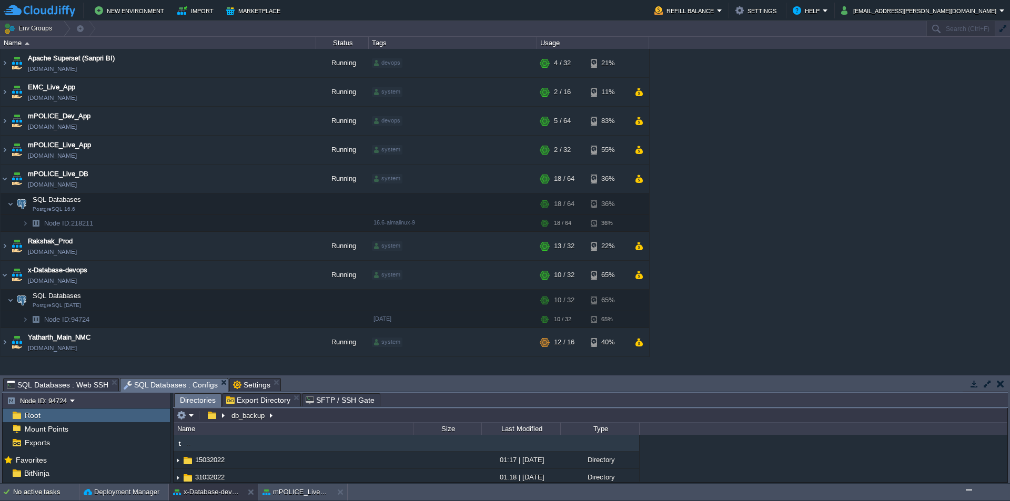
click at [969, 490] on img "Chat widget" at bounding box center [969, 490] width 0 height 0
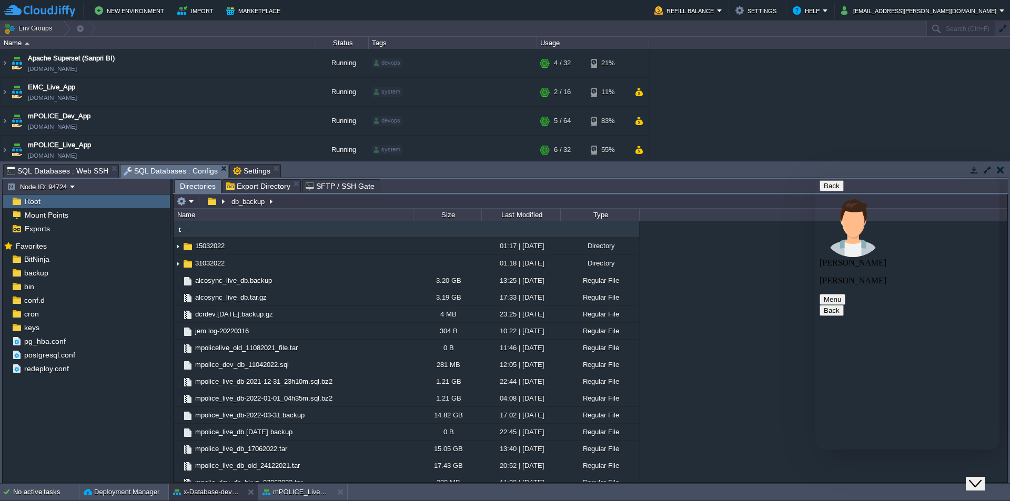
drag, startPoint x: 887, startPoint y: 276, endPoint x: 961, endPoint y: 349, distance: 103.4
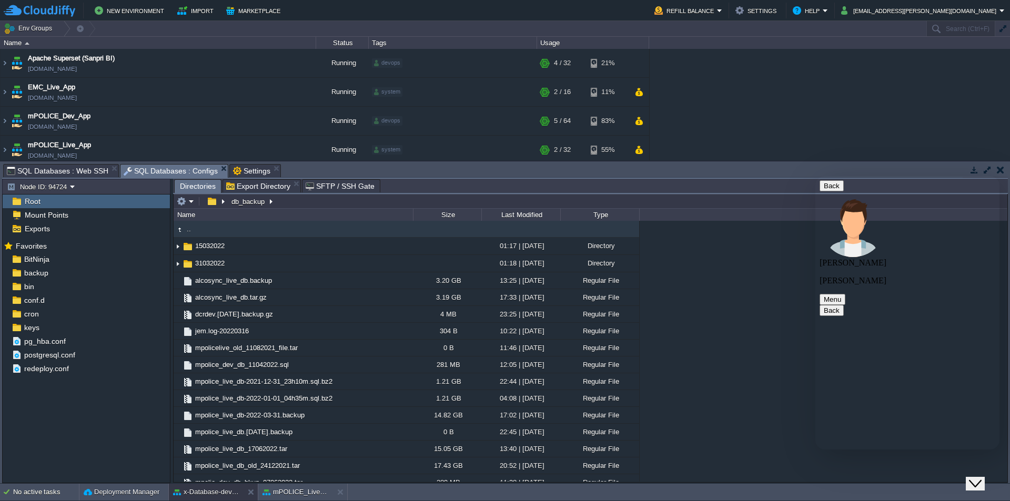
copy div "Node - 94724 is the source from file needs to be copied from db_backup/alcosync…"
type input "/db_backup"
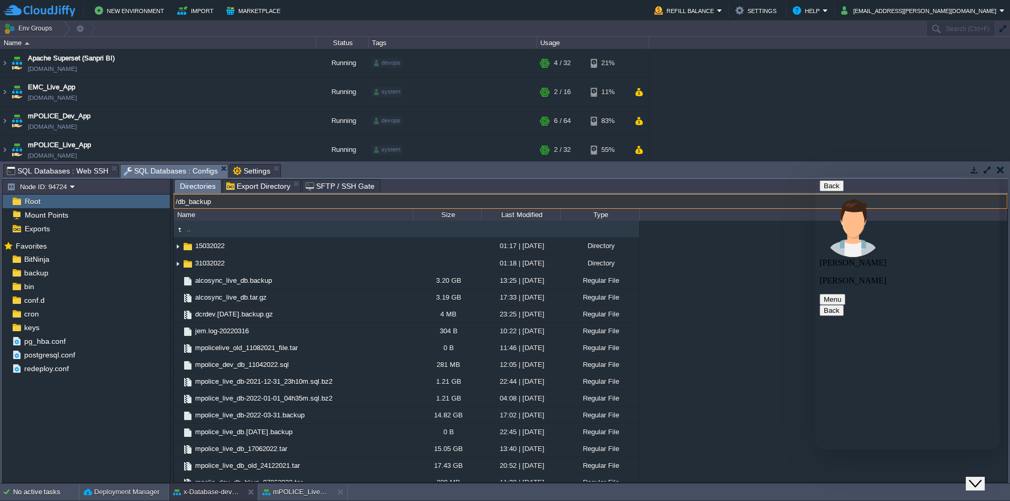
click at [306, 203] on input "/db_backup" at bounding box center [591, 201] width 834 height 15
copy div "Node - 94724 is the source from file needs to be copied from db_backup/alcosync…"
type input "/db_backup"
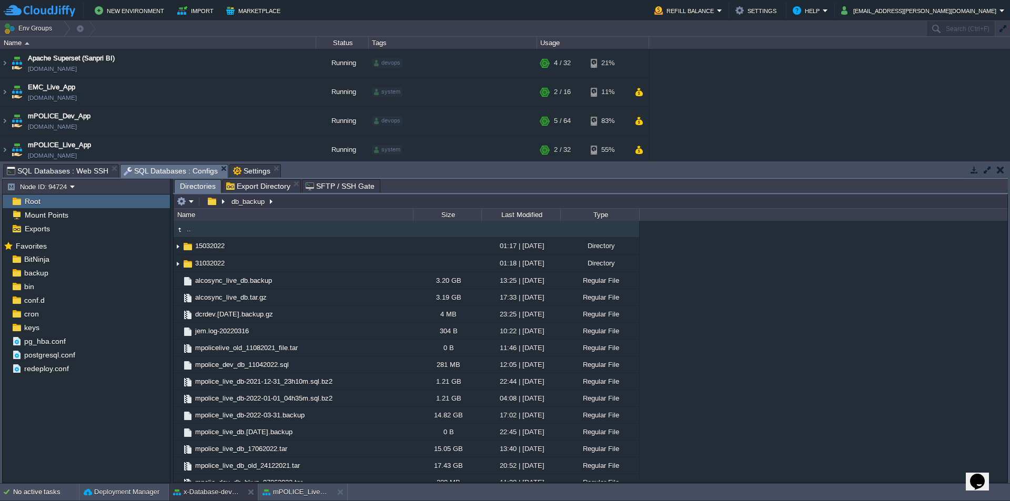
type input "/db_backup"
